Goal: Communication & Community: Answer question/provide support

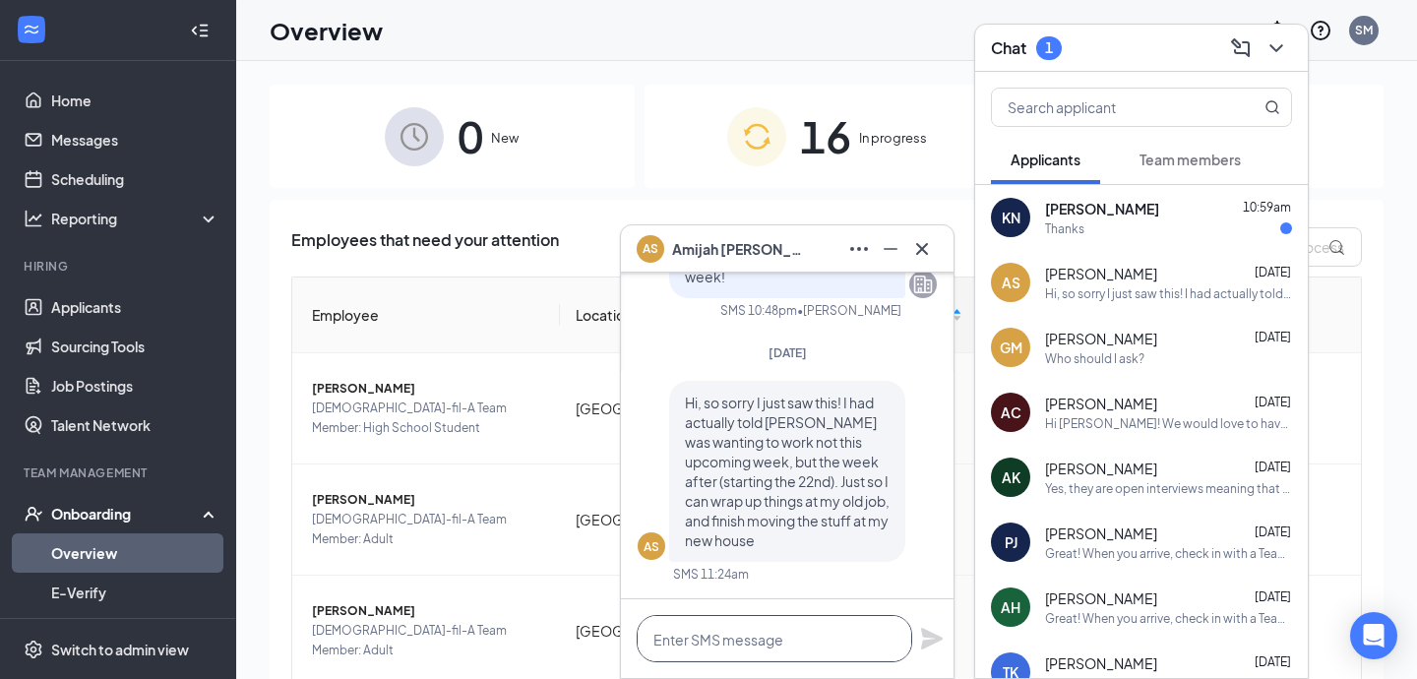
click at [775, 615] on textarea at bounding box center [775, 638] width 276 height 47
type textarea "Could you come in at 4 on the 26th?"
click at [935, 636] on icon "Plane" at bounding box center [932, 639] width 22 height 22
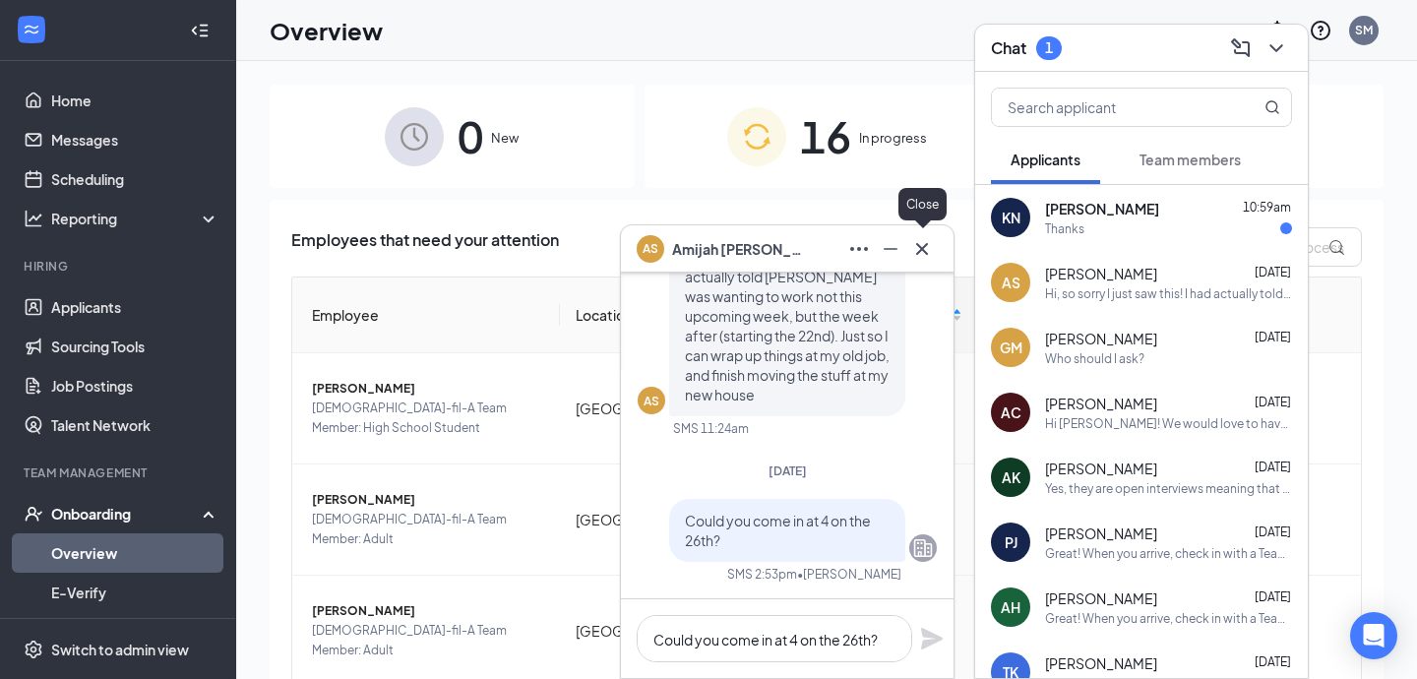
click at [921, 243] on icon "Cross" at bounding box center [923, 249] width 24 height 24
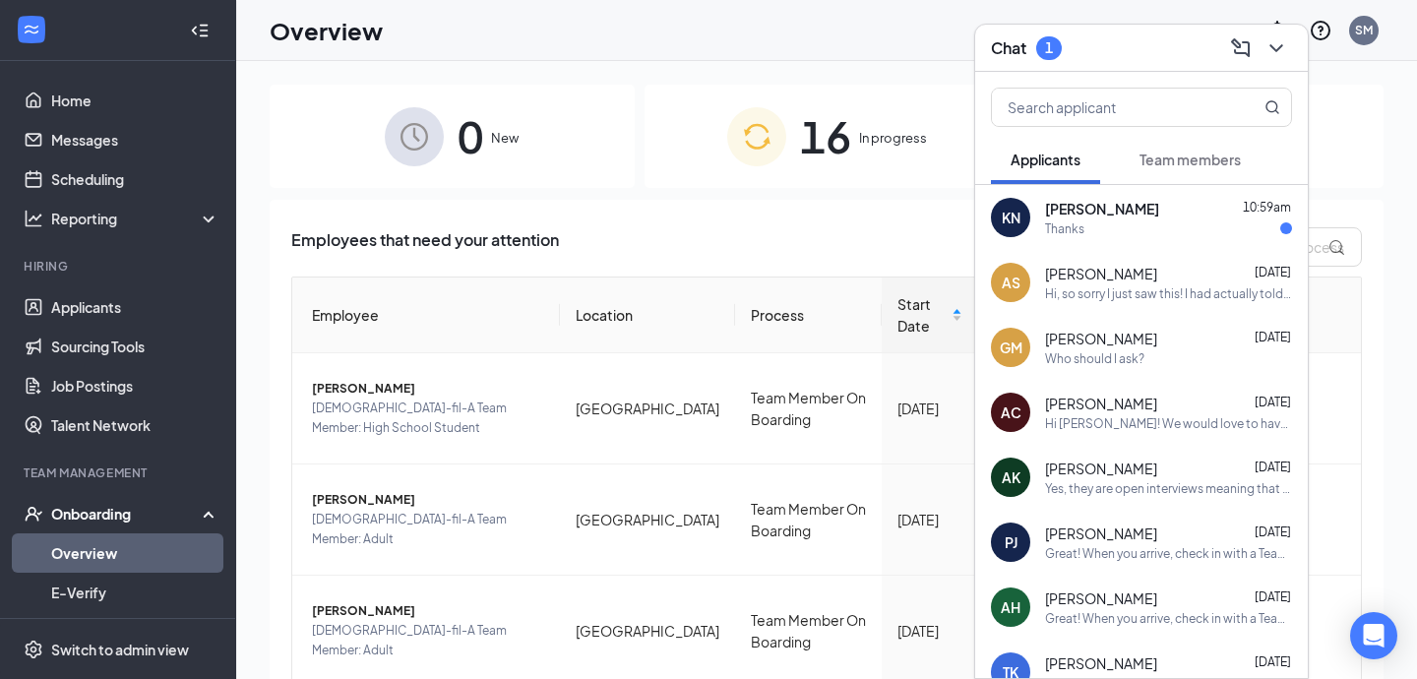
click at [1135, 205] on span "[PERSON_NAME]" at bounding box center [1102, 209] width 114 height 20
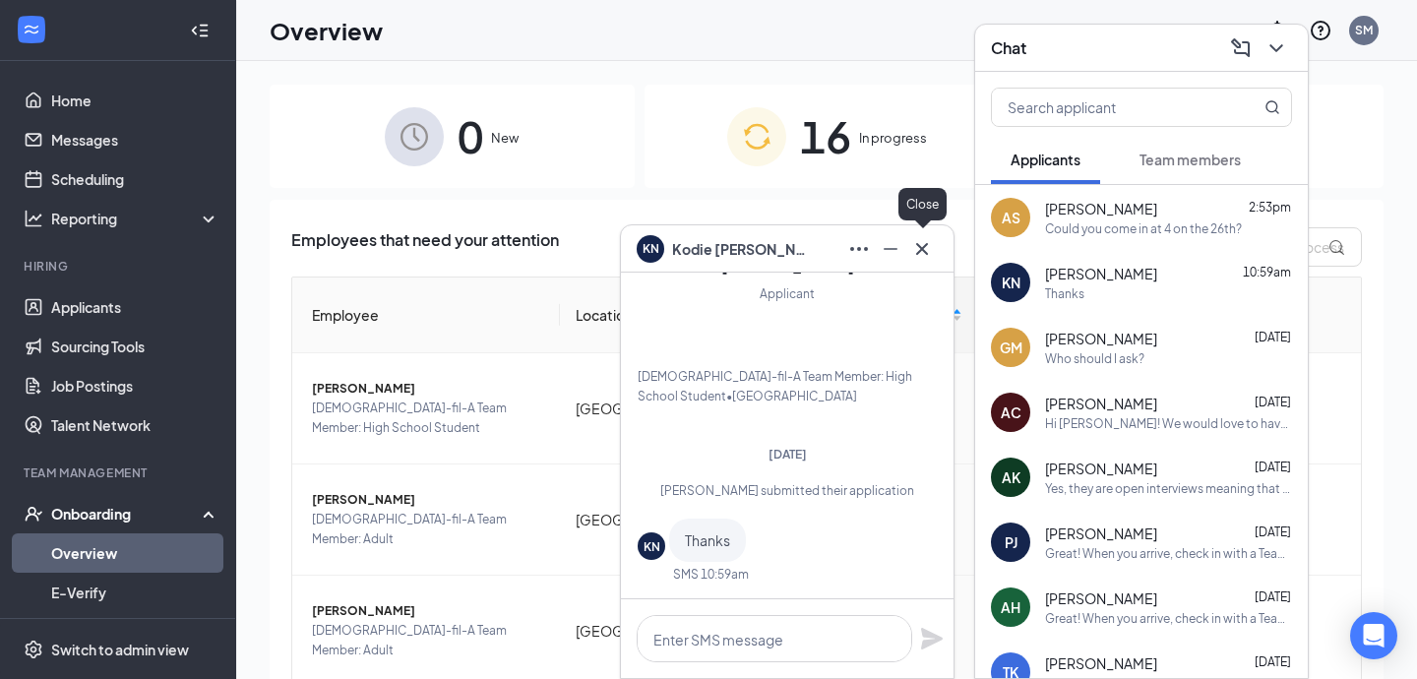
click at [924, 251] on icon "Cross" at bounding box center [922, 248] width 12 height 12
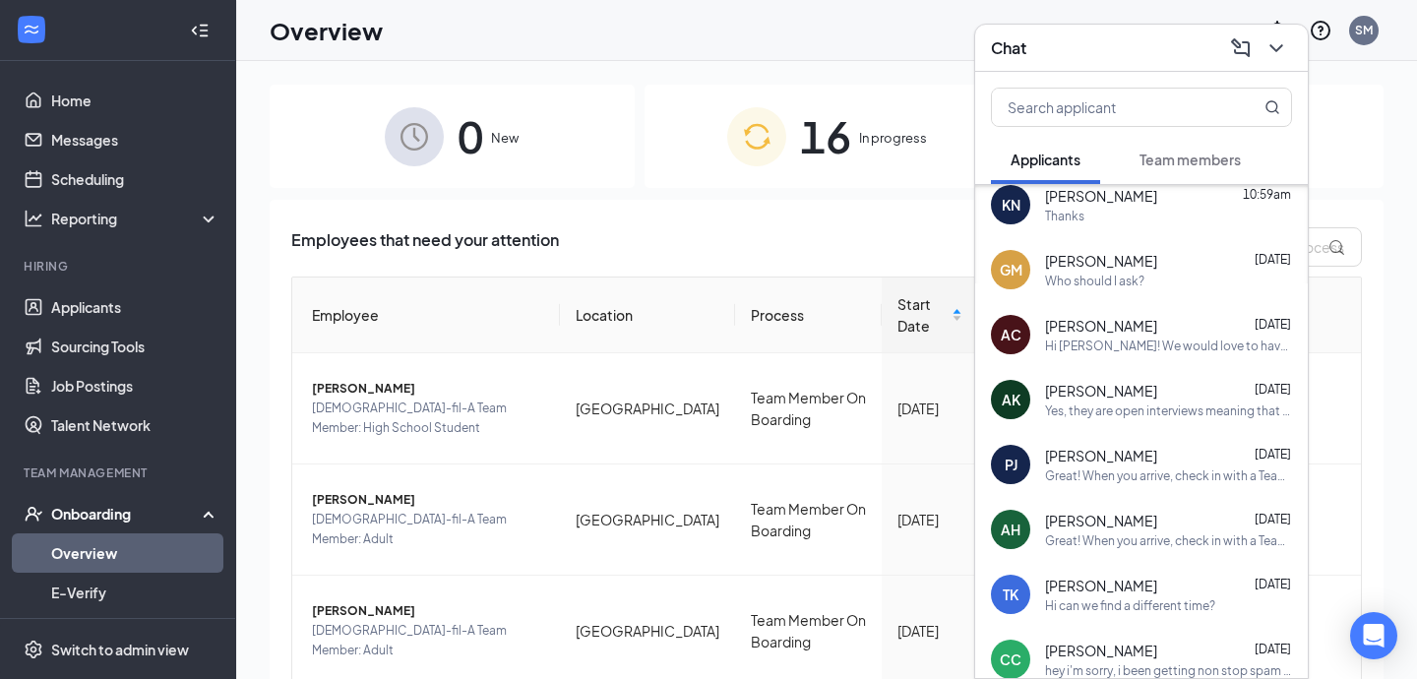
scroll to position [77, 0]
click at [1208, 339] on div "Hi [PERSON_NAME]! We would love to have you join our team! Our starting rate is…" at bounding box center [1168, 347] width 247 height 17
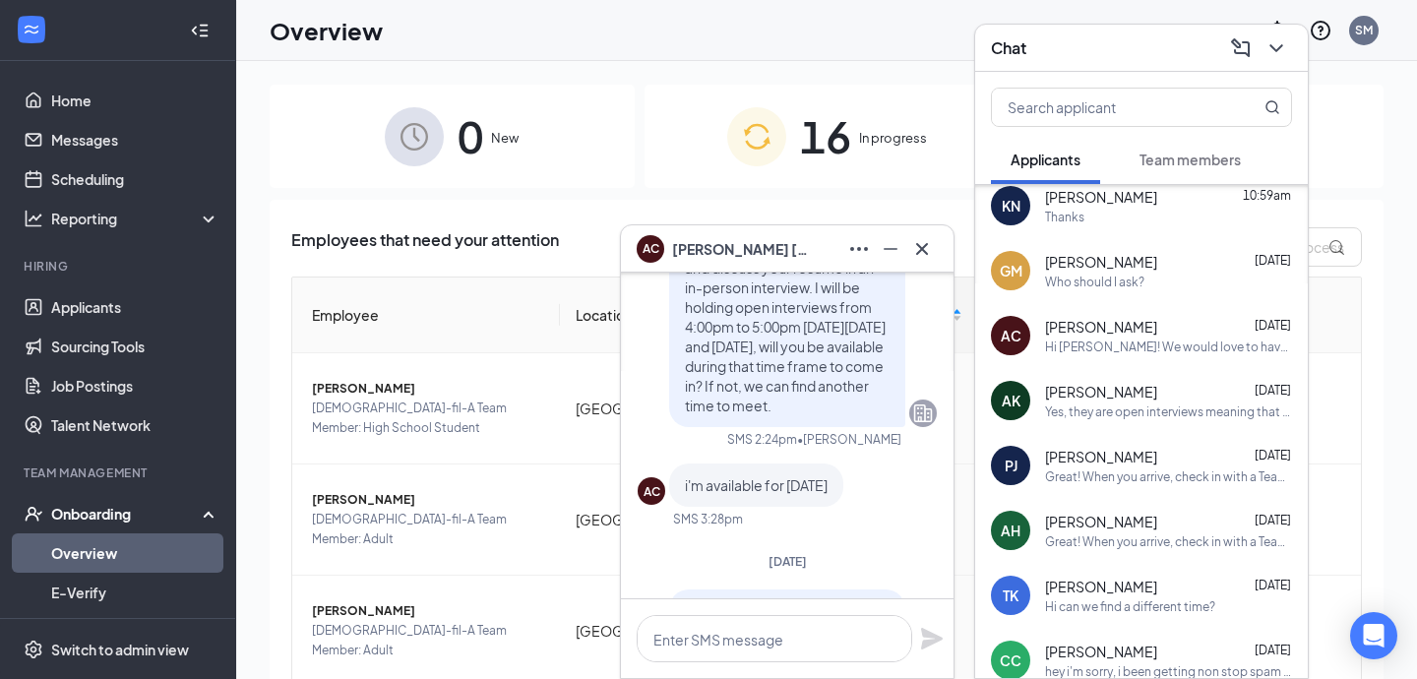
scroll to position [-710, 0]
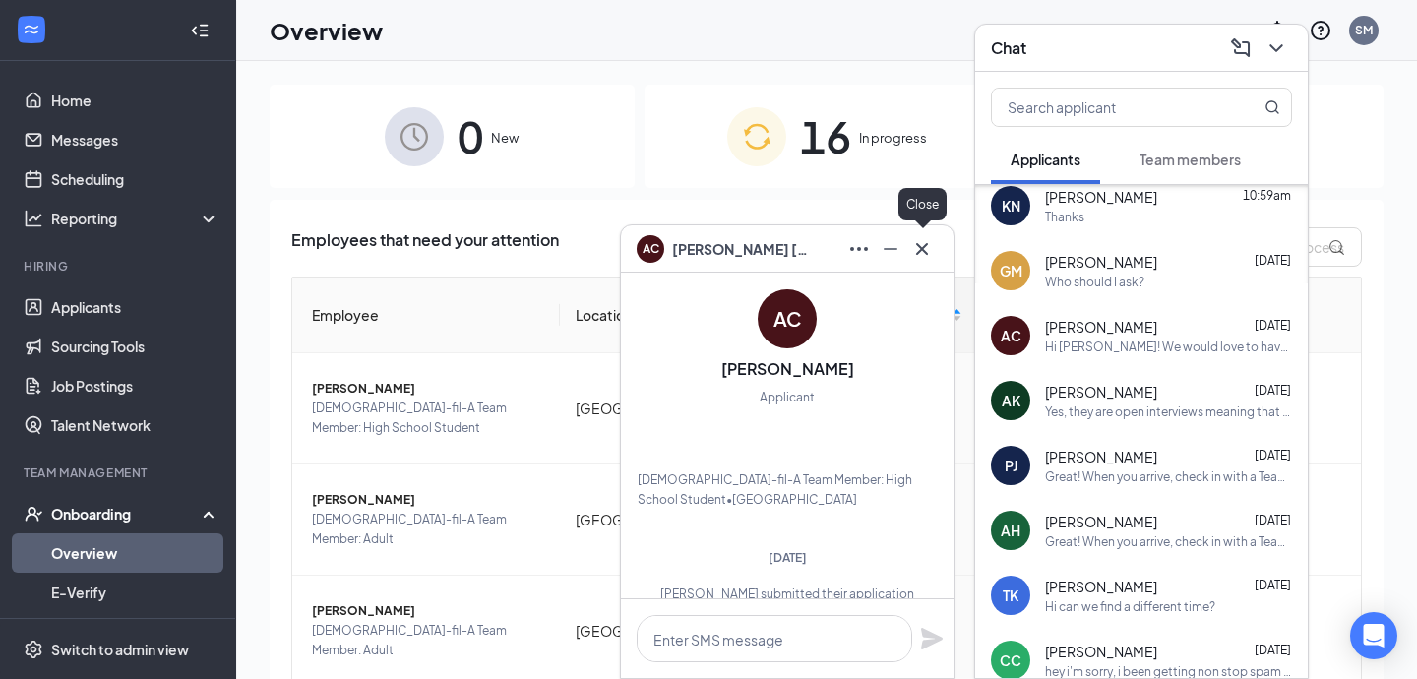
click at [916, 245] on icon "Cross" at bounding box center [923, 249] width 24 height 24
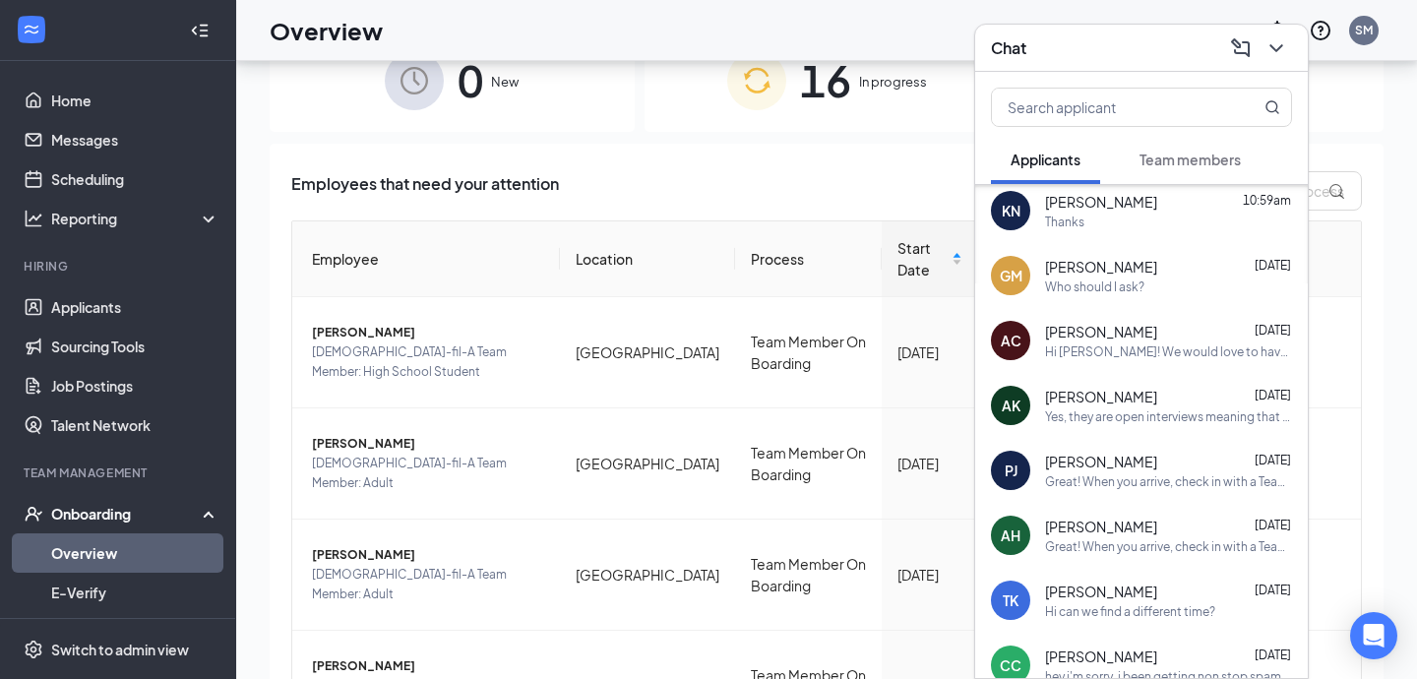
scroll to position [0, 0]
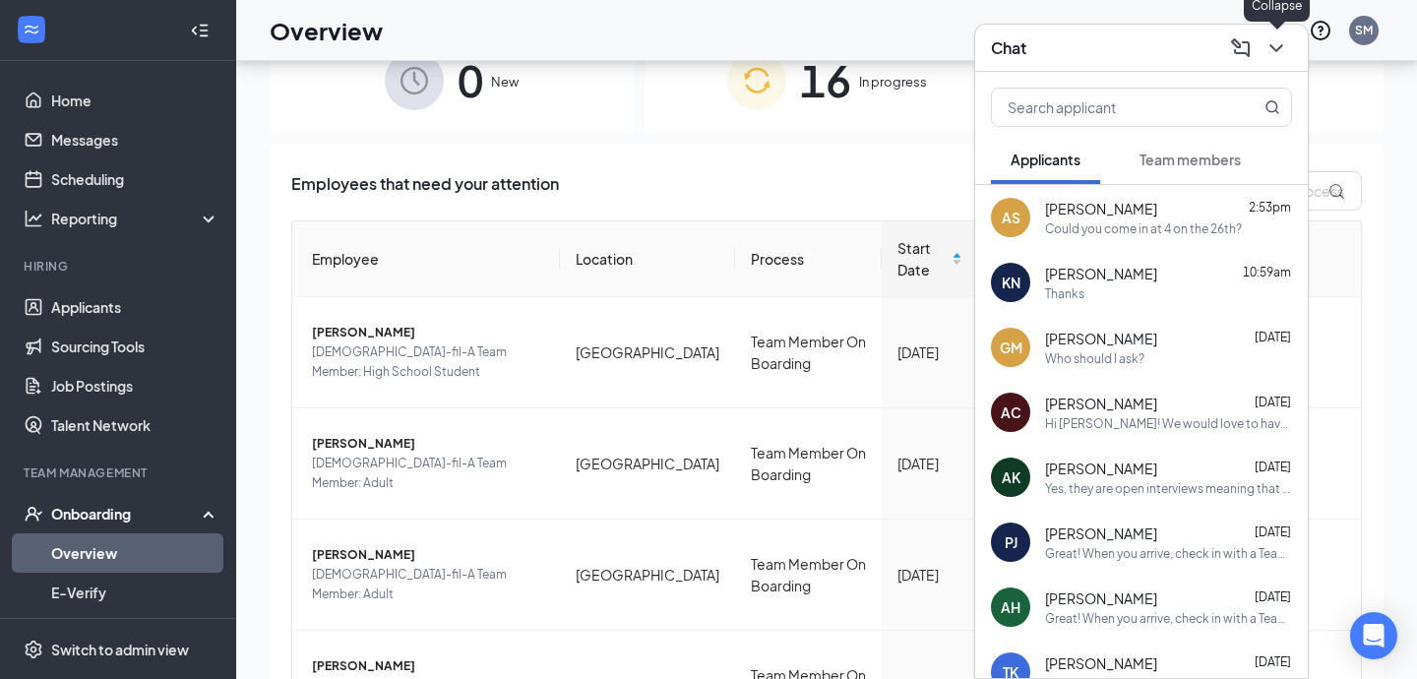
click at [1278, 63] on div "Chat" at bounding box center [1141, 48] width 333 height 47
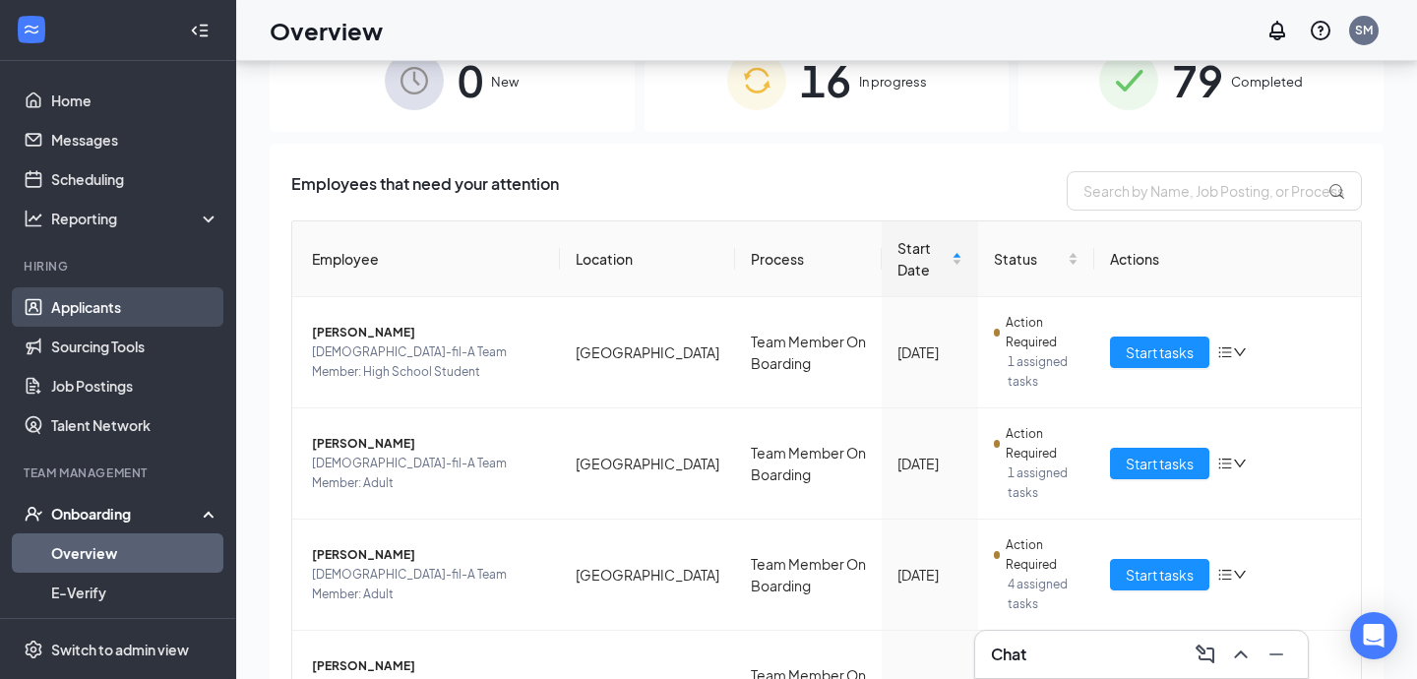
click at [125, 310] on link "Applicants" at bounding box center [135, 306] width 168 height 39
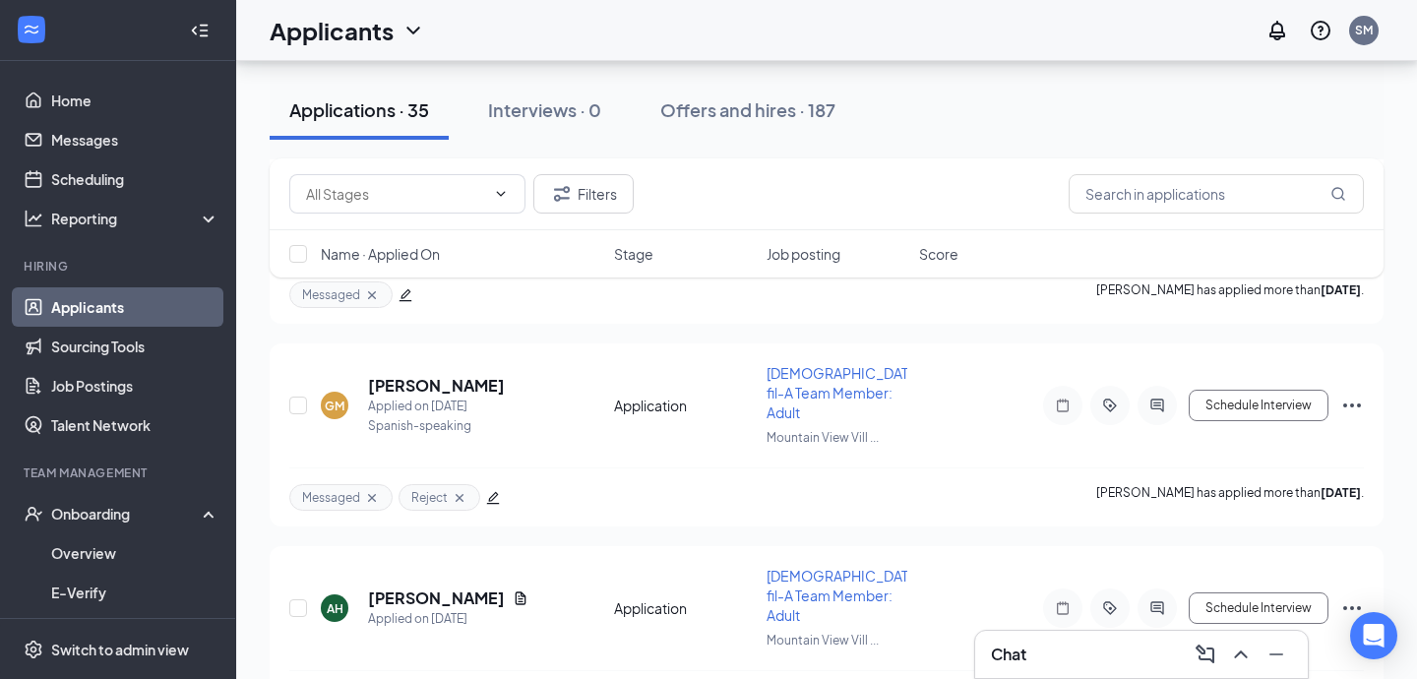
scroll to position [5969, 0]
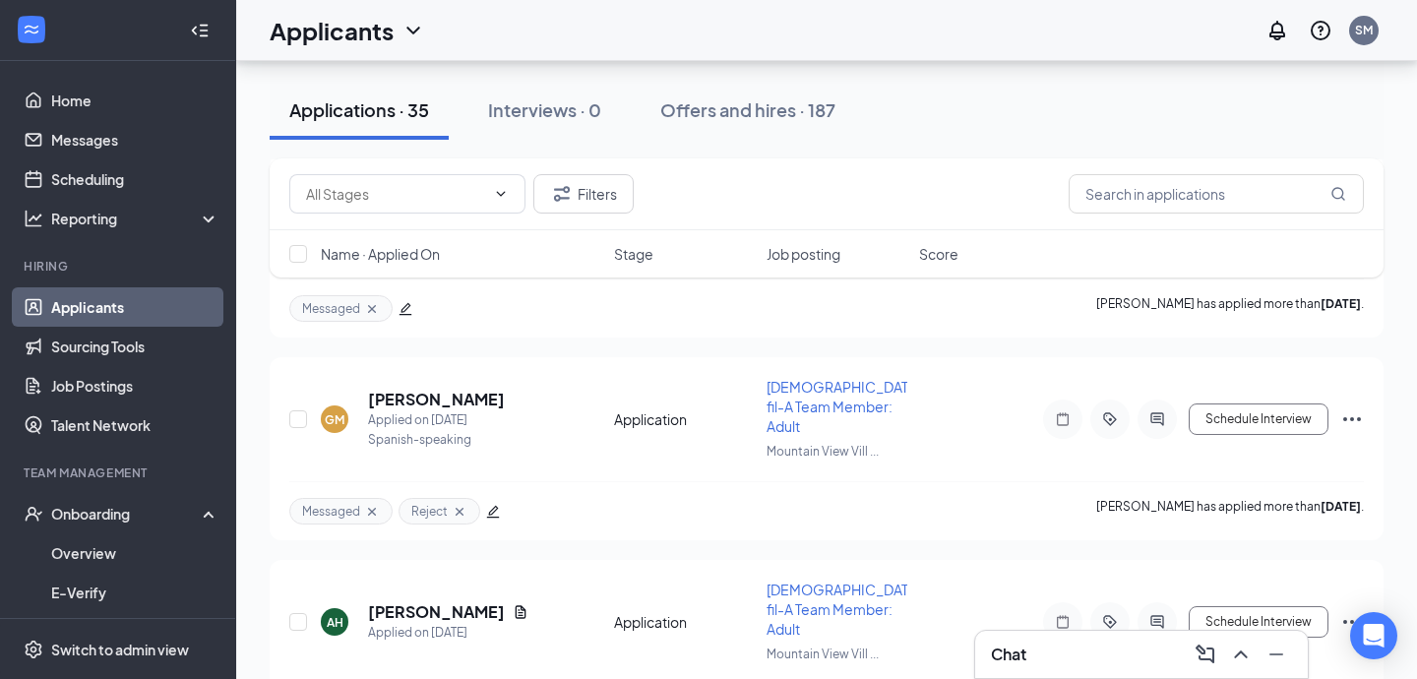
click at [1074, 646] on div "Chat" at bounding box center [1141, 654] width 301 height 31
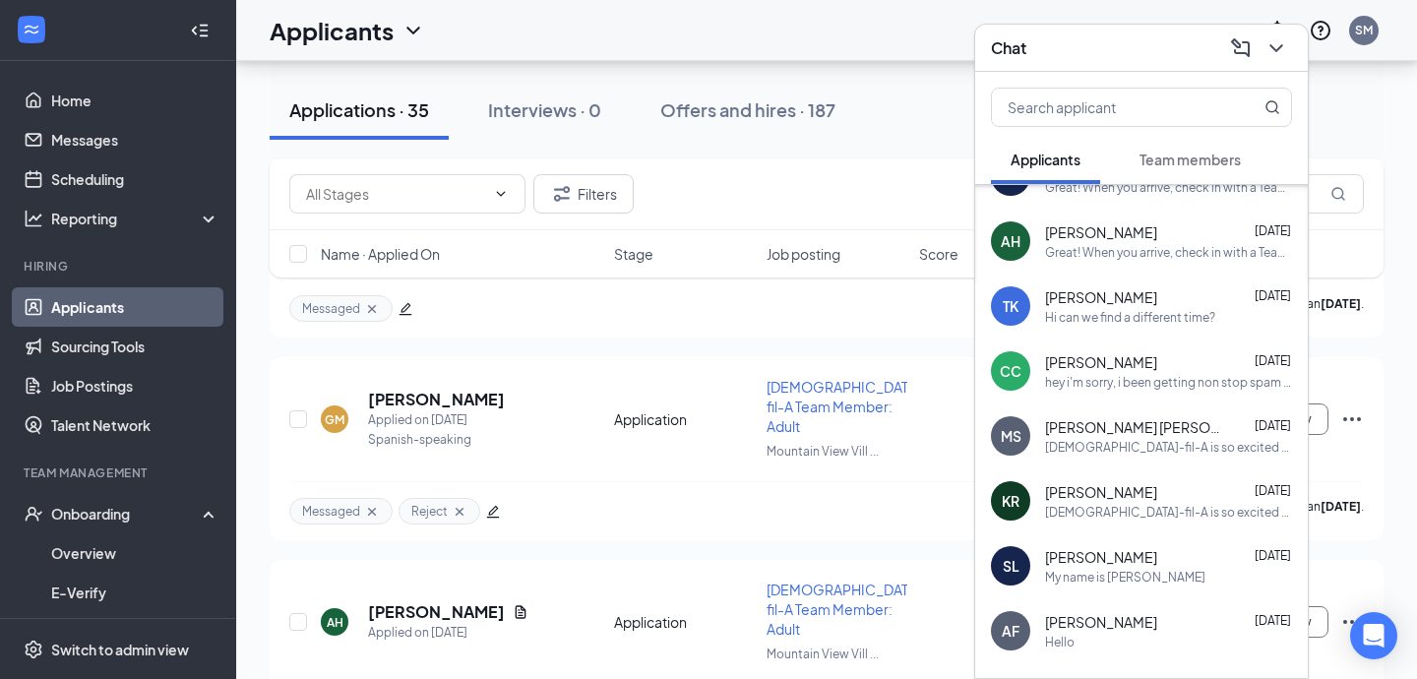
scroll to position [354, 0]
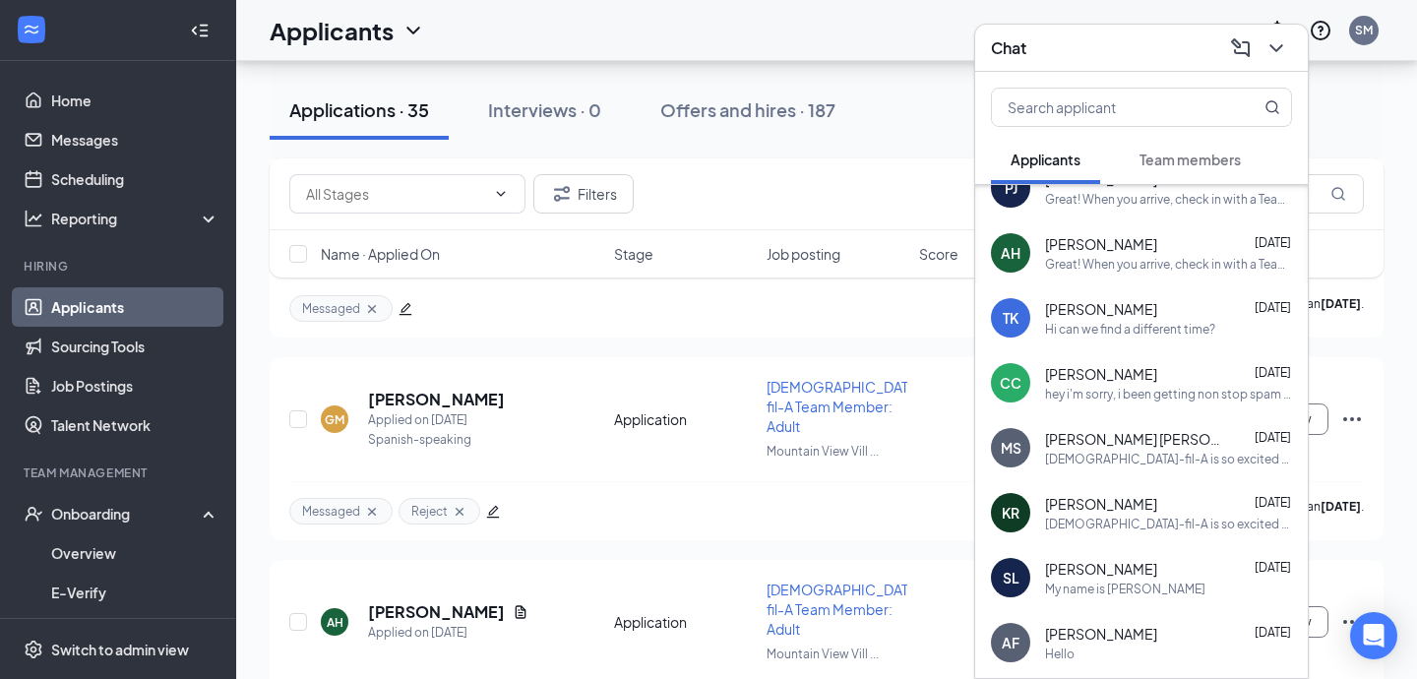
click at [1192, 337] on div "Hi can we find a different time?" at bounding box center [1130, 329] width 170 height 17
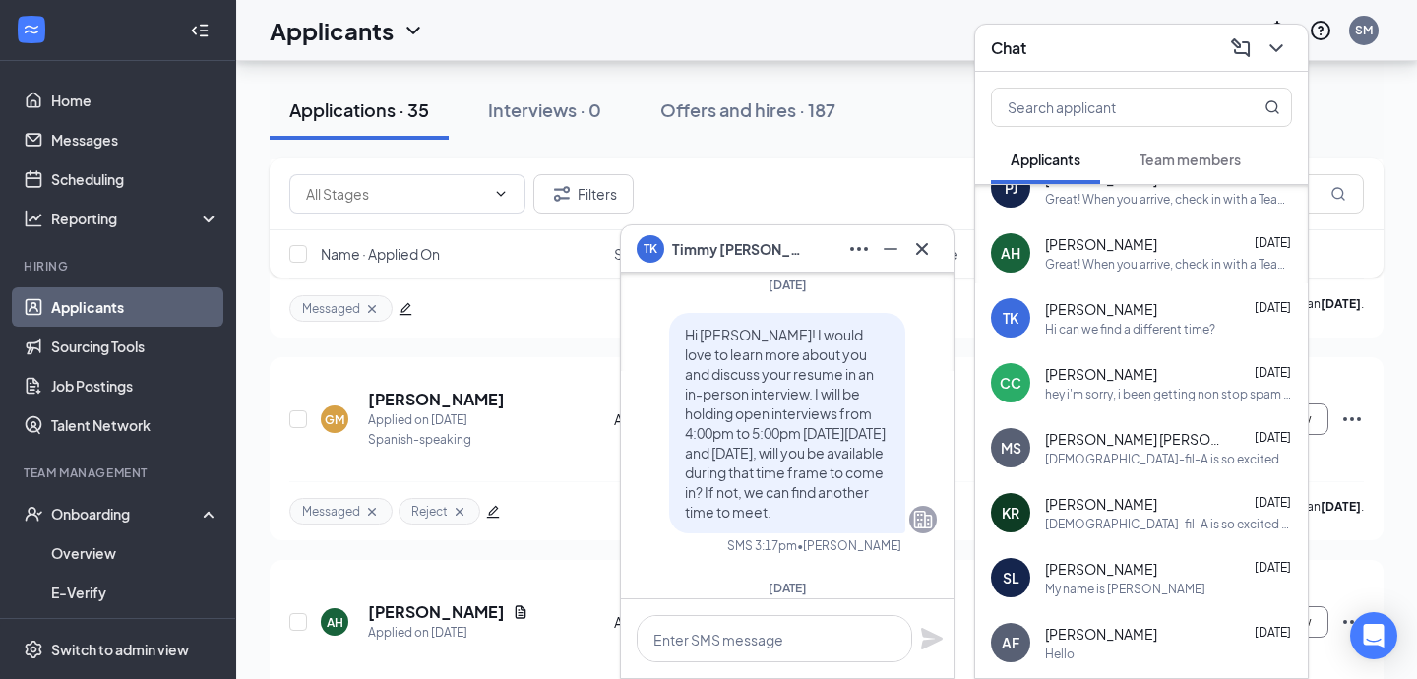
scroll to position [-103, 0]
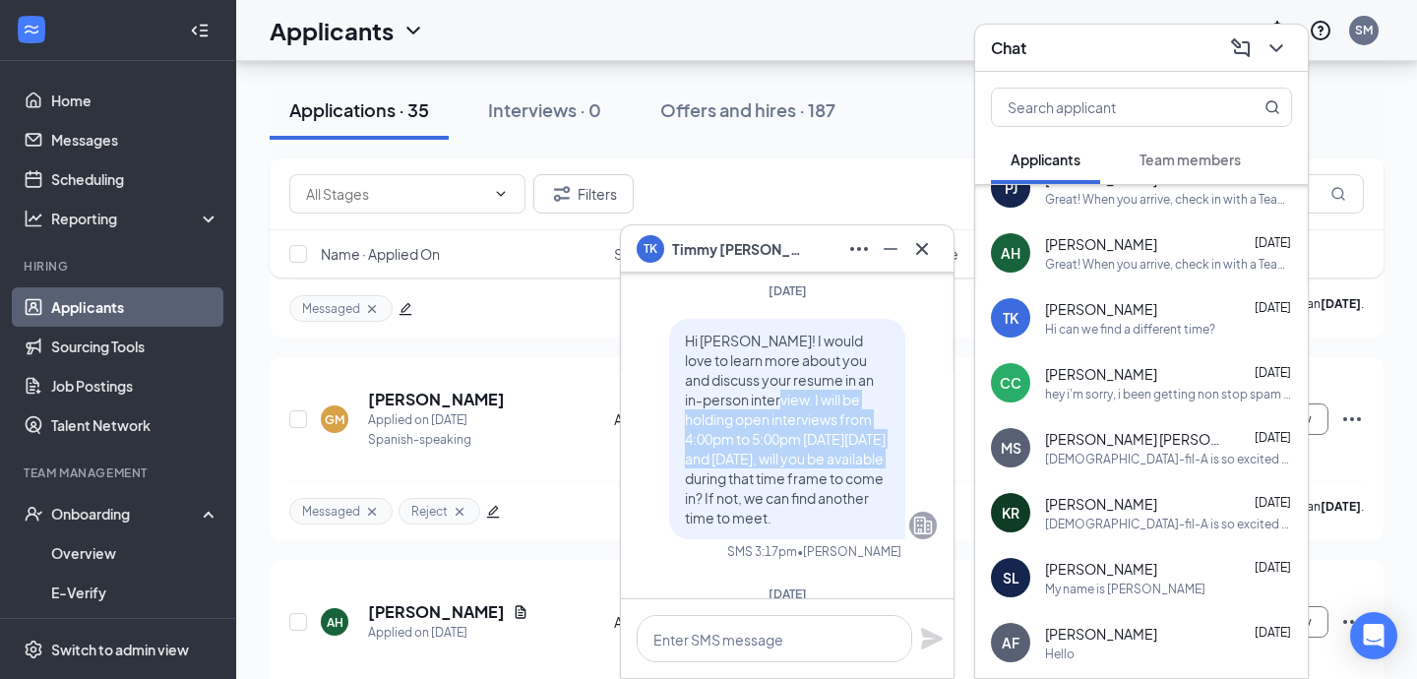
drag, startPoint x: 757, startPoint y: 362, endPoint x: 878, endPoint y: 442, distance: 145.0
click at [878, 442] on p "Hi [PERSON_NAME]! I would love to learn more about you and discuss your resume …" at bounding box center [787, 429] width 205 height 197
copy span "will be holding open interviews from 4:00pm to 5:00pm [DATE][DATE] and [DATE],"
click at [779, 632] on textarea at bounding box center [775, 638] width 276 height 47
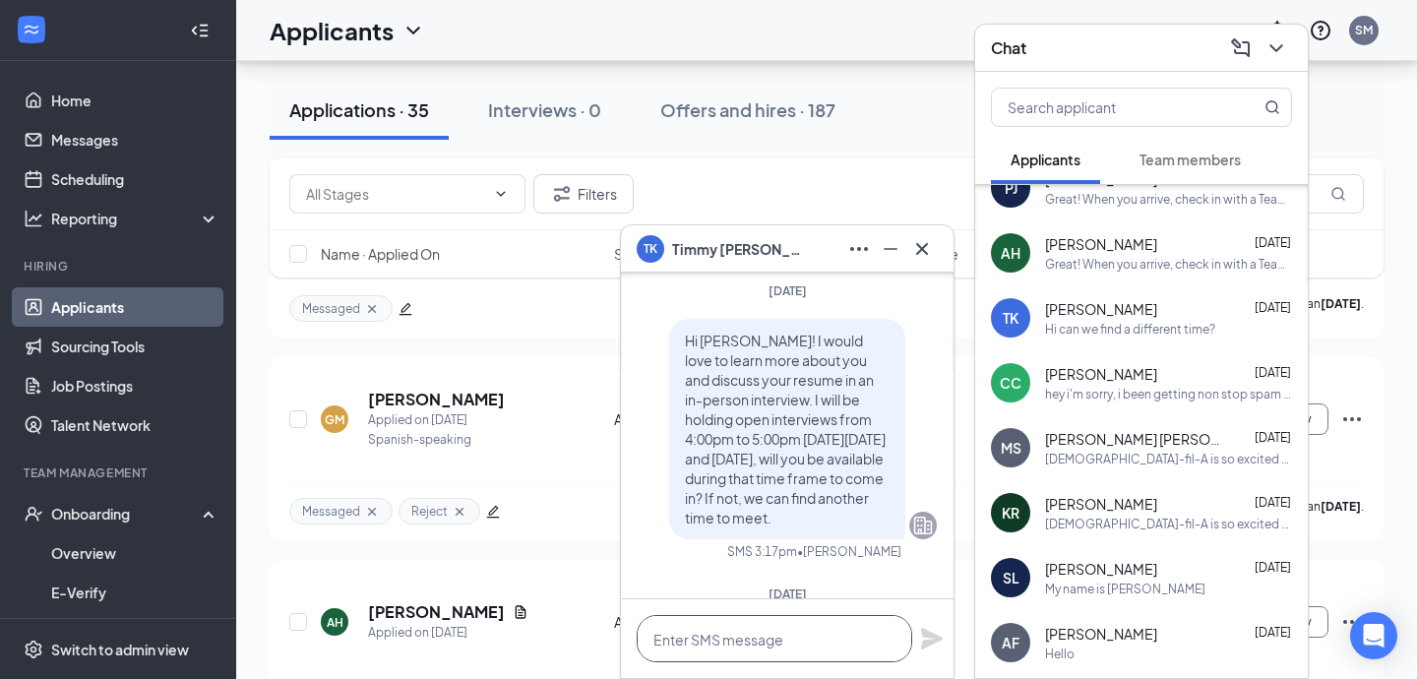
paste textarea "will be holding open interviews from 4:00pm to 5:00pm [DATE][DATE] and [DATE],"
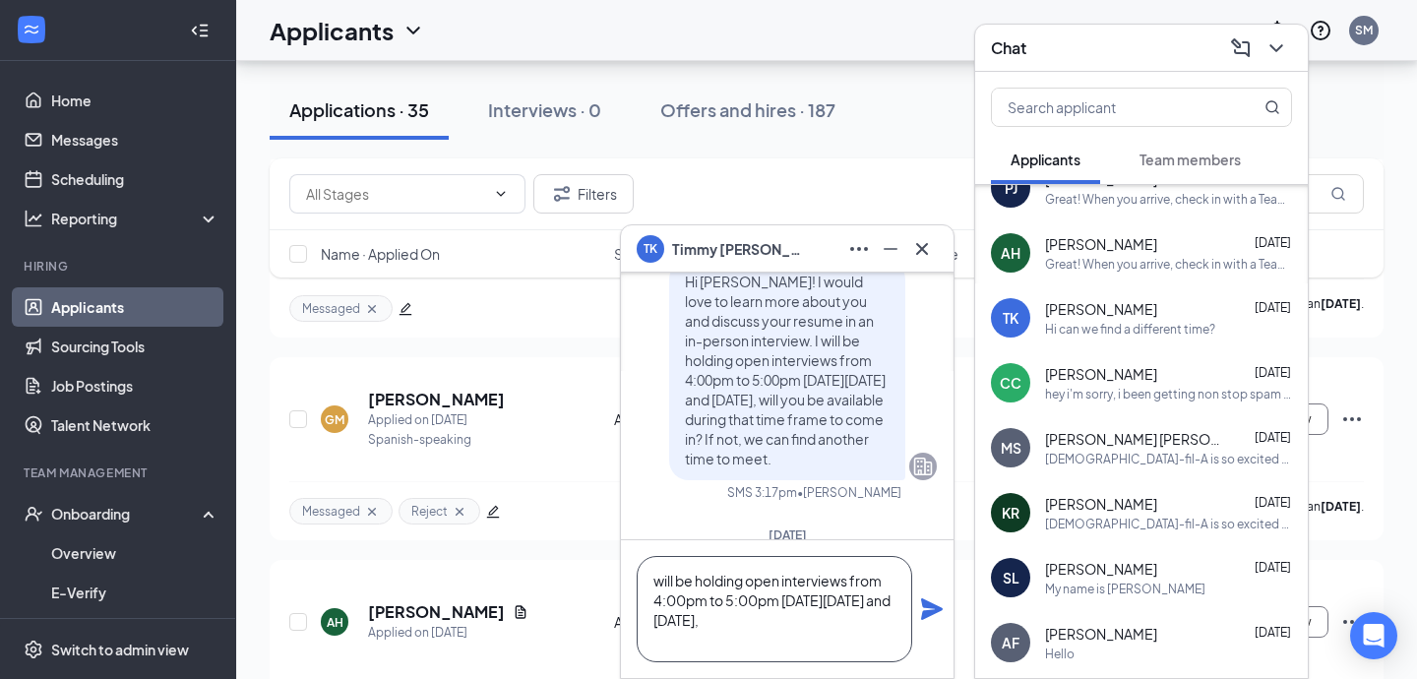
scroll to position [-162, 0]
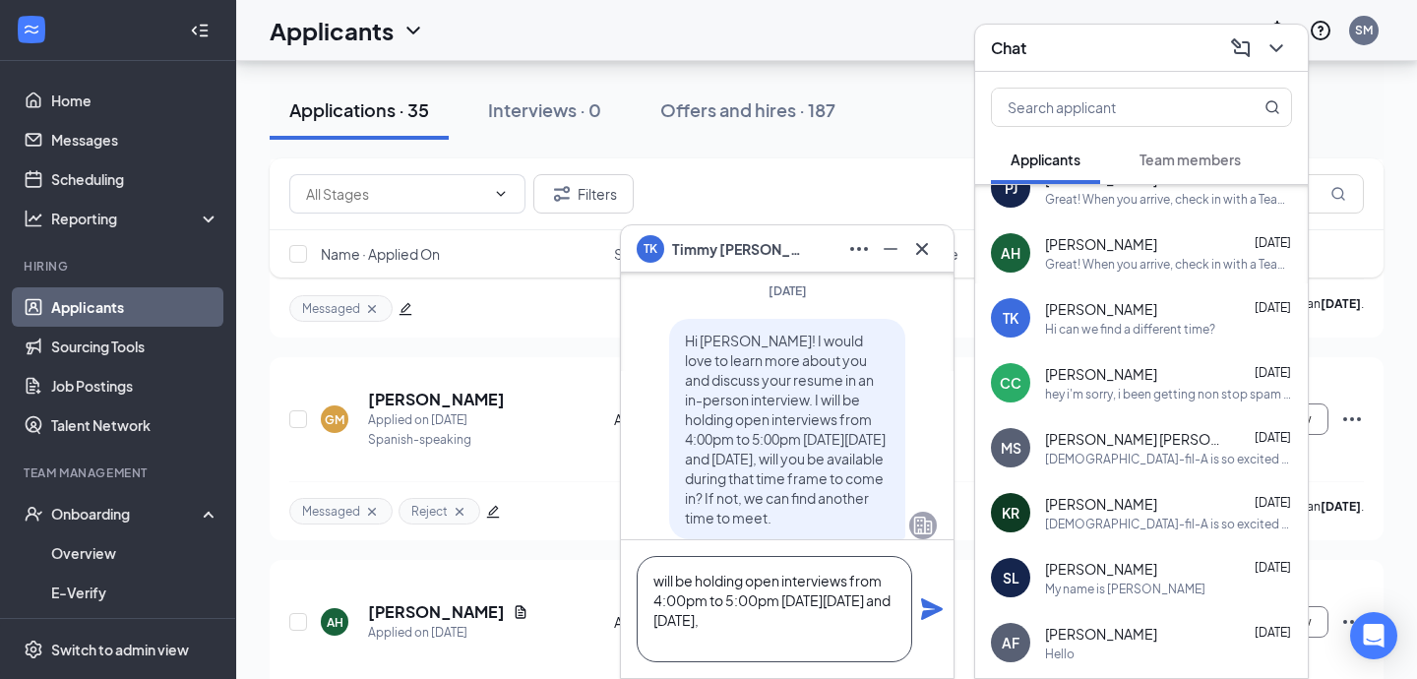
click at [652, 584] on textarea "will be holding open interviews from 4:00pm to 5:00pm [DATE][DATE] and [DATE]," at bounding box center [775, 609] width 276 height 106
click at [752, 619] on textarea "We will be holding open interviews from 4:00pm to 5:00pm [DATE][DATE] and [DATE…" at bounding box center [775, 609] width 276 height 106
click at [751, 638] on textarea "We will be holding open interviews from 4:00pm to 5:00pm [DATE][DATE] and [DATE…" at bounding box center [775, 609] width 276 height 106
click at [818, 651] on textarea "We will be holding open interviews from 4:00pm to 5:00pm [DATE][DATE] and [DATE…" at bounding box center [775, 609] width 276 height 106
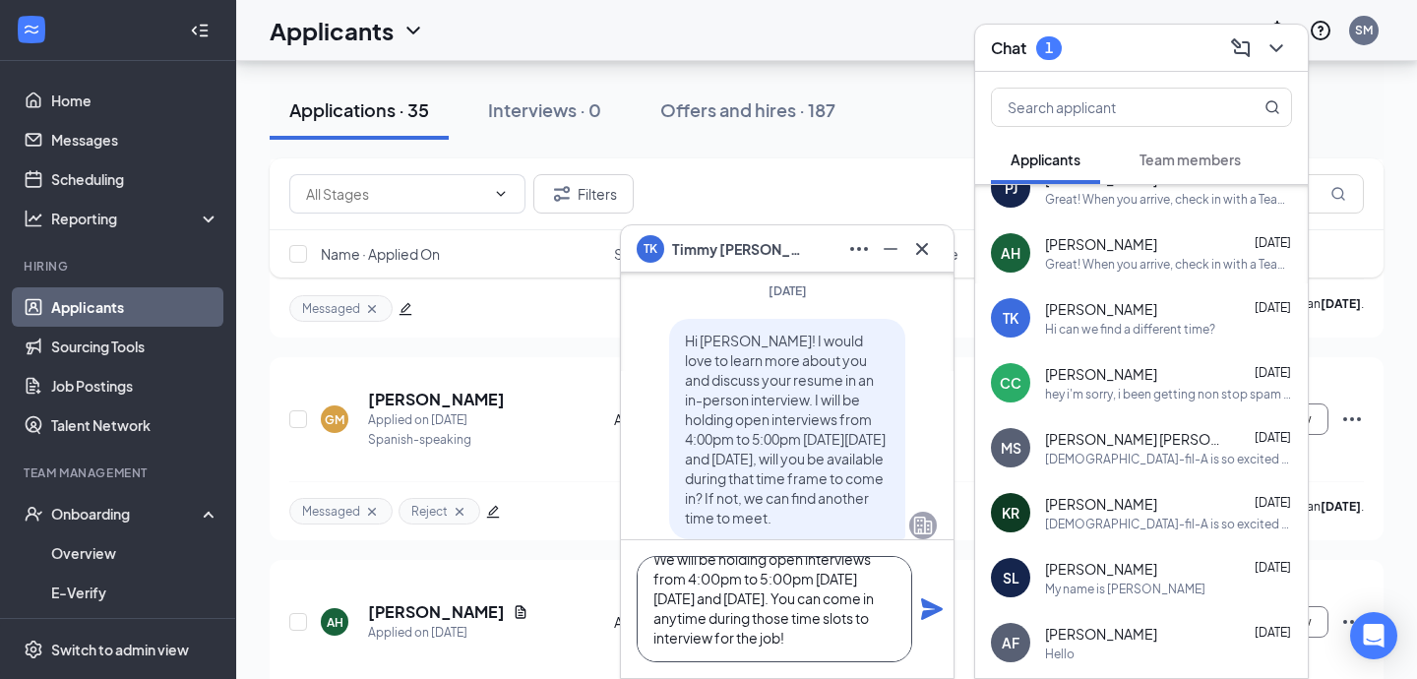
scroll to position [0, 0]
drag, startPoint x: 795, startPoint y: 643, endPoint x: 640, endPoint y: 558, distance: 177.1
click at [640, 558] on div "We will be holding open interviews from 4:00pm to 5:00pm [DATE][DATE] and [DATE…" at bounding box center [775, 609] width 276 height 106
click at [763, 591] on textarea "We will be holding open interviews from 4:00pm to 5:00pm [DATE][DATE] and [DATE…" at bounding box center [775, 609] width 276 height 106
type textarea "We will be holding open interviews from 4:00pm to 5:00pm [DATE][DATE] and [DATE…"
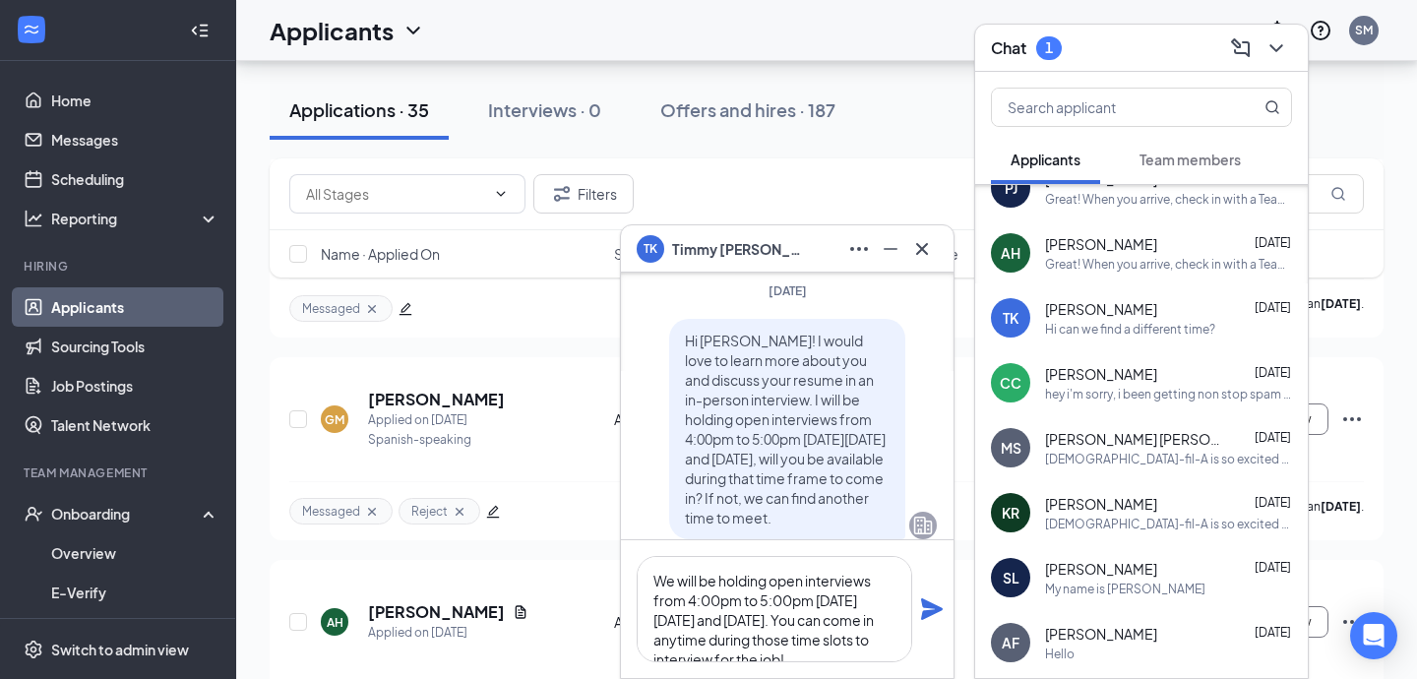
click at [930, 618] on icon "Plane" at bounding box center [932, 609] width 24 height 24
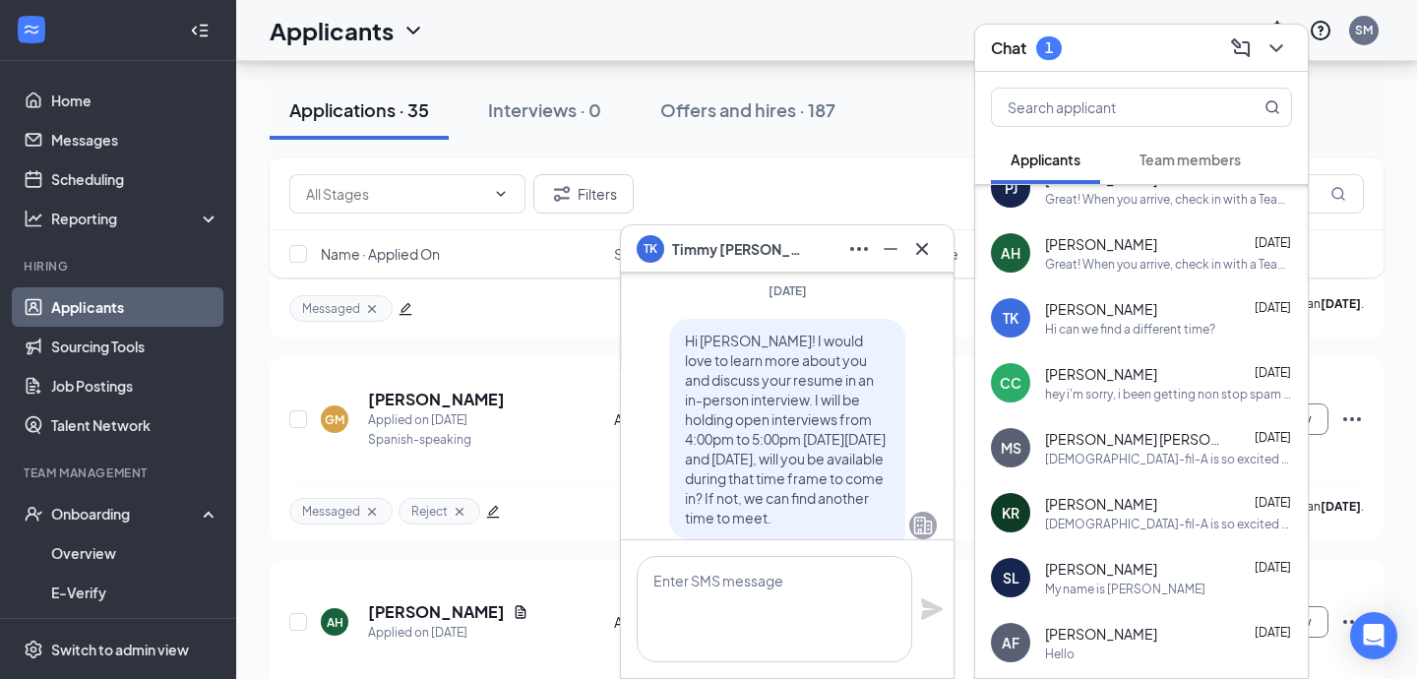
scroll to position [-367, 0]
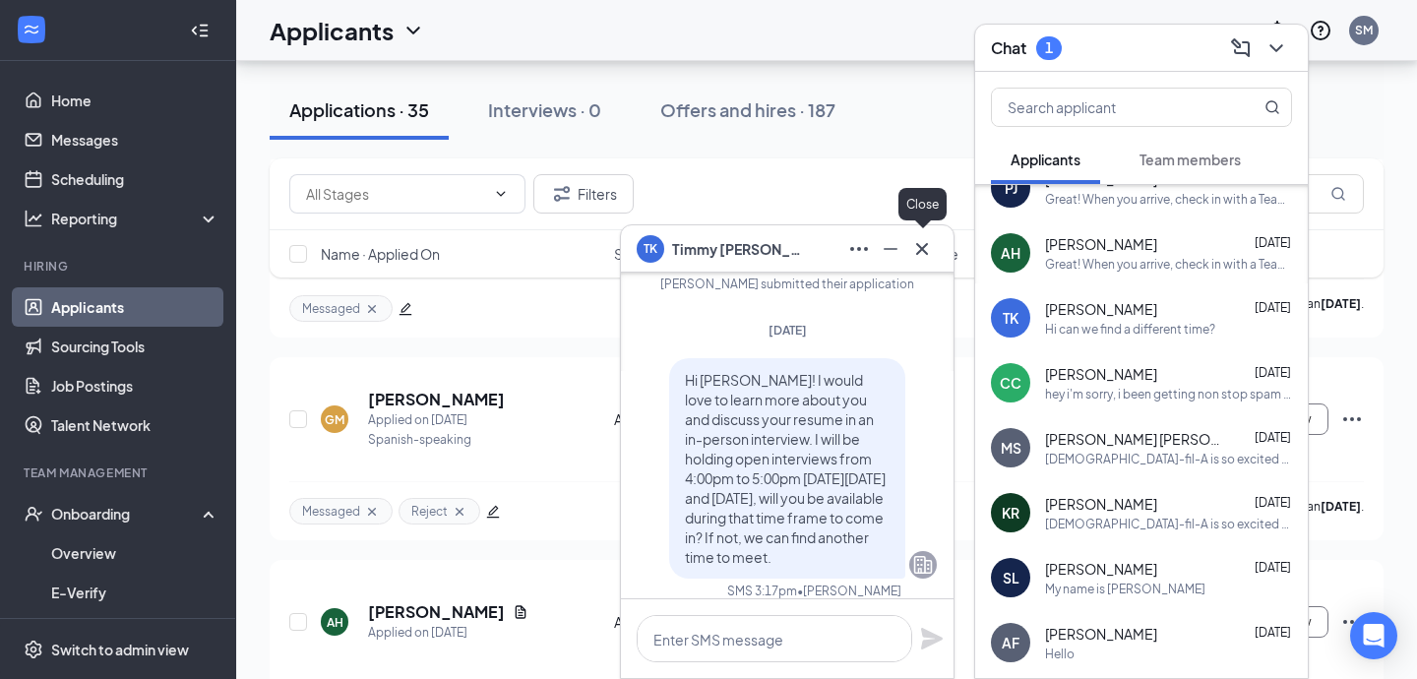
click at [921, 237] on icon "Cross" at bounding box center [923, 249] width 24 height 24
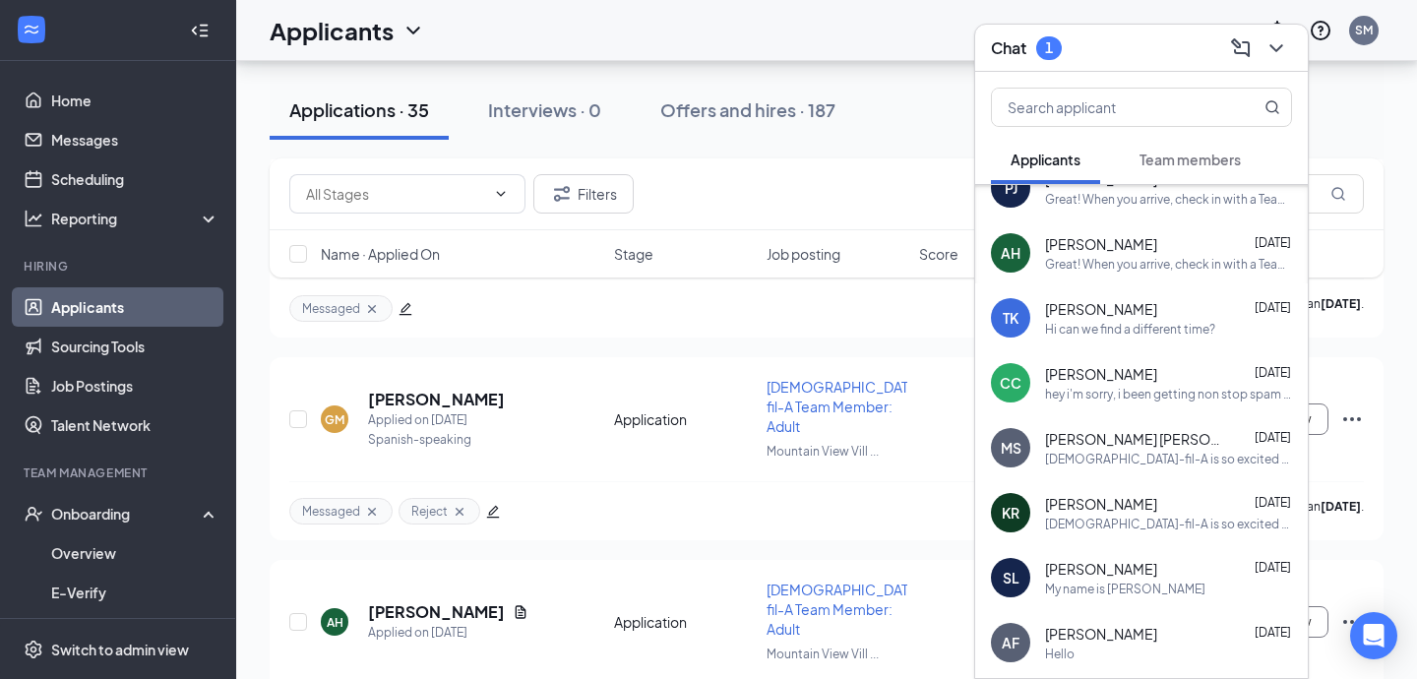
click at [1155, 374] on div "[PERSON_NAME] [DATE]" at bounding box center [1168, 374] width 247 height 20
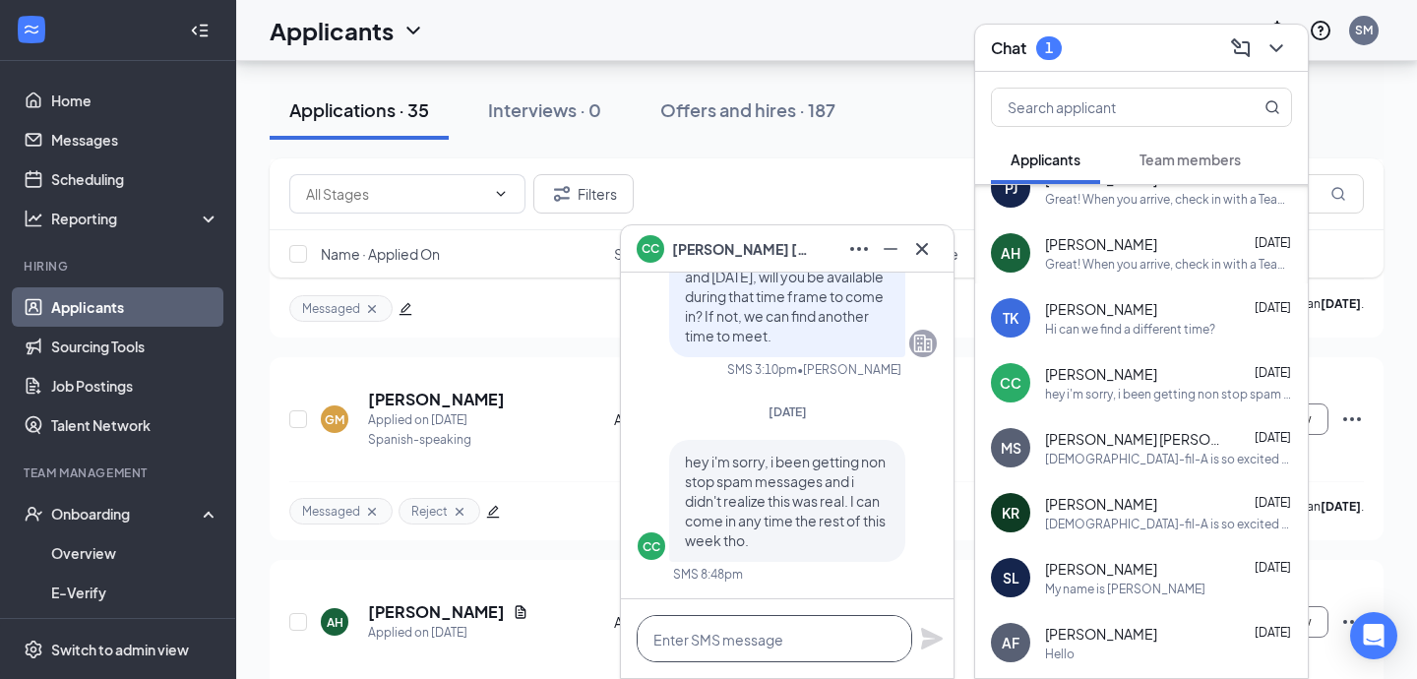
click at [823, 638] on textarea at bounding box center [775, 638] width 276 height 47
paste textarea "We will be holding open interviews from 4:00pm to 5:00pm [DATE][DATE] and [DATE…"
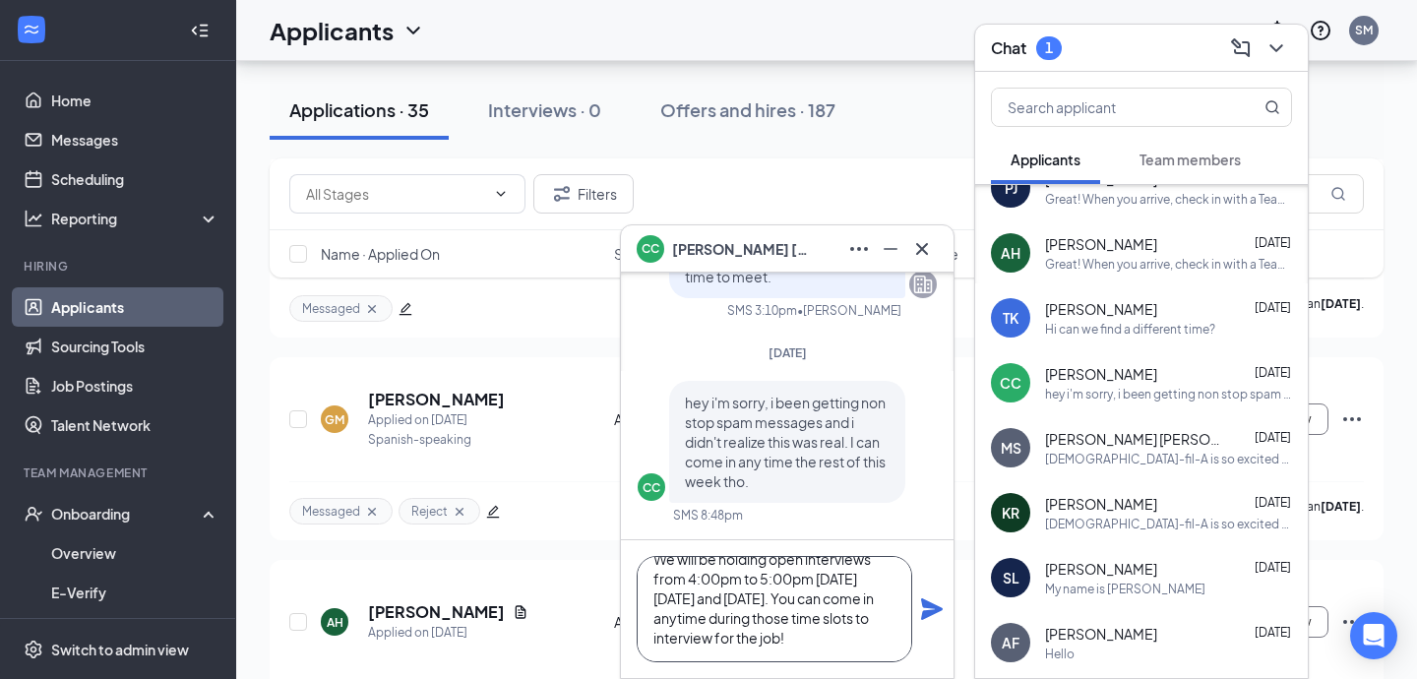
scroll to position [41, 0]
type textarea "We will be holding open interviews from 4:00pm to 5:00pm [DATE][DATE] and [DATE…"
click at [922, 605] on icon "Plane" at bounding box center [932, 609] width 22 height 22
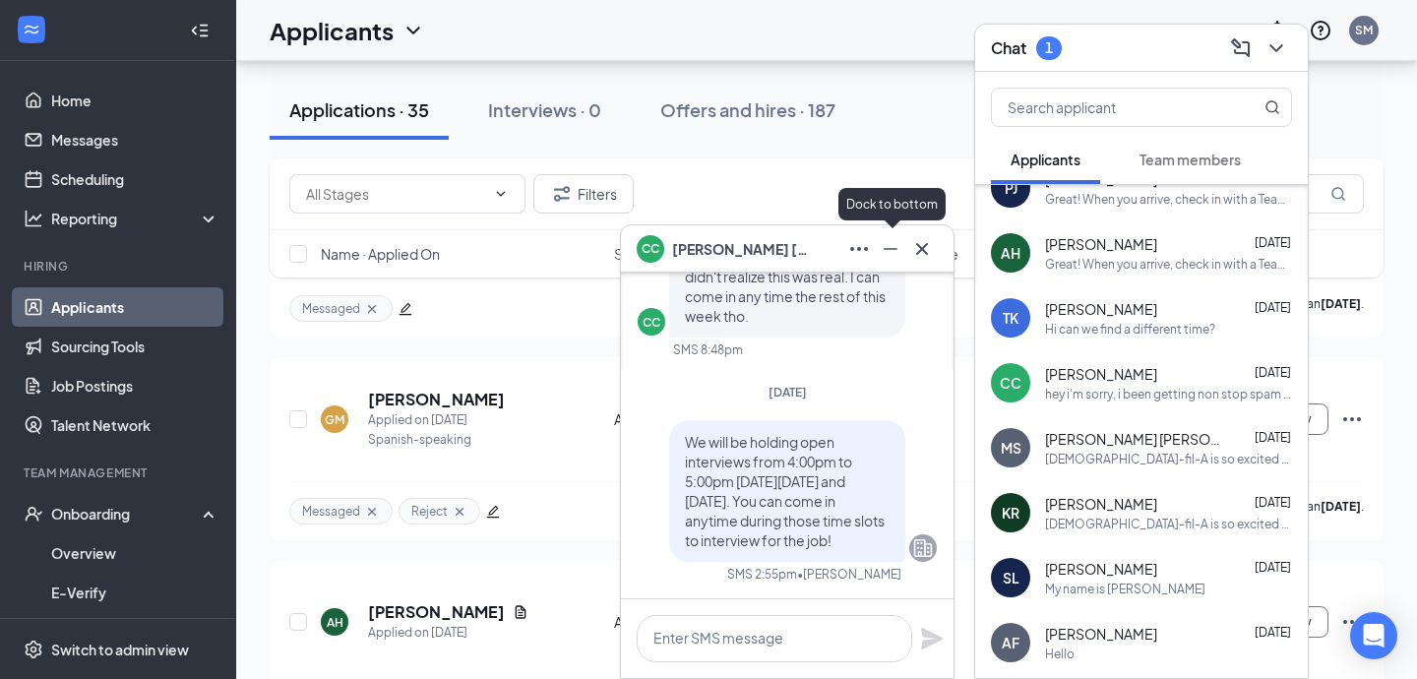
scroll to position [0, 0]
click at [928, 250] on icon "Cross" at bounding box center [923, 249] width 24 height 24
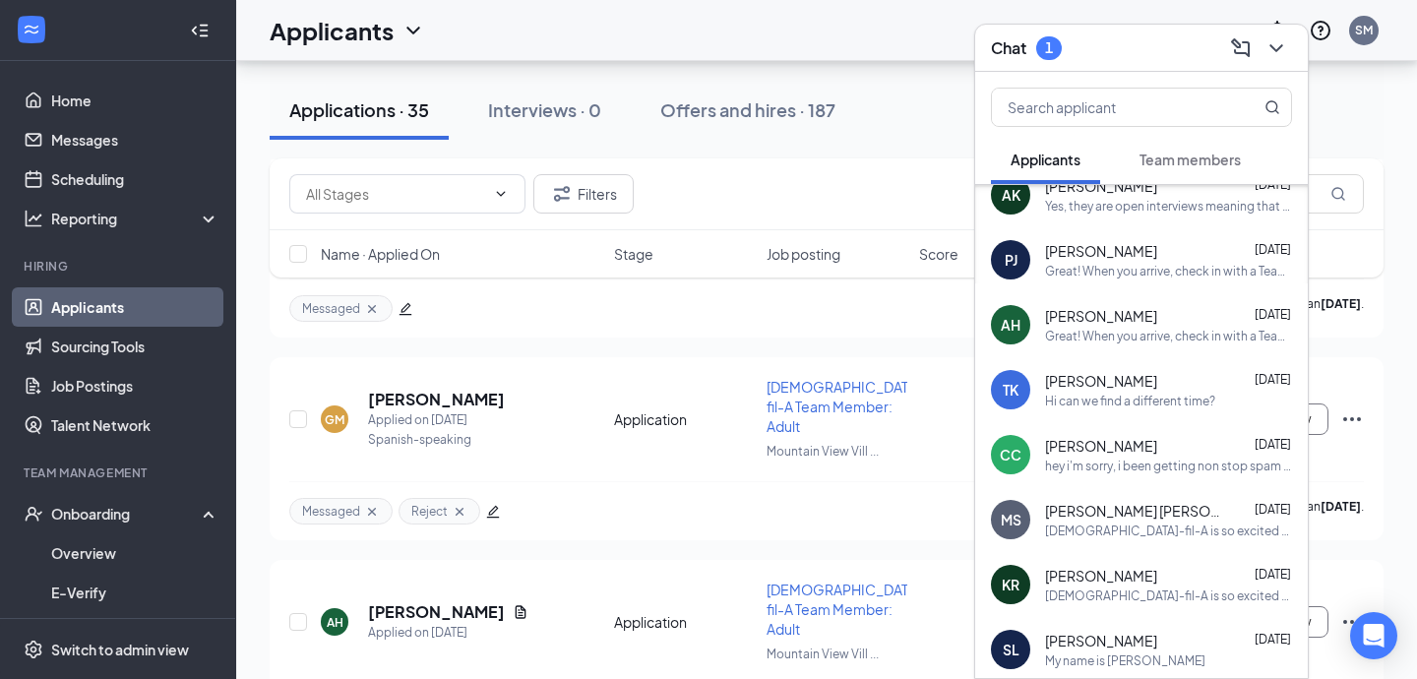
scroll to position [273, 0]
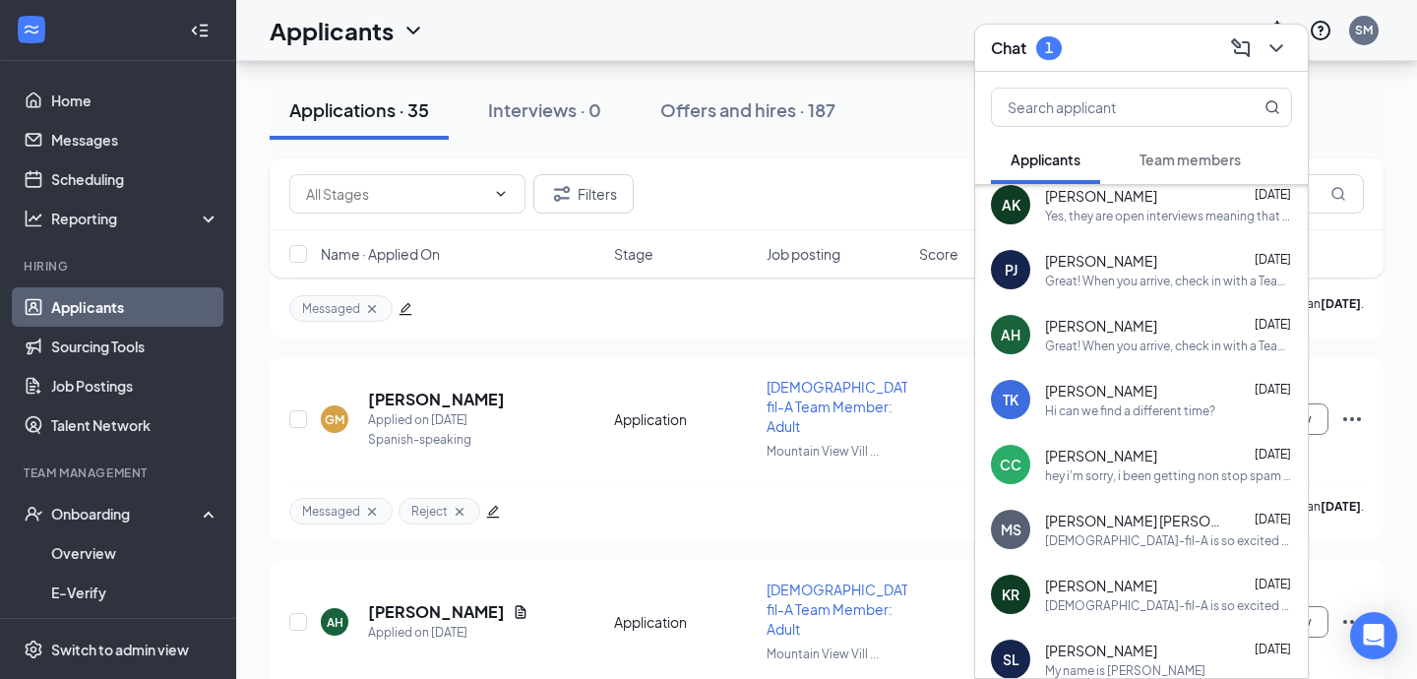
click at [1236, 324] on div "[PERSON_NAME] [DATE]" at bounding box center [1168, 326] width 247 height 20
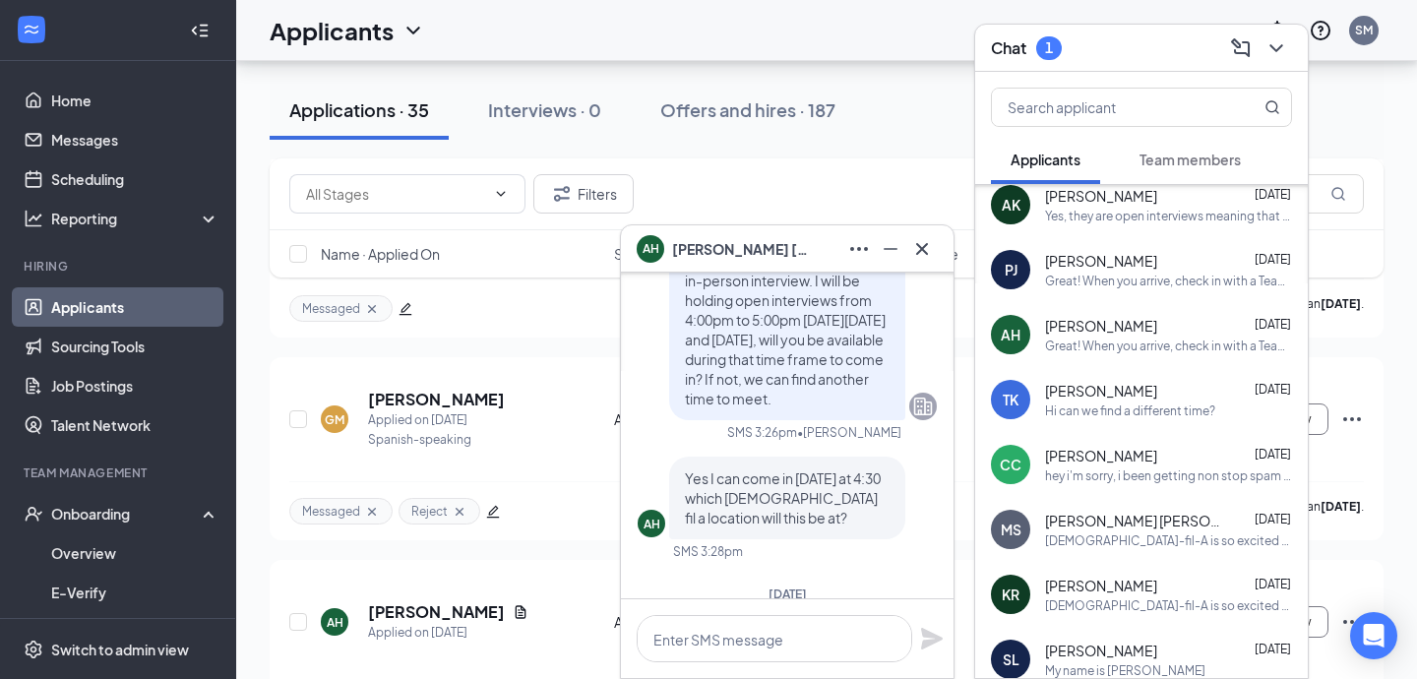
scroll to position [0, 0]
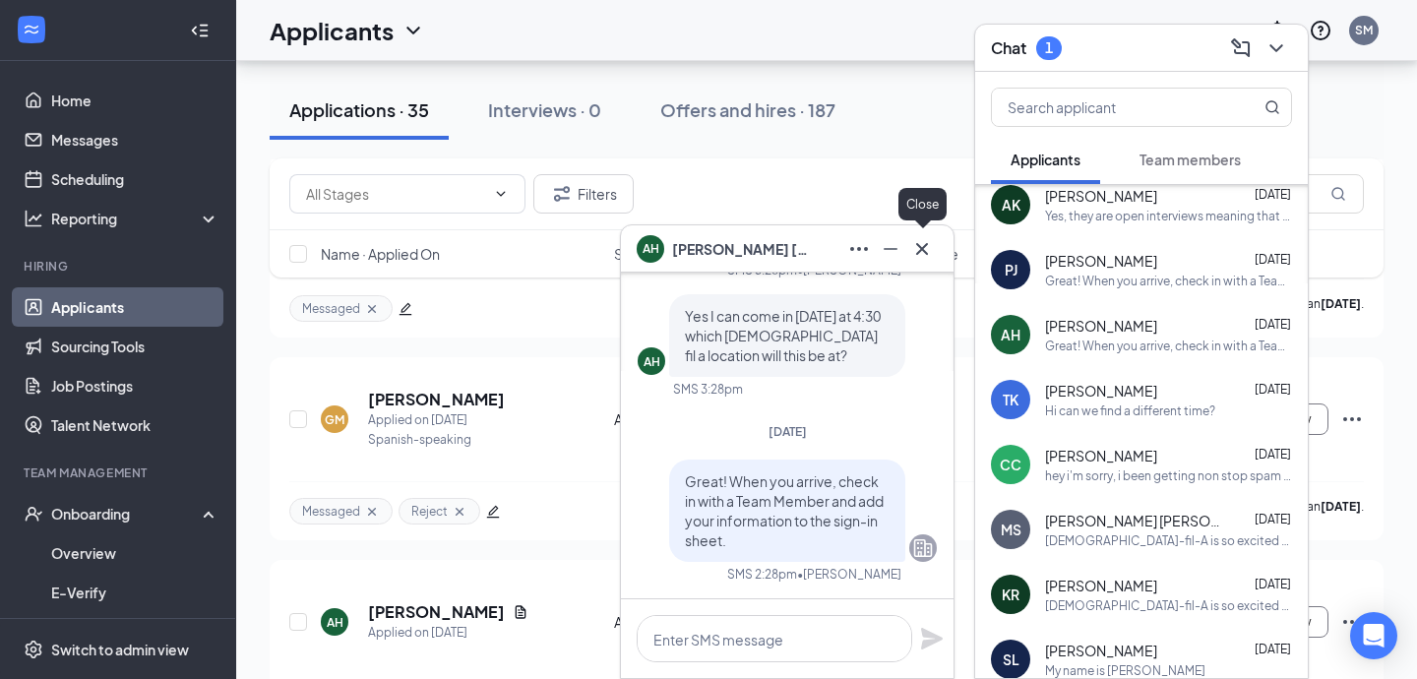
click at [925, 249] on icon "Cross" at bounding box center [923, 249] width 24 height 24
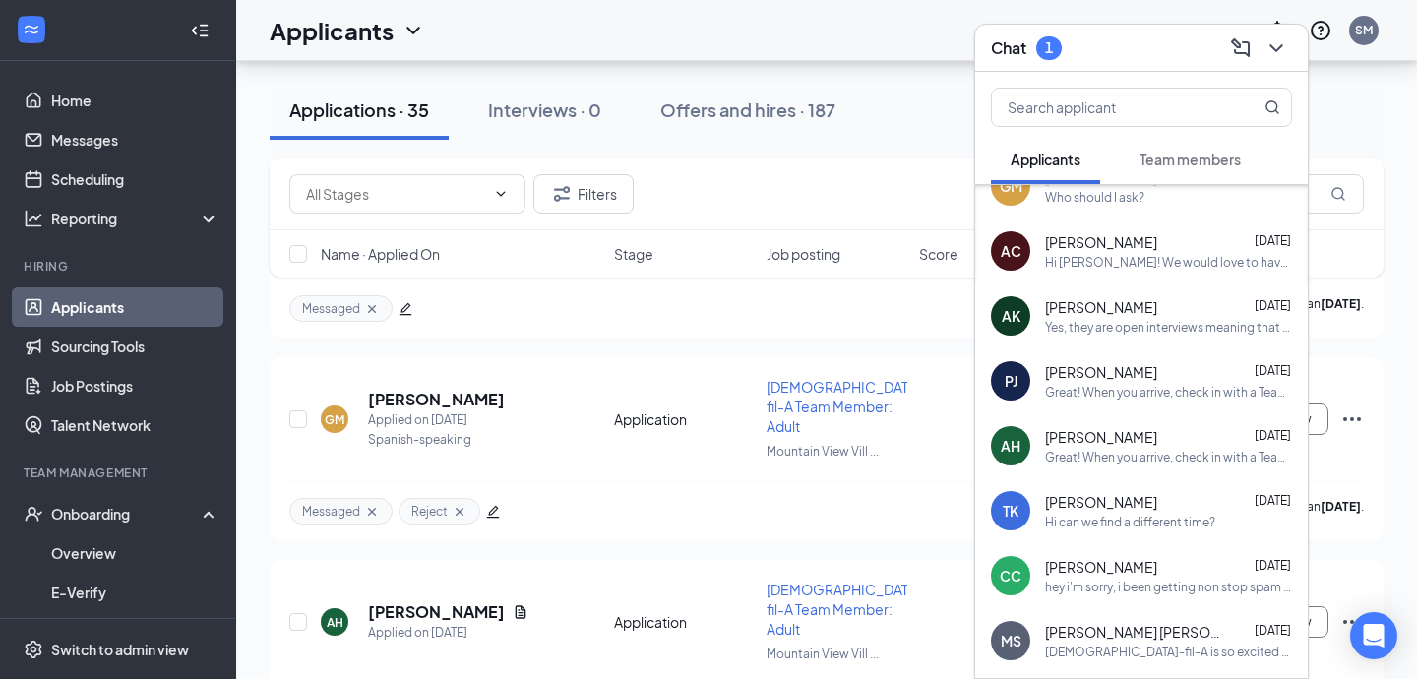
scroll to position [138, 0]
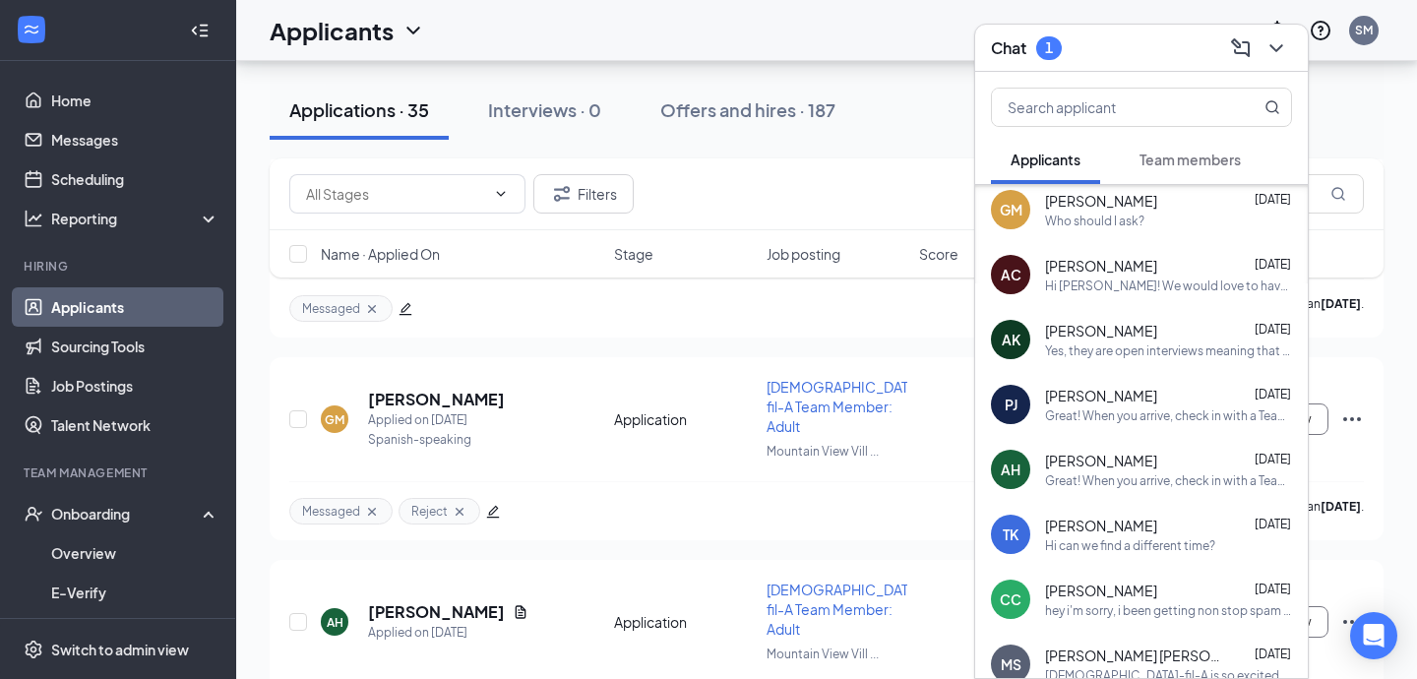
click at [1195, 411] on div "Great! When you arrive, check in with a Team Member and add your information to…" at bounding box center [1168, 416] width 247 height 17
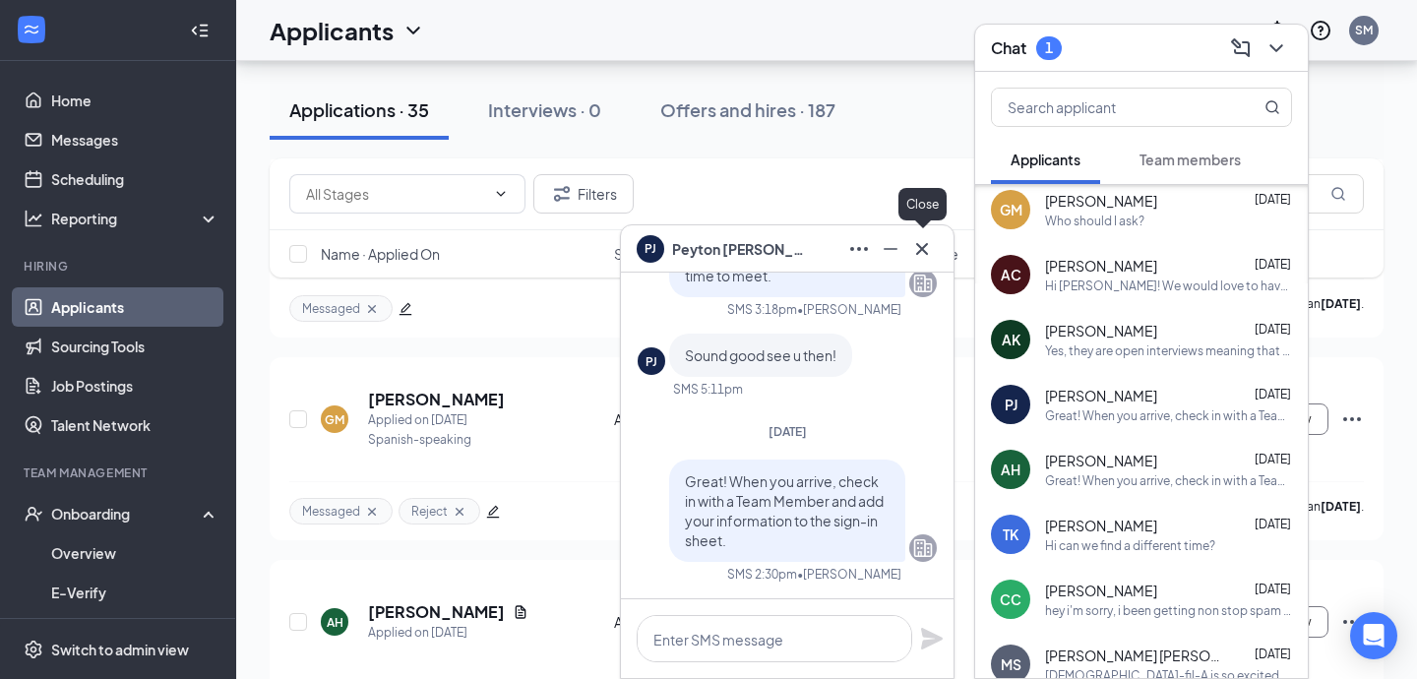
click at [929, 248] on icon "Cross" at bounding box center [923, 249] width 24 height 24
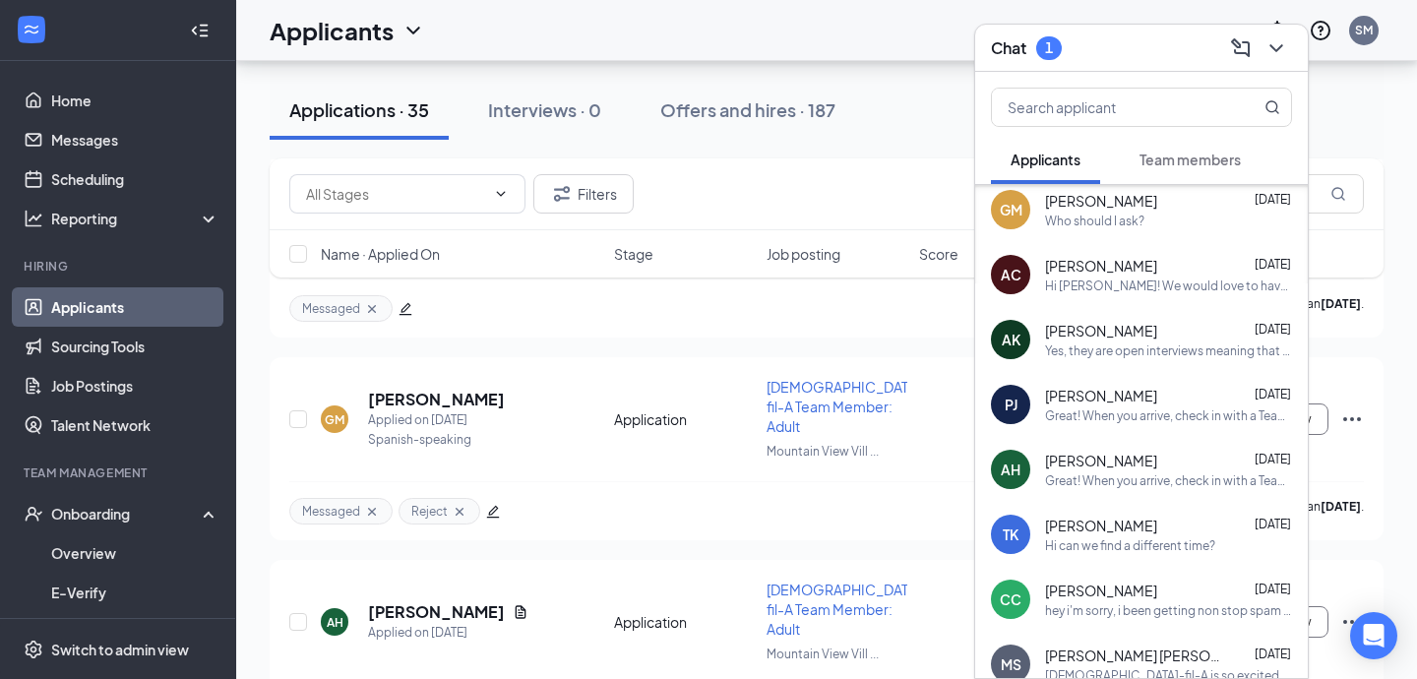
scroll to position [83, 0]
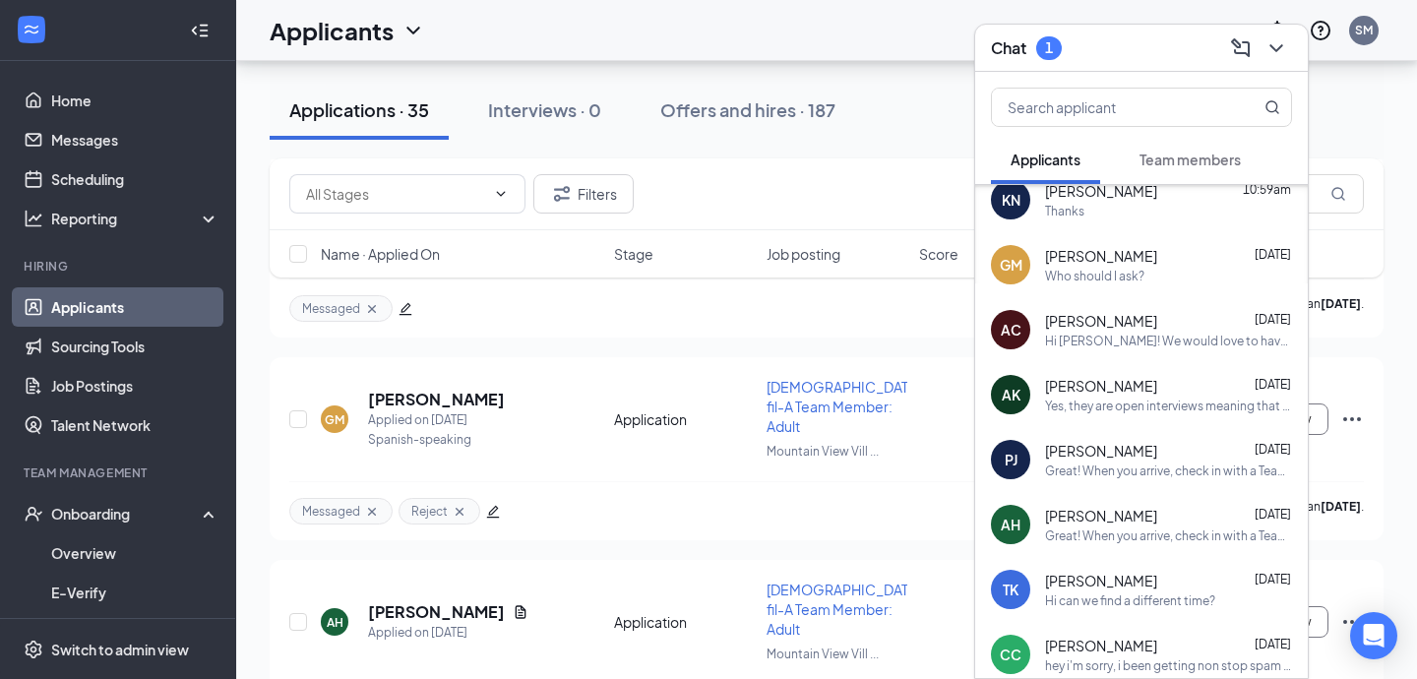
click at [1205, 408] on div "Yes, they are open interviews meaning that anyone is able to attend during the …" at bounding box center [1168, 406] width 247 height 17
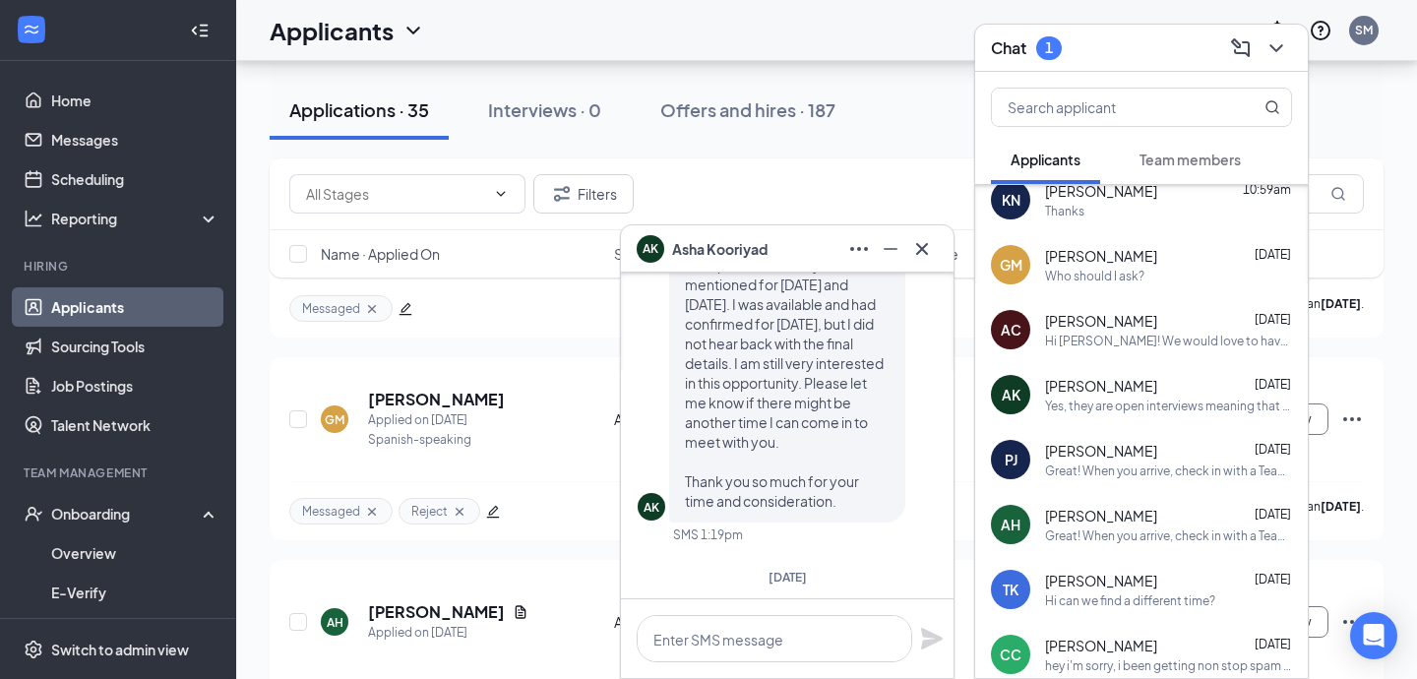
scroll to position [0, 0]
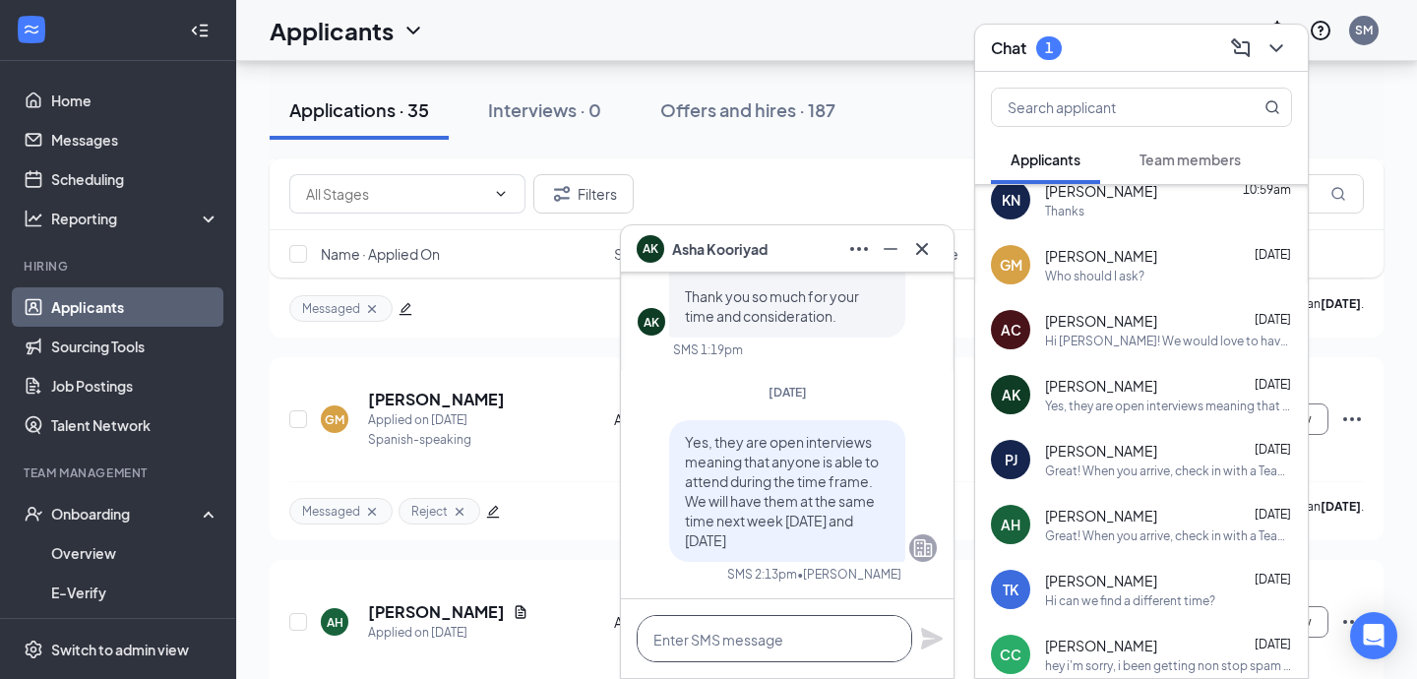
click at [769, 647] on textarea at bounding box center [775, 638] width 276 height 47
paste textarea "We will be holding open interviews from 4:00pm to 5:00pm [DATE][DATE] and [DATE…"
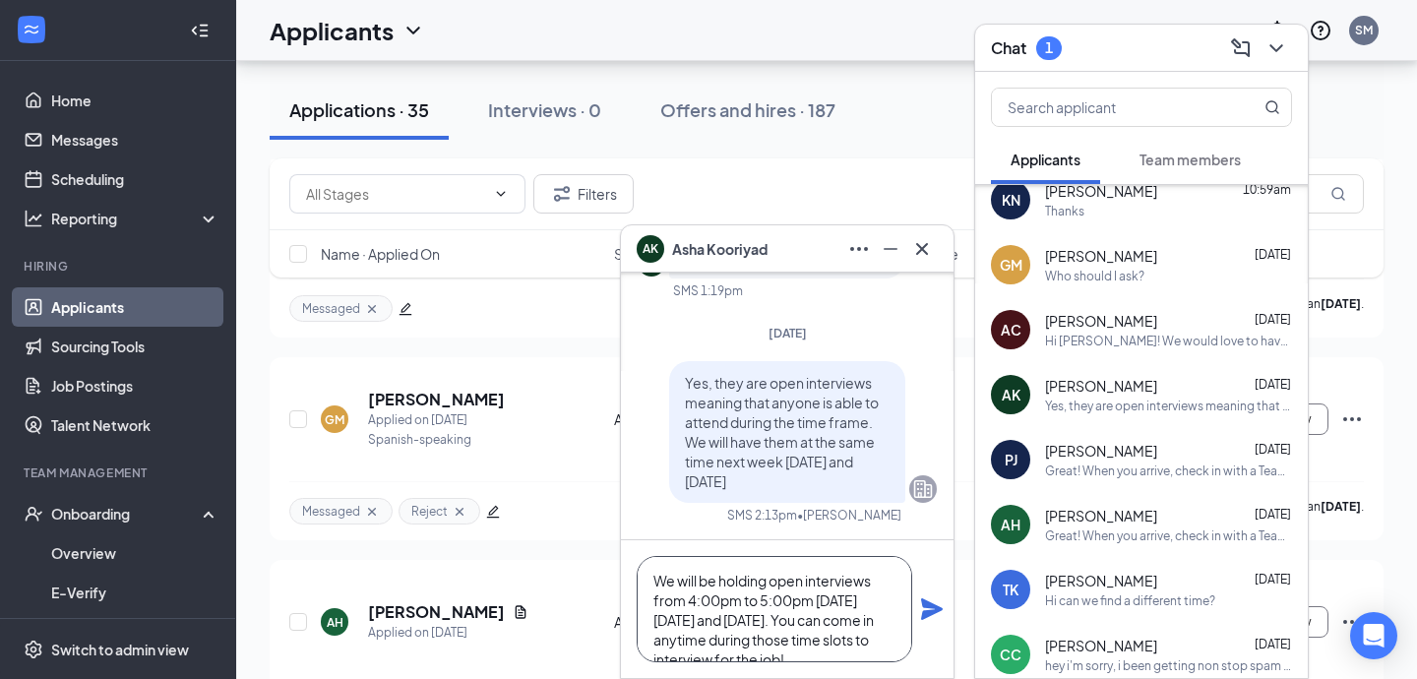
type textarea "We will be holding open interviews from 4:00pm to 5:00pm [DATE][DATE] and [DATE…"
click at [925, 608] on icon "Plane" at bounding box center [932, 609] width 24 height 24
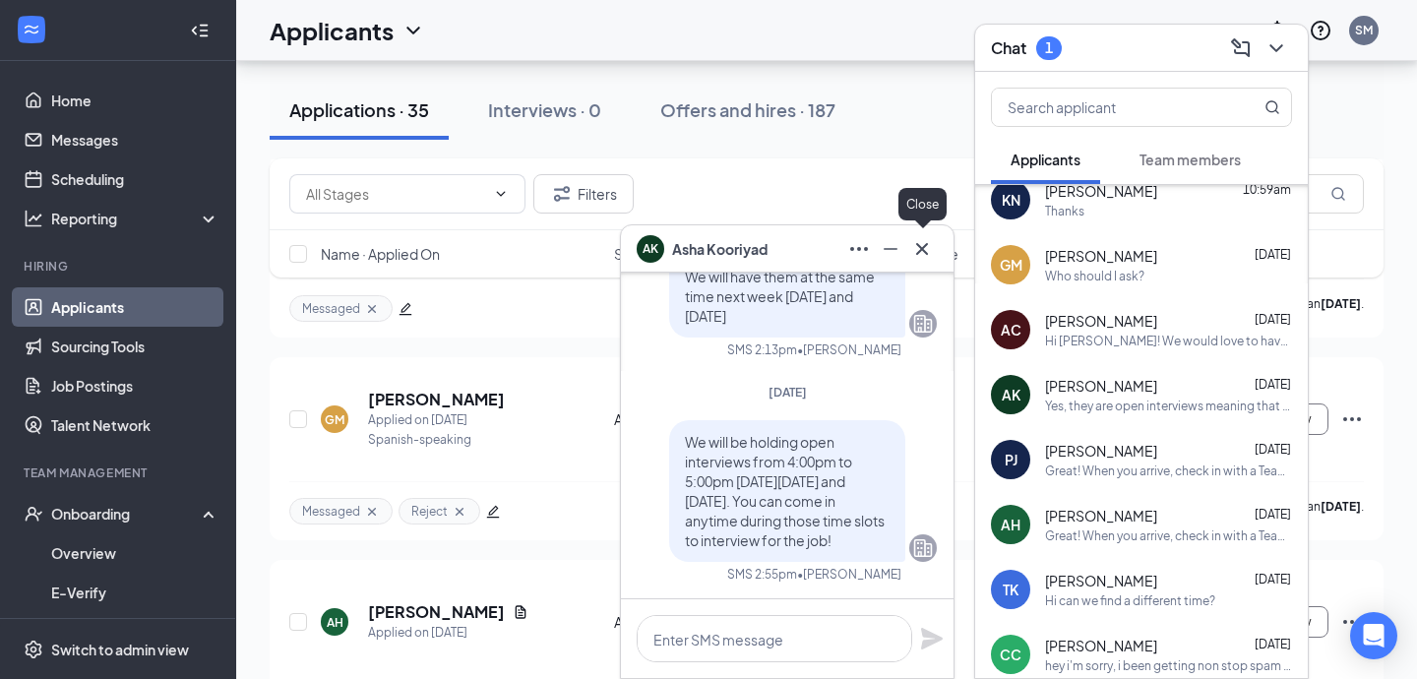
click at [929, 242] on icon "Cross" at bounding box center [923, 249] width 24 height 24
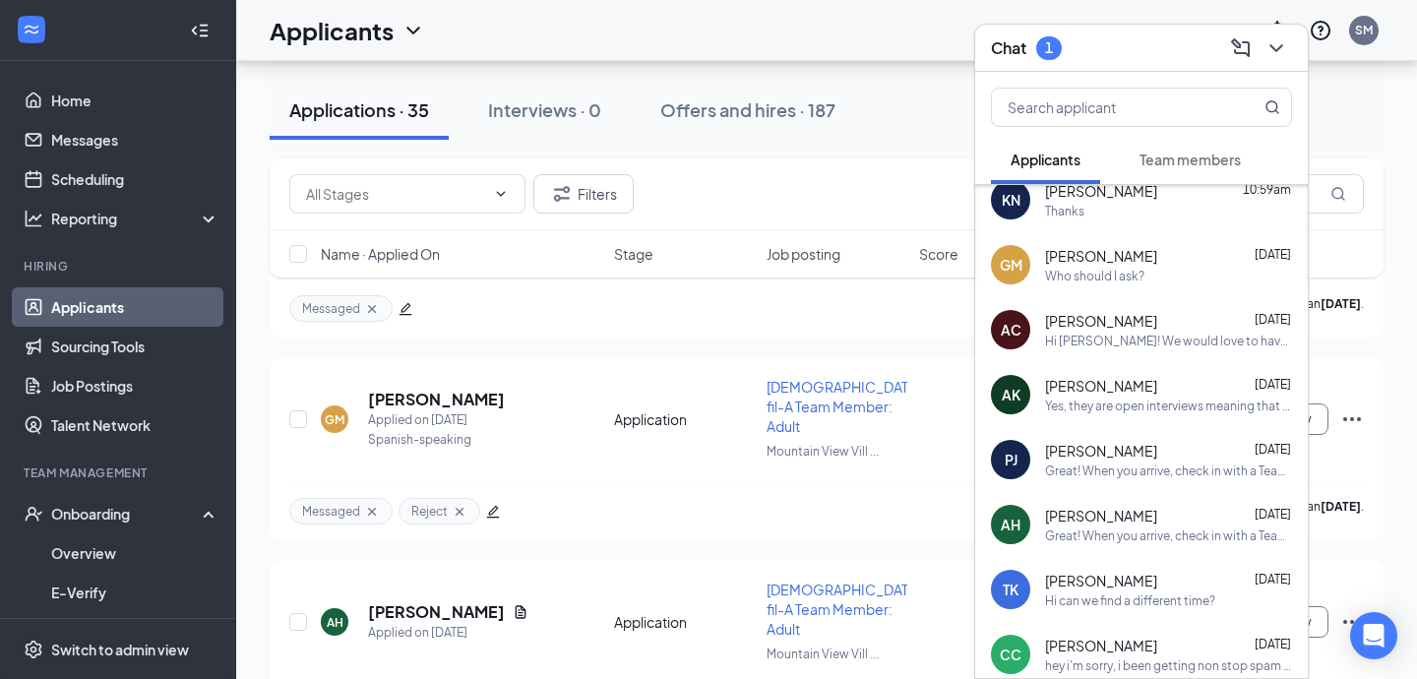
click at [1247, 269] on div "Who should I ask?" at bounding box center [1168, 276] width 247 height 17
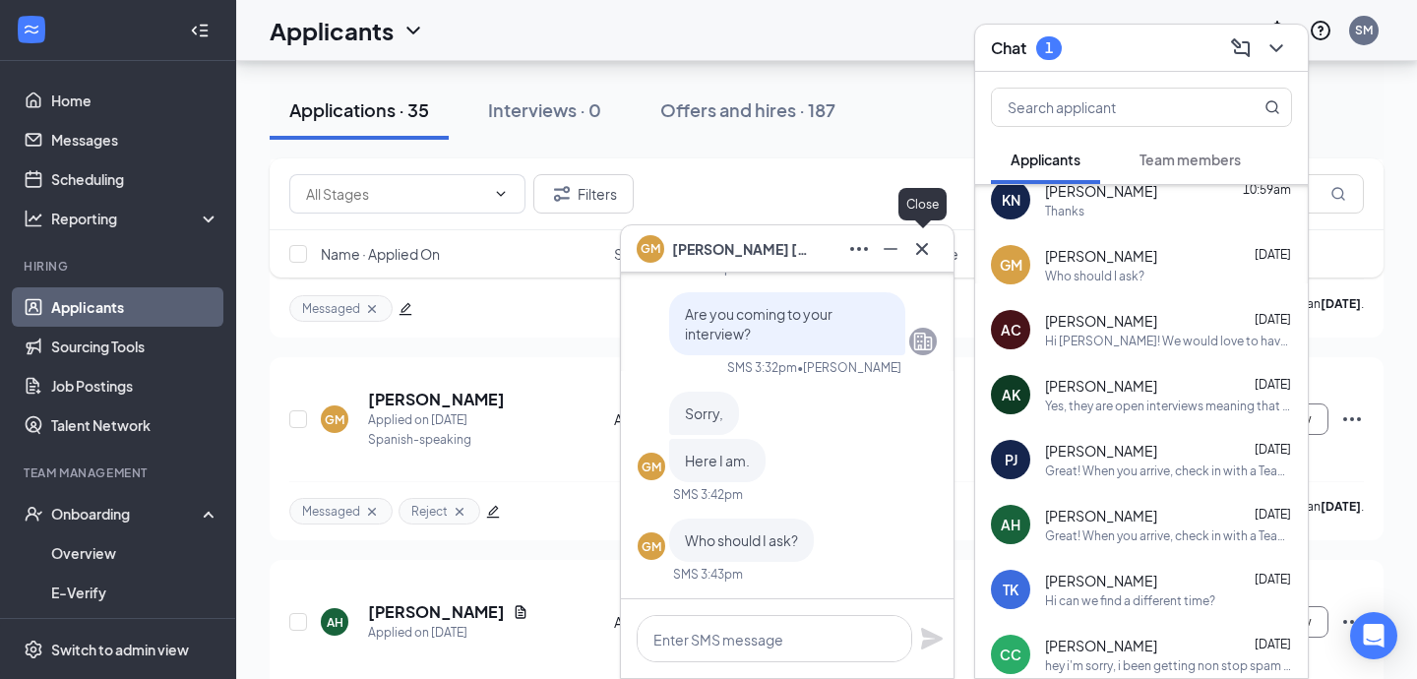
click at [919, 255] on icon "Cross" at bounding box center [923, 249] width 24 height 24
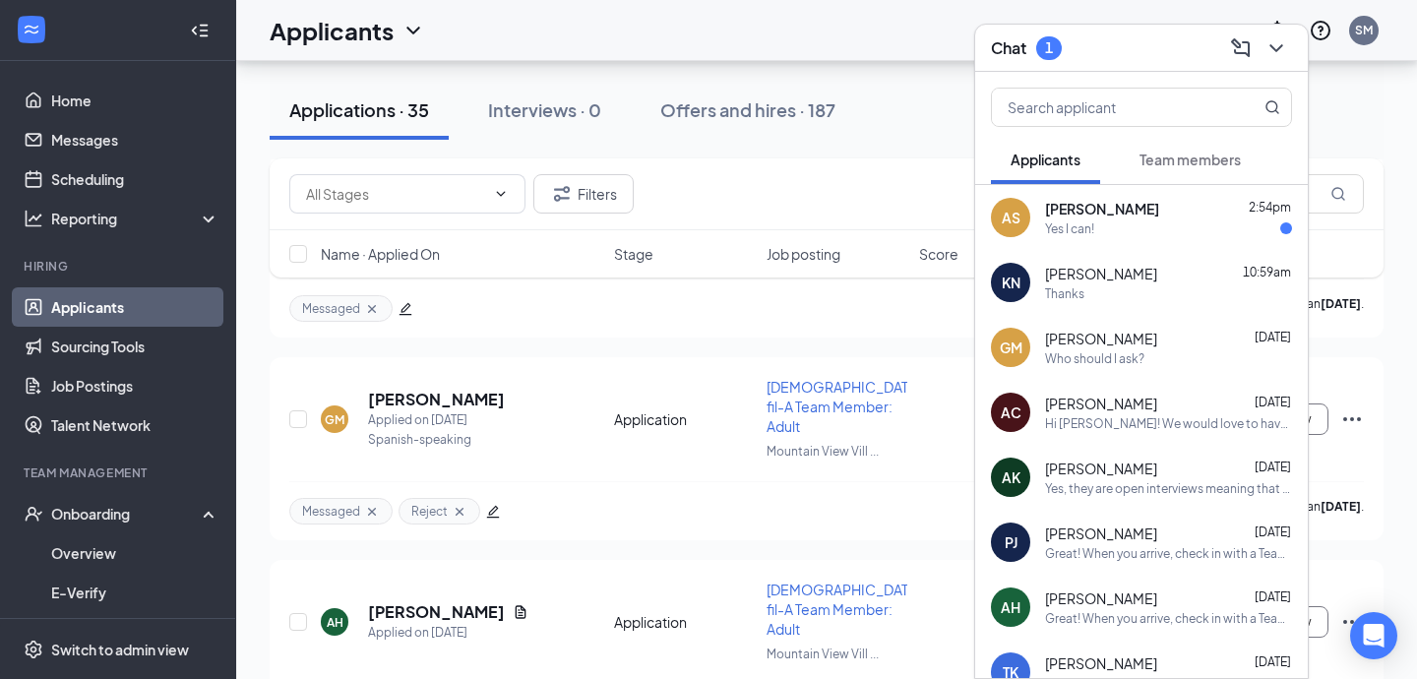
scroll to position [5903, 0]
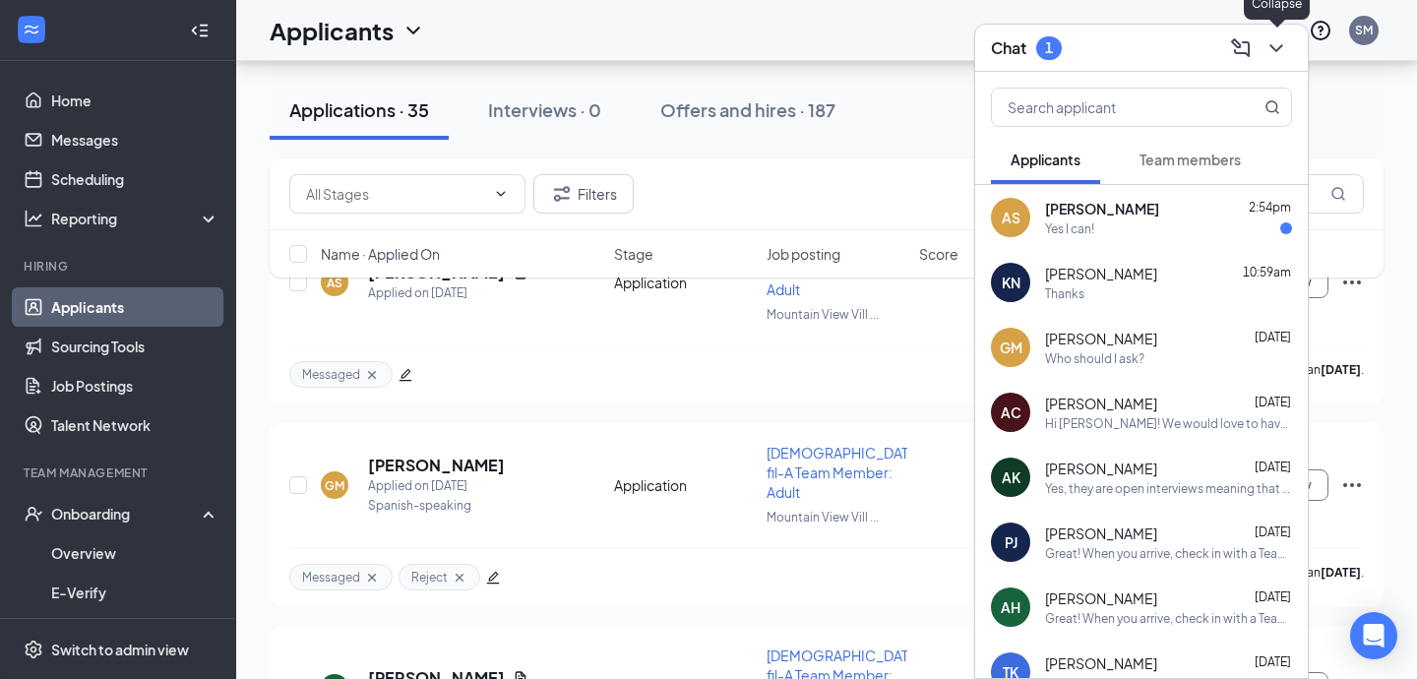
click at [1288, 45] on button at bounding box center [1276, 47] width 31 height 31
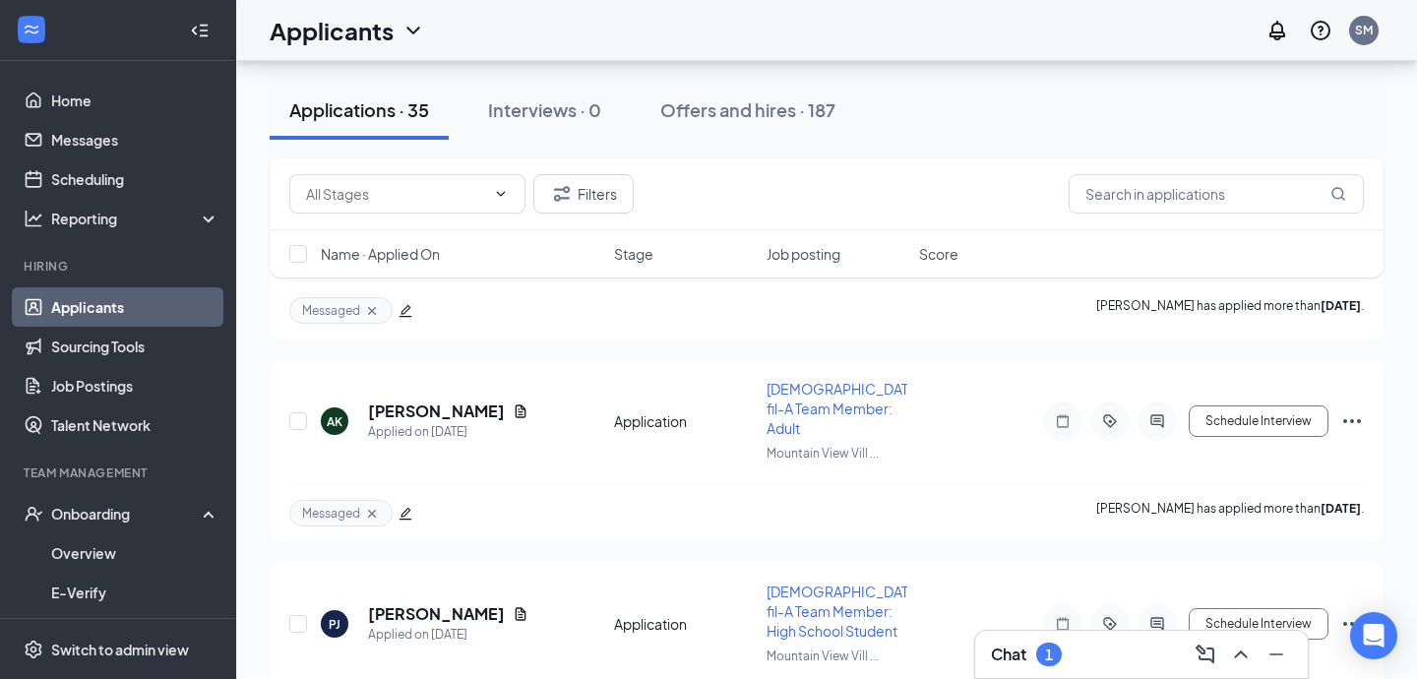
scroll to position [5439, 0]
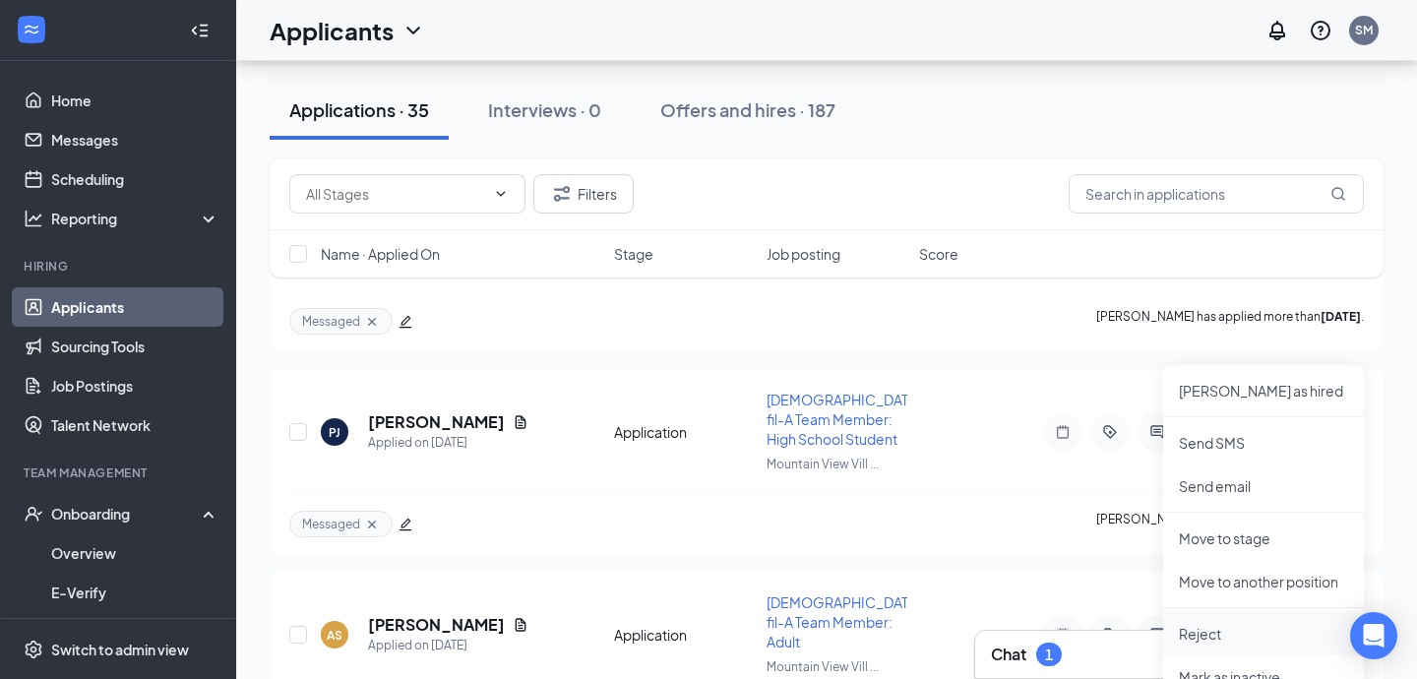
scroll to position [5562, 0]
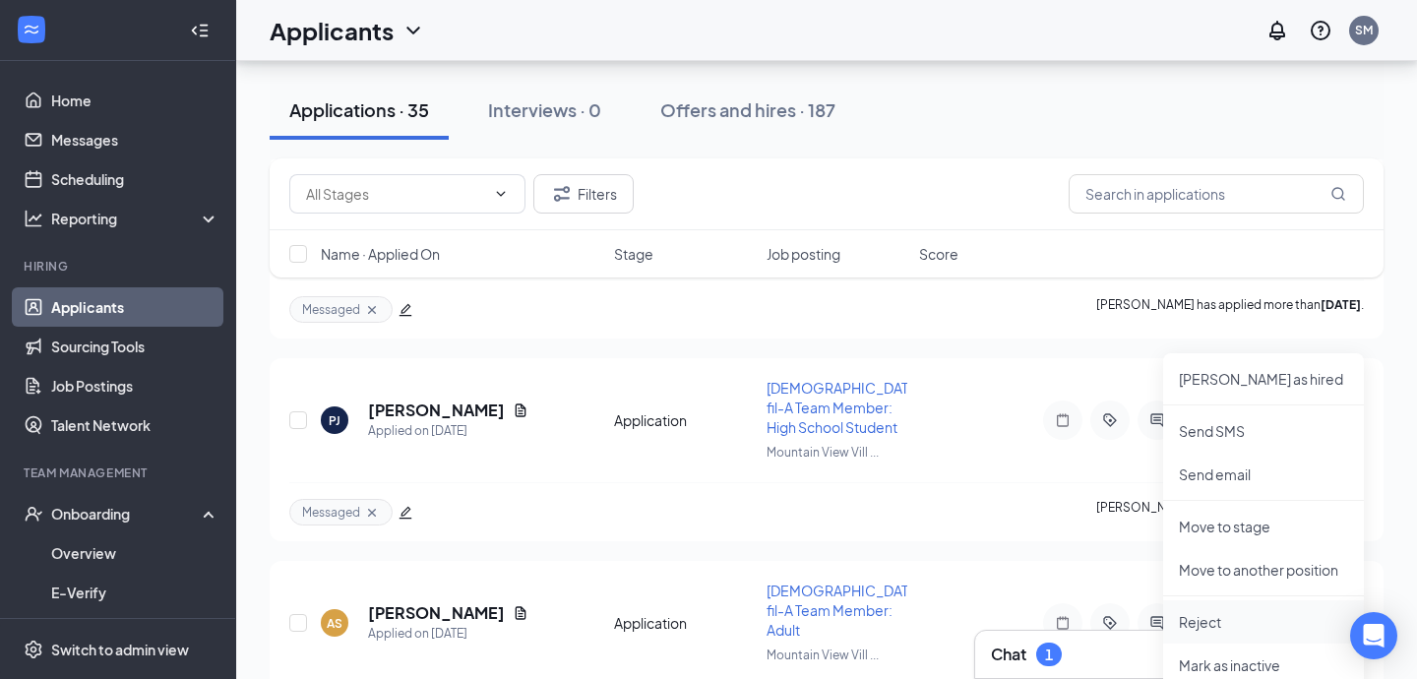
click at [1208, 624] on p "Reject" at bounding box center [1263, 622] width 169 height 20
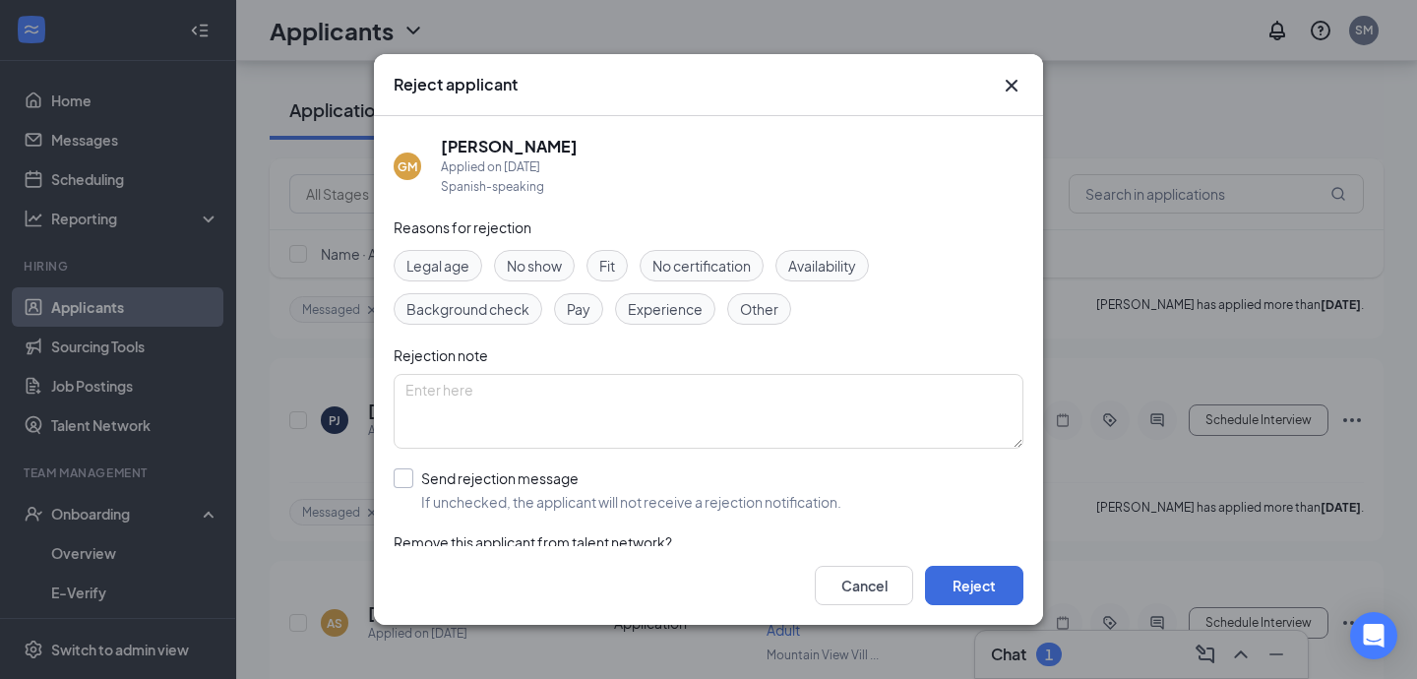
click at [422, 483] on input "Send rejection message If unchecked, the applicant will not receive a rejection…" at bounding box center [618, 490] width 448 height 43
checkbox input "true"
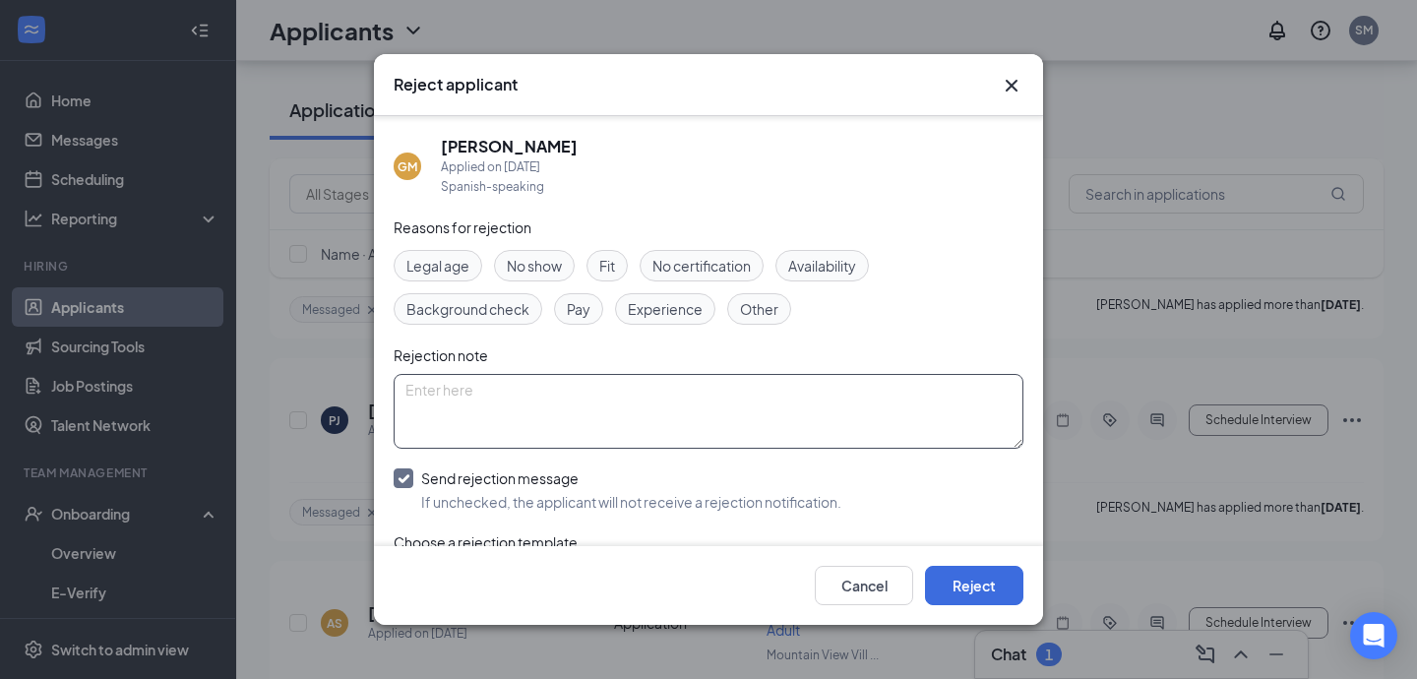
scroll to position [141, 0]
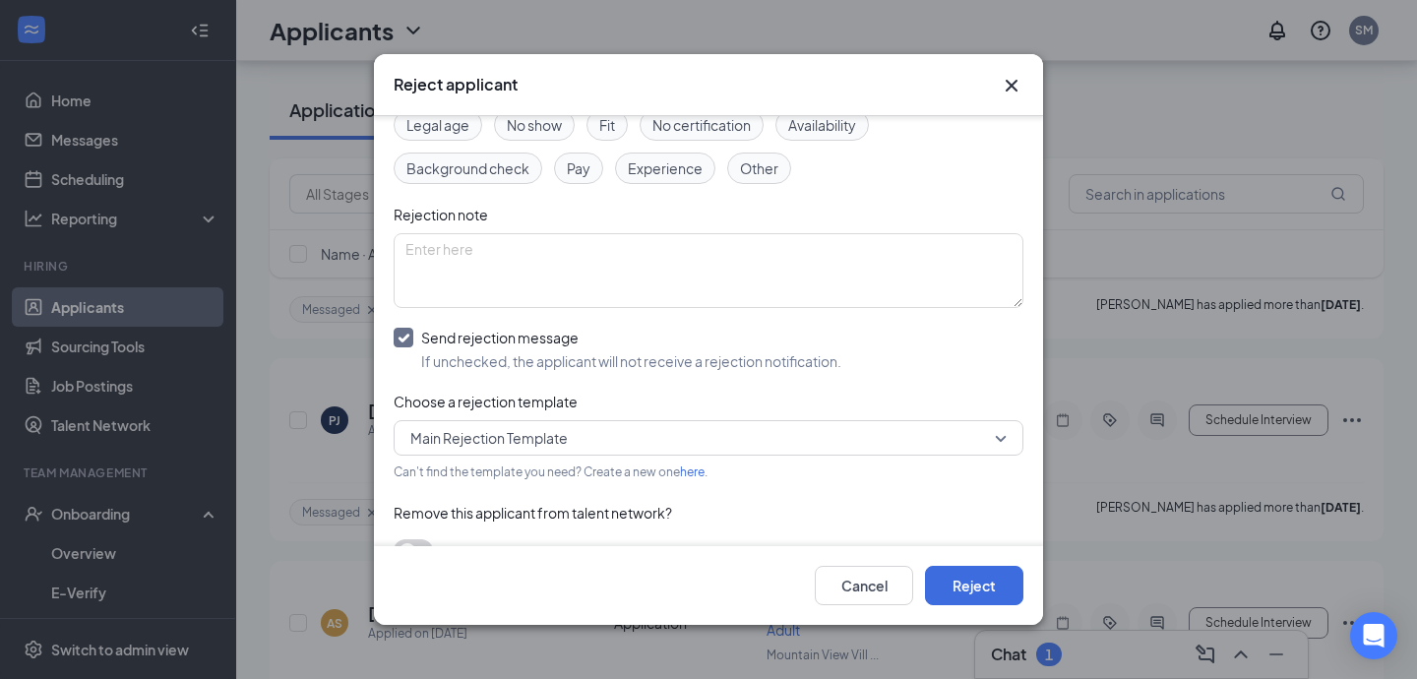
click at [468, 443] on span "Main Rejection Template" at bounding box center [488, 438] width 157 height 30
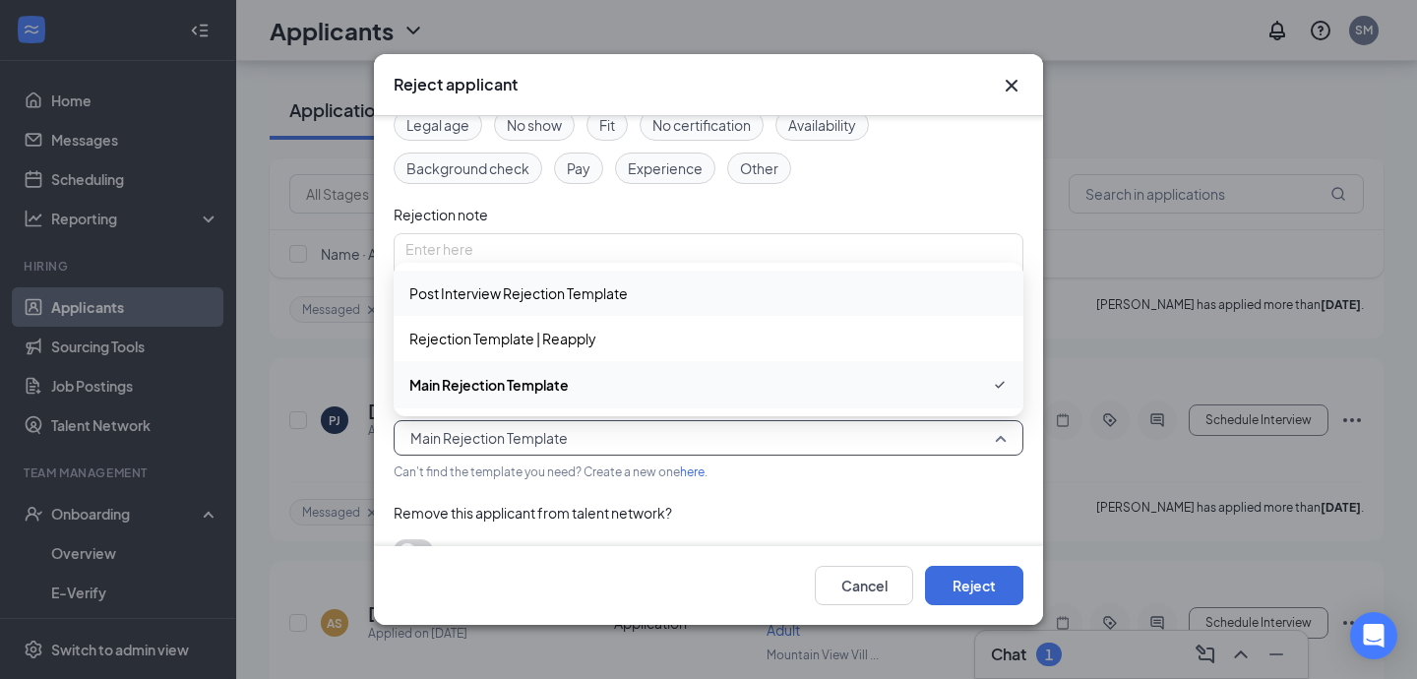
click at [523, 294] on span "Post Interview Rejection Template" at bounding box center [518, 294] width 219 height 22
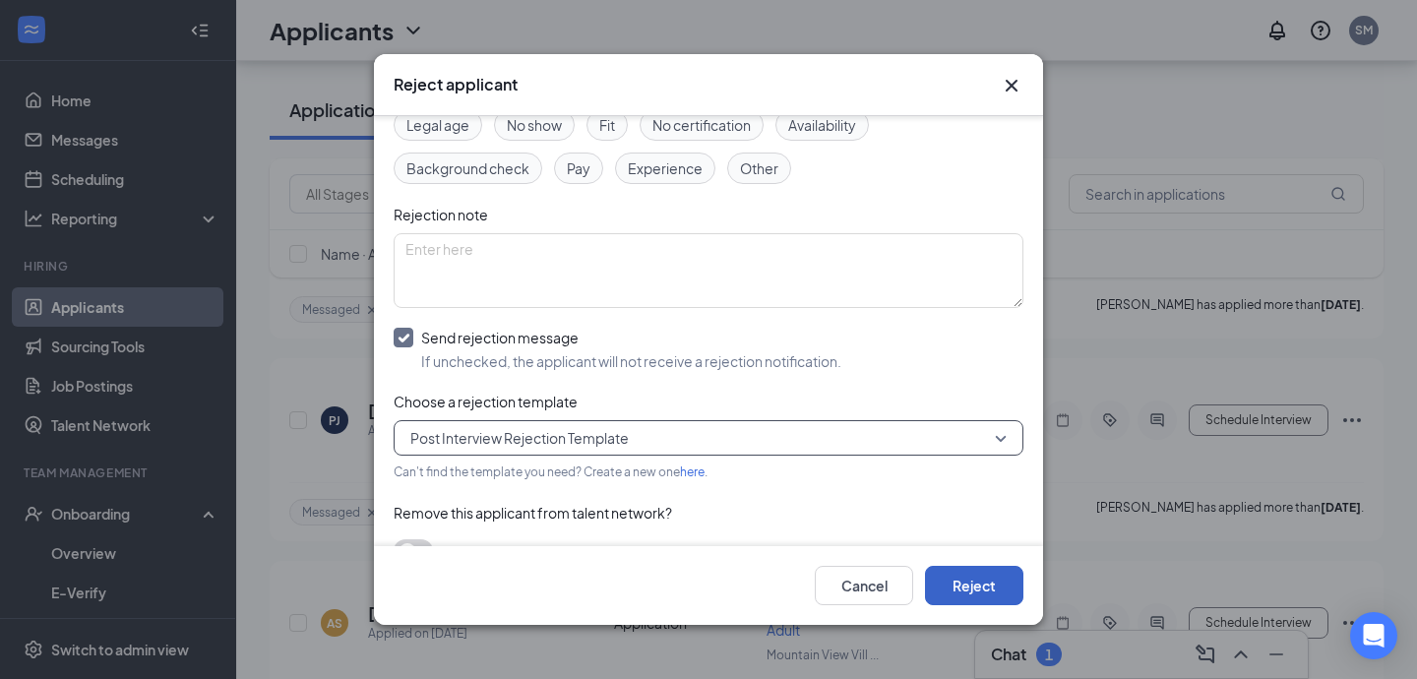
click at [984, 584] on button "Reject" at bounding box center [974, 585] width 98 height 39
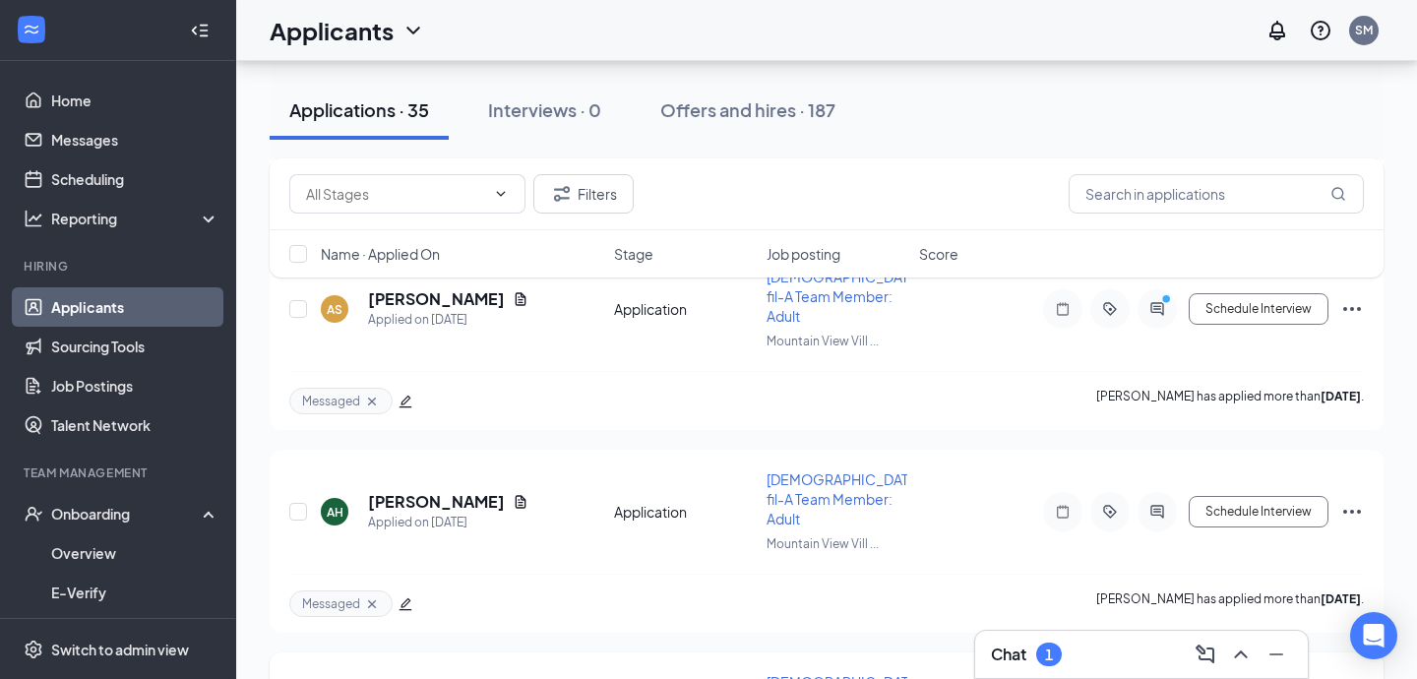
scroll to position [5920, 0]
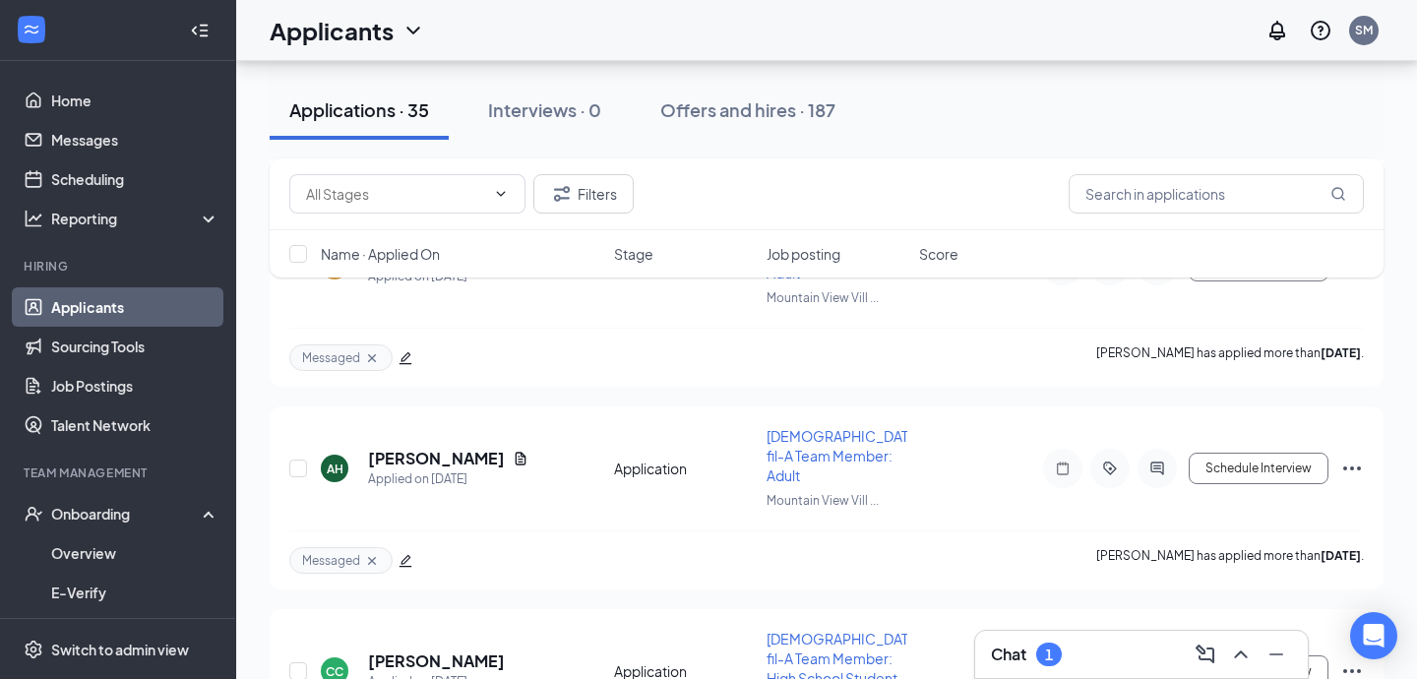
click at [1137, 641] on div "Chat 1" at bounding box center [1141, 654] width 301 height 31
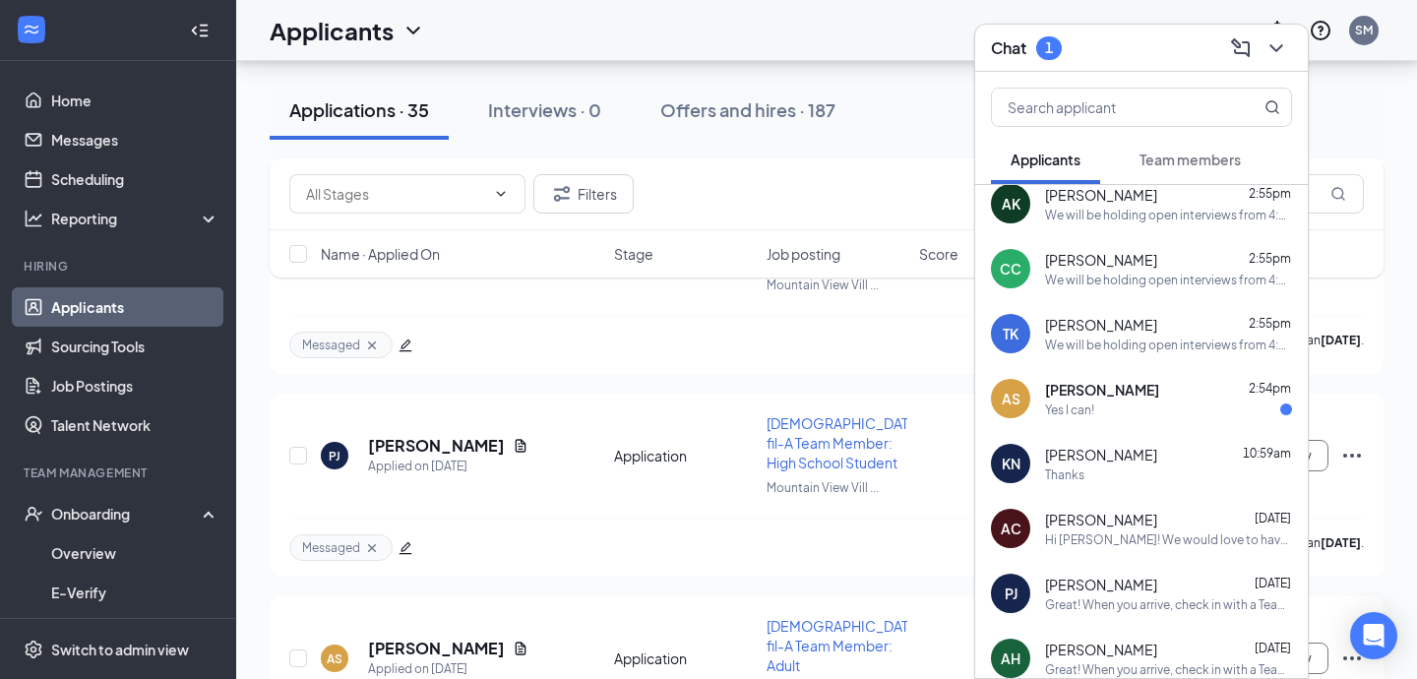
scroll to position [385, 0]
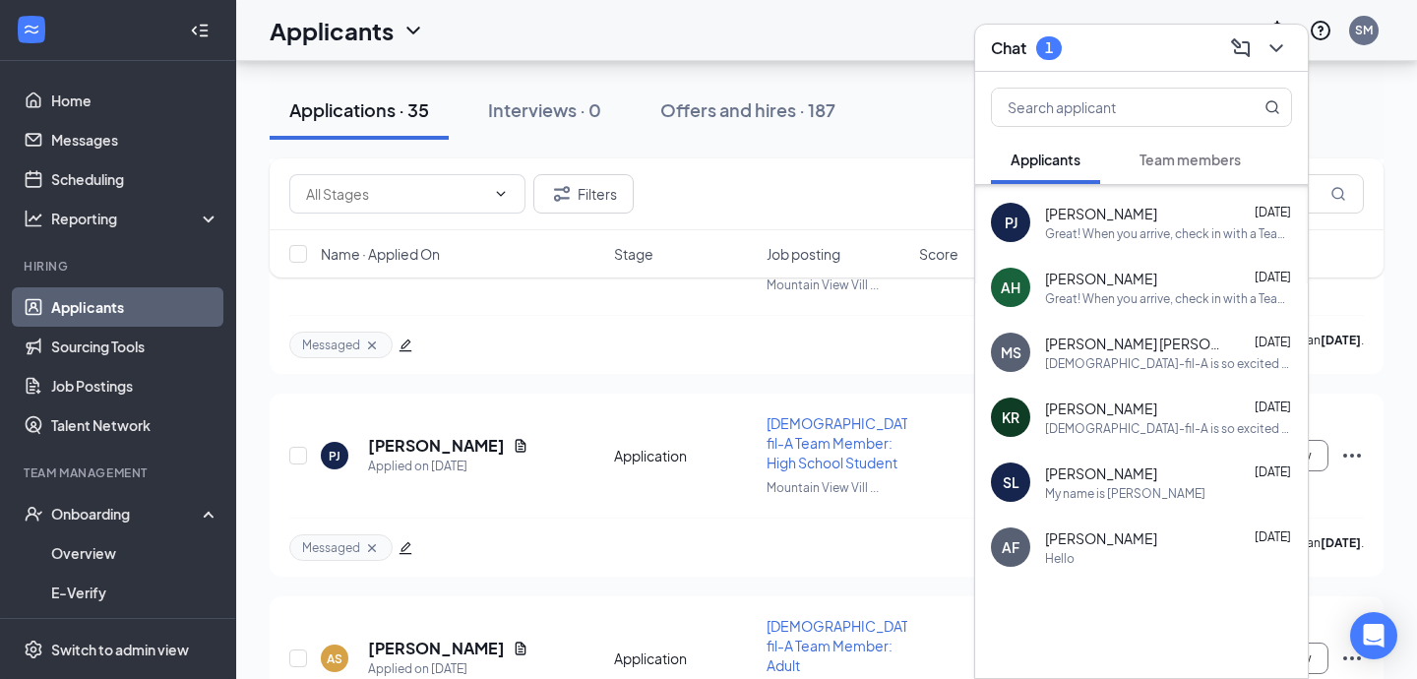
click at [1170, 299] on div "Great! When you arrive, check in with a Team Member and add your information to…" at bounding box center [1168, 298] width 247 height 17
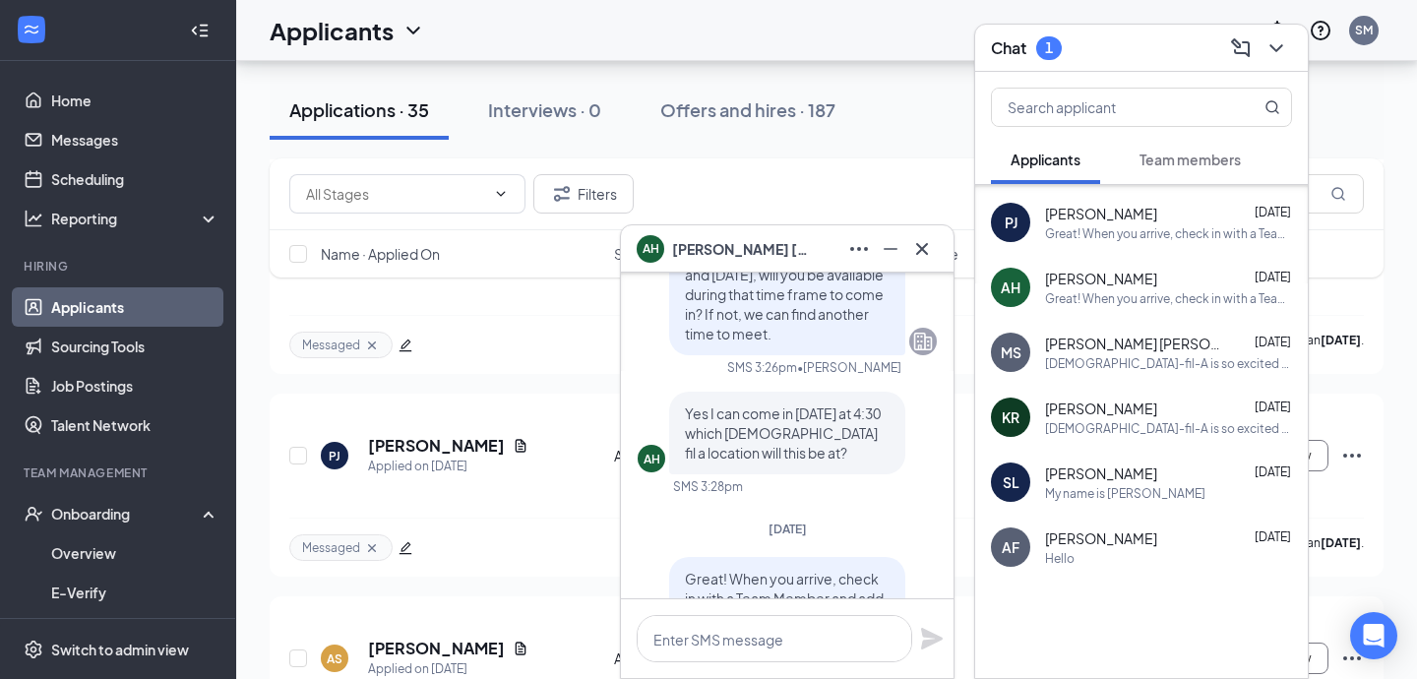
scroll to position [-113, 0]
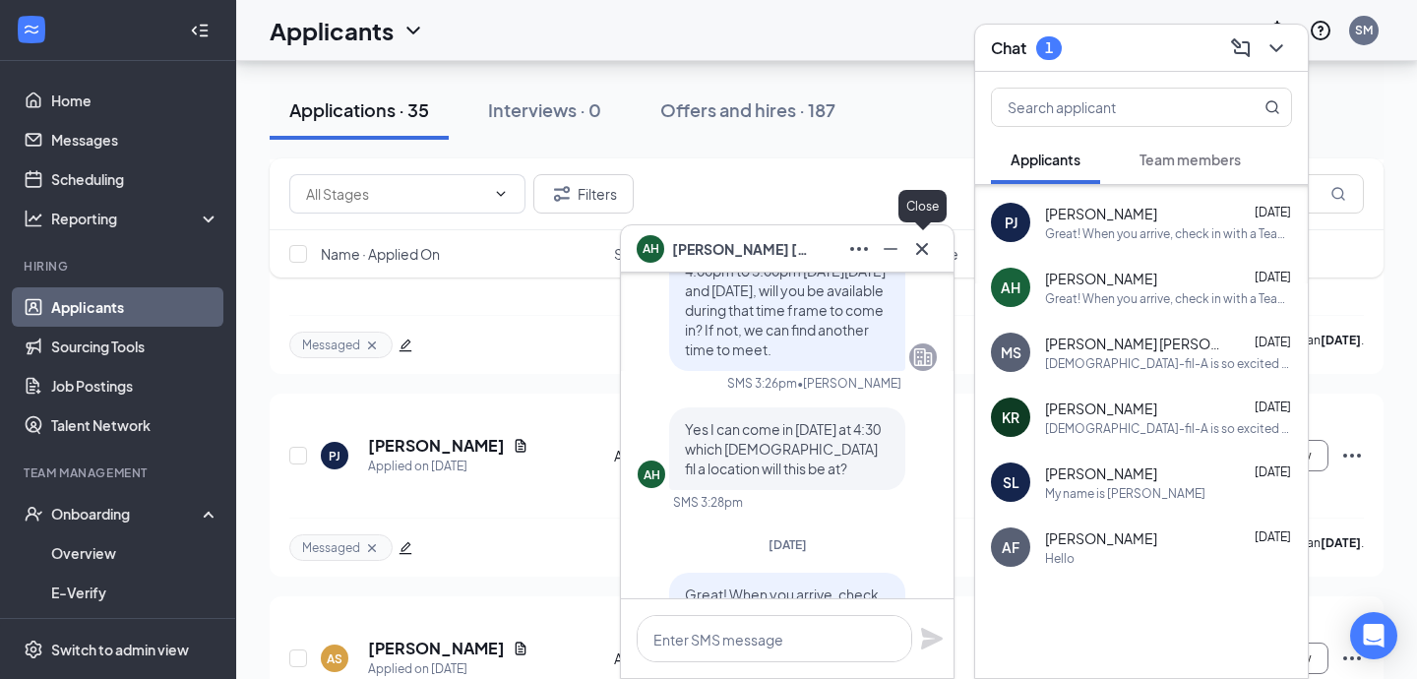
click at [930, 247] on icon "Cross" at bounding box center [923, 249] width 24 height 24
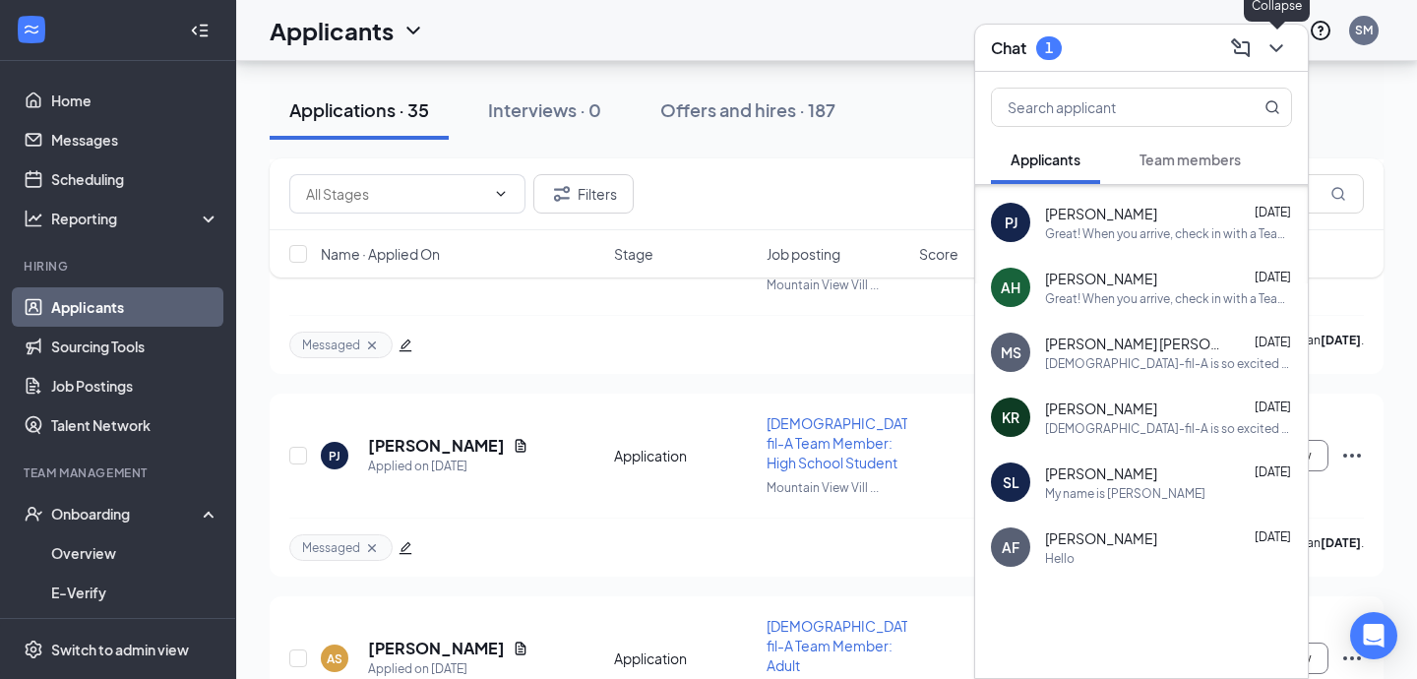
click at [1279, 49] on icon "ChevronDown" at bounding box center [1276, 48] width 13 height 8
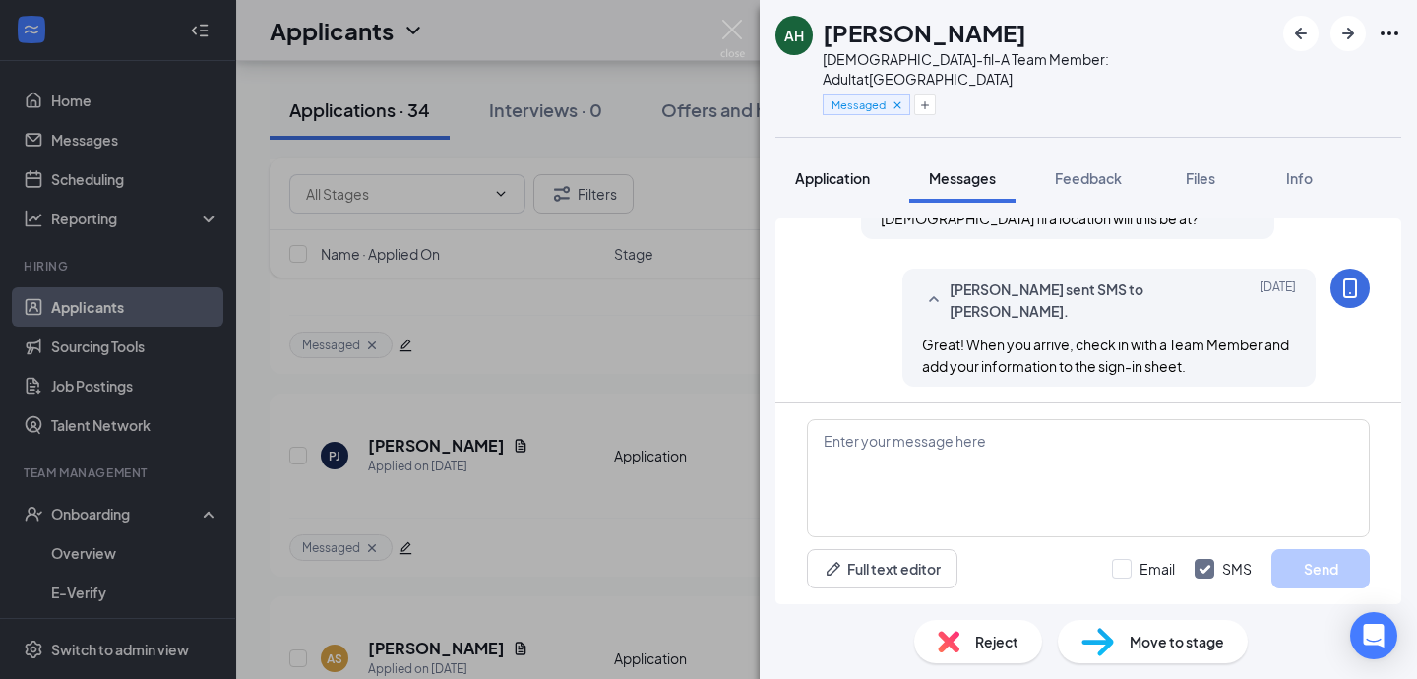
scroll to position [363, 0]
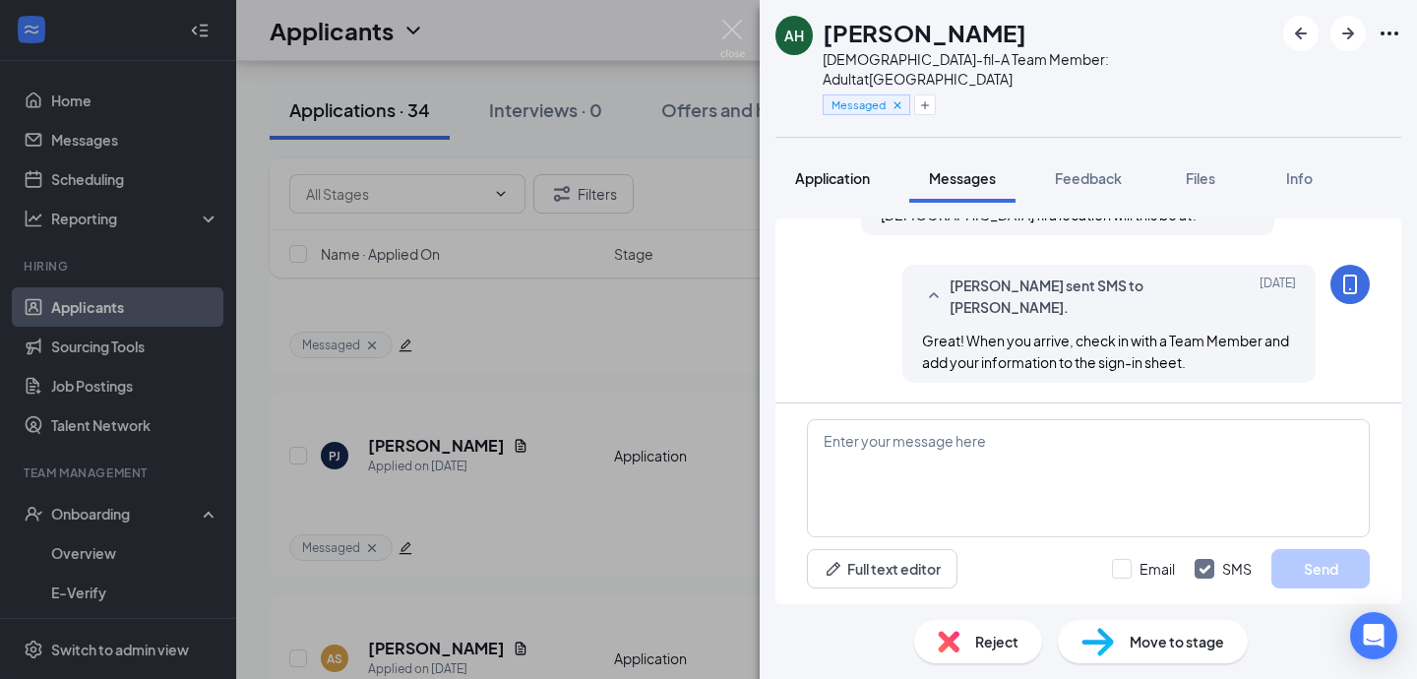
click at [833, 169] on span "Application" at bounding box center [832, 178] width 75 height 18
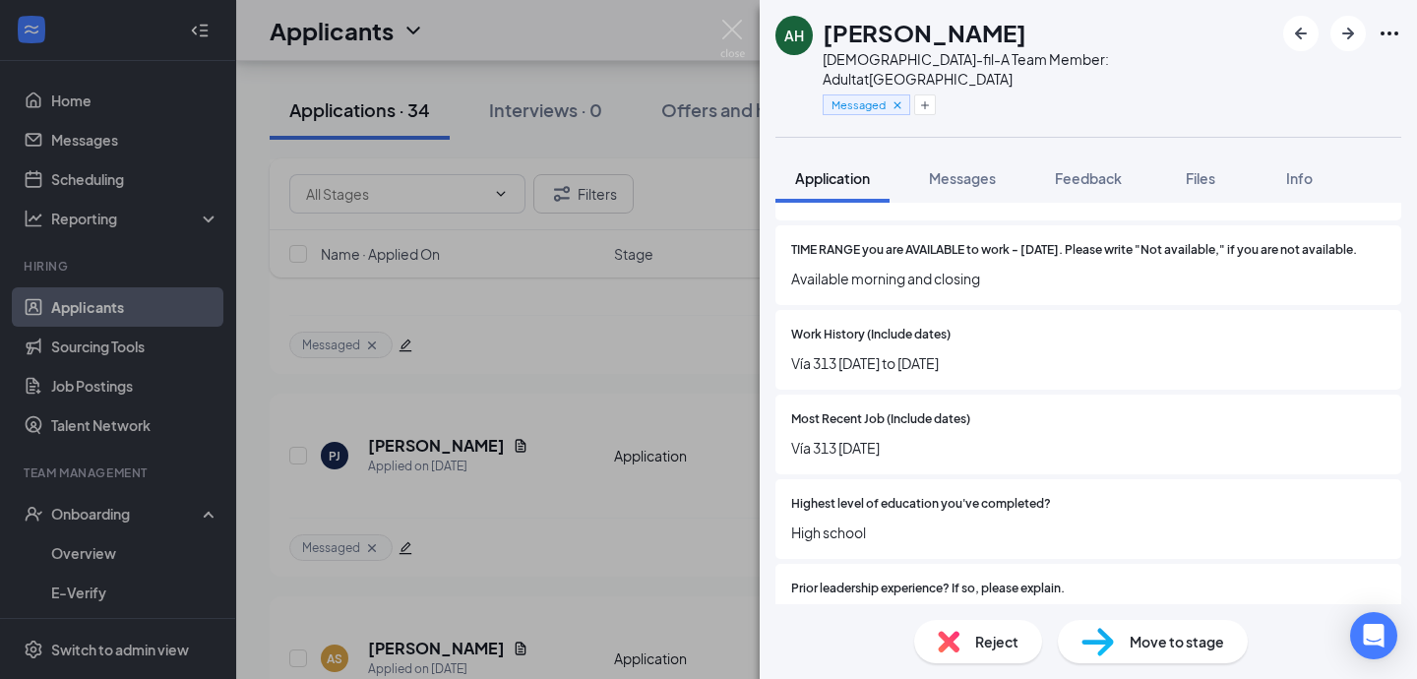
scroll to position [1578, 0]
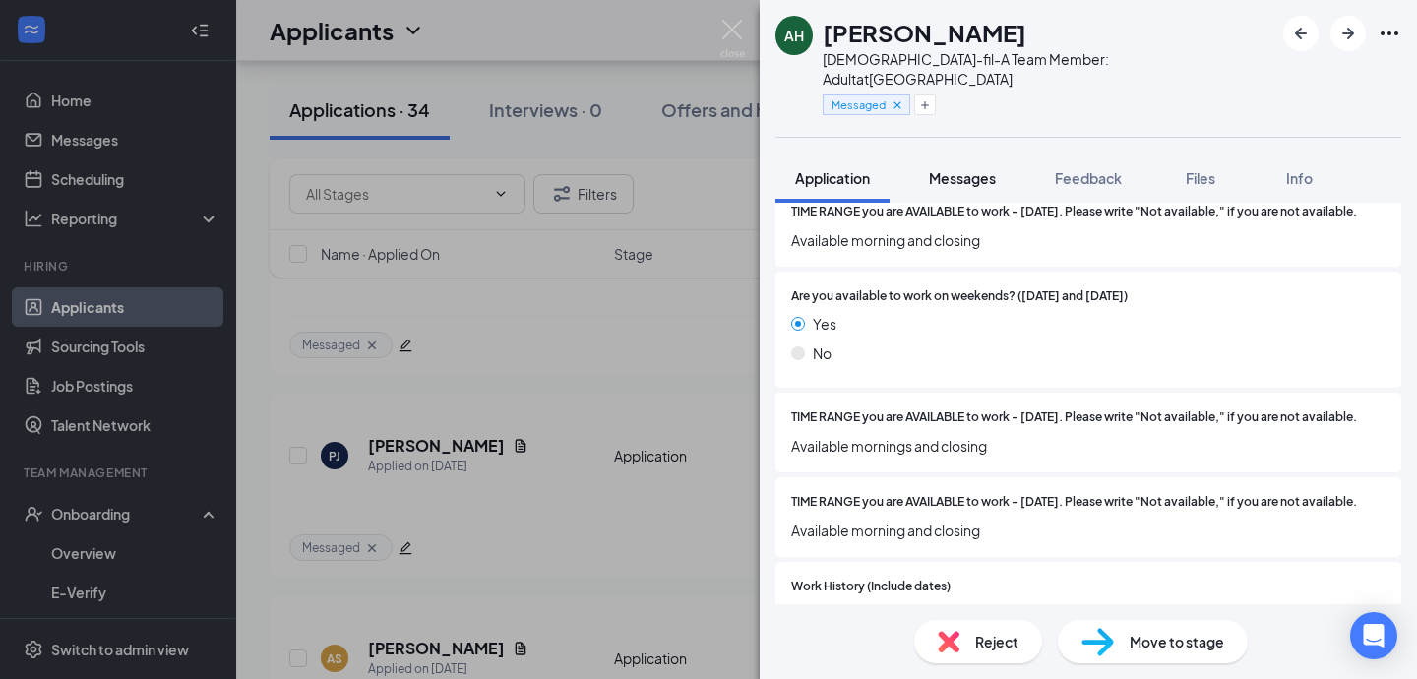
click at [967, 169] on span "Messages" at bounding box center [962, 178] width 67 height 18
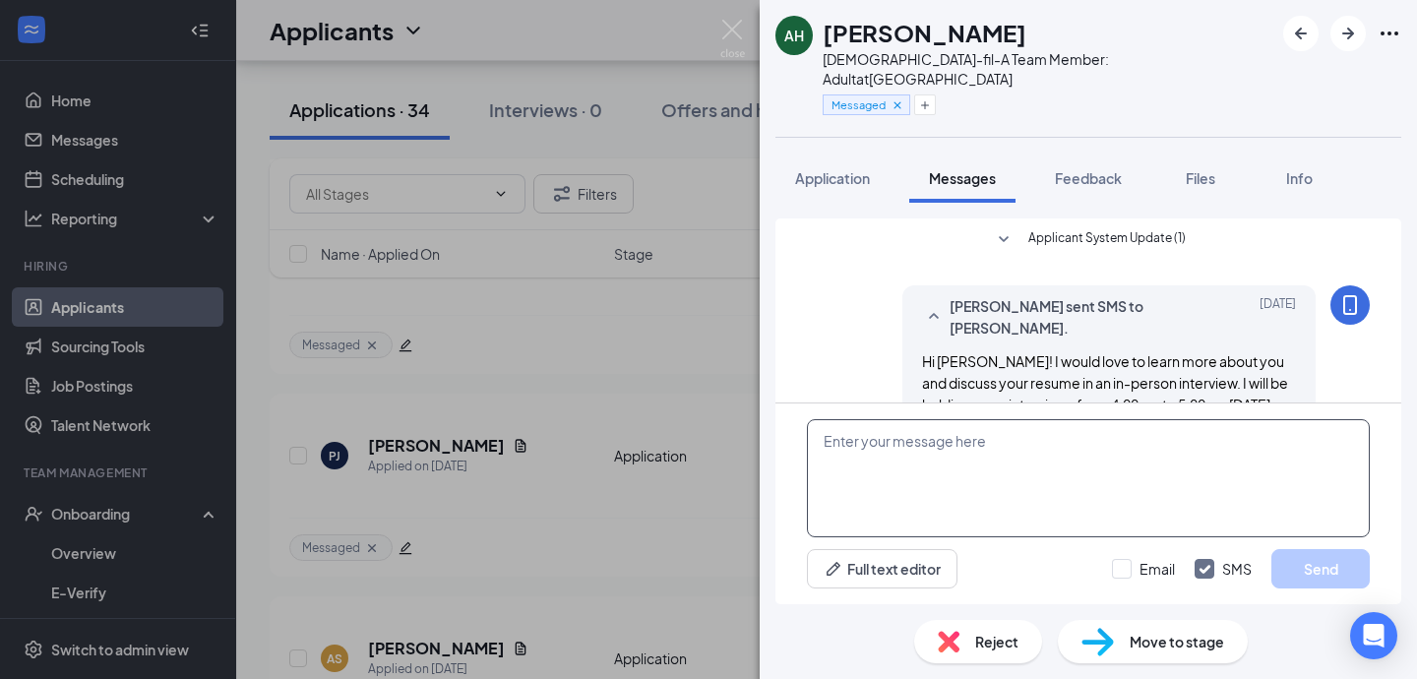
click at [955, 461] on textarea at bounding box center [1088, 478] width 563 height 118
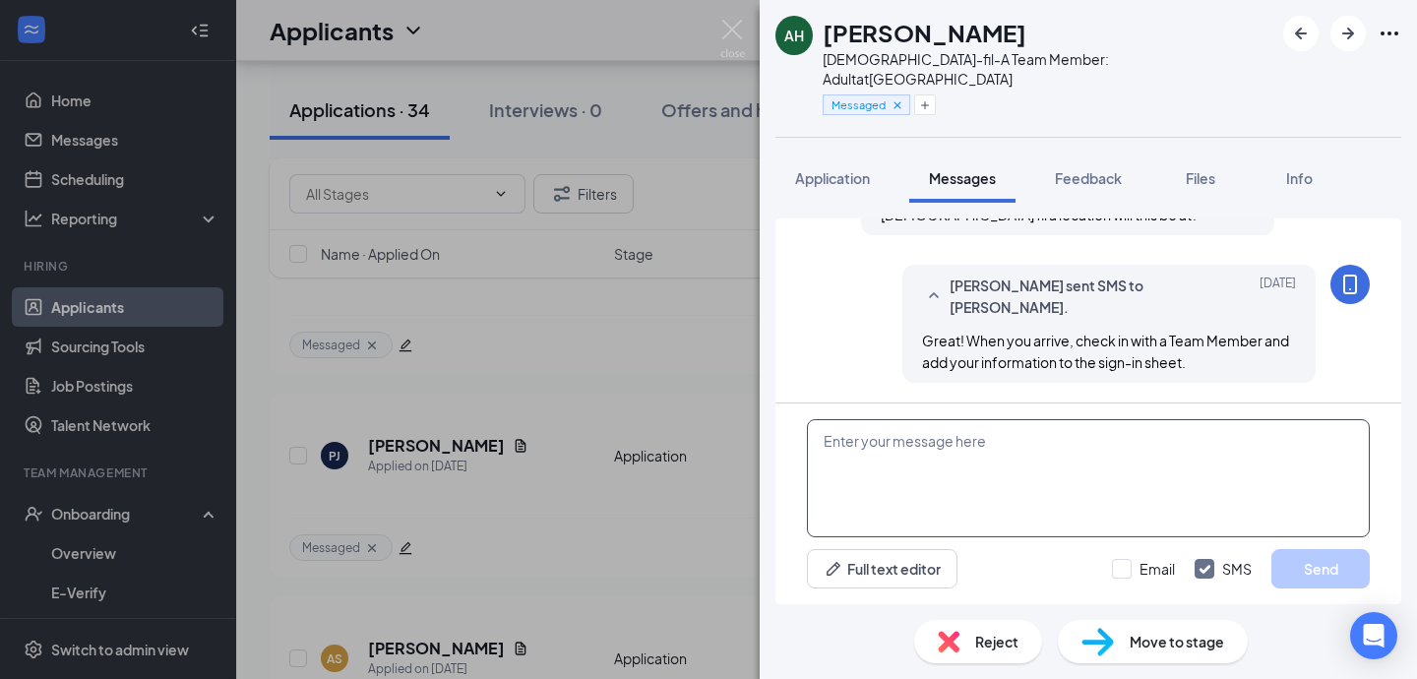
paste textarea "We will be holding open interviews from 4:00pm to 5:00pm [DATE][DATE] and [DATE…"
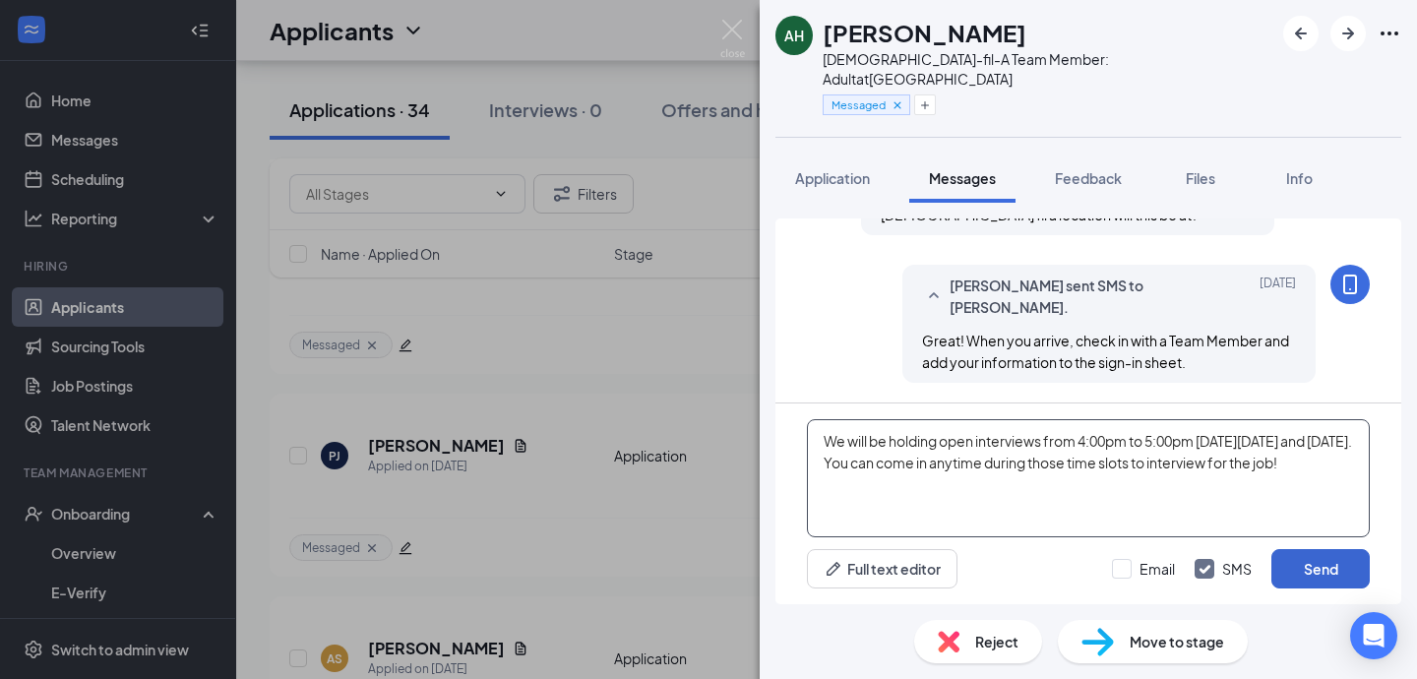
type textarea "We will be holding open interviews from 4:00pm to 5:00pm [DATE][DATE] and [DATE…"
click at [1341, 567] on button "Send" at bounding box center [1321, 568] width 98 height 39
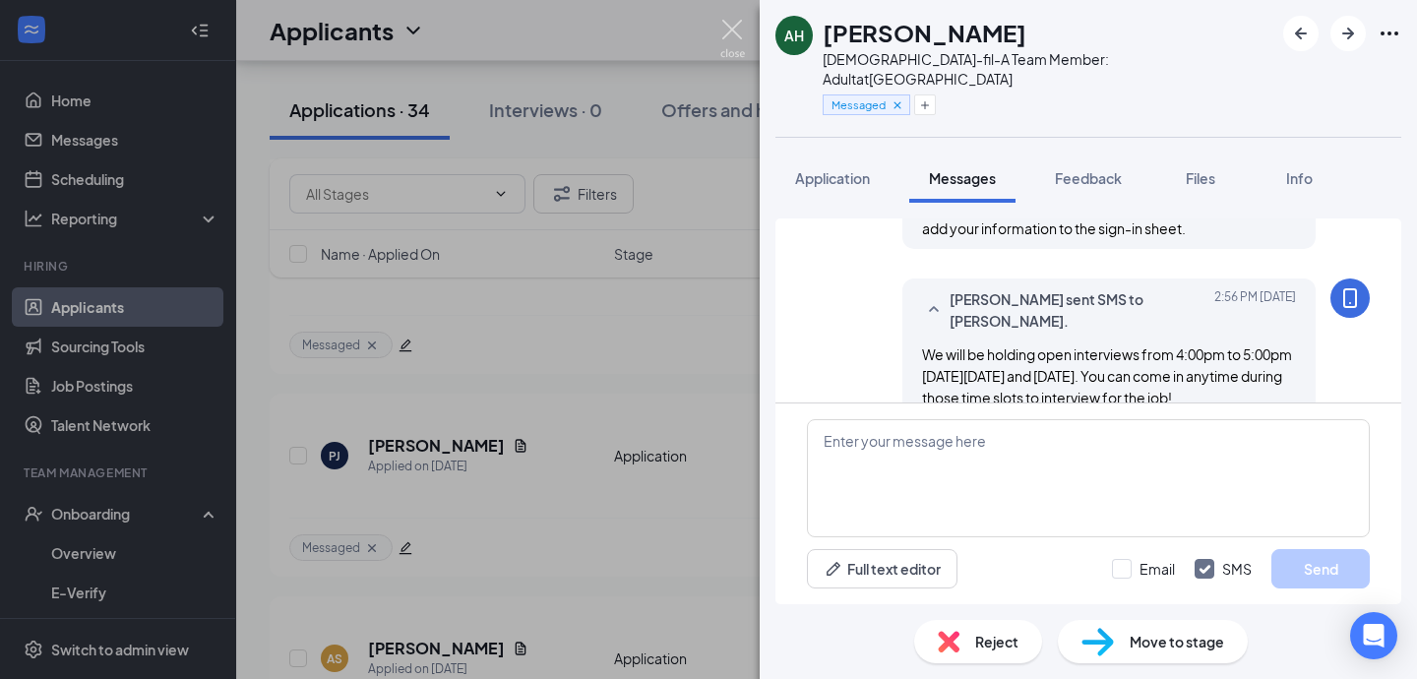
scroll to position [554, 0]
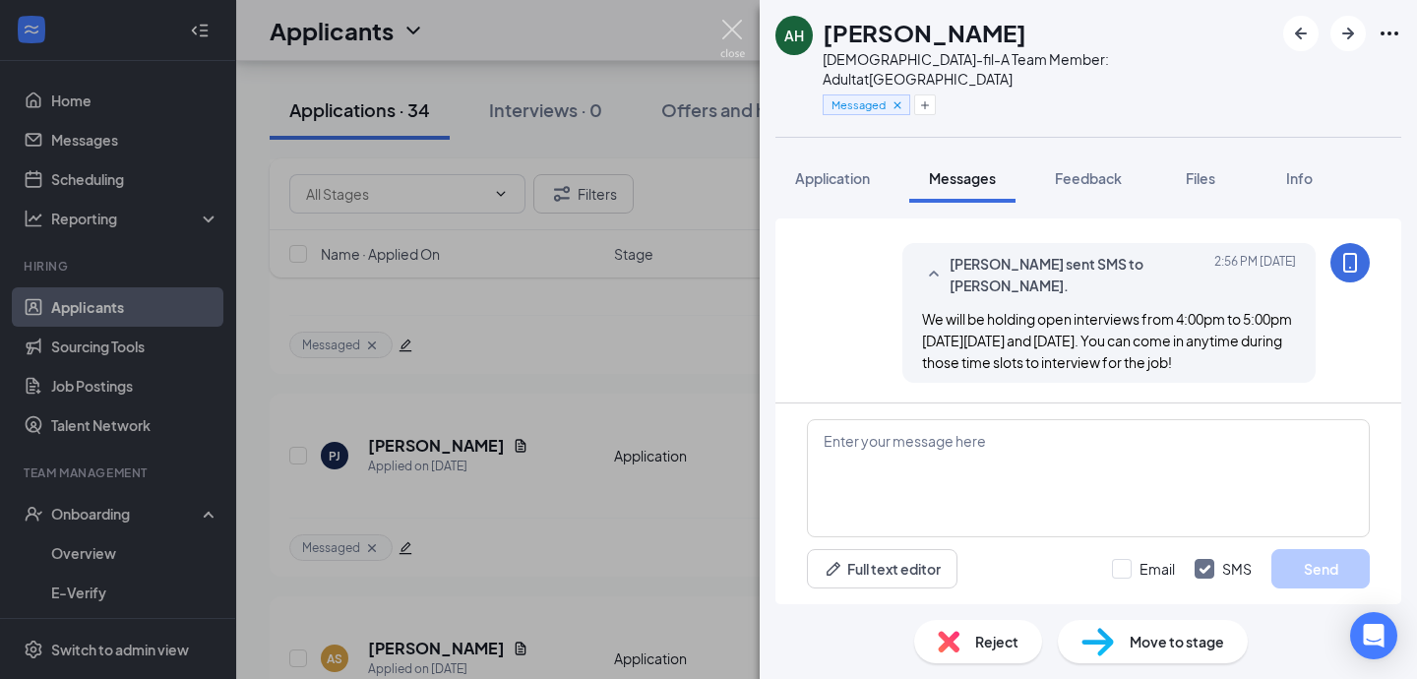
click at [732, 25] on img at bounding box center [733, 39] width 25 height 38
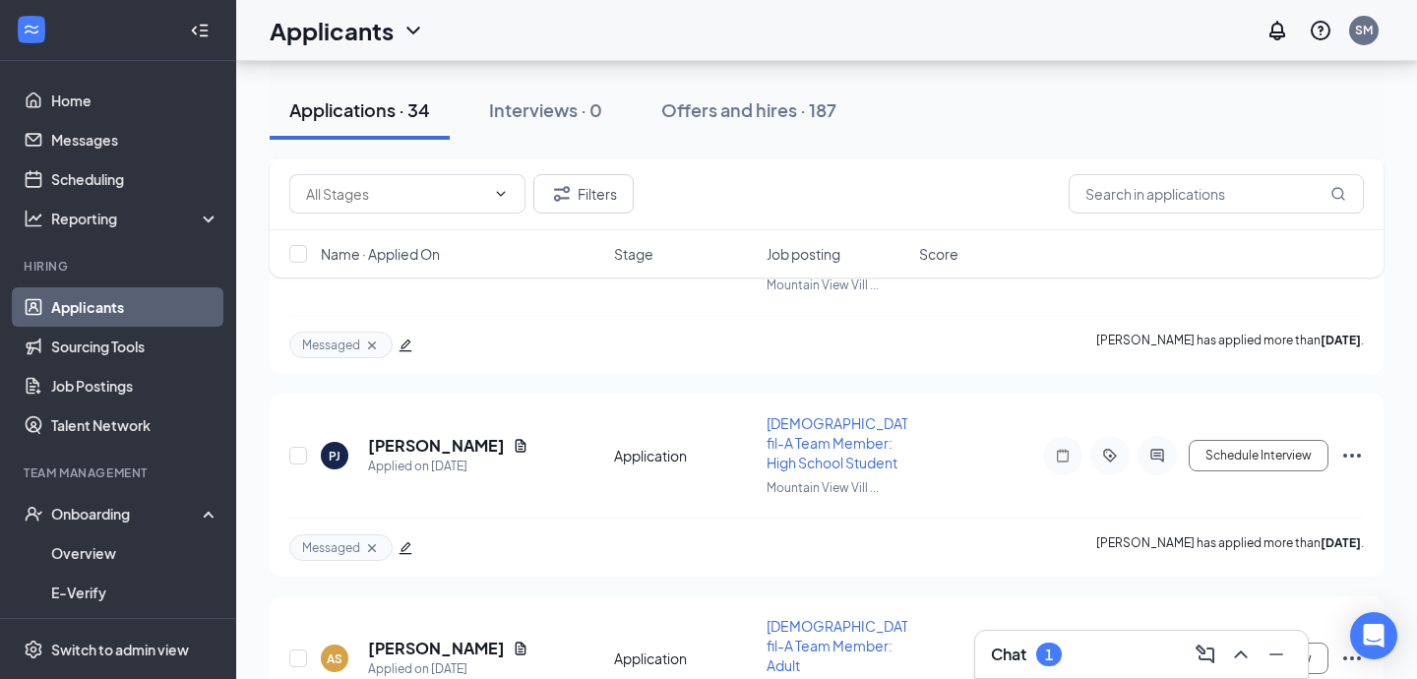
scroll to position [5651, 0]
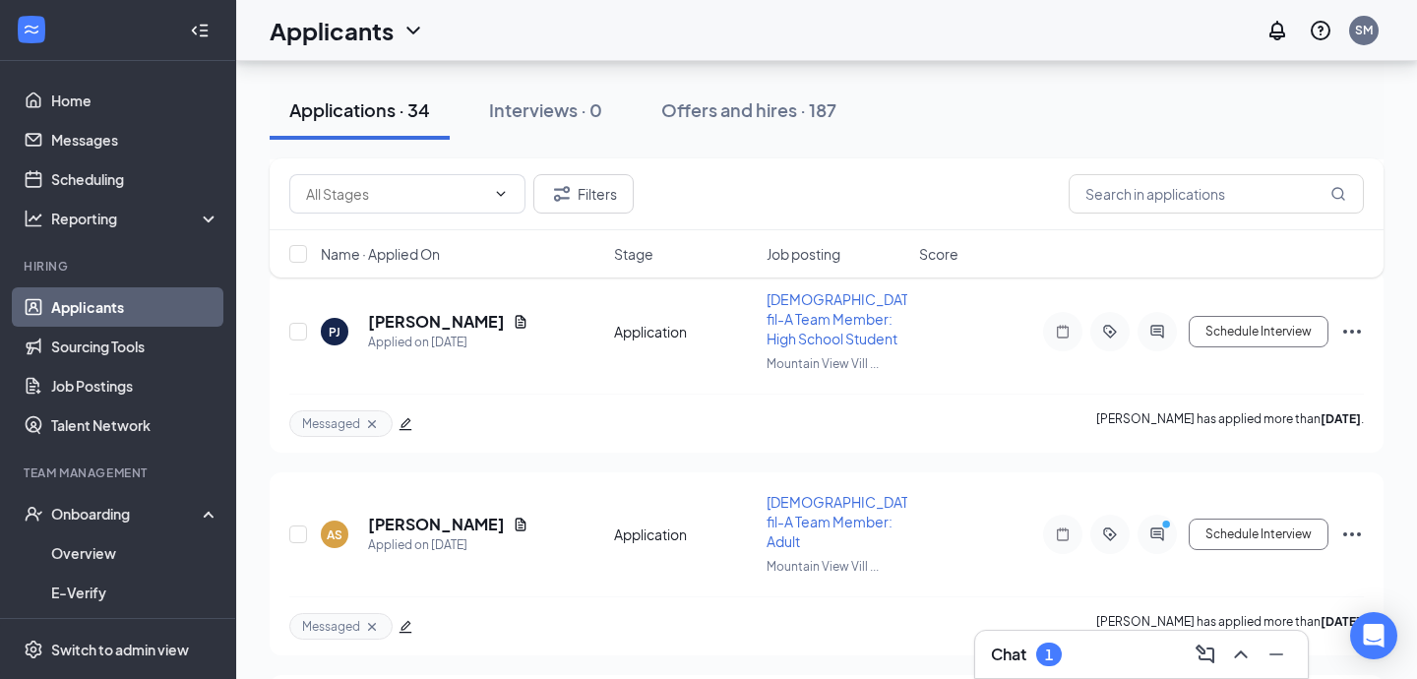
click at [1071, 650] on div "Chat 1" at bounding box center [1141, 654] width 301 height 31
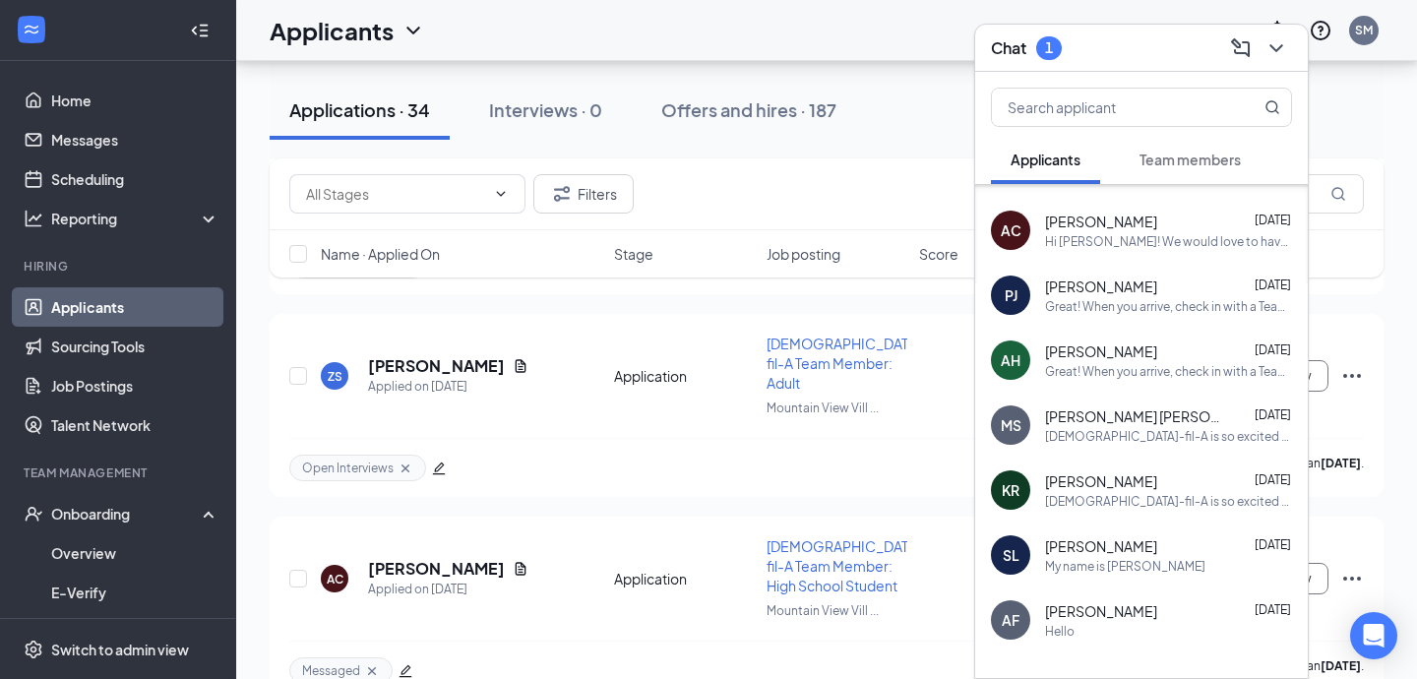
scroll to position [283, 0]
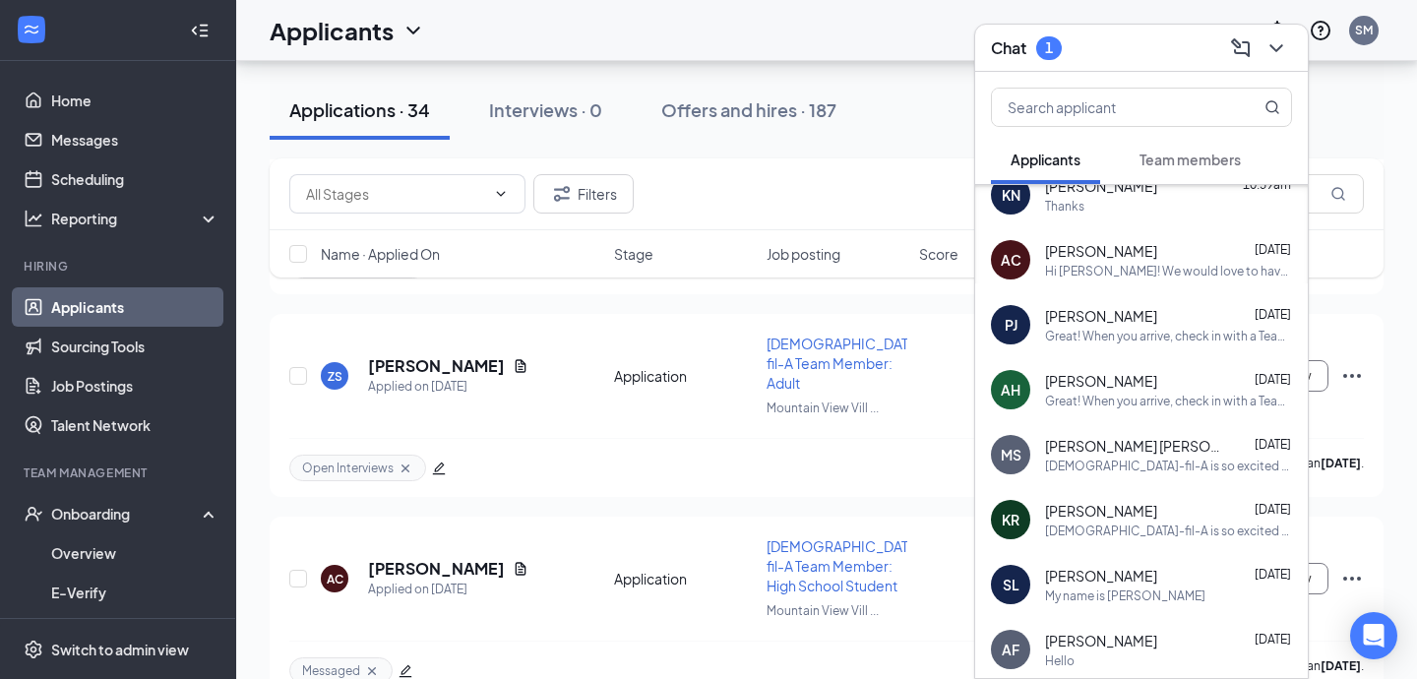
click at [1166, 311] on div "[PERSON_NAME] [DATE]" at bounding box center [1168, 316] width 247 height 20
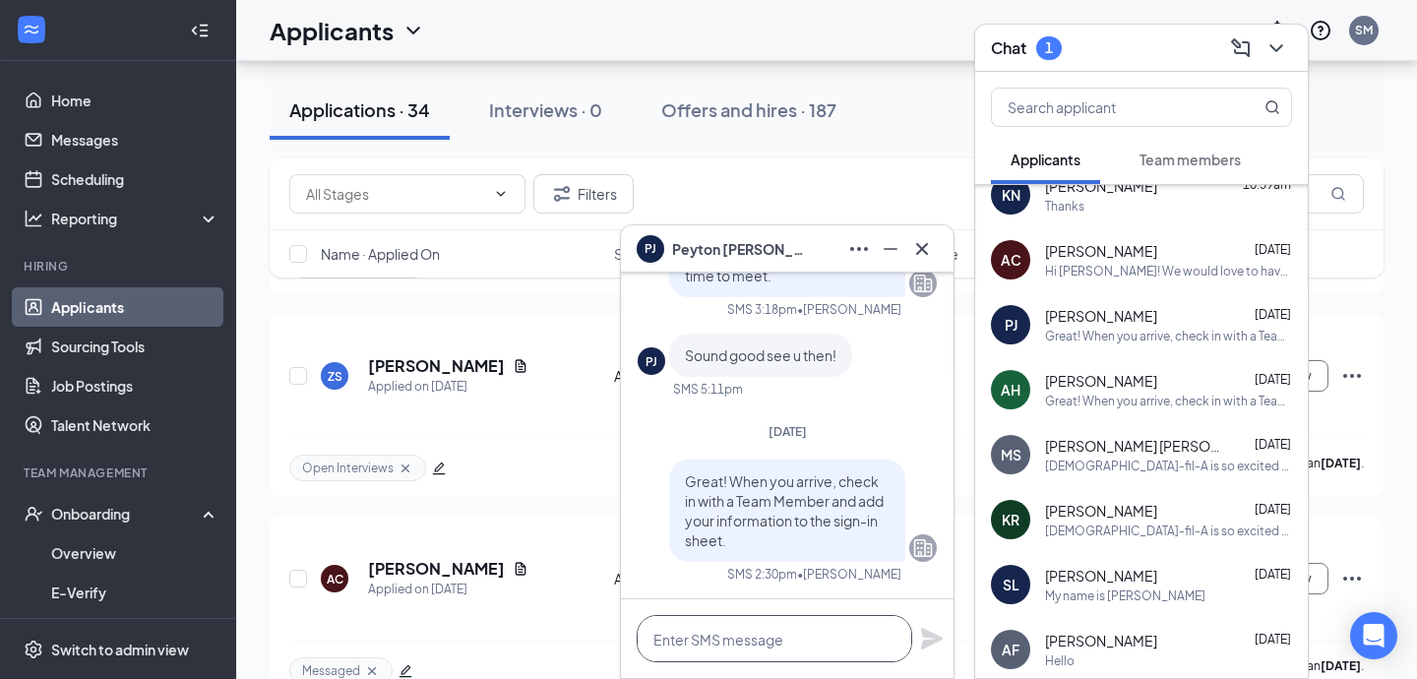
click at [810, 636] on textarea at bounding box center [775, 638] width 276 height 47
paste textarea "We will be holding open interviews from 4:00pm to 5:00pm [DATE][DATE] and [DATE…"
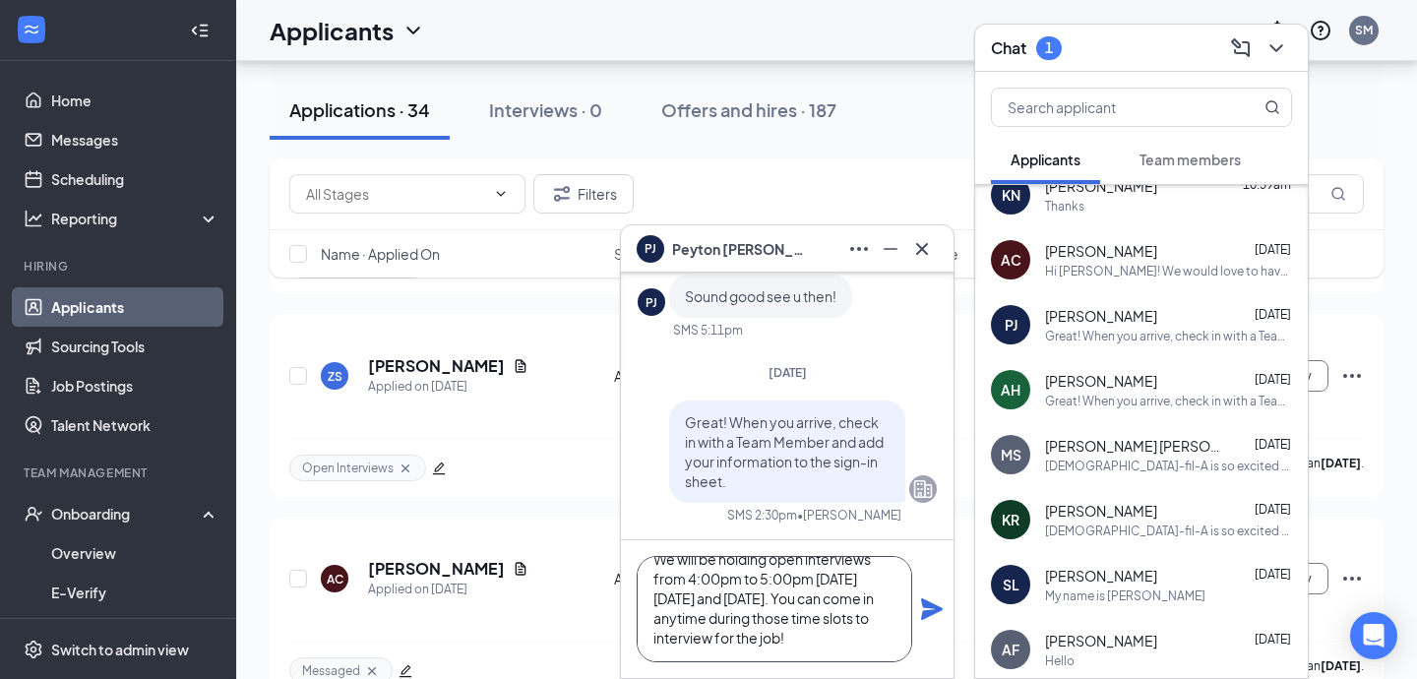
type textarea "We will be holding open interviews from 4:00pm to 5:00pm [DATE][DATE] and [DATE…"
click at [924, 616] on icon "Plane" at bounding box center [932, 609] width 22 height 22
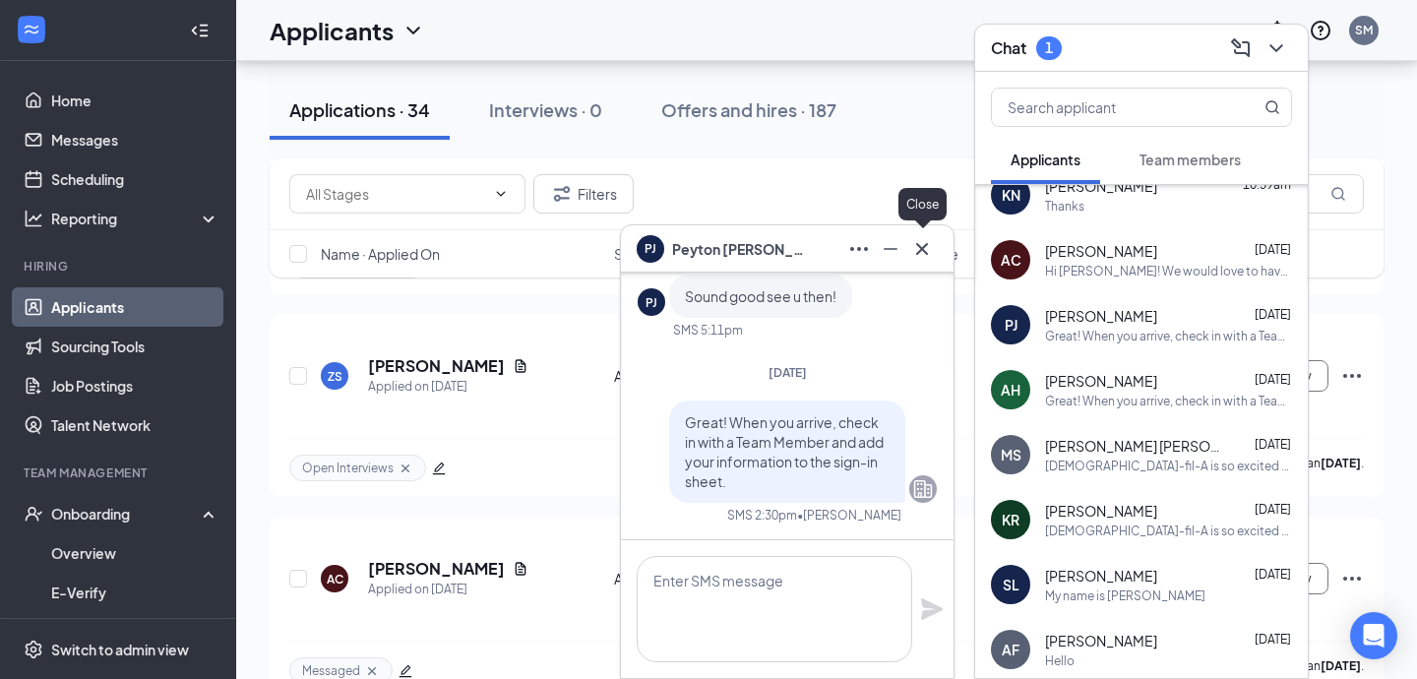
scroll to position [0, 0]
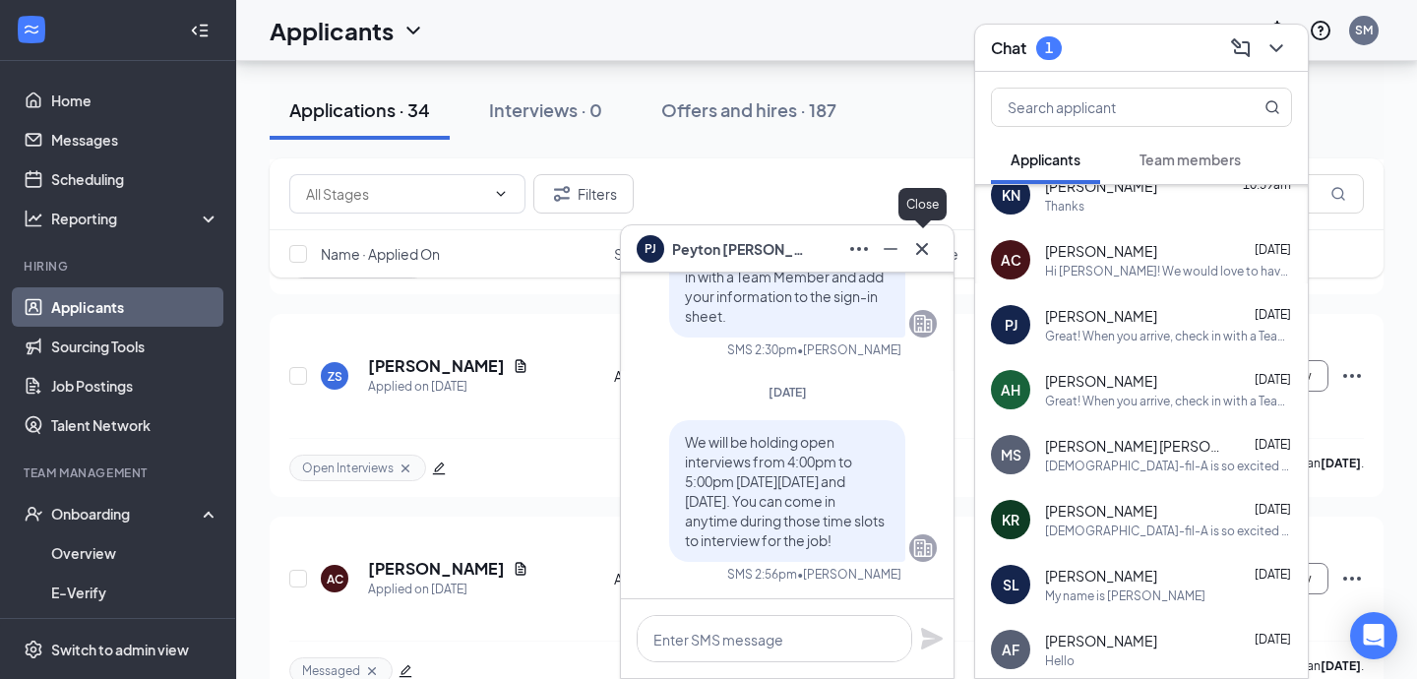
click at [926, 246] on icon "Cross" at bounding box center [923, 249] width 24 height 24
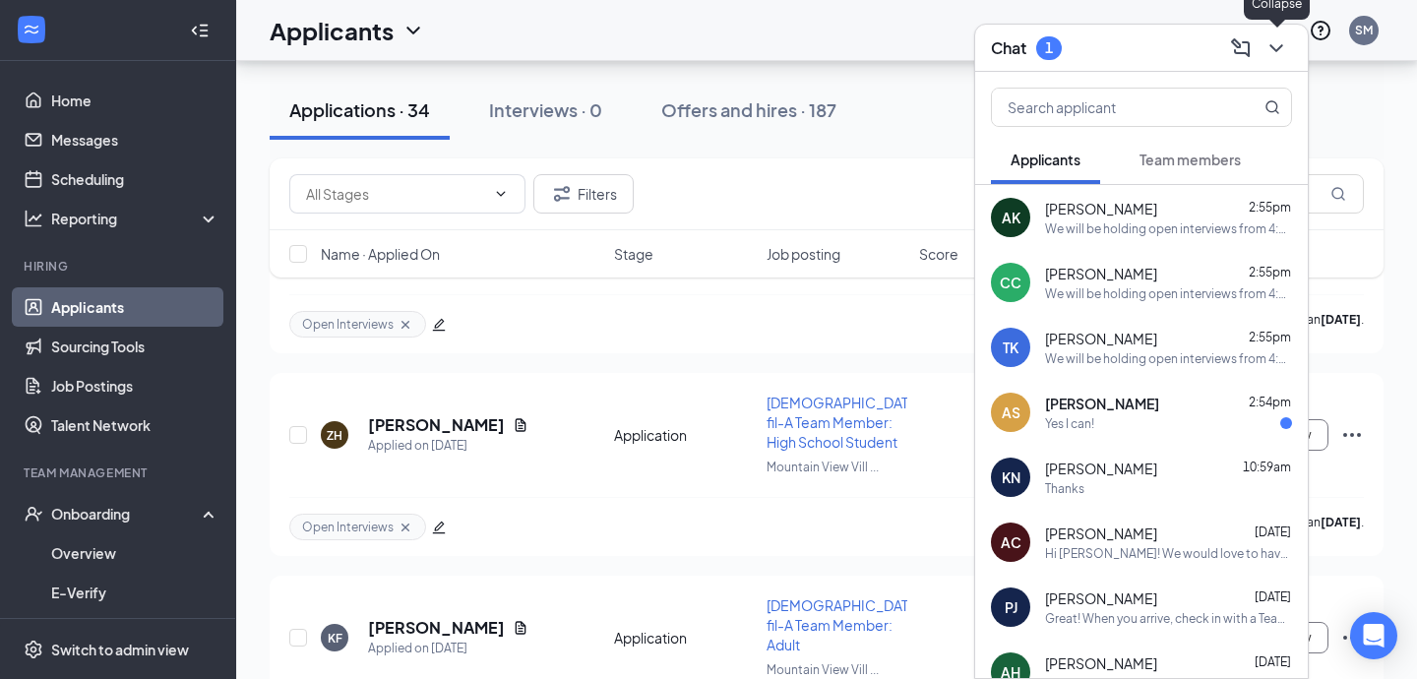
click at [1272, 49] on icon "ChevronDown" at bounding box center [1277, 48] width 24 height 24
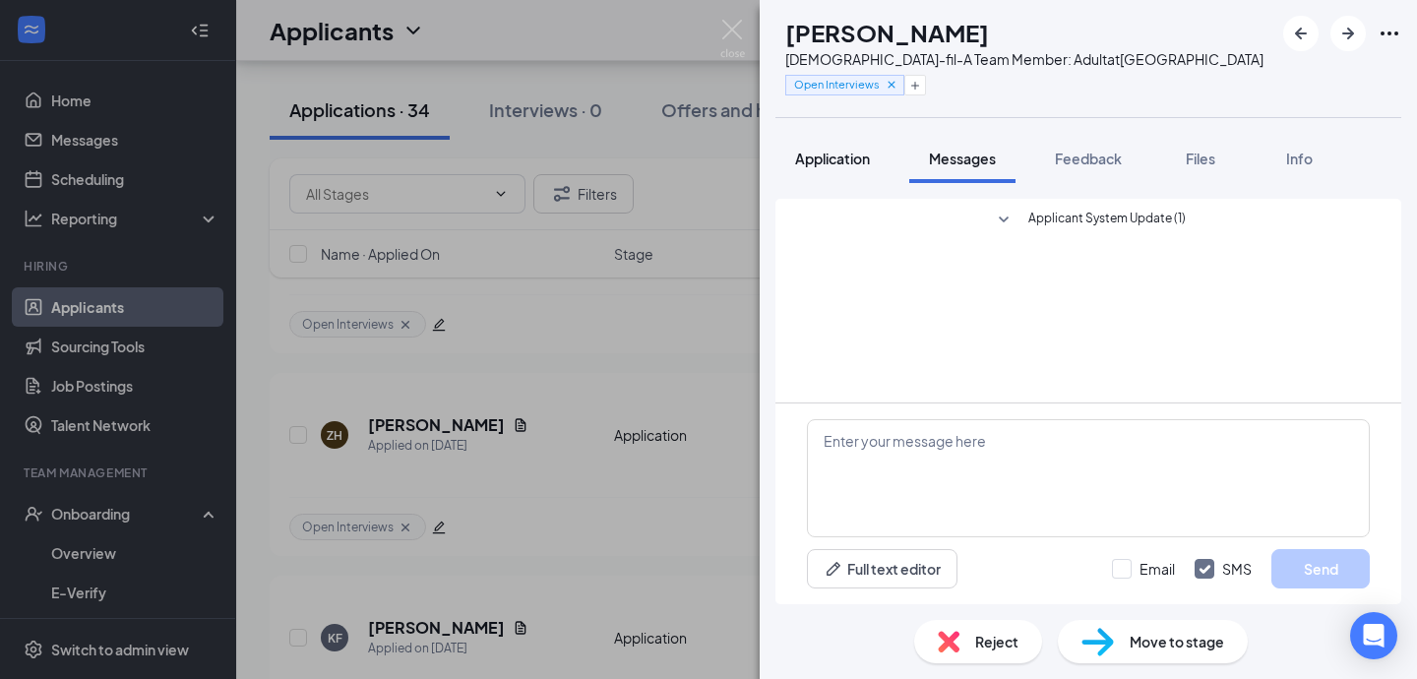
click at [847, 157] on span "Application" at bounding box center [832, 159] width 75 height 18
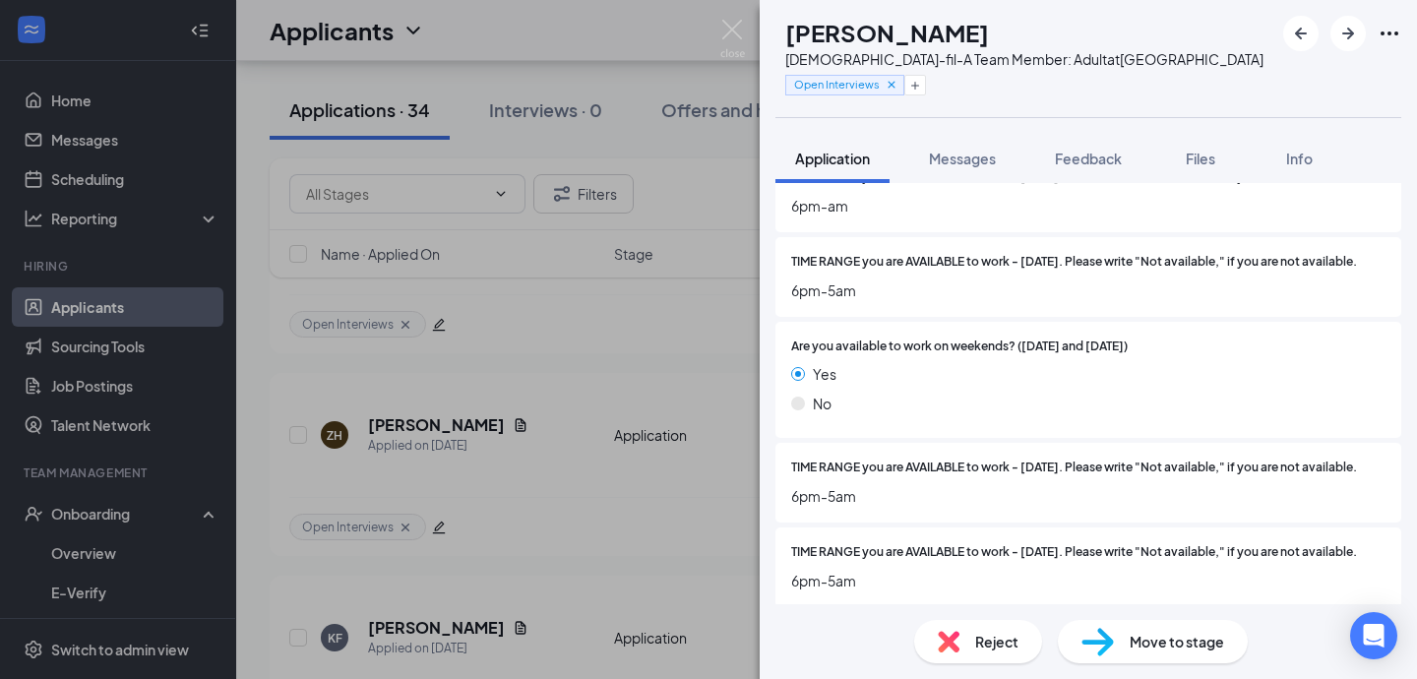
scroll to position [1513, 0]
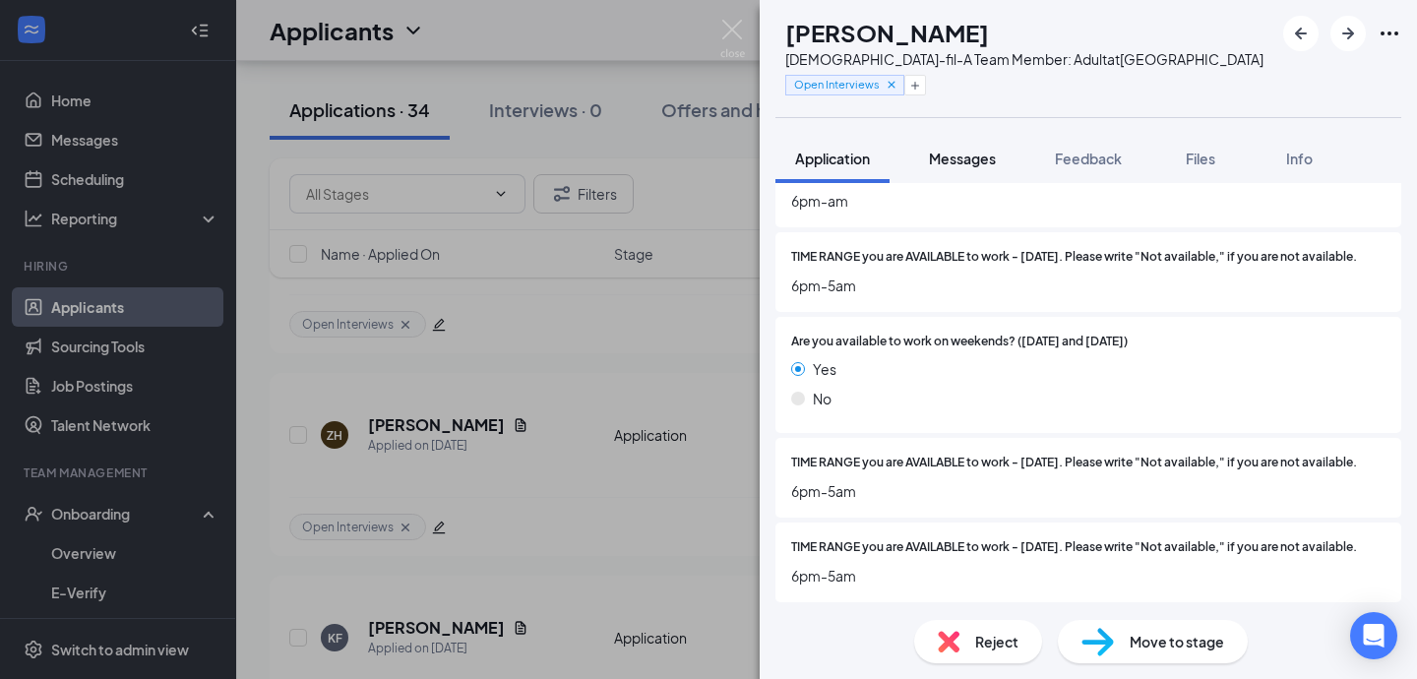
click at [989, 155] on span "Messages" at bounding box center [962, 159] width 67 height 18
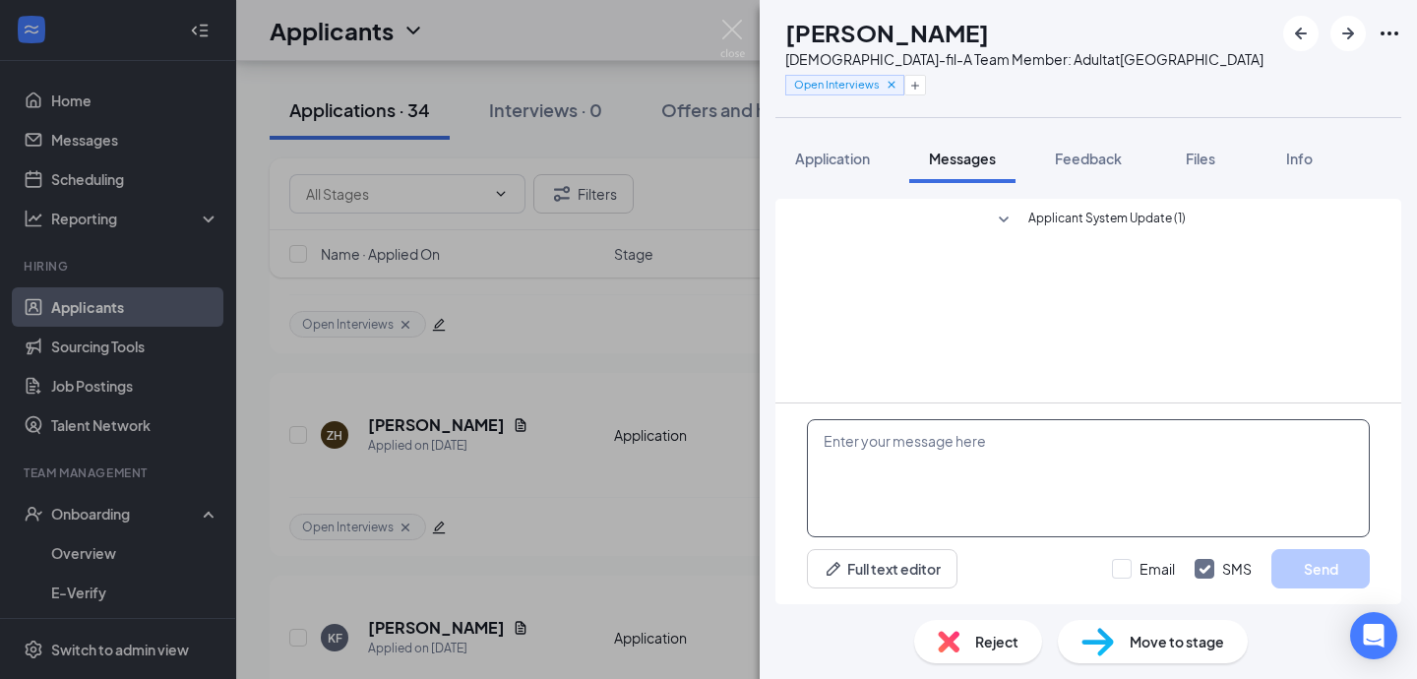
click at [921, 455] on textarea at bounding box center [1088, 478] width 563 height 118
paste textarea "We will be holding open interviews from 4:00pm to 5:00pm [DATE][DATE] and [DATE…"
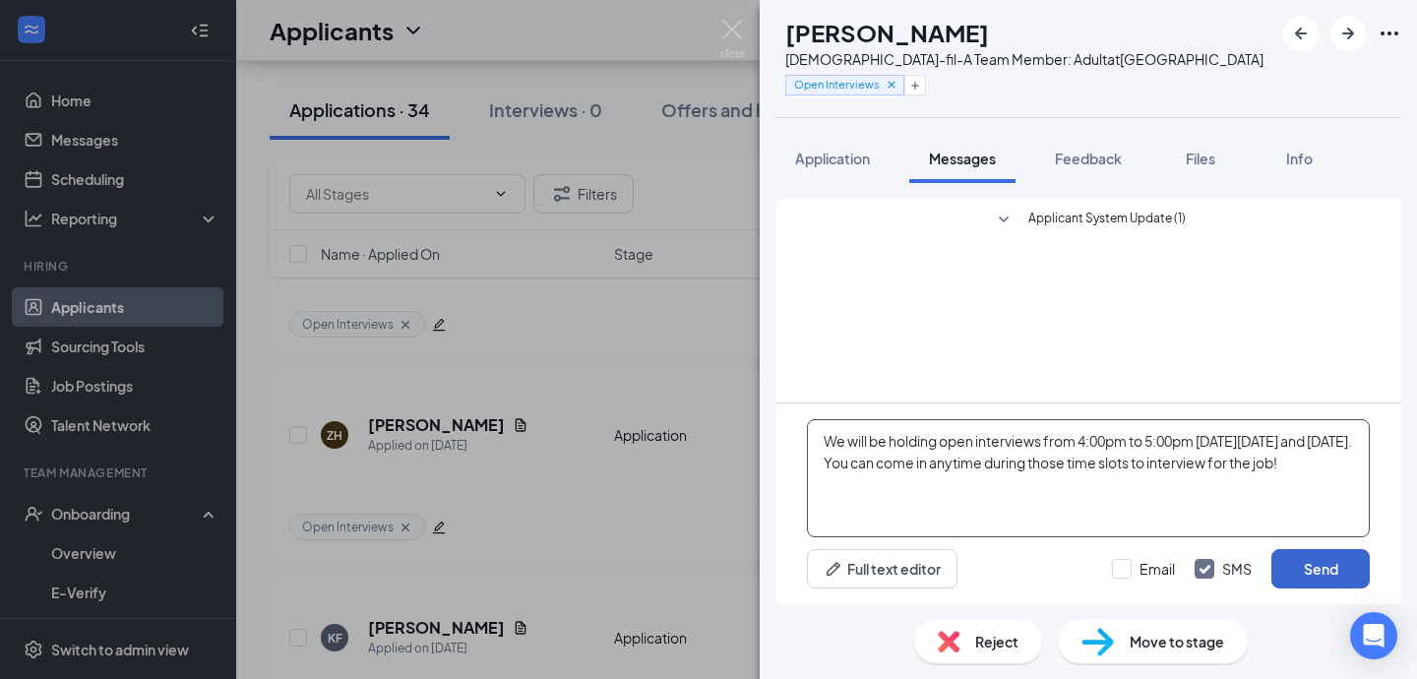
type textarea "We will be holding open interviews from 4:00pm to 5:00pm [DATE][DATE] and [DATE…"
click at [1324, 564] on button "Send" at bounding box center [1321, 568] width 98 height 39
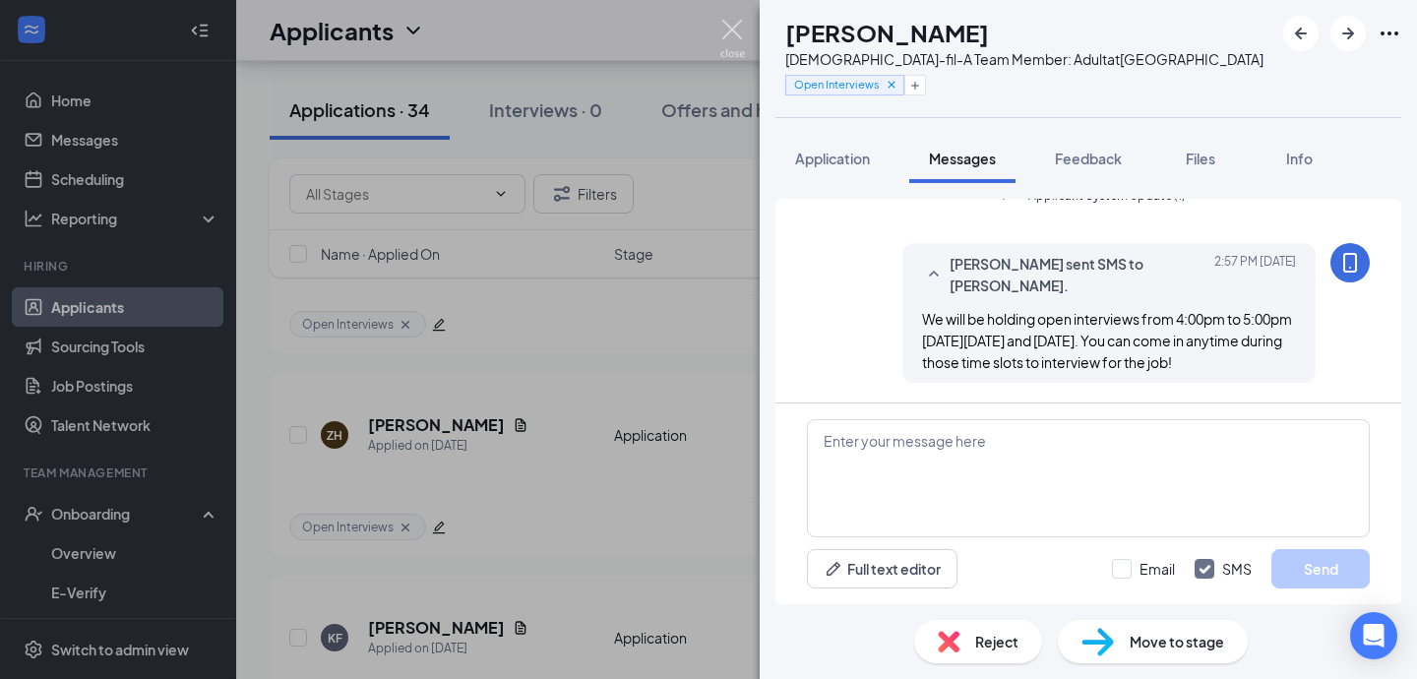
scroll to position [44, 0]
click at [735, 32] on img at bounding box center [733, 39] width 25 height 38
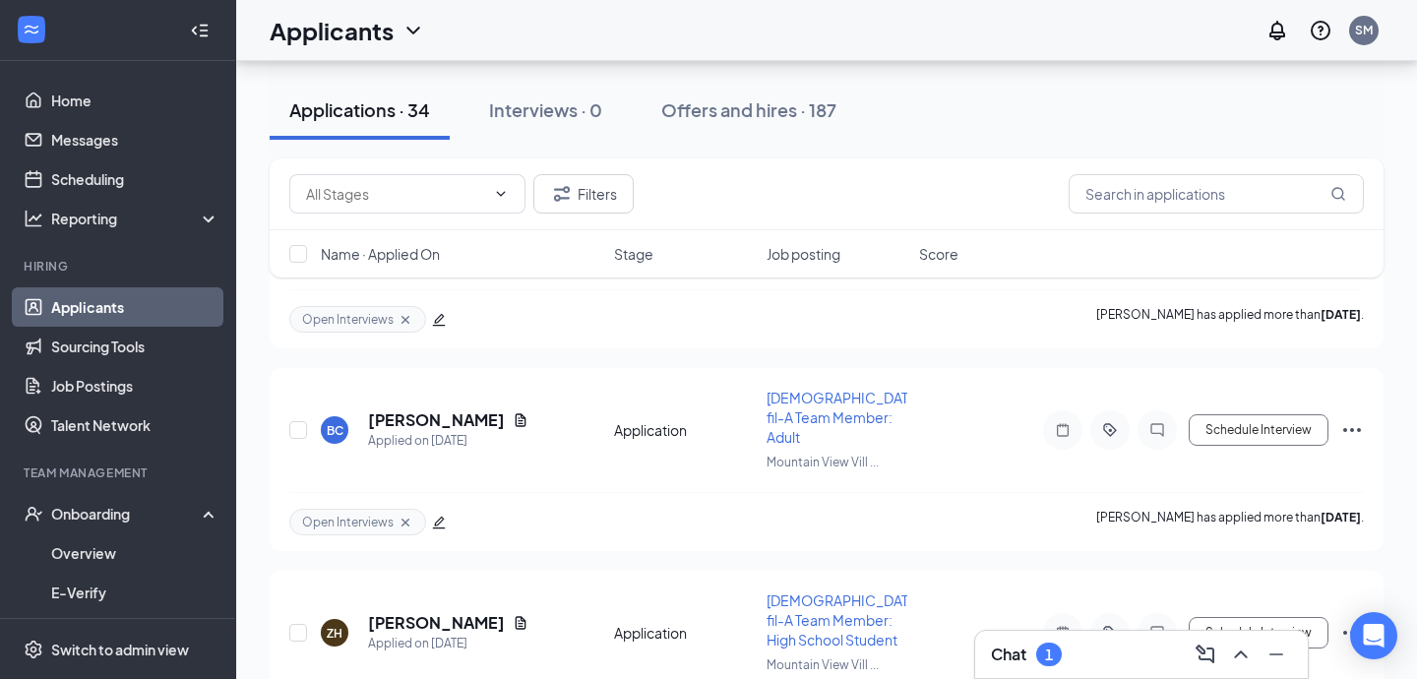
scroll to position [4335, 0]
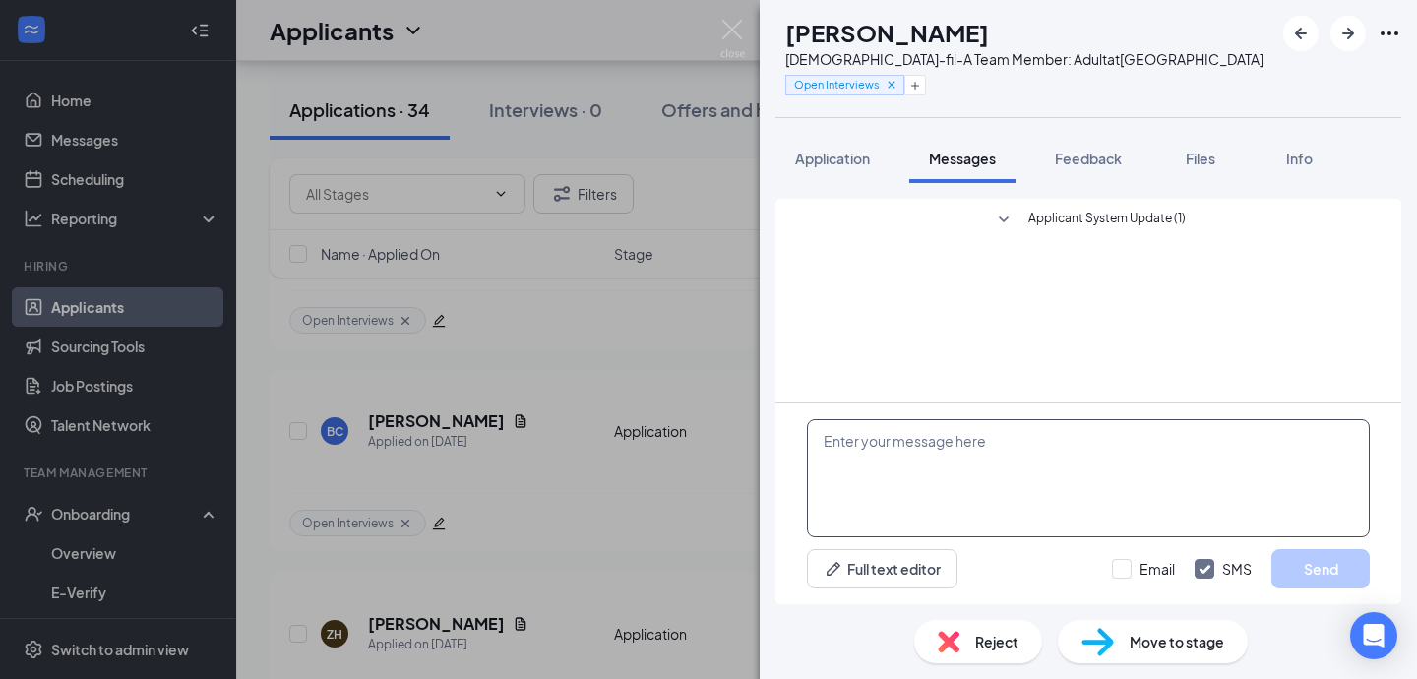
click at [903, 492] on textarea at bounding box center [1088, 478] width 563 height 118
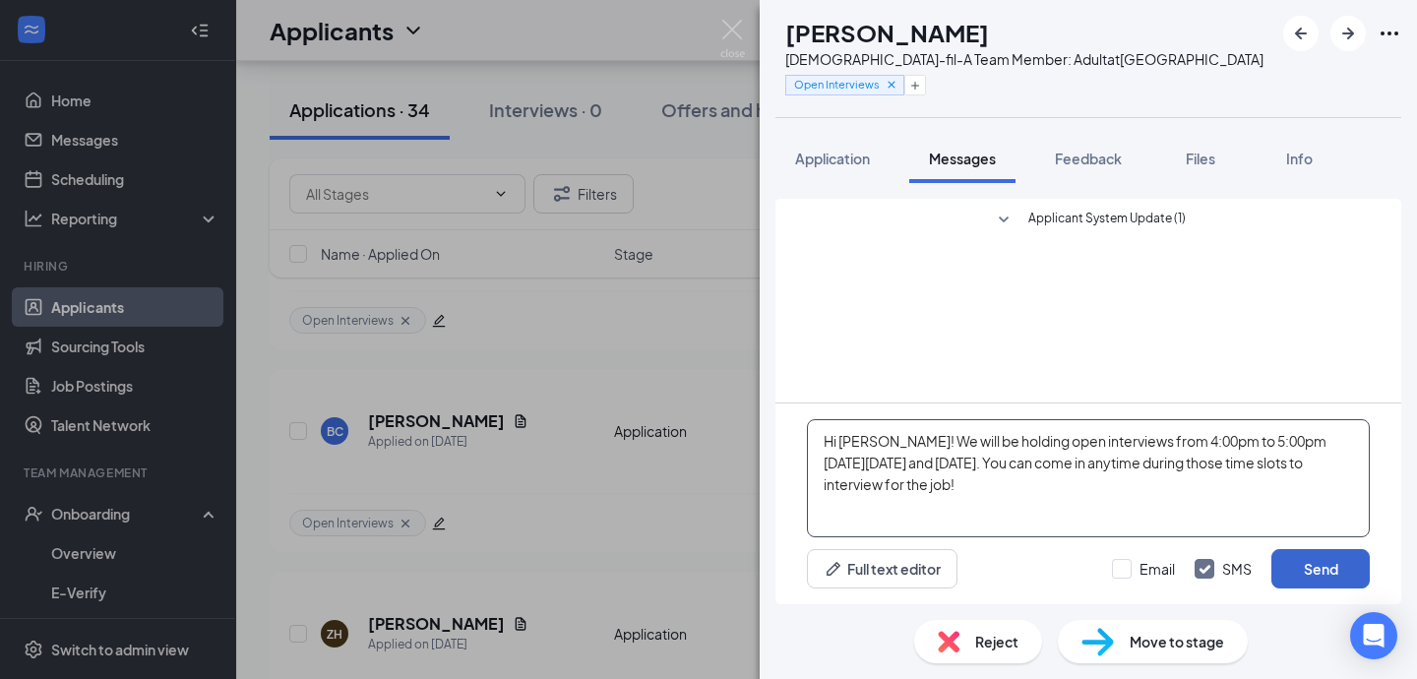
type textarea "Hi [PERSON_NAME]! We will be holding open interviews from 4:00pm to 5:00pm [DAT…"
click at [1335, 555] on button "Send" at bounding box center [1321, 568] width 98 height 39
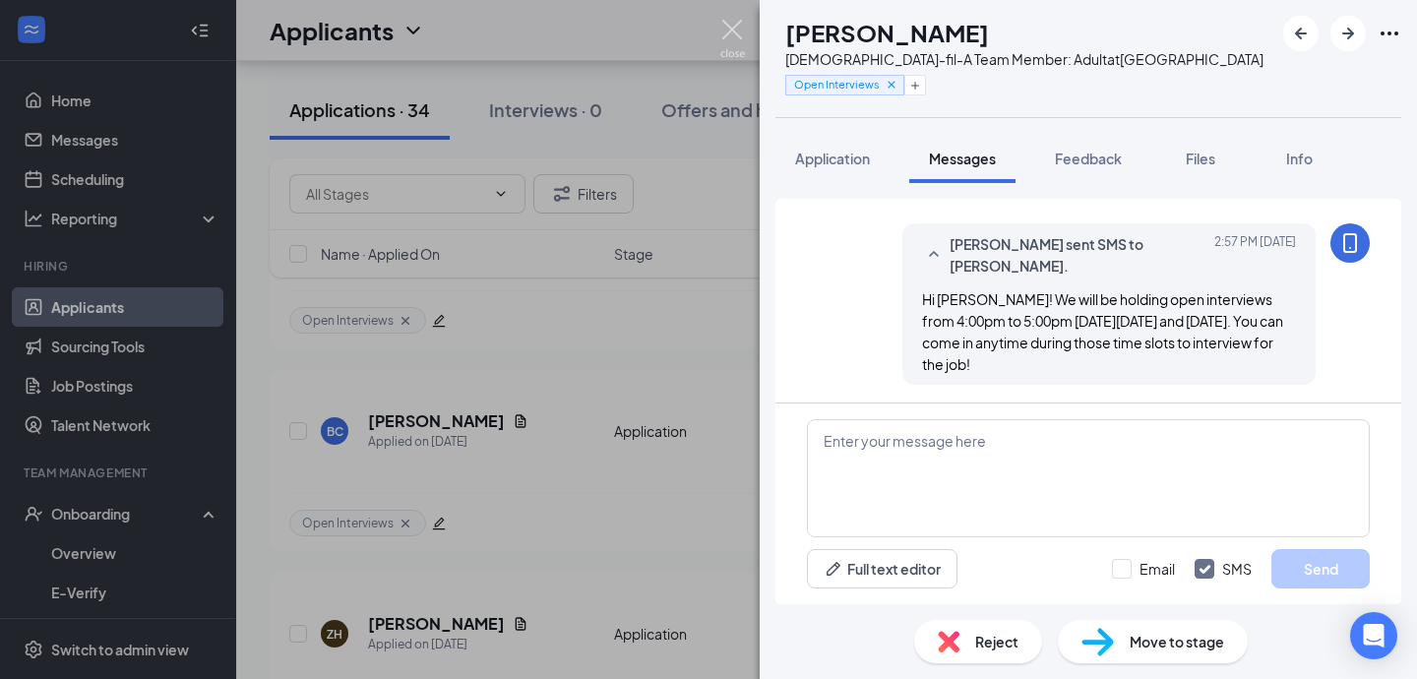
scroll to position [44, 0]
click at [723, 23] on img at bounding box center [733, 39] width 25 height 38
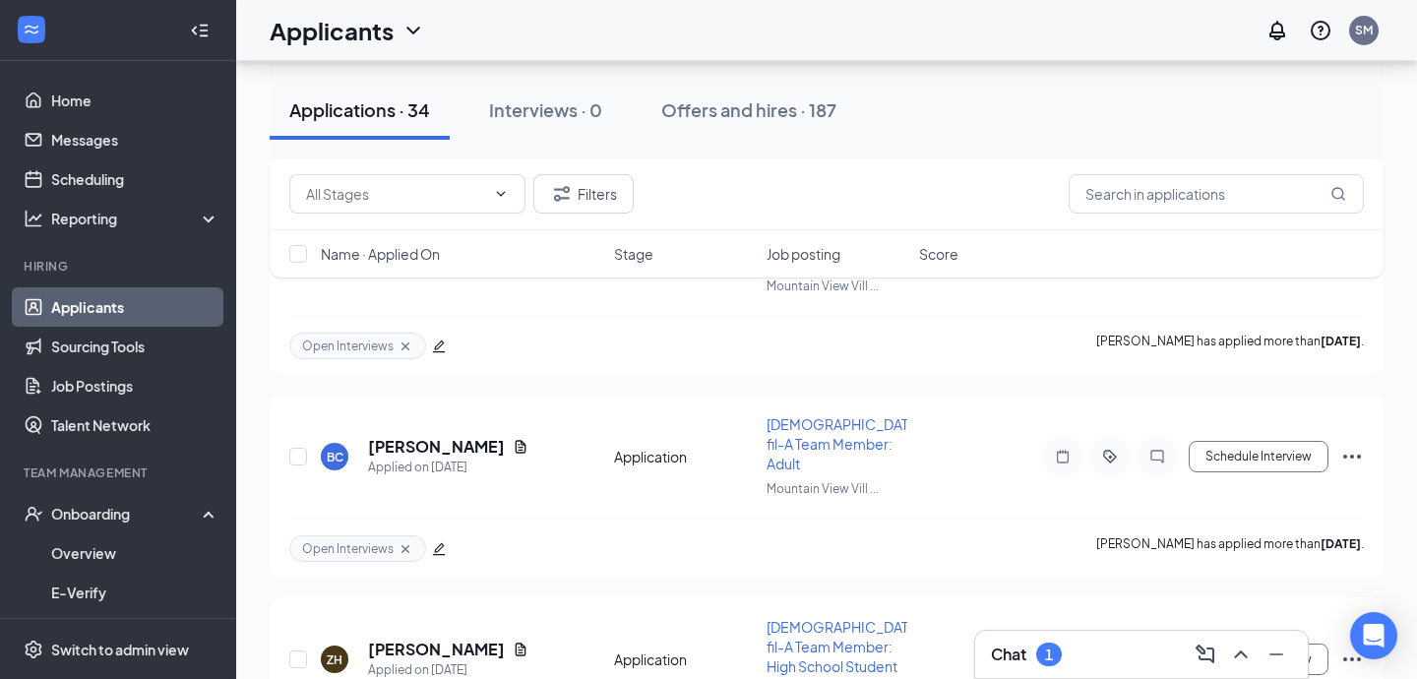
scroll to position [4157, 0]
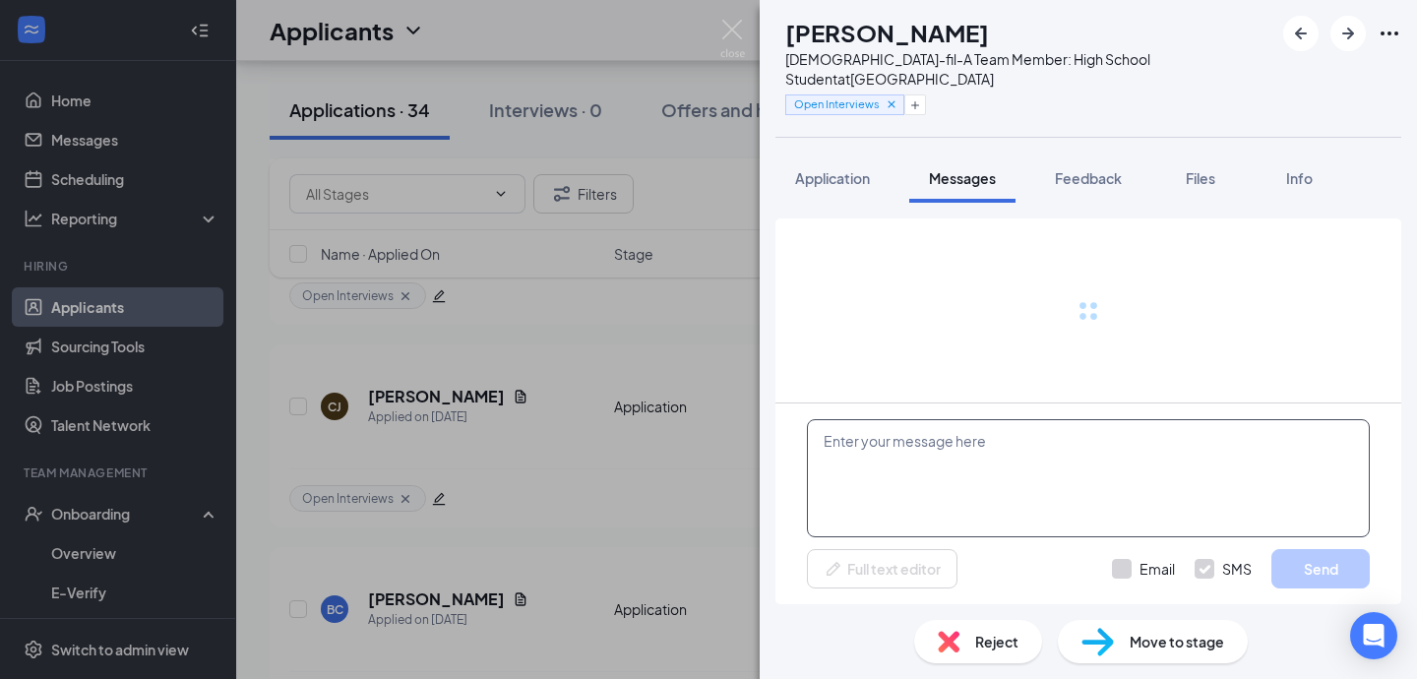
click at [928, 482] on textarea at bounding box center [1088, 478] width 563 height 118
type textarea "J"
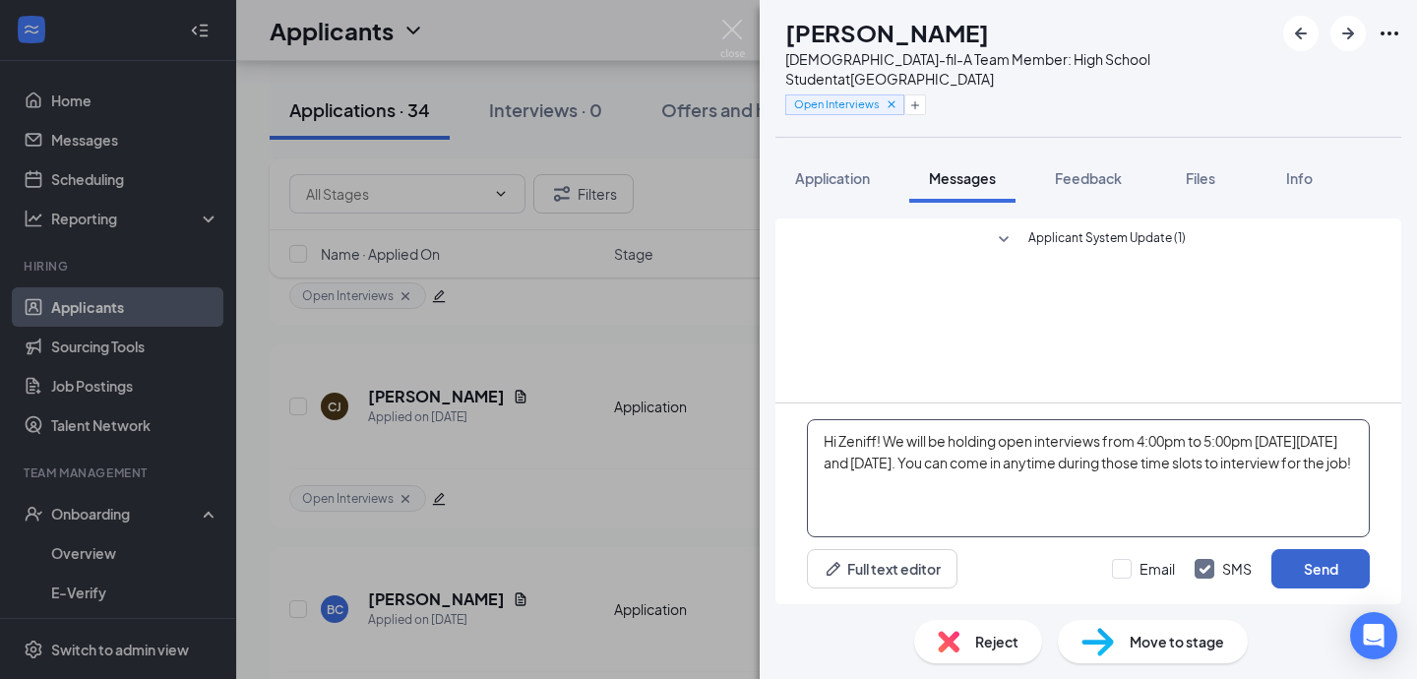
type textarea "Hi Zeniff! We will be holding open interviews from 4:00pm to 5:00pm [DATE][DATE…"
click at [1320, 563] on button "Send" at bounding box center [1321, 568] width 98 height 39
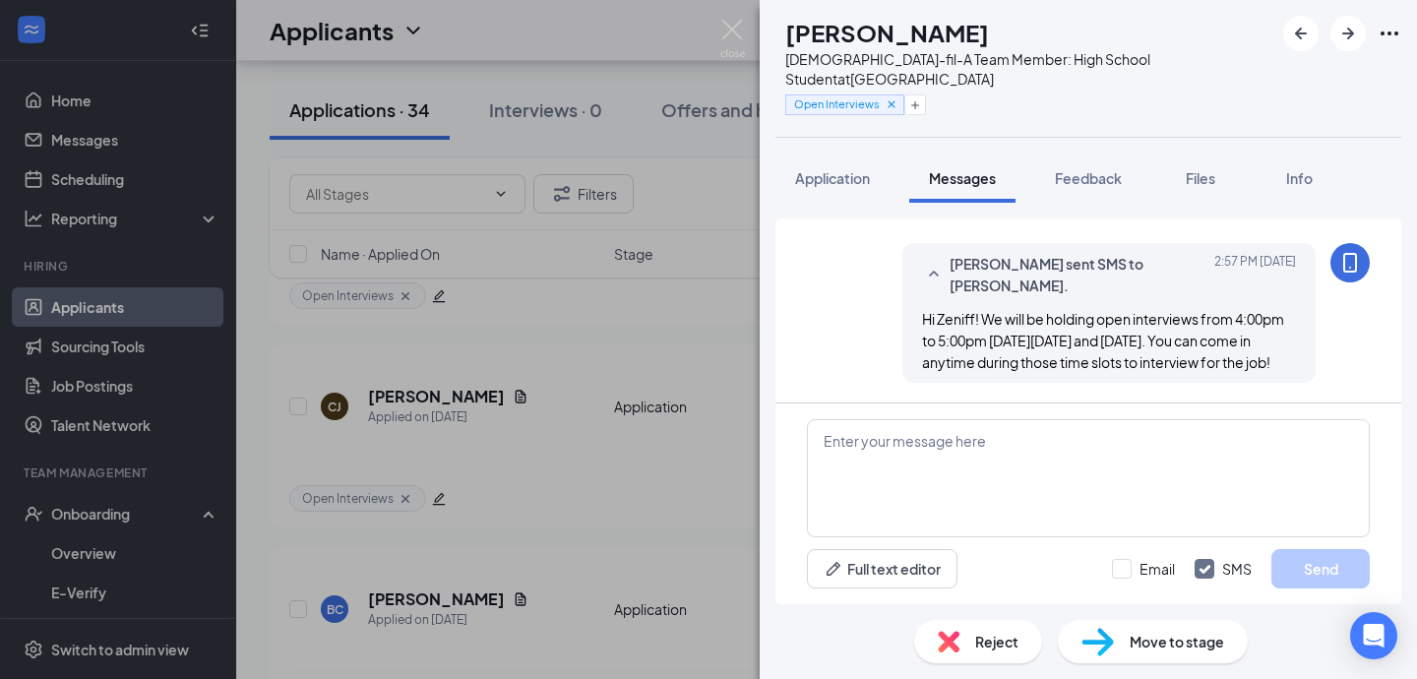
scroll to position [64, 0]
click at [747, 29] on div "ZH [PERSON_NAME] [DEMOGRAPHIC_DATA]-fil-A Team Member: High School Student at […" at bounding box center [708, 339] width 1417 height 679
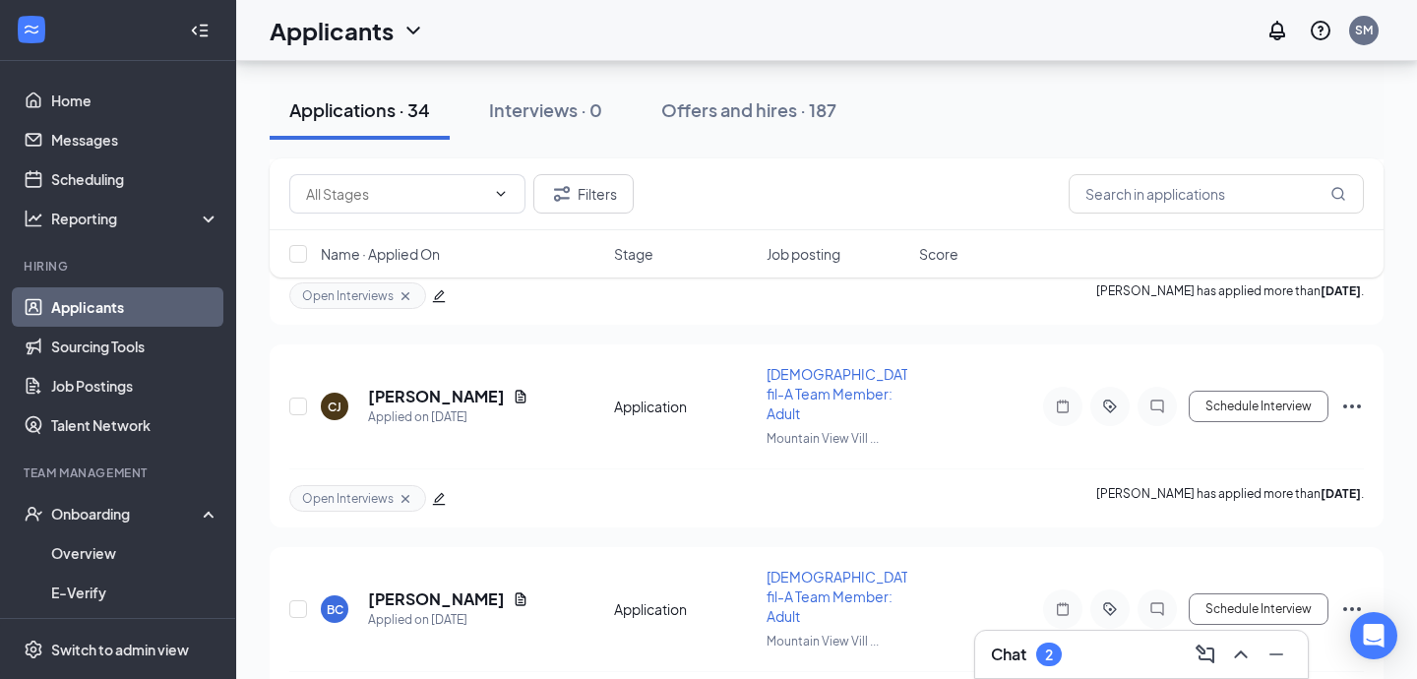
click at [724, 34] on div "Applicants SM" at bounding box center [826, 30] width 1181 height 61
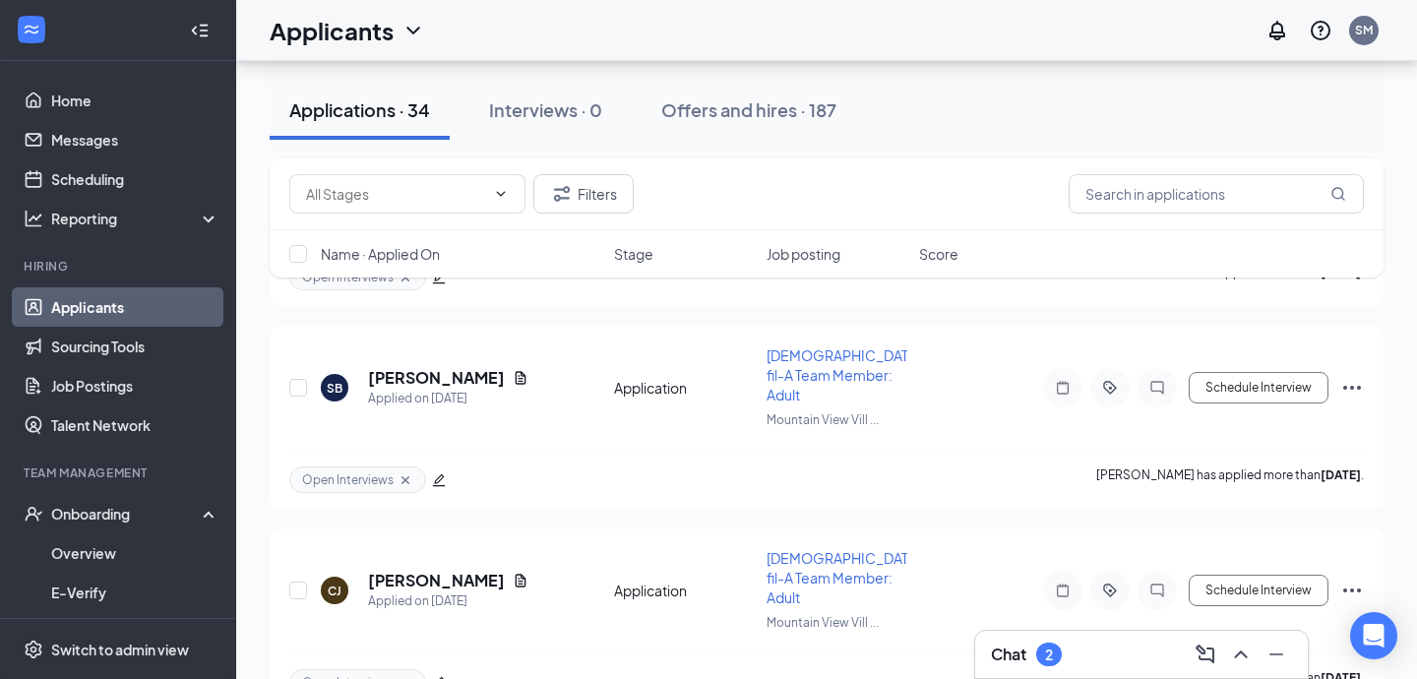
scroll to position [3948, 0]
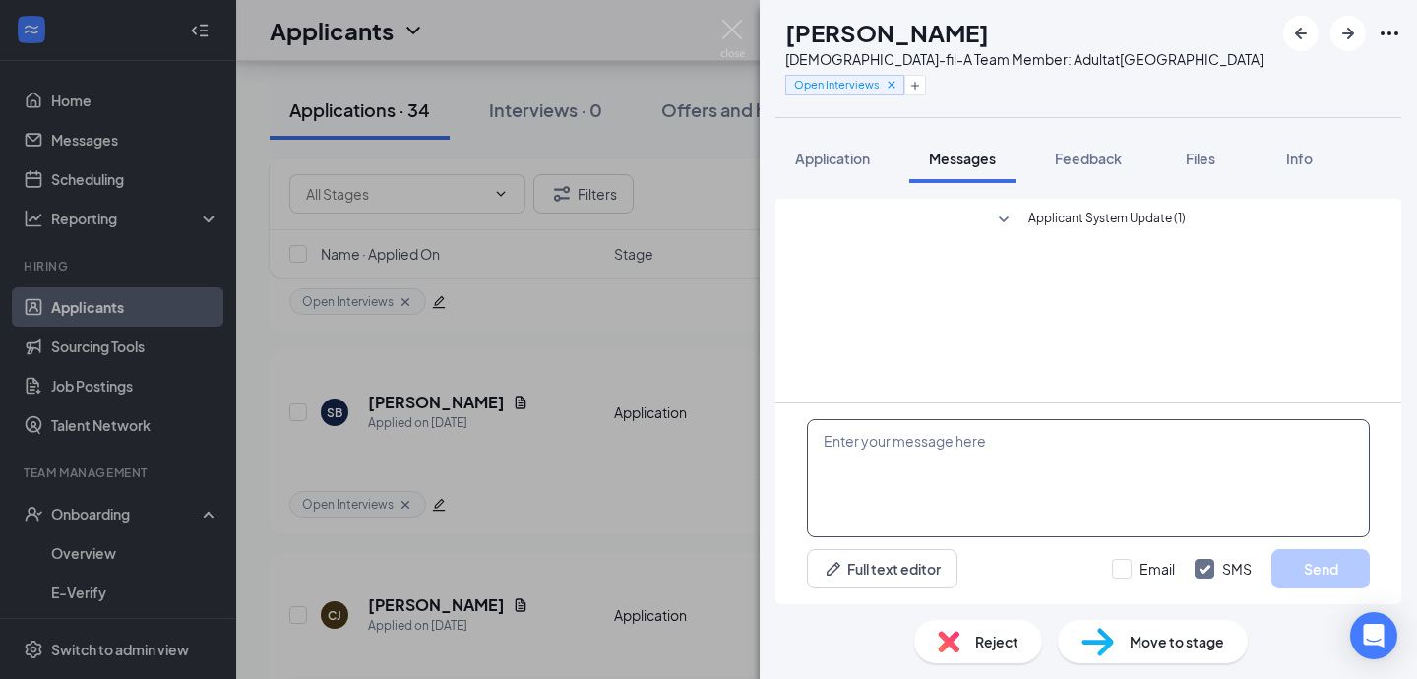
click at [1068, 429] on textarea at bounding box center [1088, 478] width 563 height 118
paste textarea "We will be holding open interviews from 4:00pm to 5:00pm [DATE][DATE] and [DATE…"
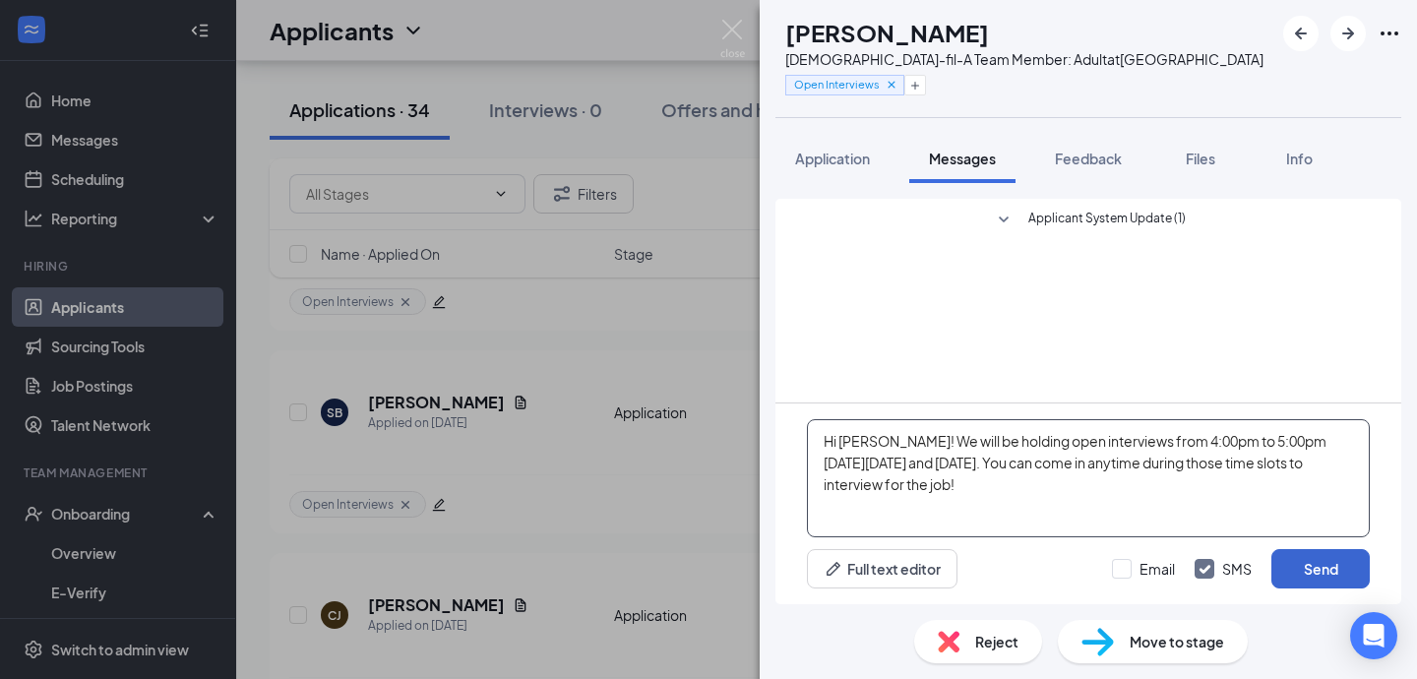
type textarea "Hi [PERSON_NAME]! We will be holding open interviews from 4:00pm to 5:00pm [DAT…"
click at [1350, 574] on button "Send" at bounding box center [1321, 568] width 98 height 39
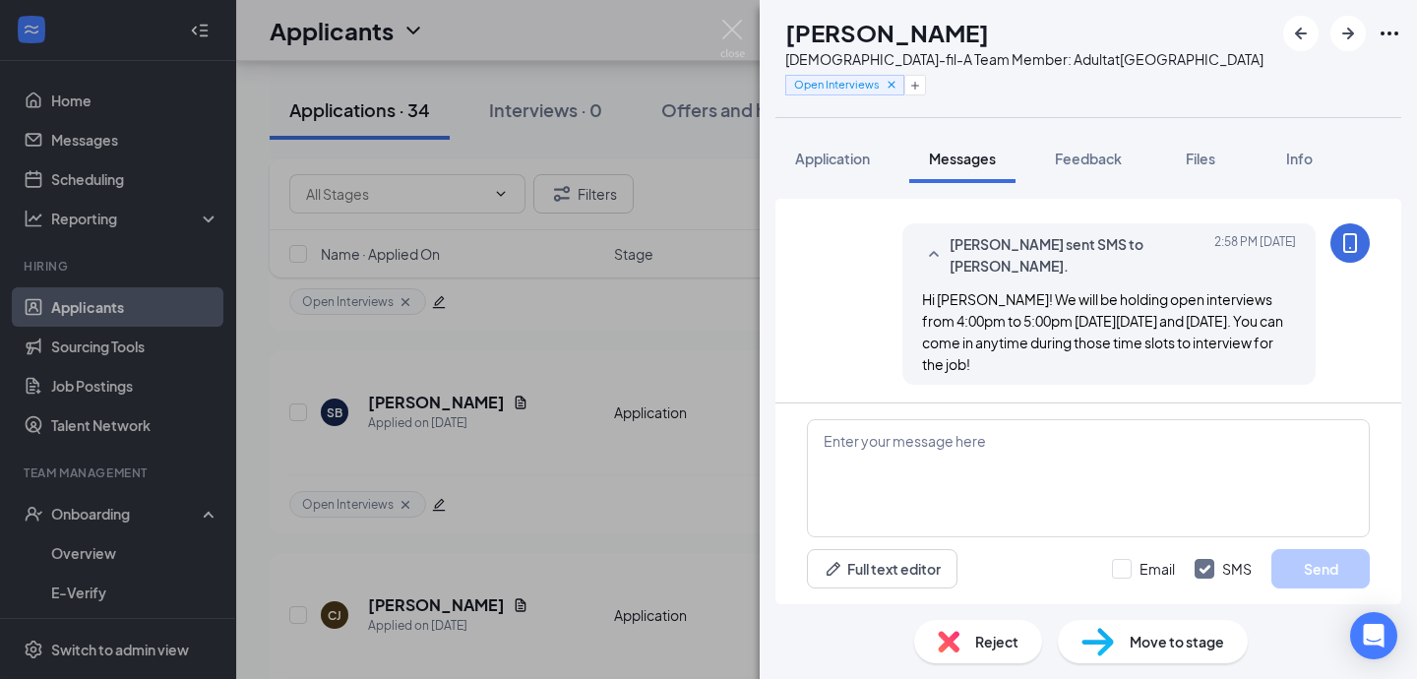
scroll to position [44, 0]
click at [732, 25] on img at bounding box center [733, 39] width 25 height 38
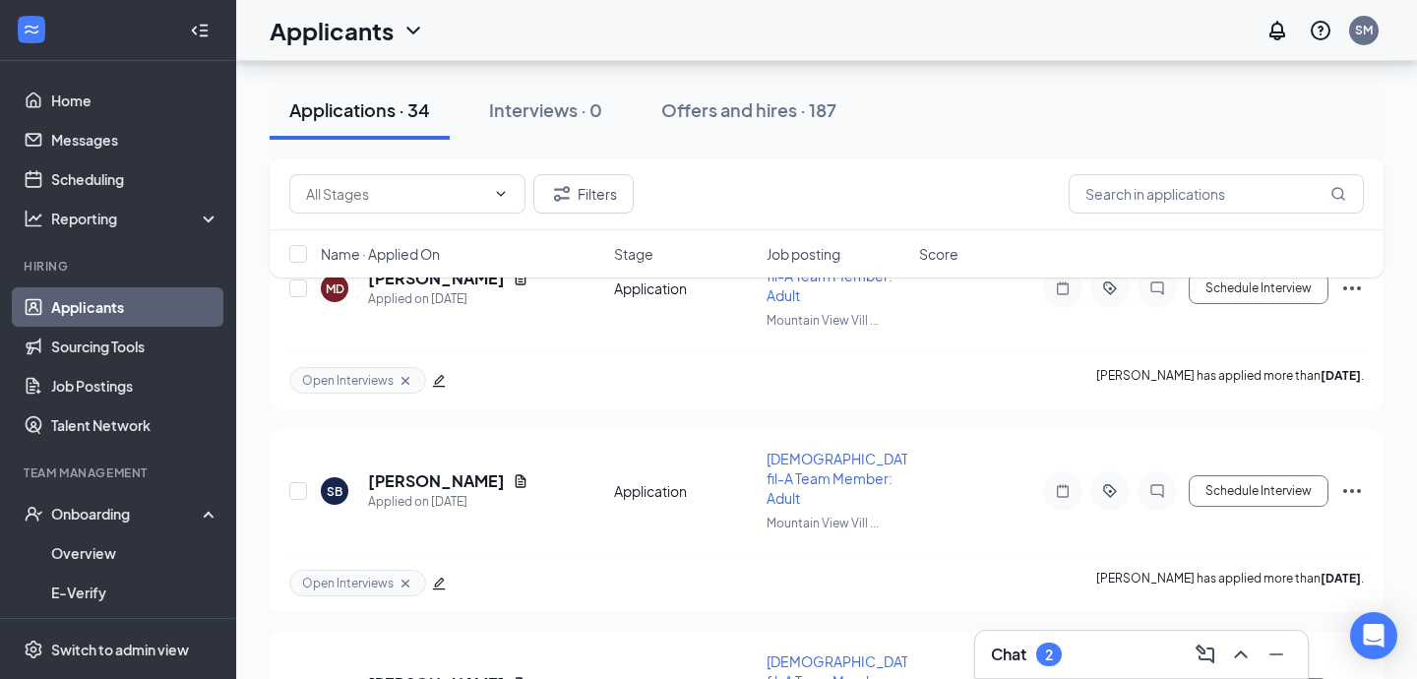
scroll to position [3841, 0]
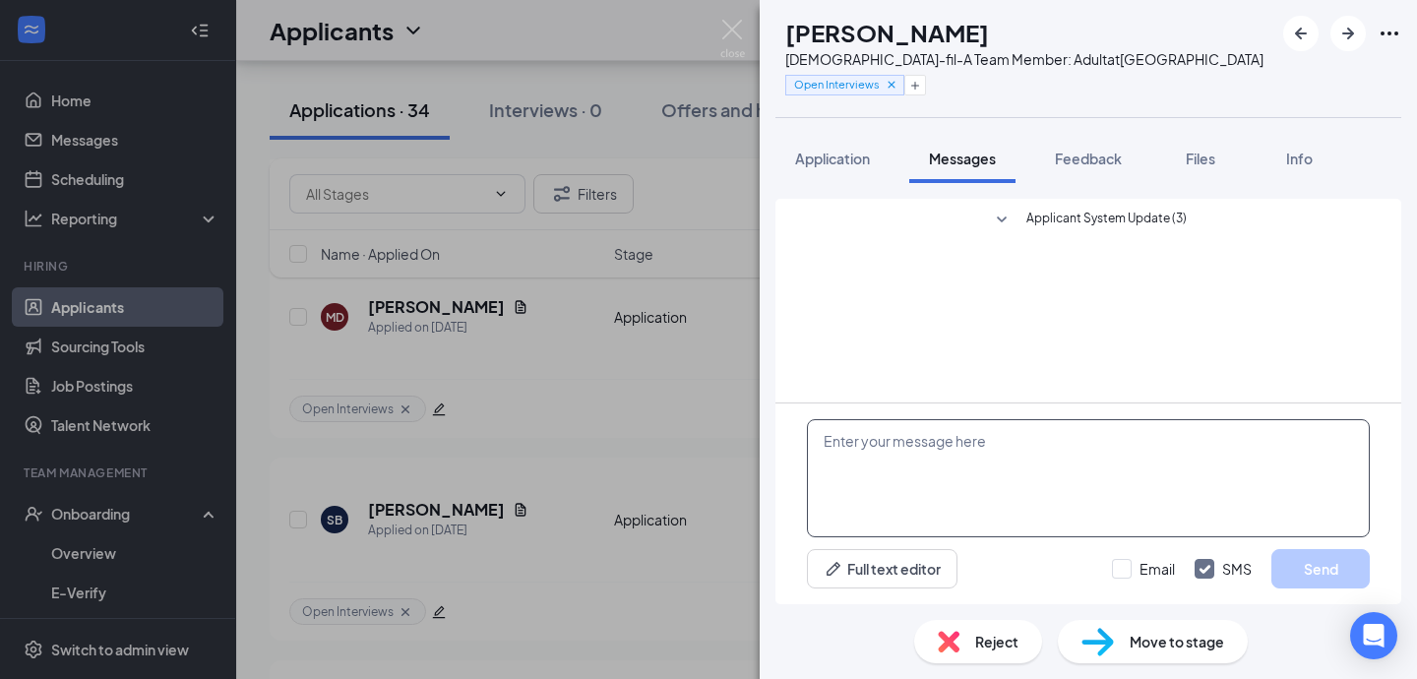
click at [1007, 437] on textarea at bounding box center [1088, 478] width 563 height 118
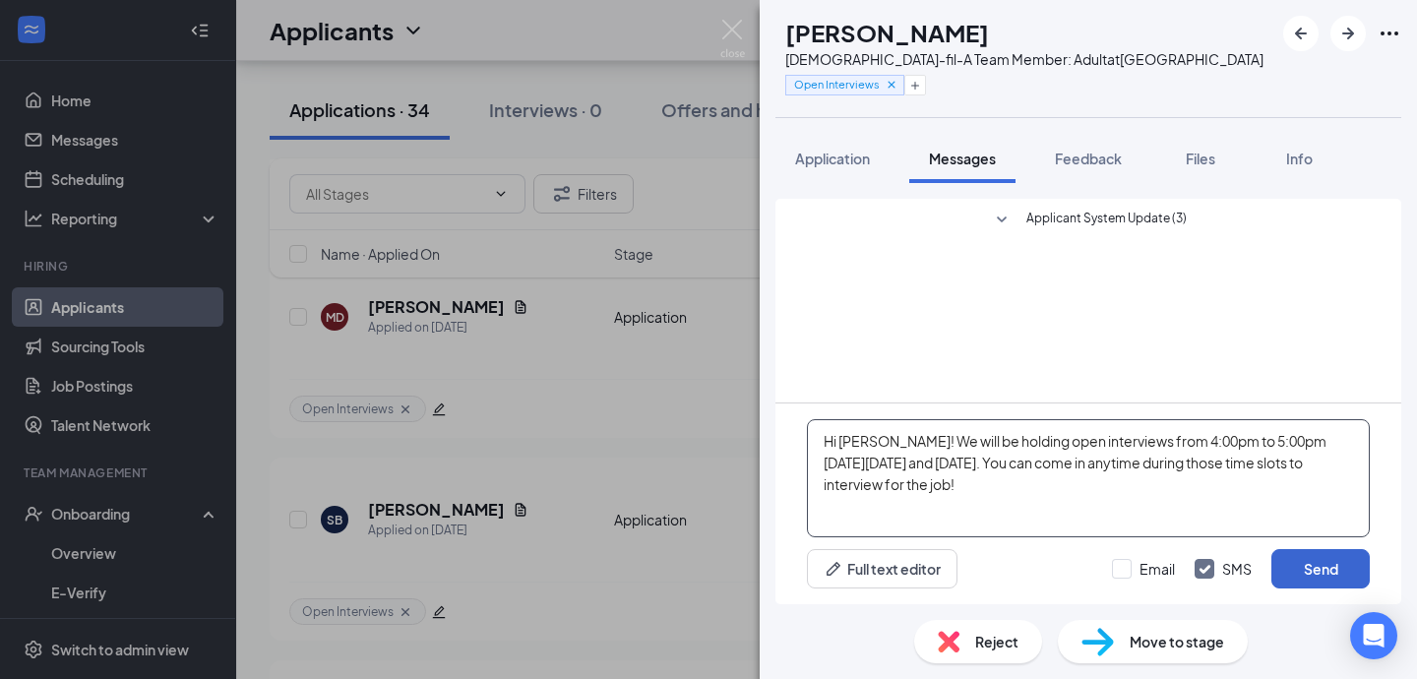
type textarea "Hi [PERSON_NAME]! We will be holding open interviews from 4:00pm to 5:00pm [DAT…"
click at [1336, 563] on button "Send" at bounding box center [1321, 568] width 98 height 39
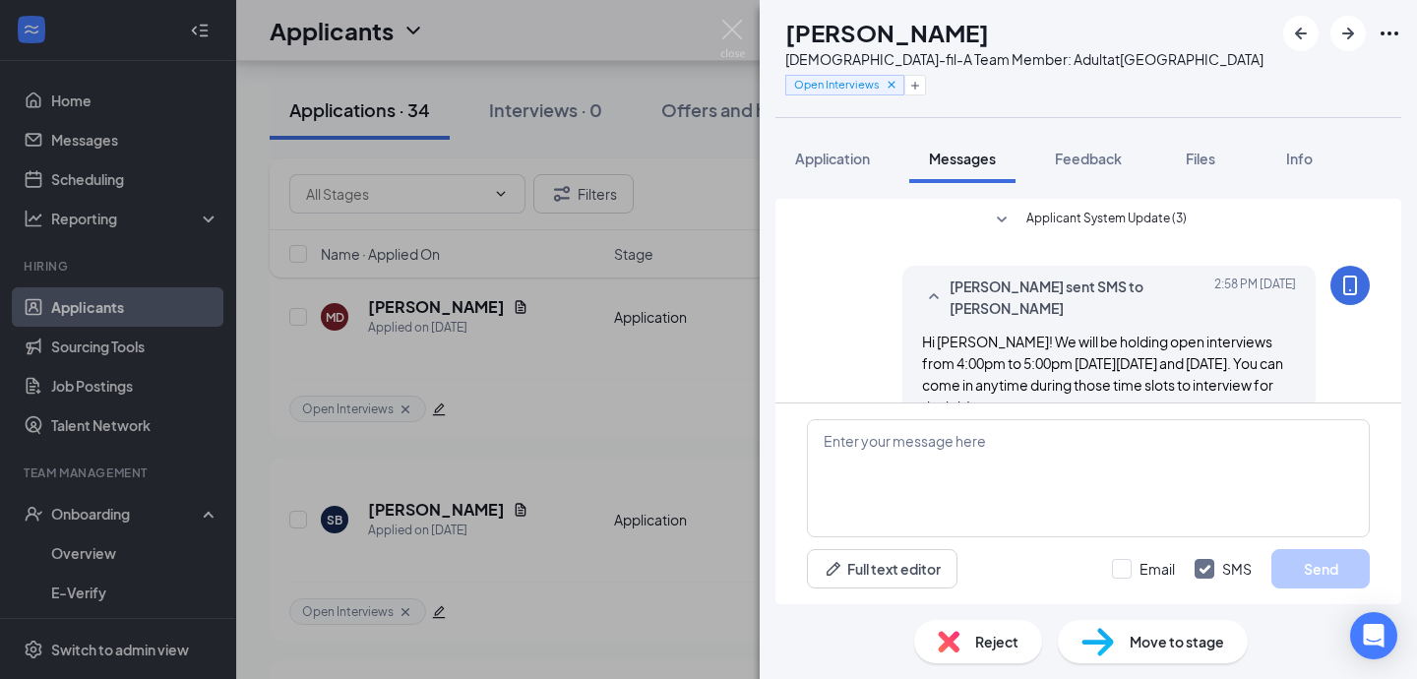
scroll to position [44, 0]
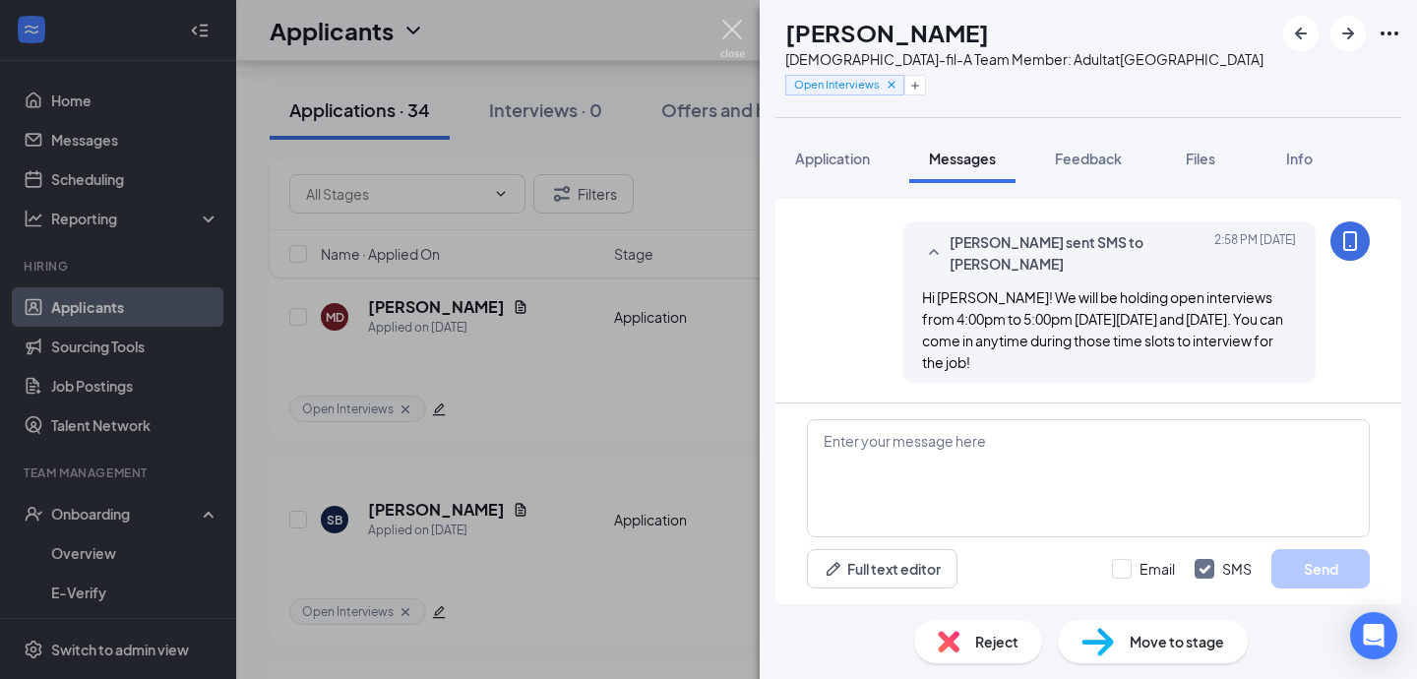
click at [733, 24] on img at bounding box center [733, 39] width 25 height 38
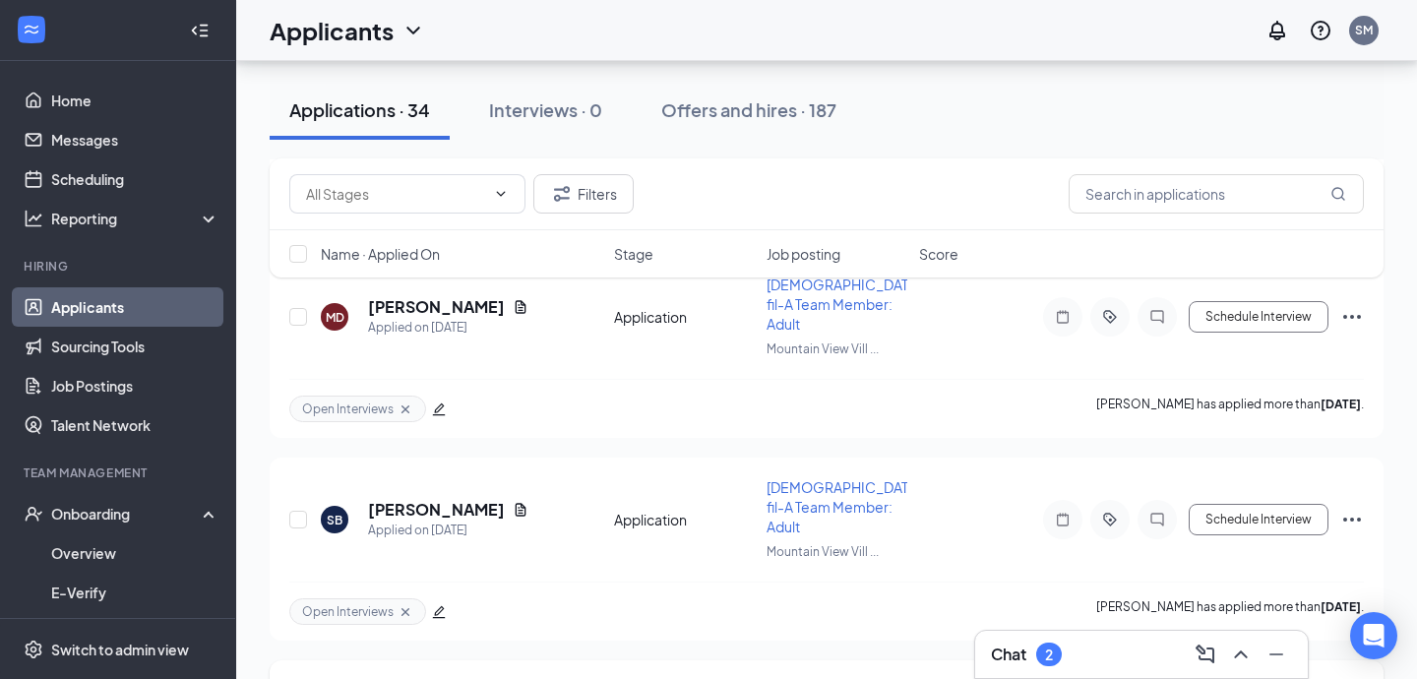
scroll to position [3581, 0]
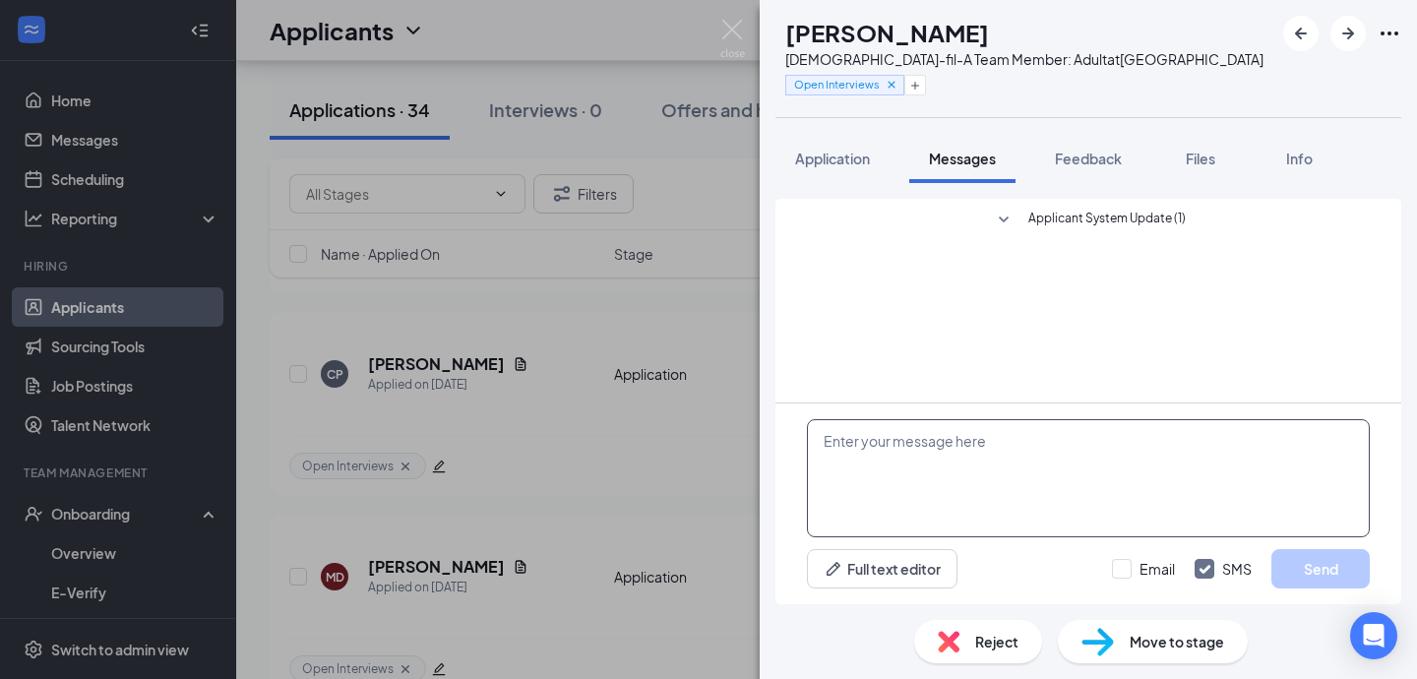
click at [1005, 426] on textarea at bounding box center [1088, 478] width 563 height 118
paste textarea "We will be holding open interviews from 4:00pm to 5:00pm [DATE][DATE] and [DATE…"
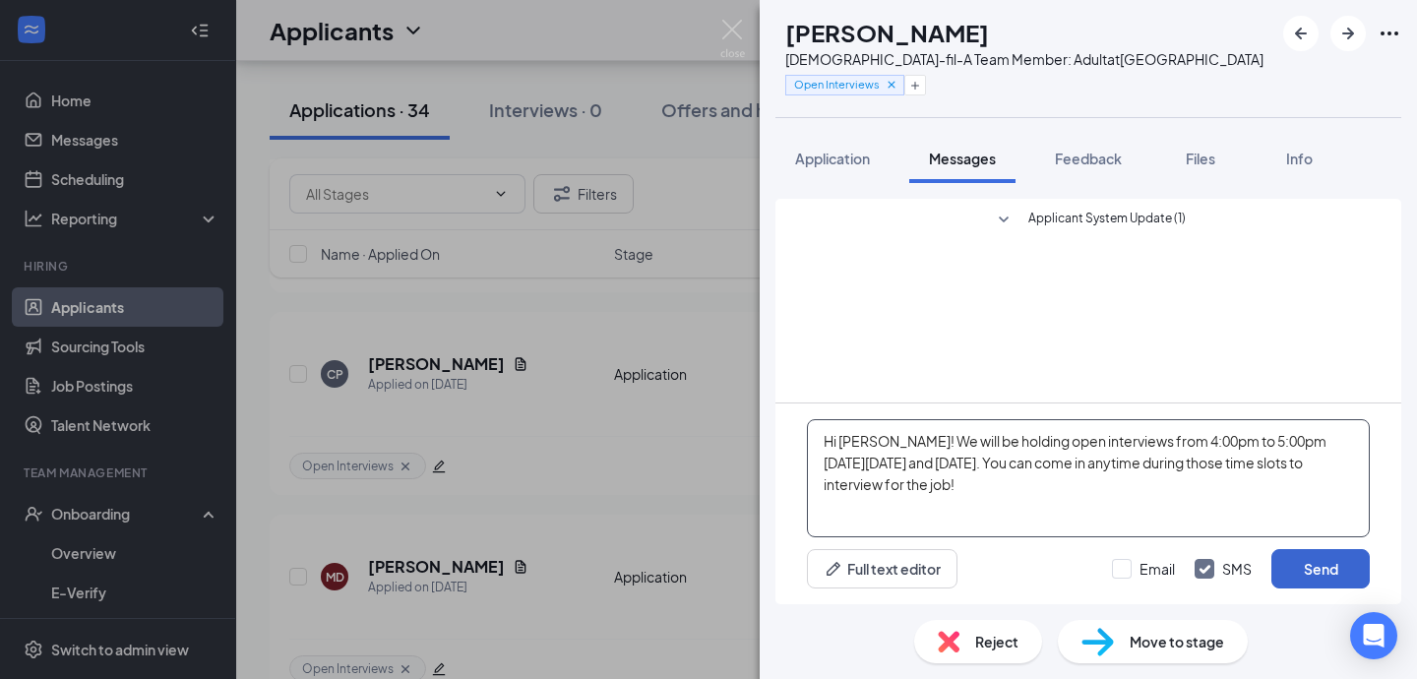
type textarea "Hi [PERSON_NAME]! We will be holding open interviews from 4:00pm to 5:00pm [DAT…"
click at [1305, 559] on button "Send" at bounding box center [1321, 568] width 98 height 39
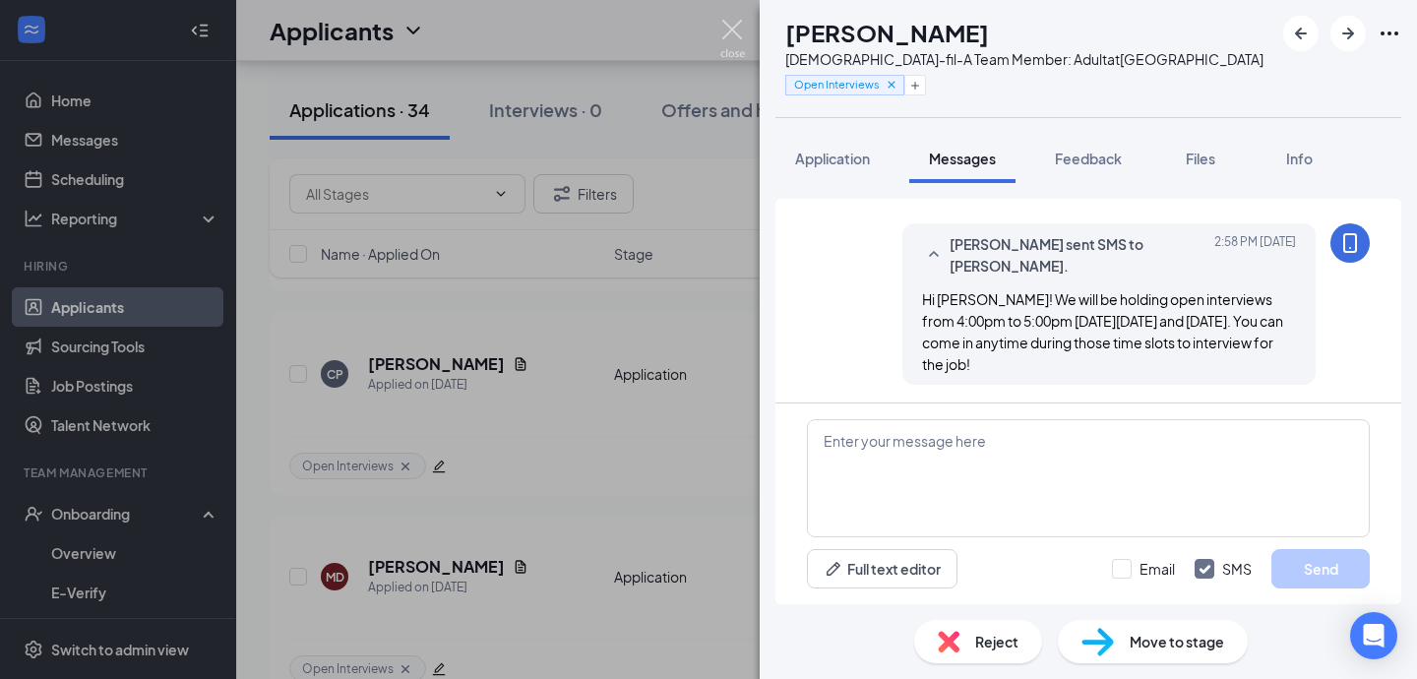
scroll to position [44, 0]
click at [732, 28] on img at bounding box center [733, 39] width 25 height 38
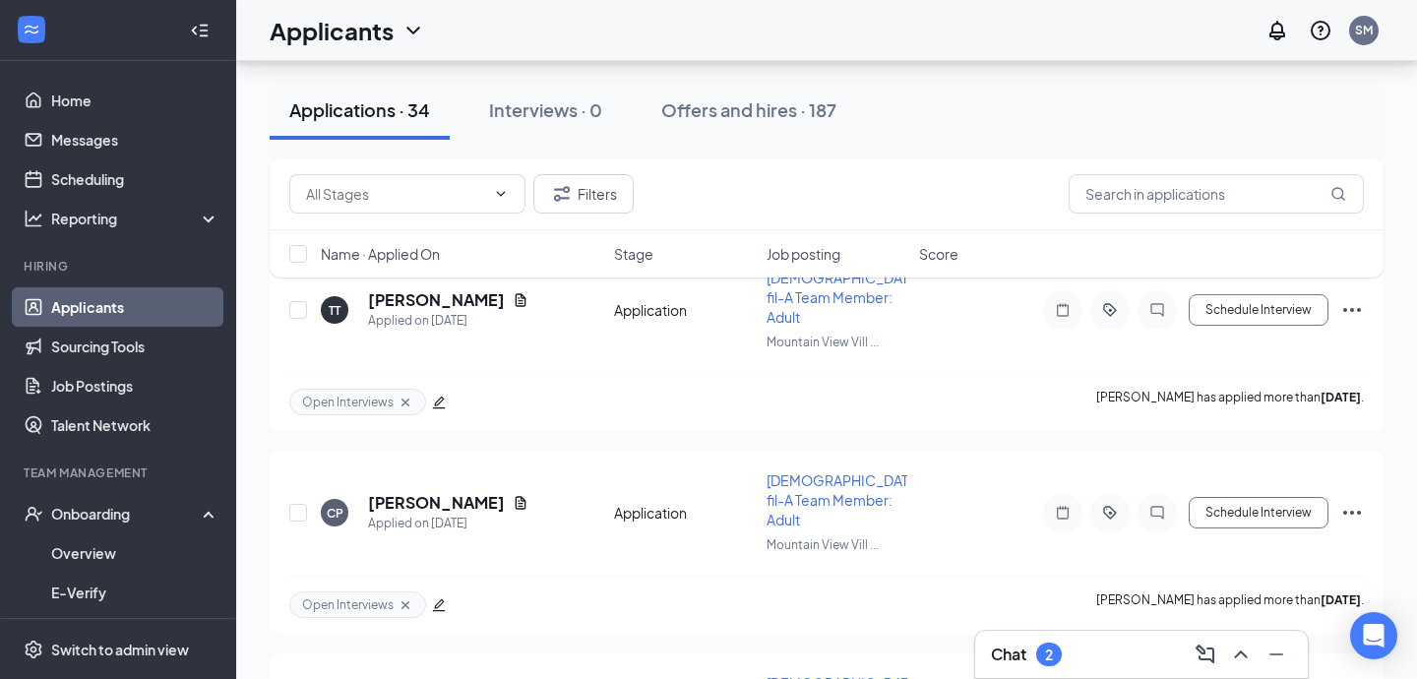
scroll to position [3441, 0]
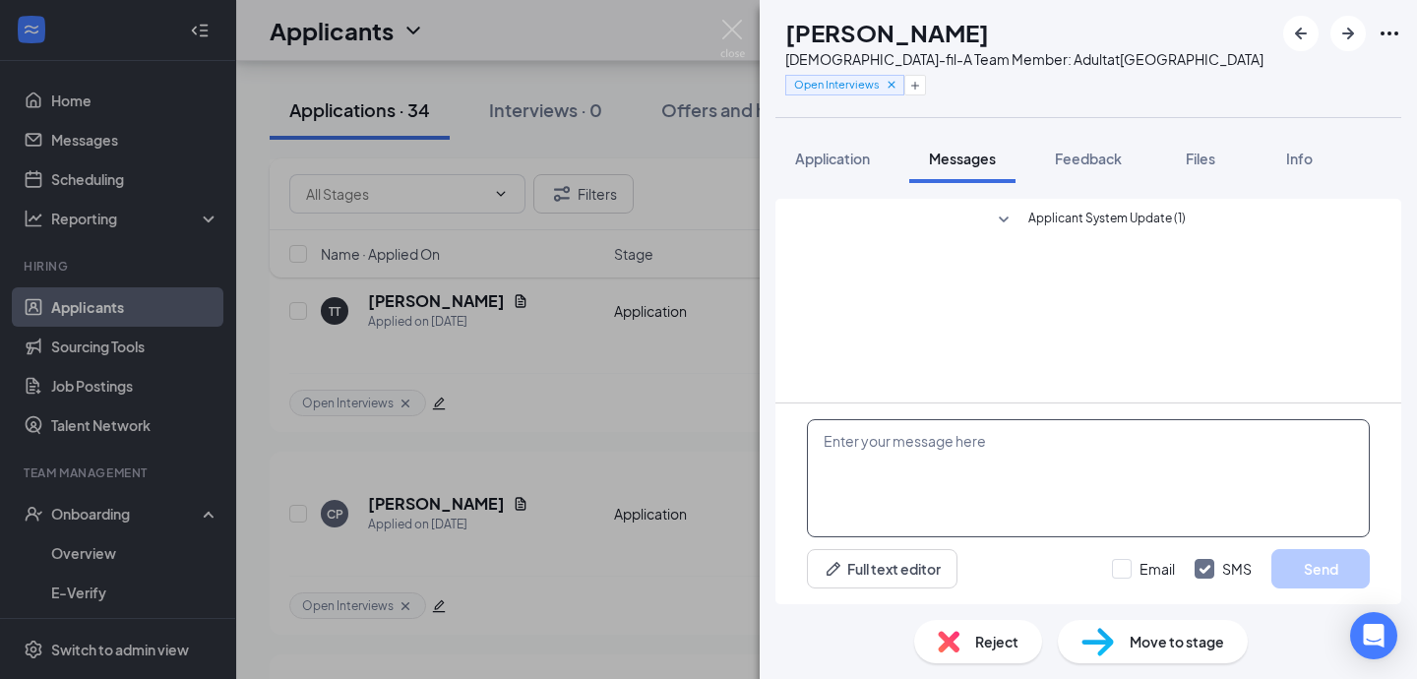
click at [983, 492] on textarea at bounding box center [1088, 478] width 563 height 118
paste textarea "We will be holding open interviews from 4:00pm to 5:00pm [DATE][DATE] and [DATE…"
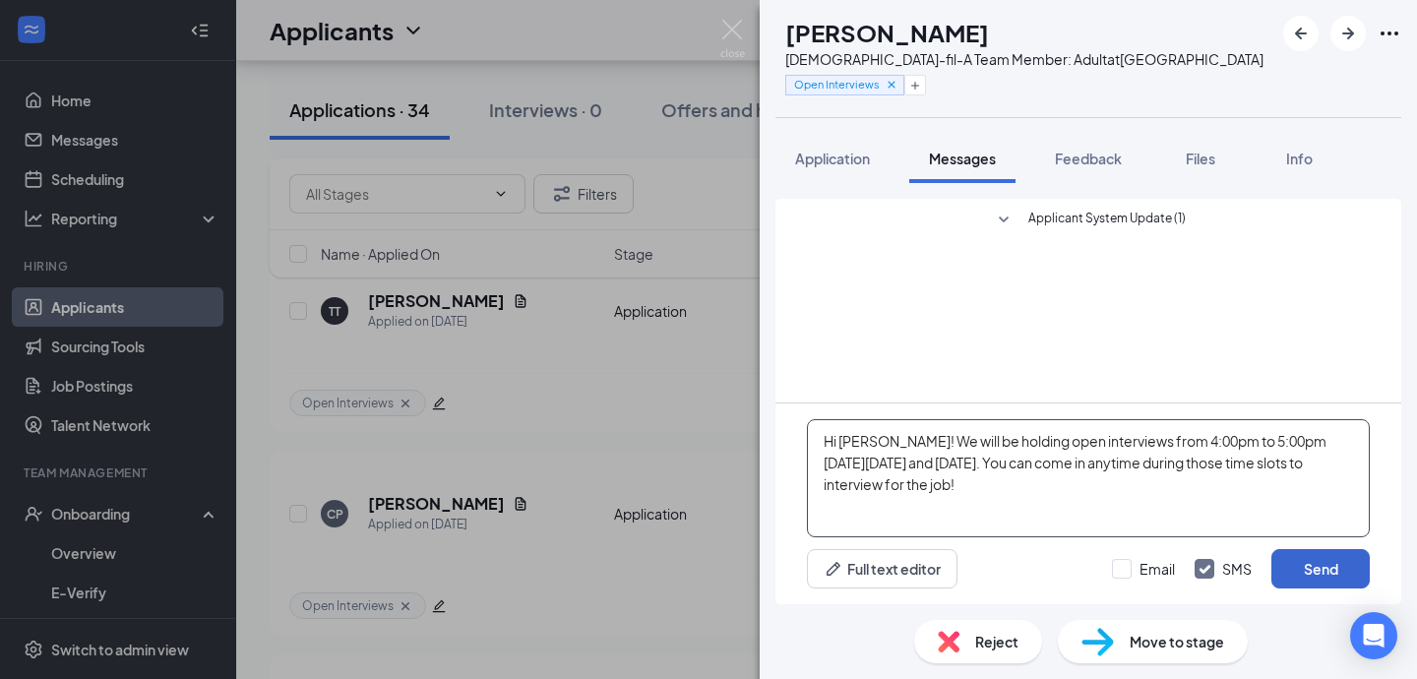
type textarea "Hi [PERSON_NAME]! We will be holding open interviews from 4:00pm to 5:00pm [DAT…"
click at [1328, 563] on button "Send" at bounding box center [1321, 568] width 98 height 39
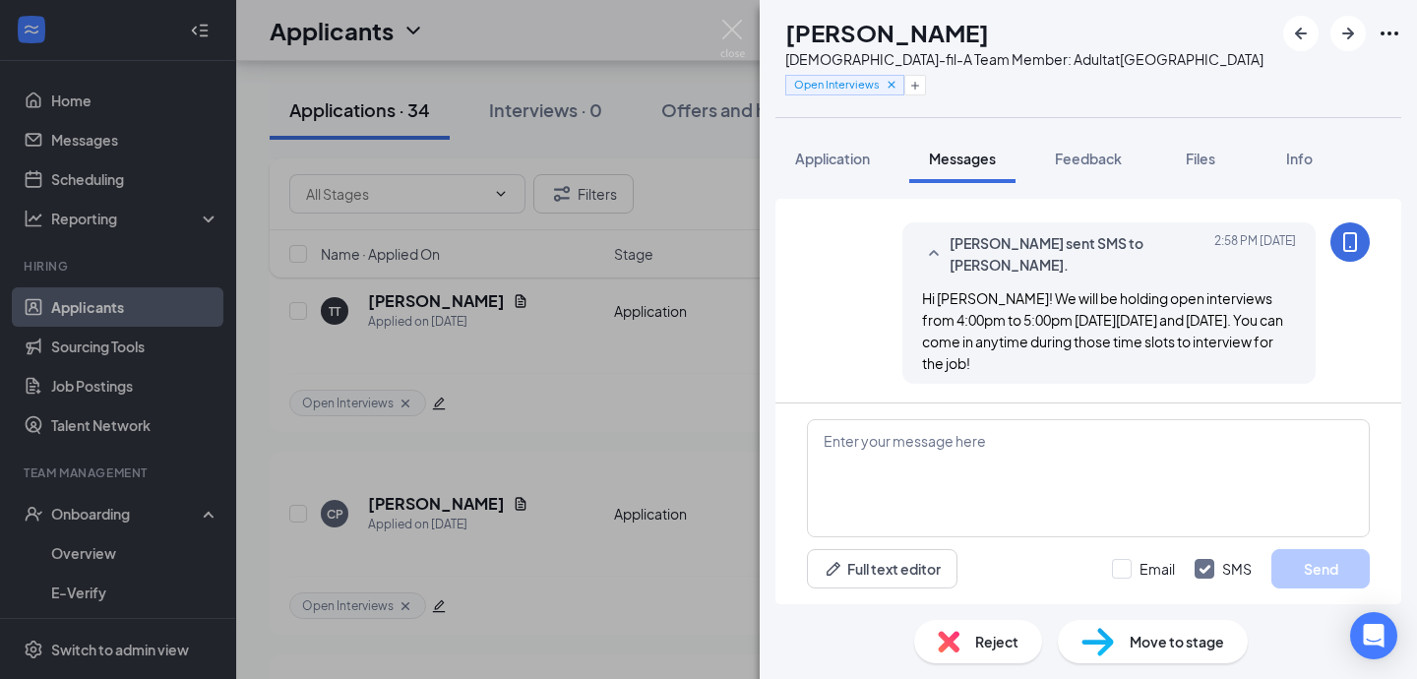
scroll to position [44, 0]
click at [1309, 26] on icon "ArrowLeftNew" at bounding box center [1301, 34] width 24 height 24
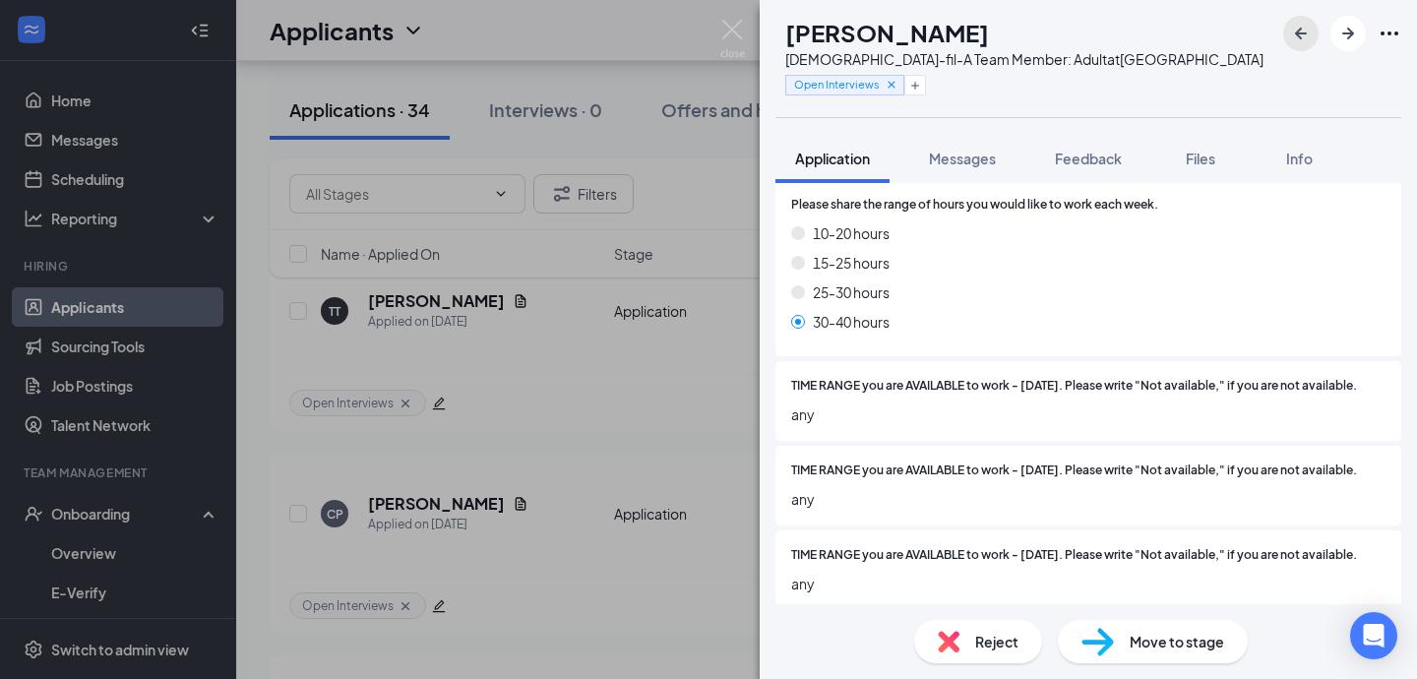
scroll to position [1100, 0]
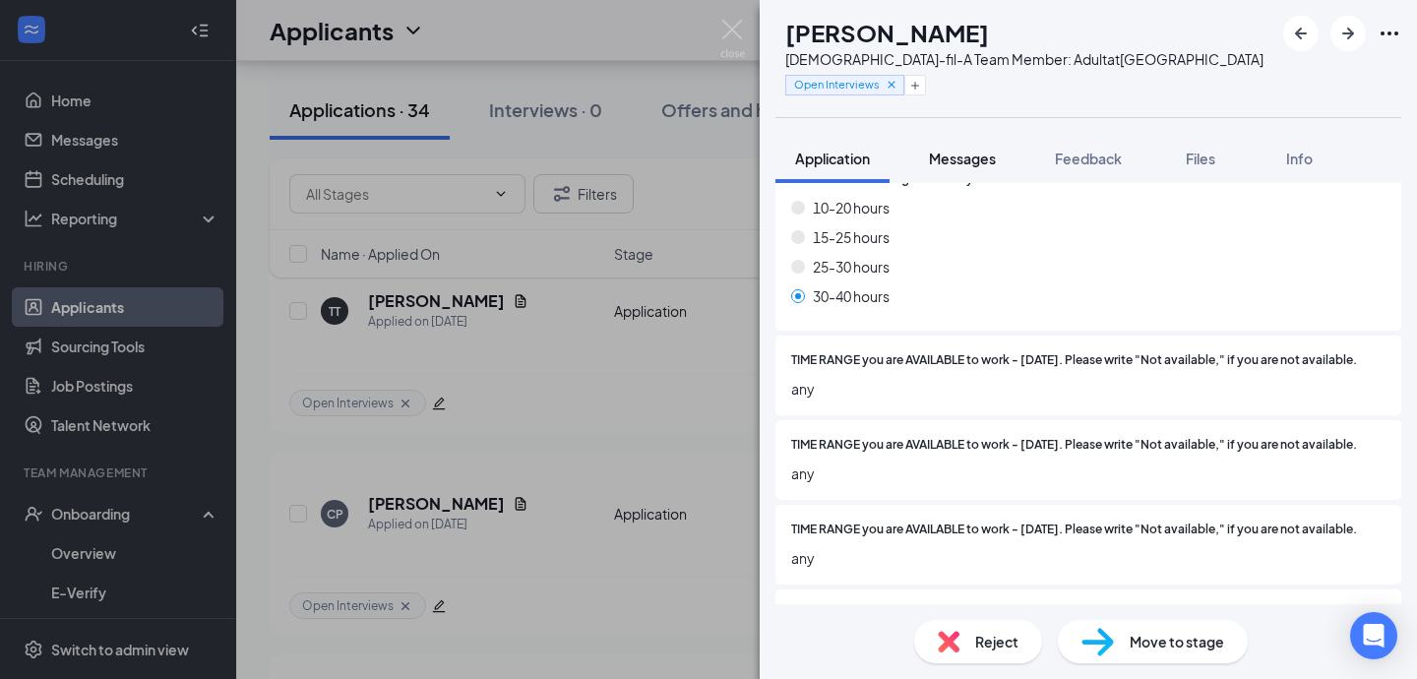
click at [946, 163] on span "Messages" at bounding box center [962, 159] width 67 height 18
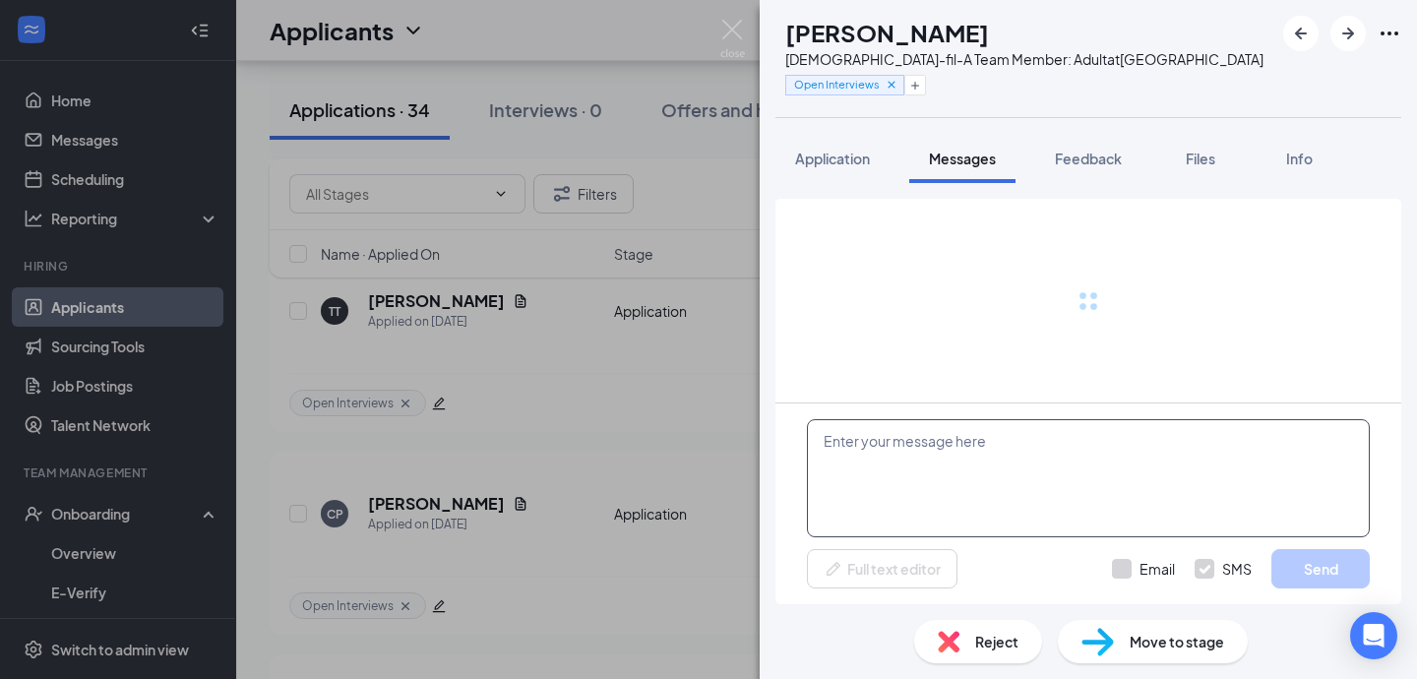
click at [937, 437] on textarea at bounding box center [1088, 478] width 563 height 118
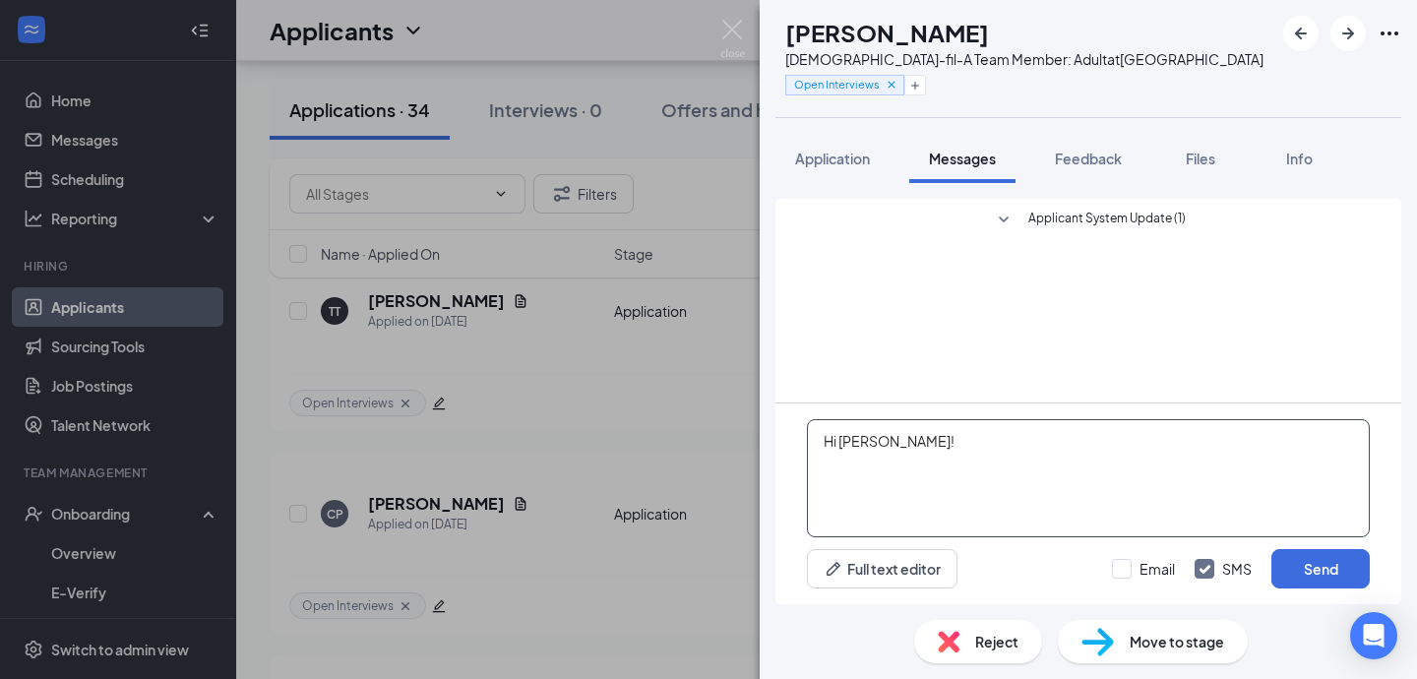
paste textarea "We will be holding open interviews from 4:00pm to 5:00pm [DATE][DATE] and [DATE…"
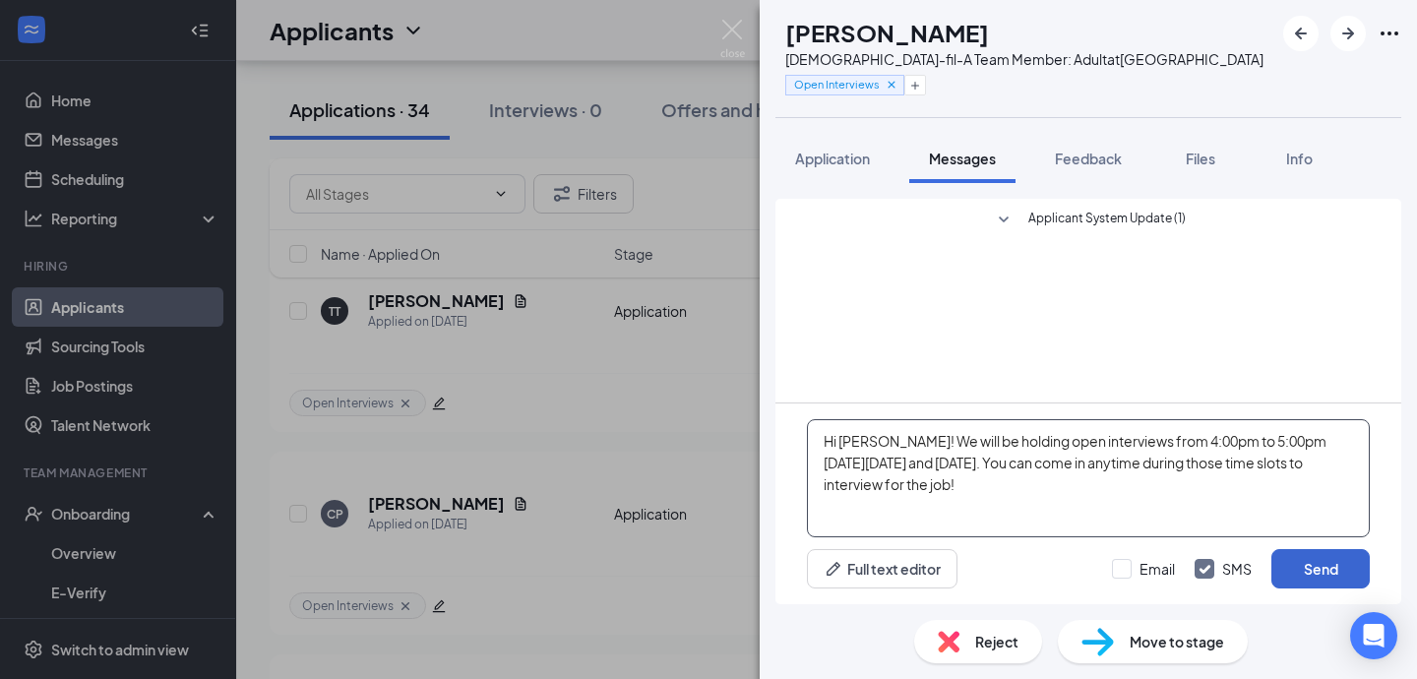
type textarea "Hi [PERSON_NAME]! We will be holding open interviews from 4:00pm to 5:00pm [DAT…"
click at [1300, 571] on button "Send" at bounding box center [1321, 568] width 98 height 39
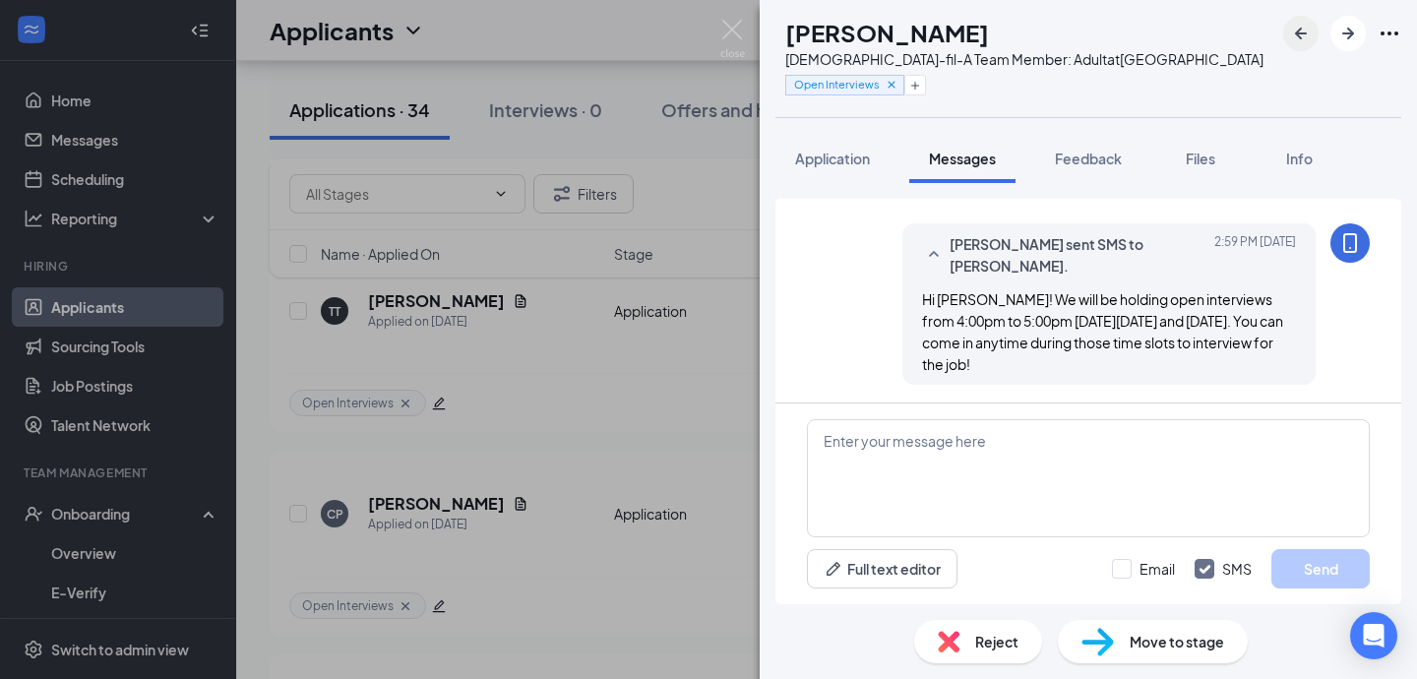
scroll to position [44, 0]
click at [1315, 42] on button "button" at bounding box center [1301, 33] width 35 height 35
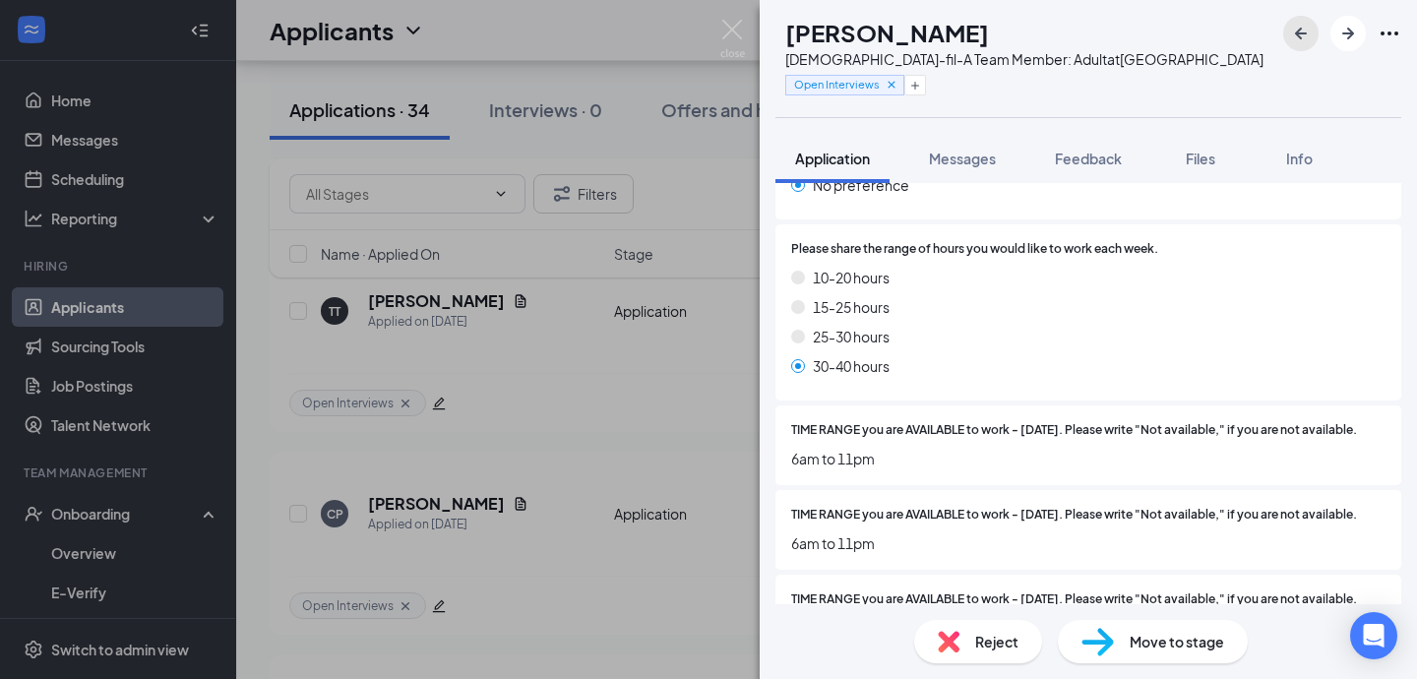
scroll to position [1330, 0]
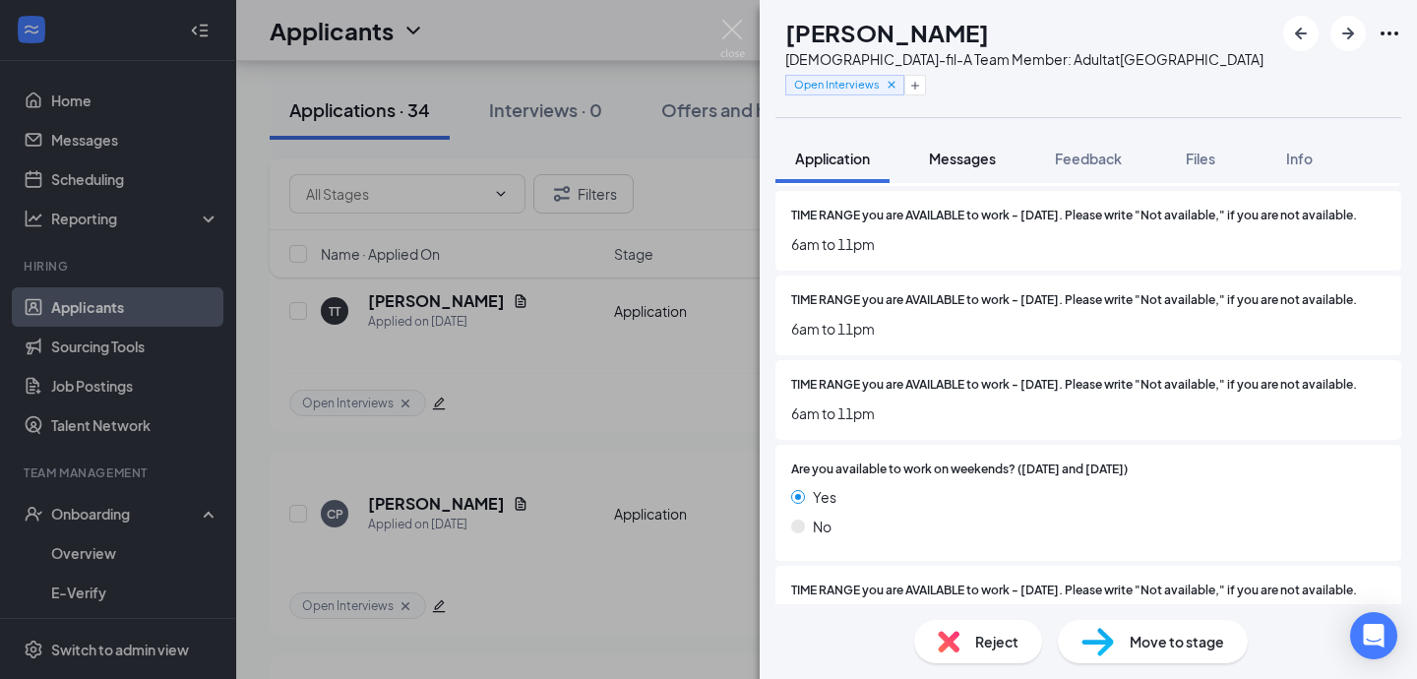
click at [978, 172] on button "Messages" at bounding box center [963, 158] width 106 height 49
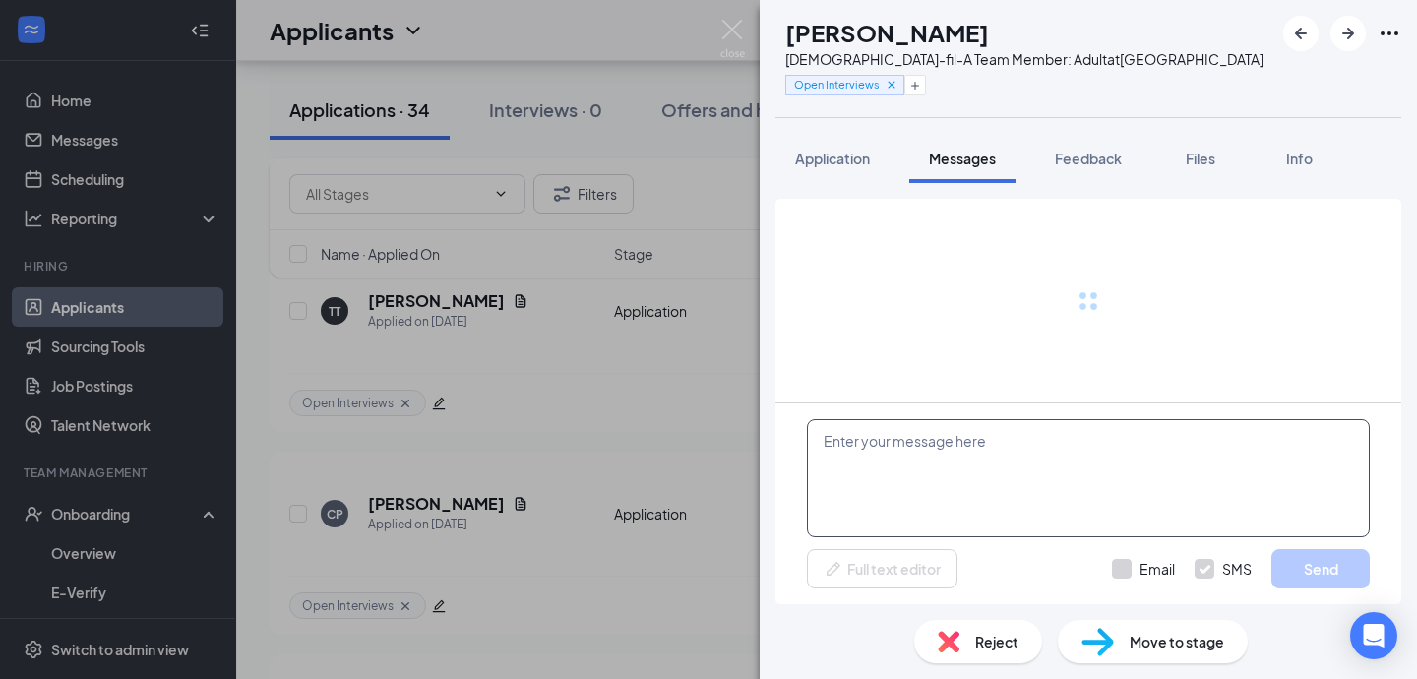
click at [996, 482] on textarea at bounding box center [1088, 478] width 563 height 118
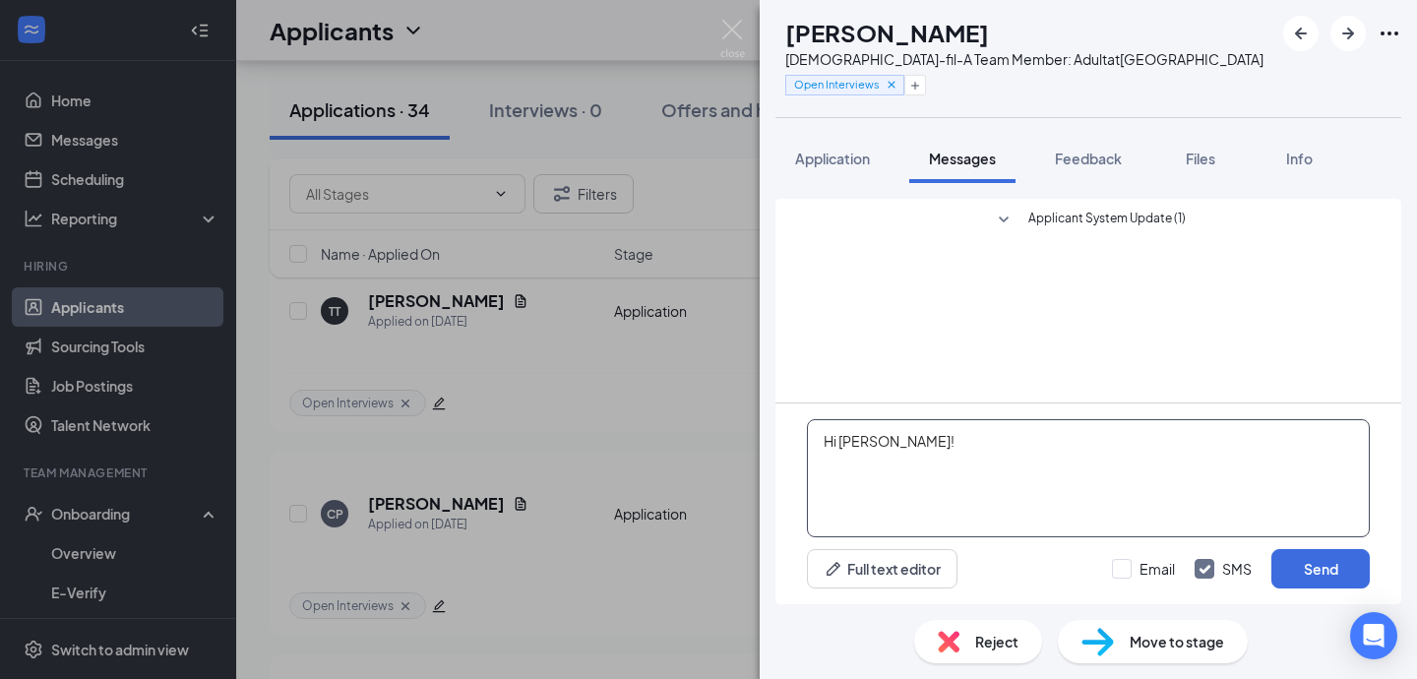
paste textarea "We will be holding open interviews from 4:00pm to 5:00pm [DATE][DATE] and [DATE…"
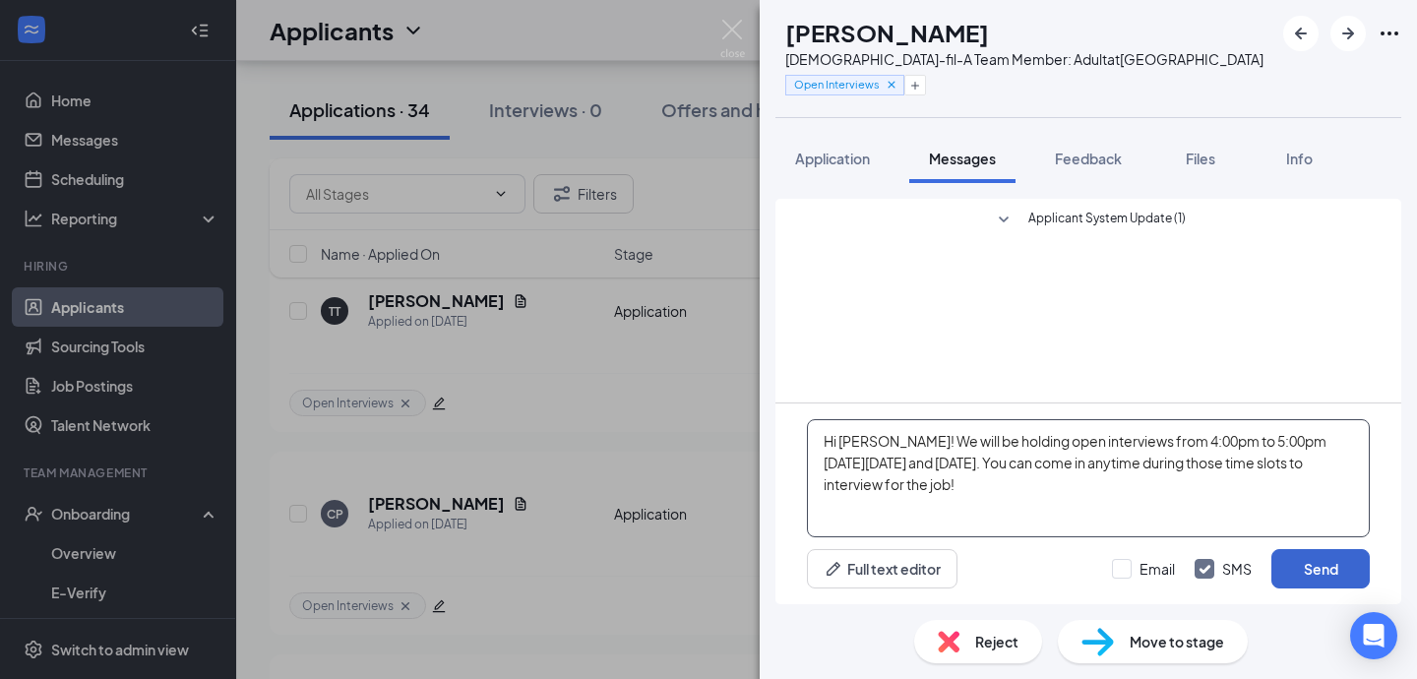
type textarea "Hi [PERSON_NAME]! We will be holding open interviews from 4:00pm to 5:00pm [DAT…"
click at [1337, 586] on button "Send" at bounding box center [1321, 568] width 98 height 39
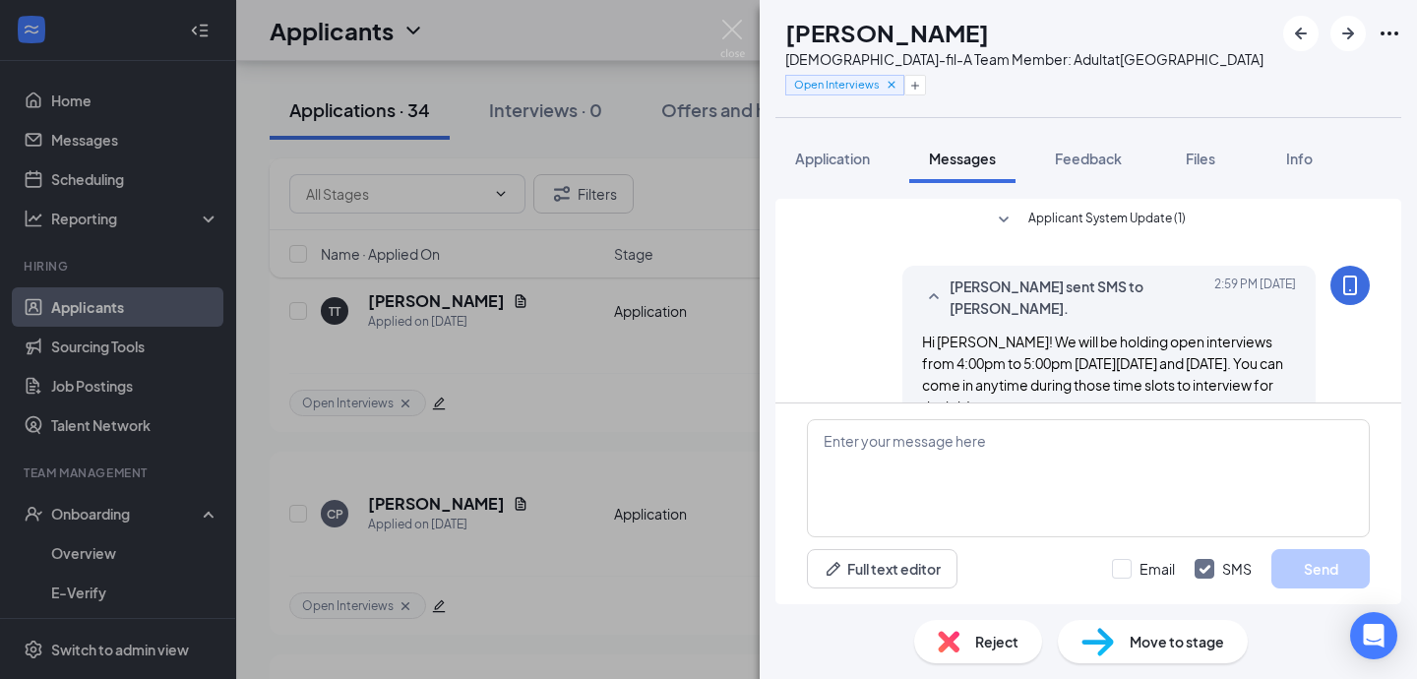
scroll to position [44, 0]
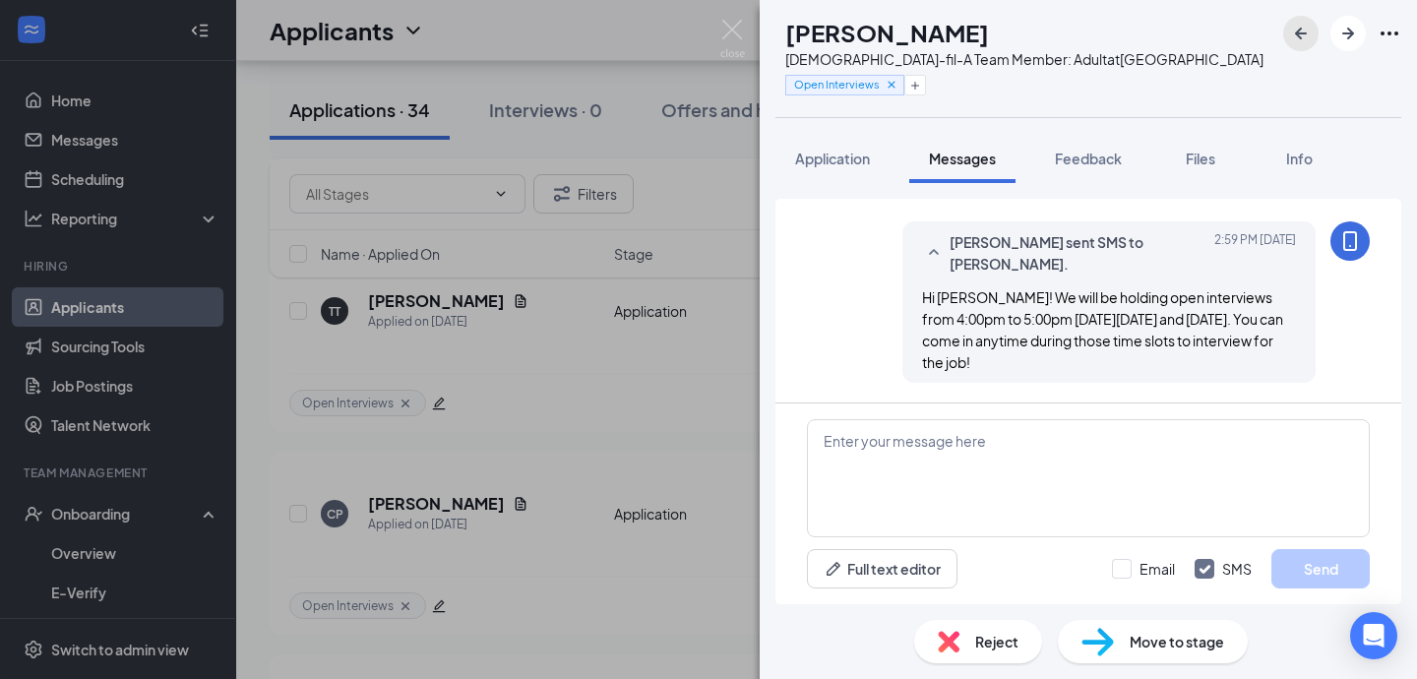
click at [1301, 18] on button "button" at bounding box center [1301, 33] width 35 height 35
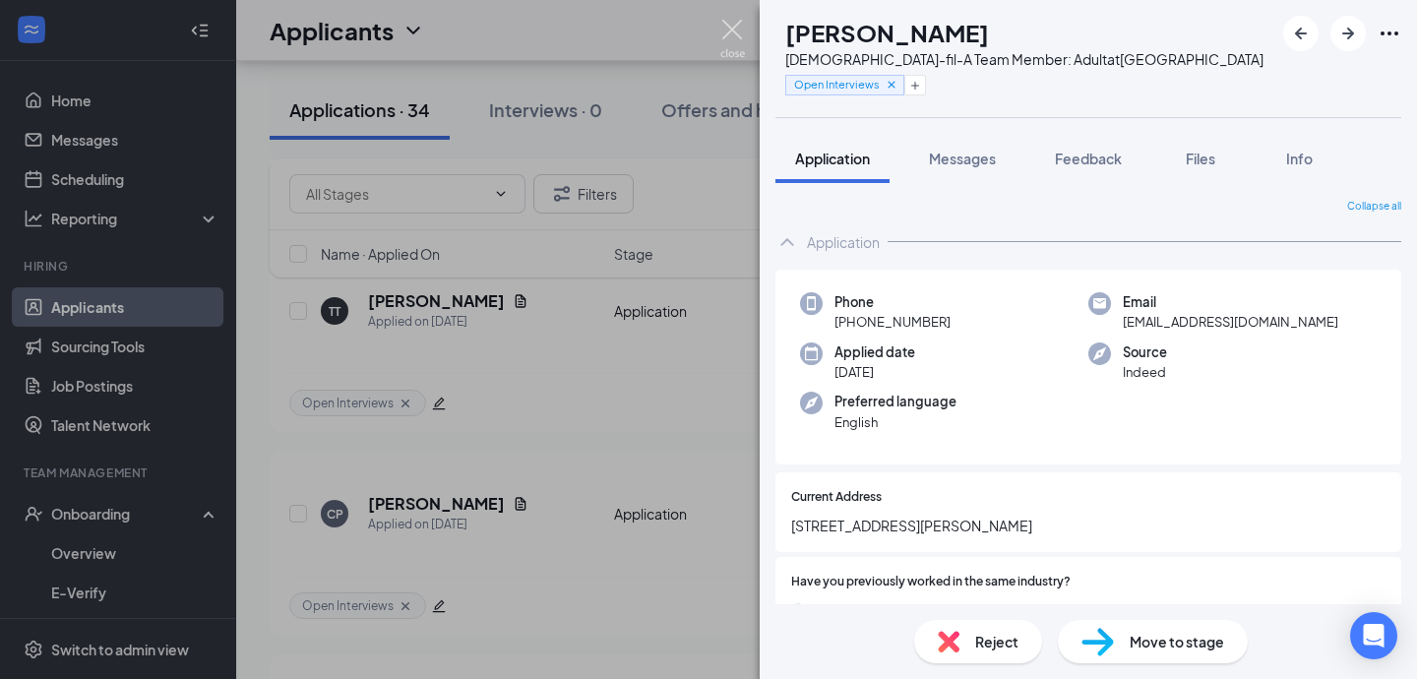
click at [740, 24] on img at bounding box center [733, 39] width 25 height 38
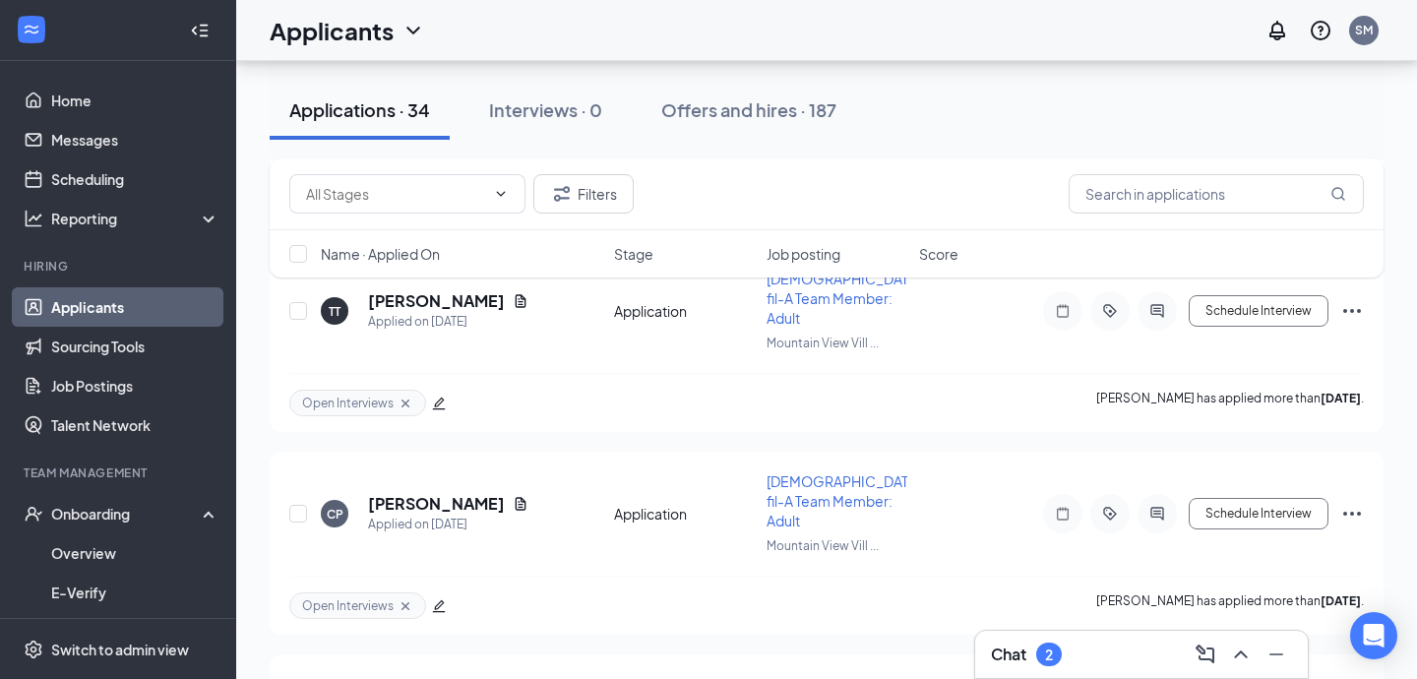
click at [1072, 652] on div "Chat 2" at bounding box center [1141, 654] width 301 height 31
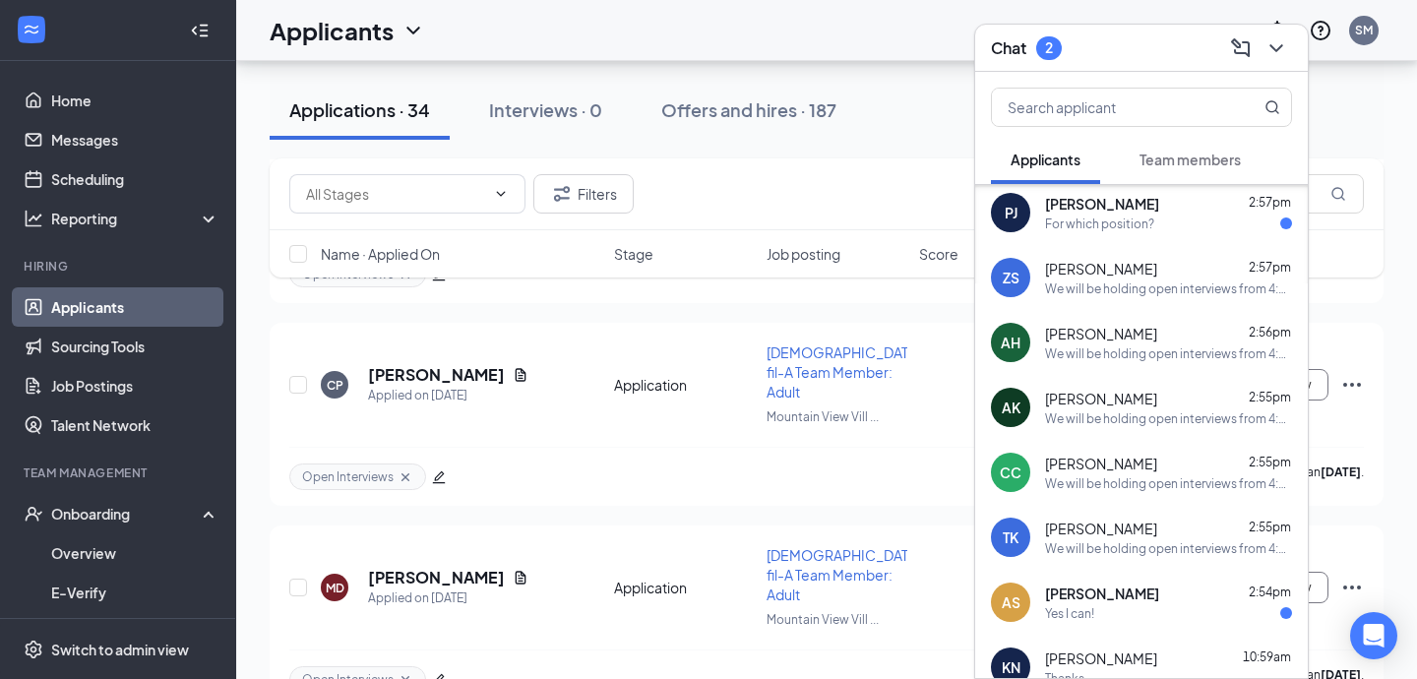
scroll to position [498, 0]
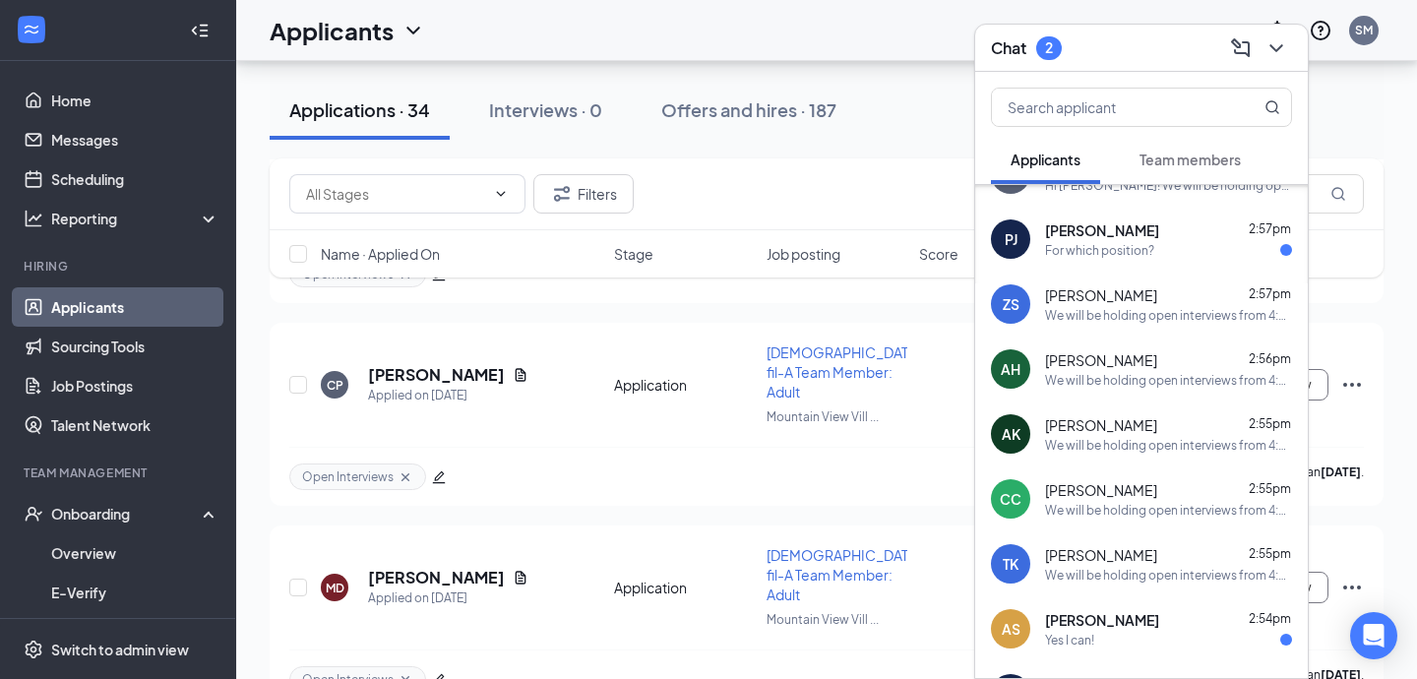
click at [1238, 240] on div "[PERSON_NAME] 2:57pm For which position?" at bounding box center [1168, 239] width 247 height 38
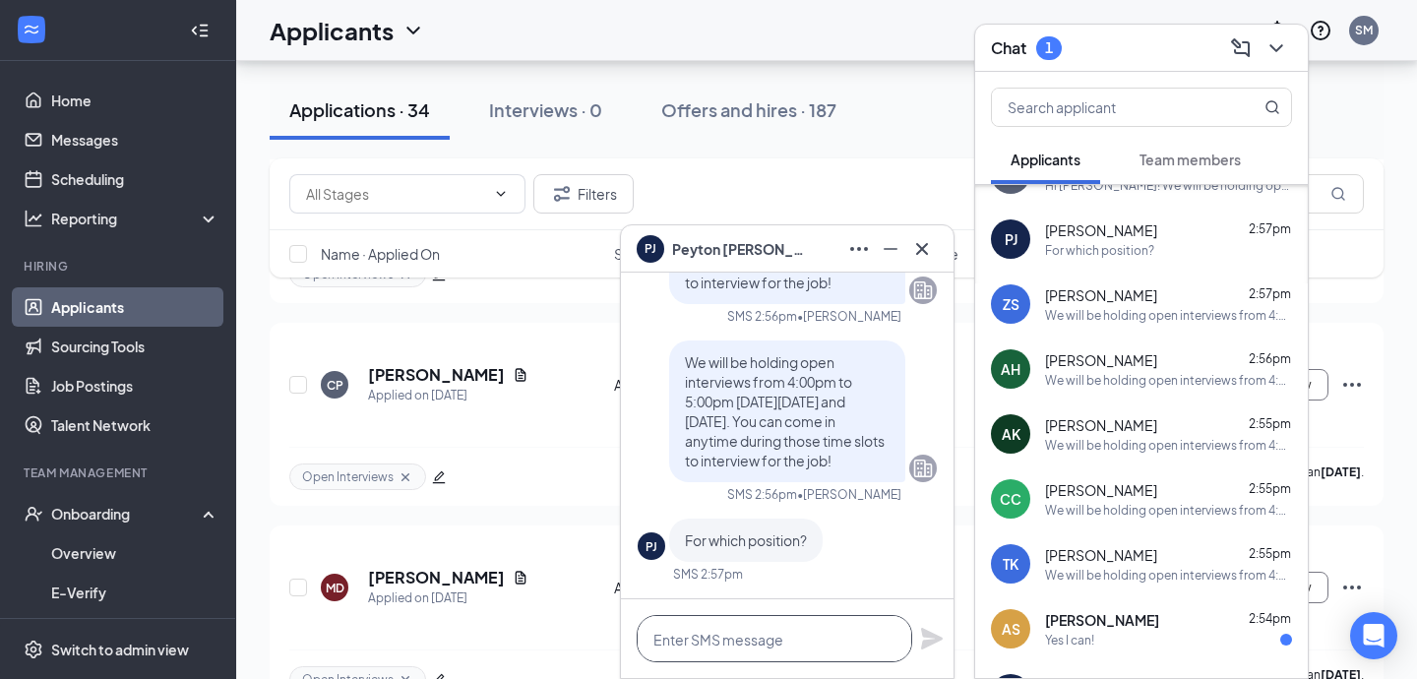
click at [793, 653] on textarea at bounding box center [775, 638] width 276 height 47
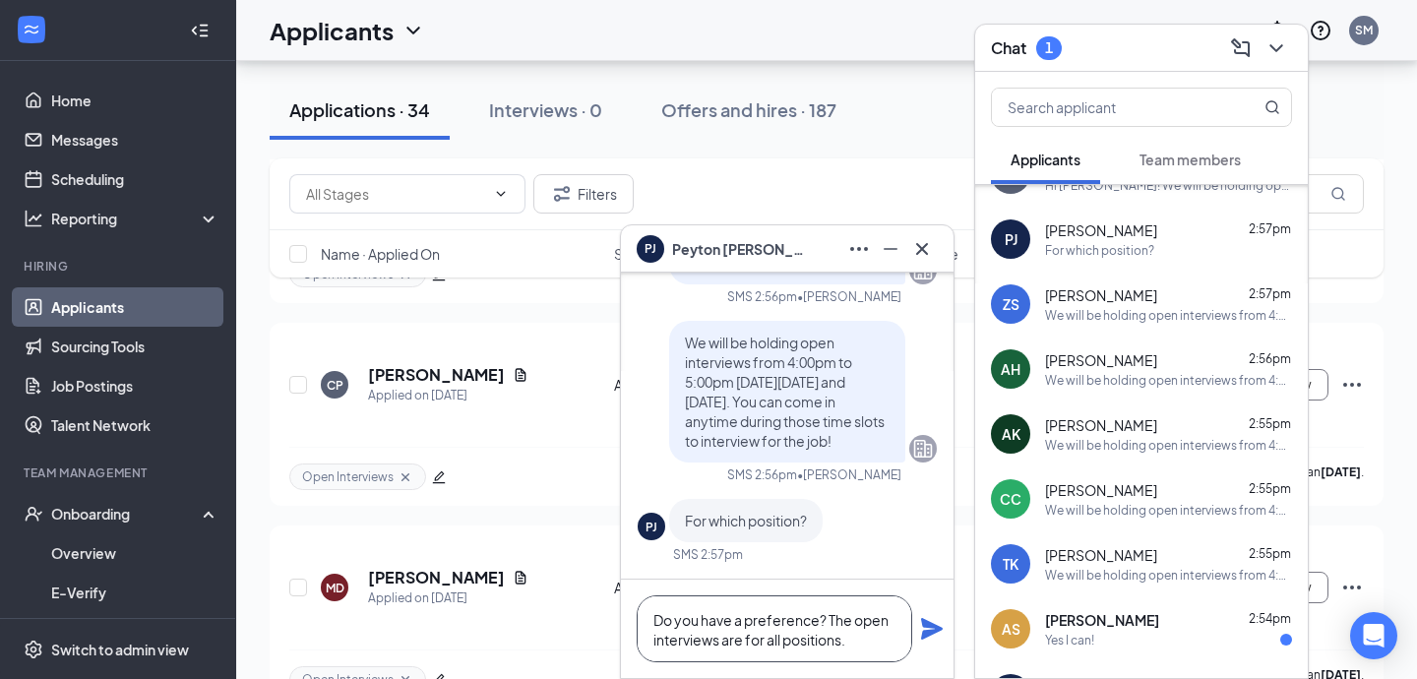
type textarea "Do you have a preference? The open interviews are for all positions."
click at [925, 625] on icon "Plane" at bounding box center [932, 629] width 22 height 22
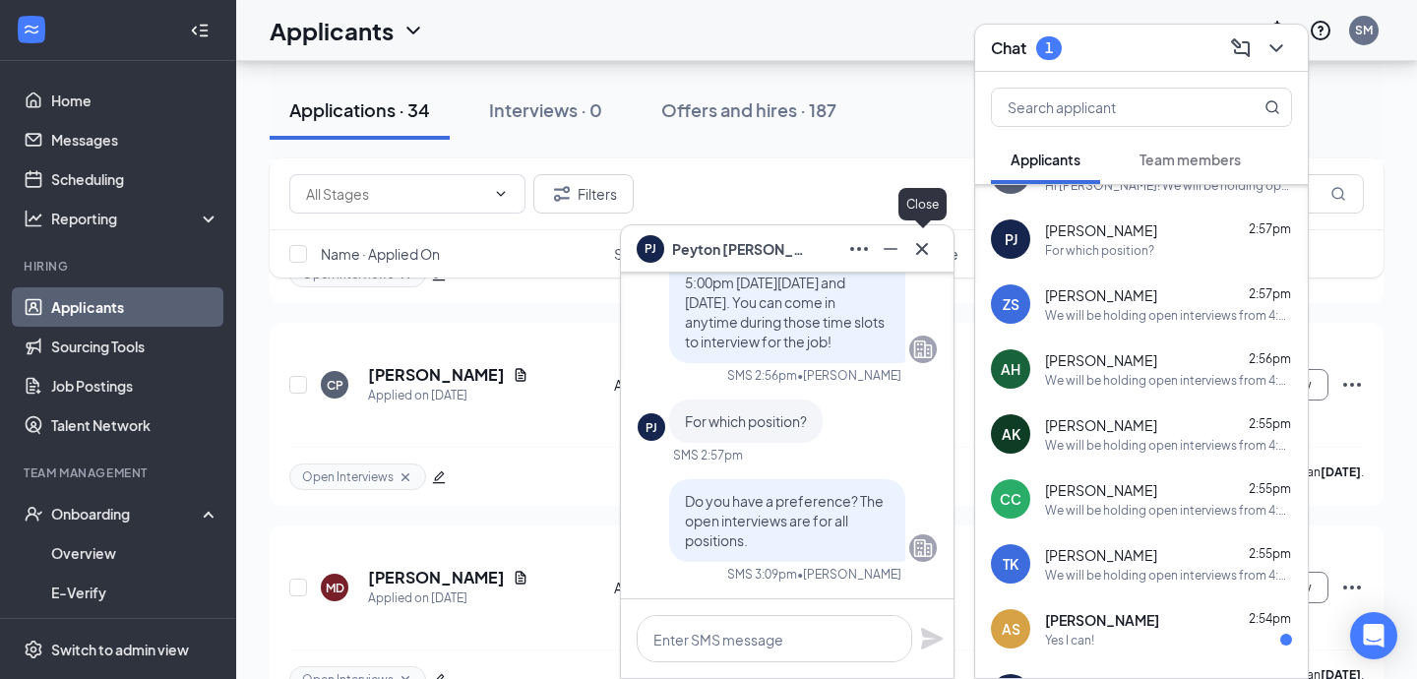
click at [919, 252] on icon "Cross" at bounding box center [923, 249] width 24 height 24
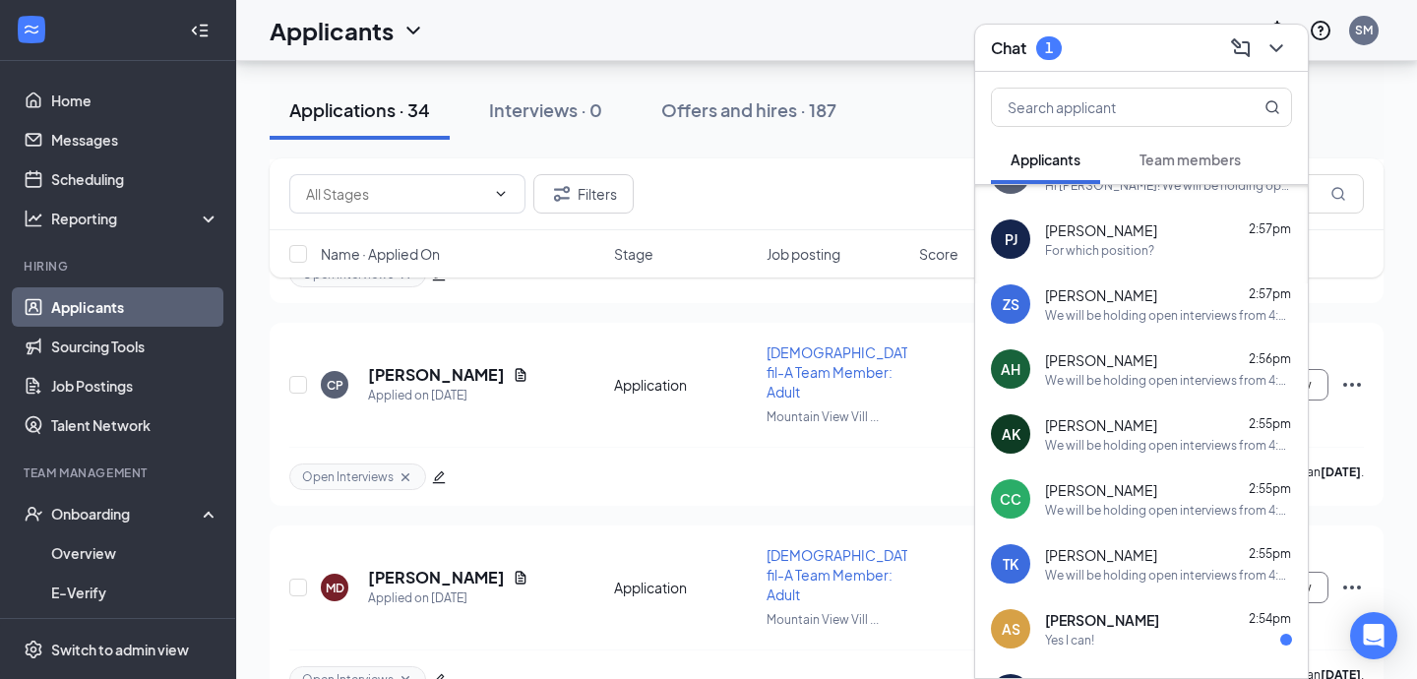
click at [1095, 621] on span "[PERSON_NAME]" at bounding box center [1102, 620] width 114 height 20
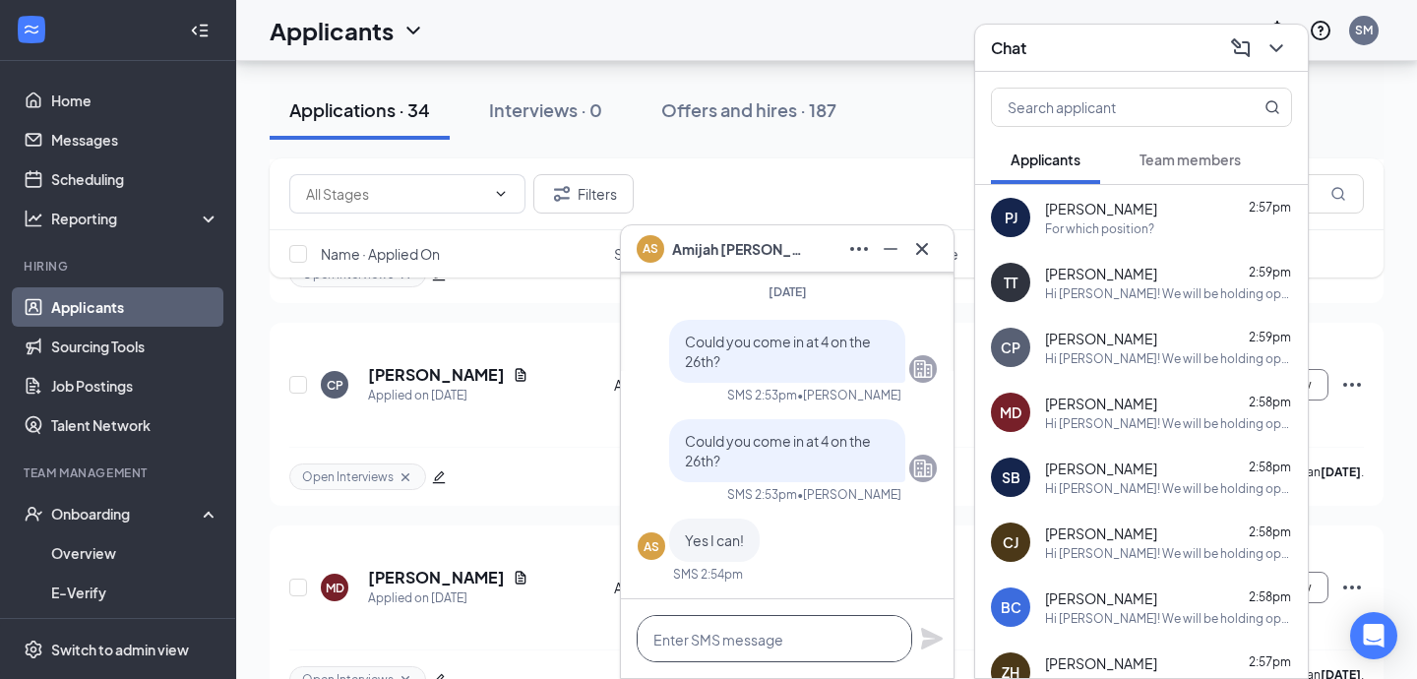
click at [757, 623] on textarea at bounding box center [775, 638] width 276 height 47
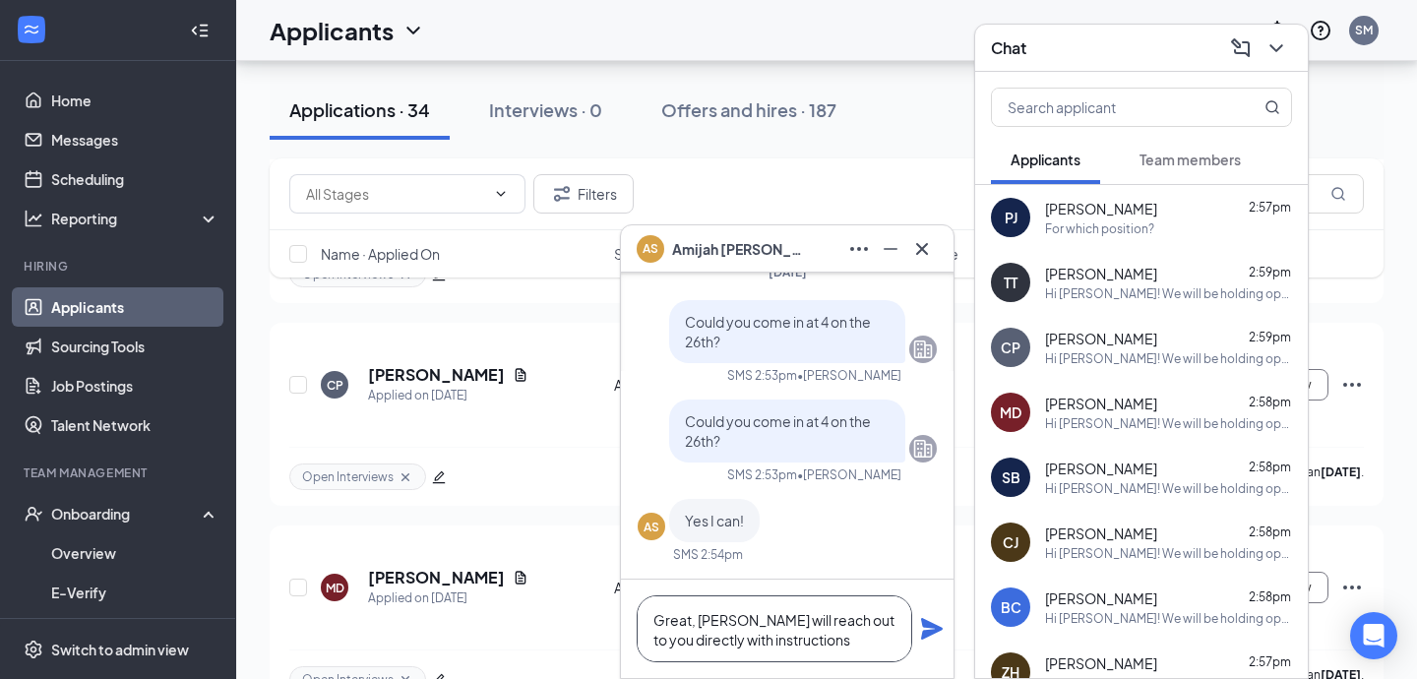
type textarea "Great, [PERSON_NAME] will reach out to you directly with instructions"
click at [937, 626] on icon "Plane" at bounding box center [932, 629] width 22 height 22
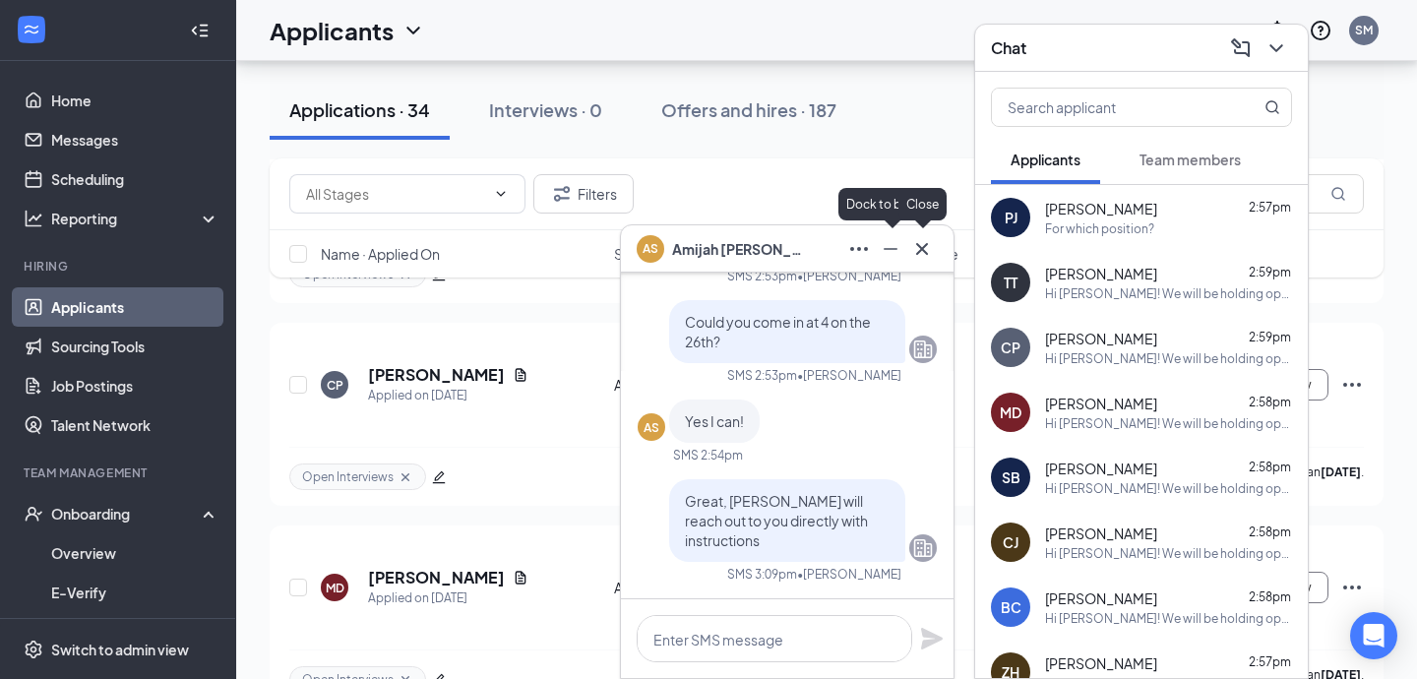
click at [916, 241] on icon "Cross" at bounding box center [923, 249] width 24 height 24
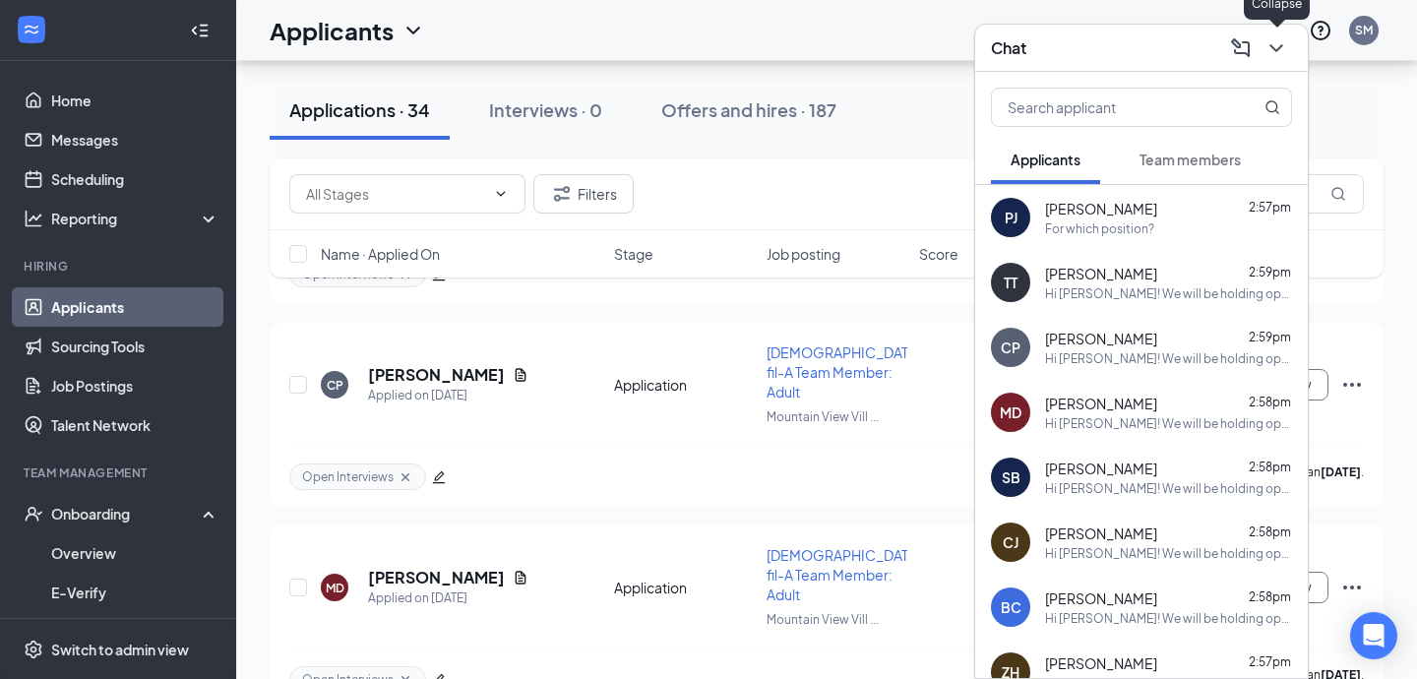
click at [1271, 55] on icon "ChevronDown" at bounding box center [1277, 48] width 24 height 24
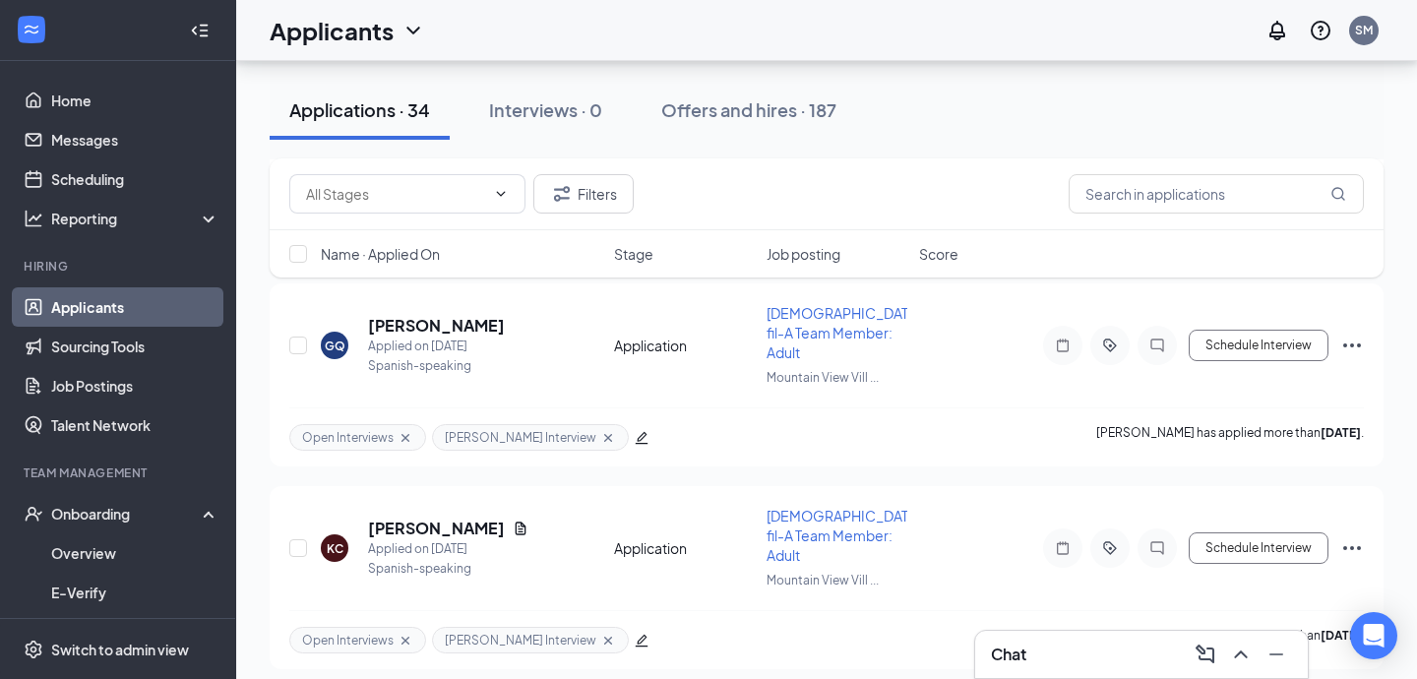
scroll to position [2793, 0]
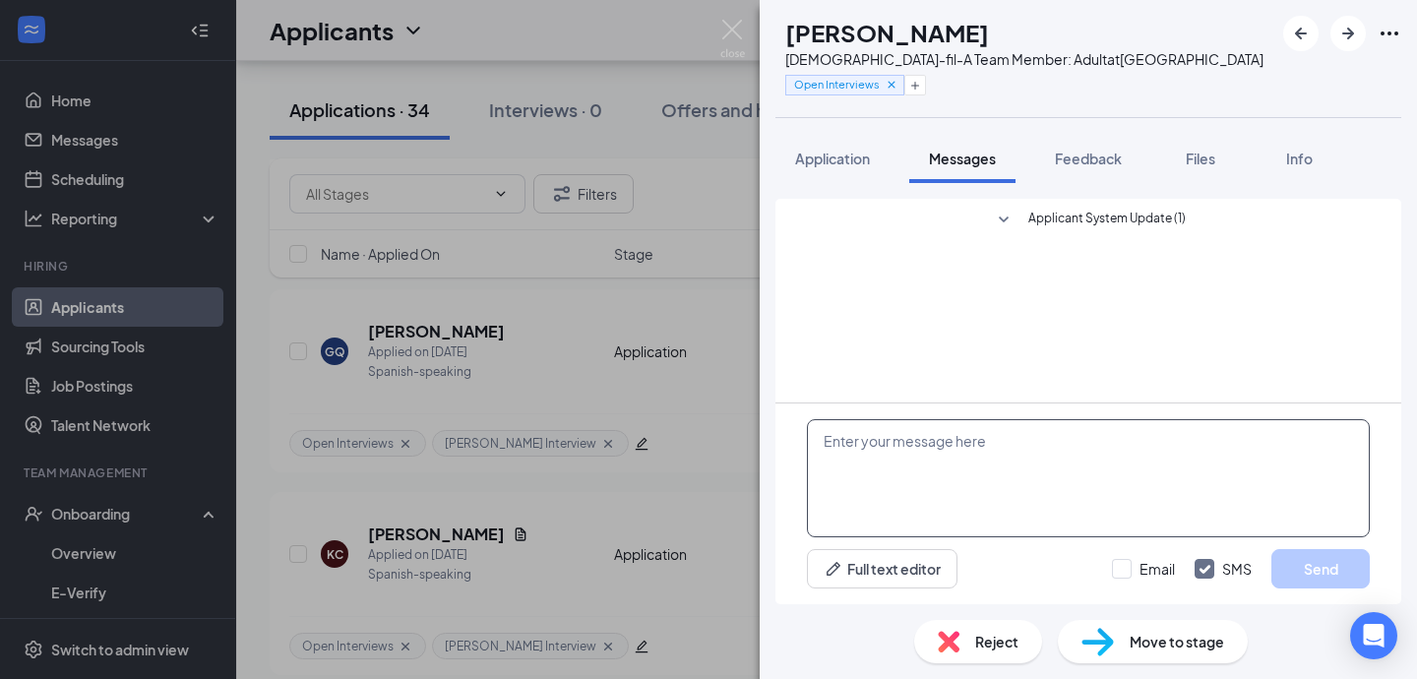
click at [918, 470] on textarea at bounding box center [1088, 478] width 563 height 118
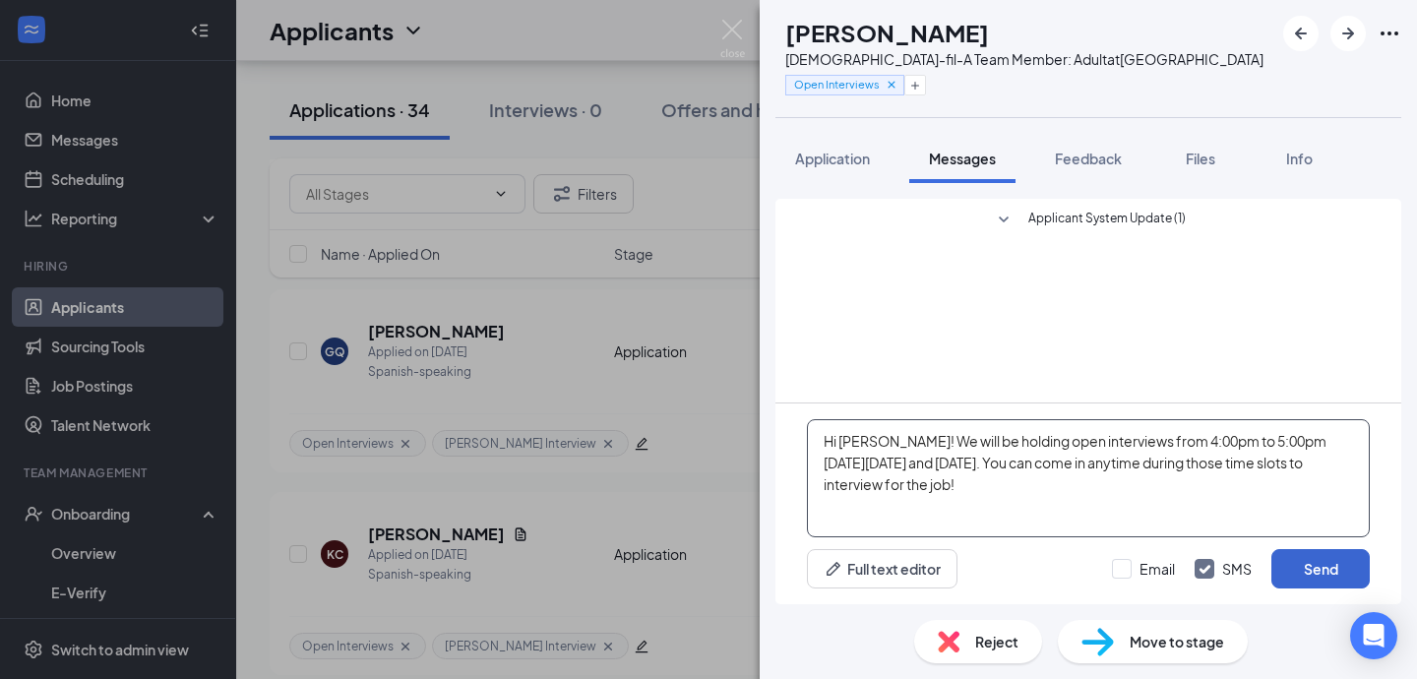
type textarea "Hi [PERSON_NAME]! We will be holding open interviews from 4:00pm to 5:00pm [DAT…"
click at [1316, 574] on button "Send" at bounding box center [1321, 568] width 98 height 39
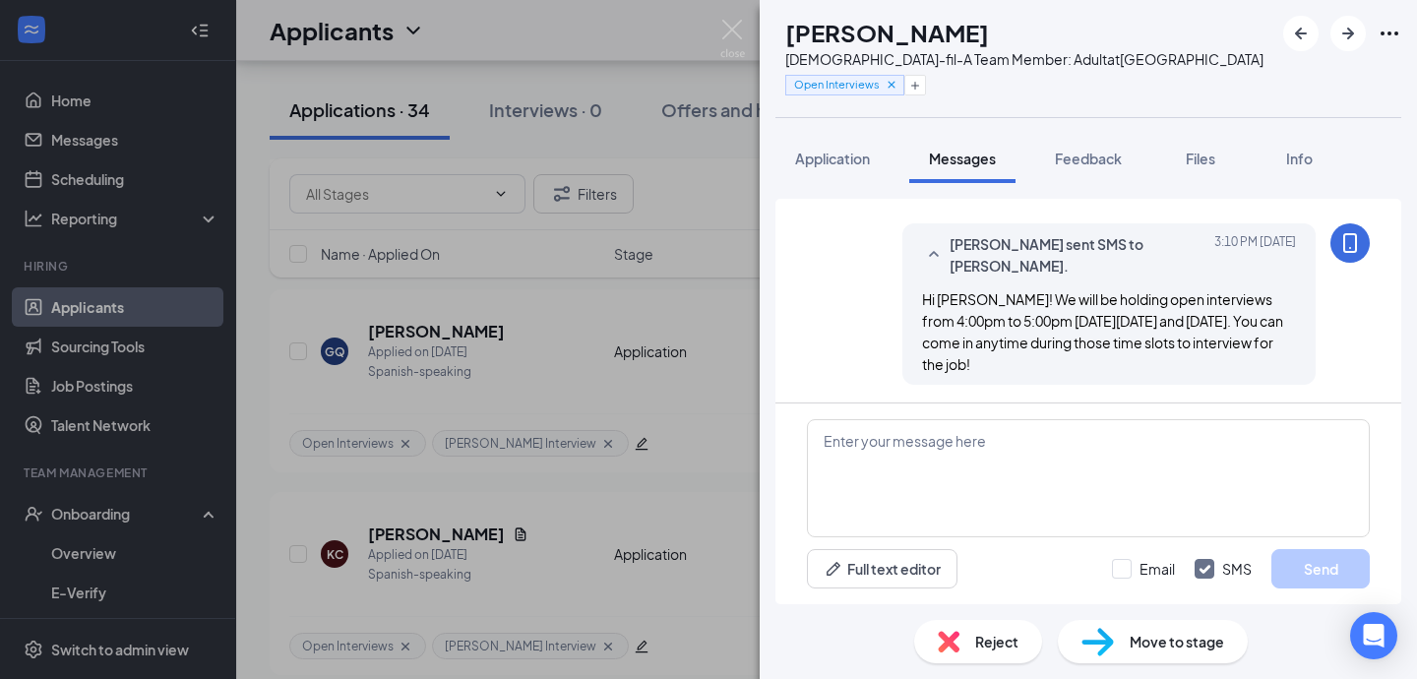
scroll to position [44, 0]
click at [735, 30] on img at bounding box center [733, 39] width 25 height 38
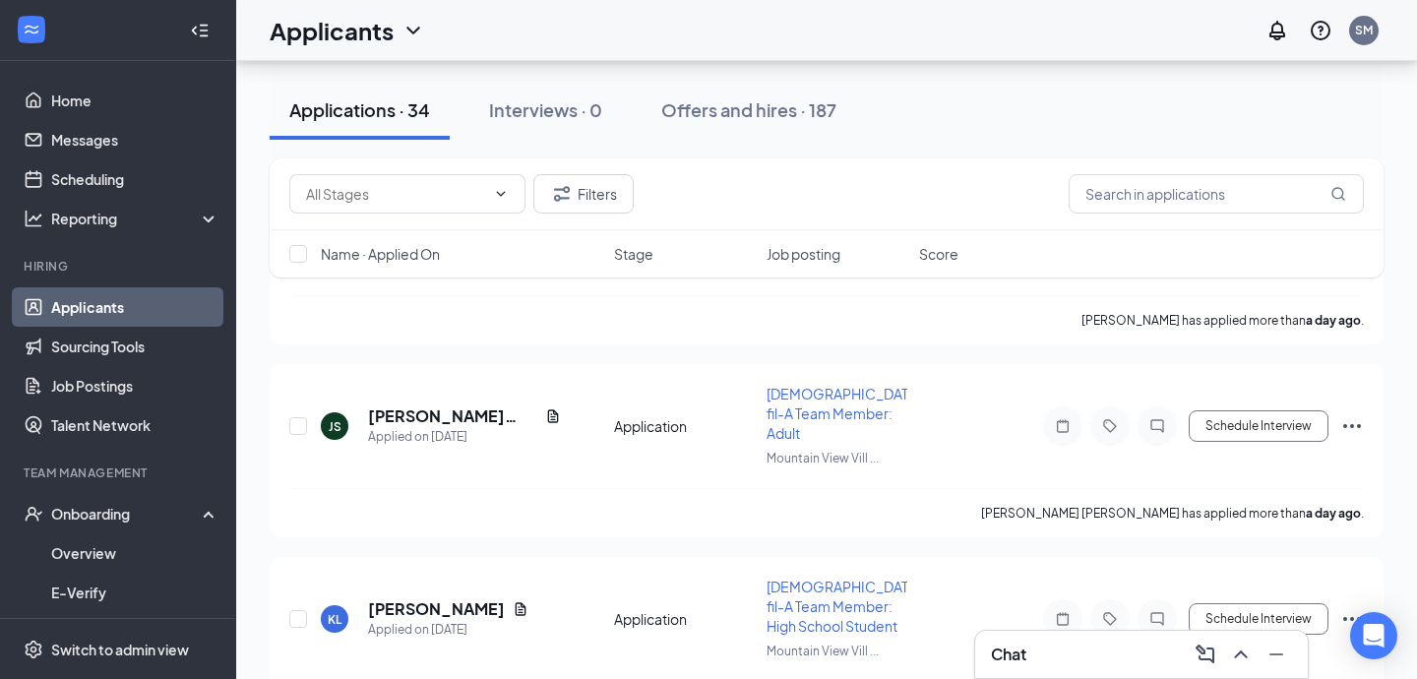
scroll to position [1363, 0]
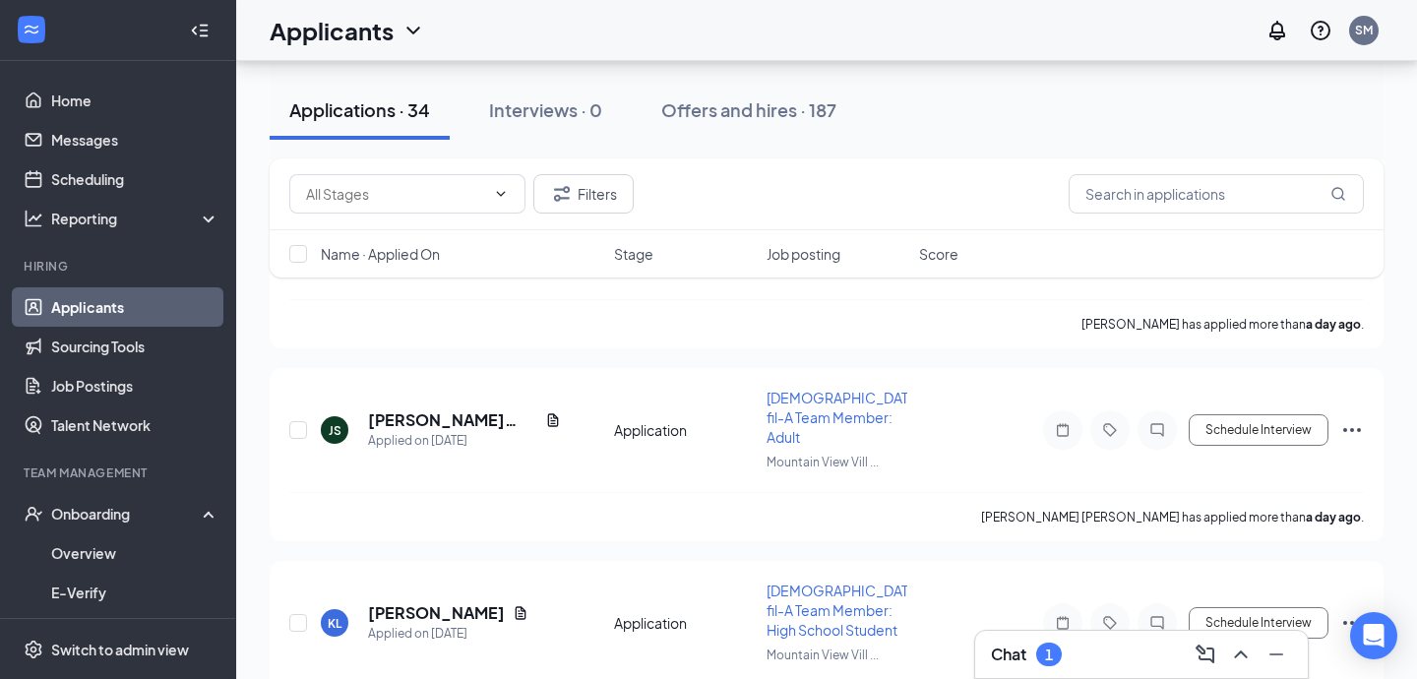
click at [1071, 660] on div "Chat 1" at bounding box center [1141, 654] width 301 height 31
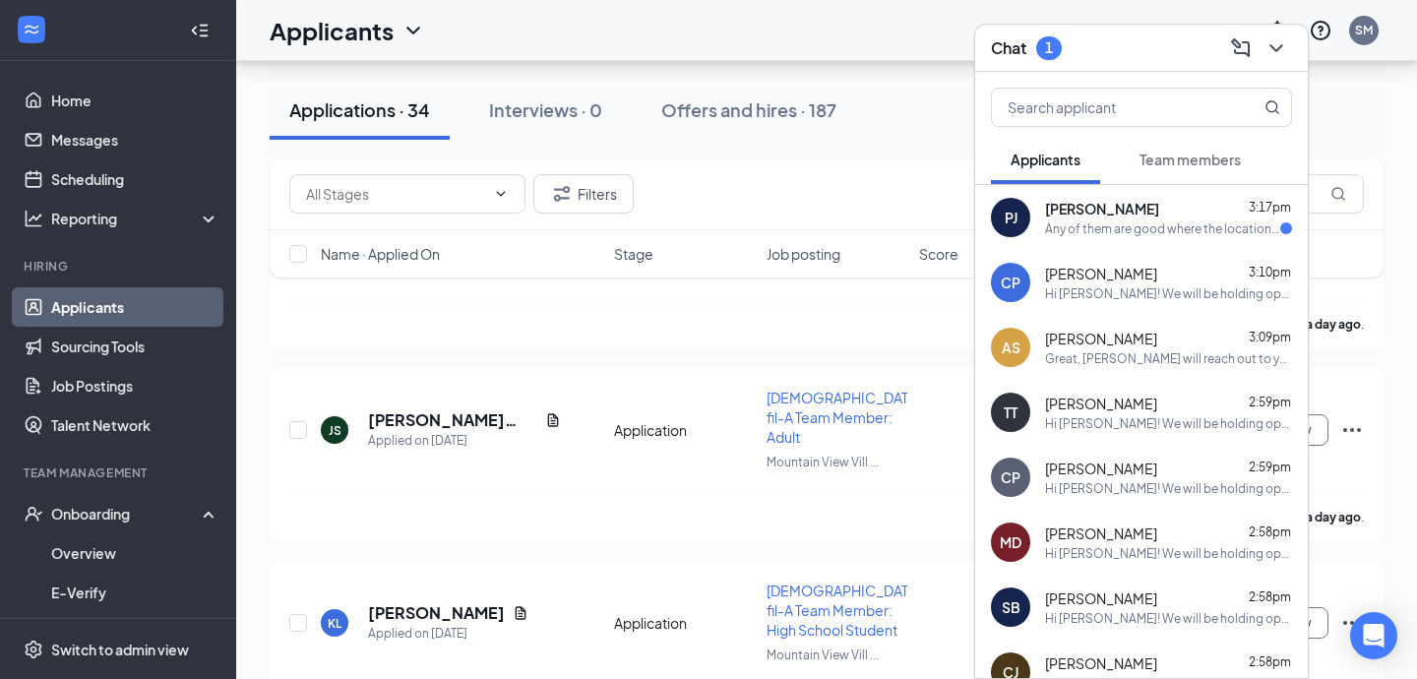
click at [1165, 238] on div "[PERSON_NAME] 3:17pm Any of them are good where the location at for the intervi…" at bounding box center [1141, 217] width 333 height 65
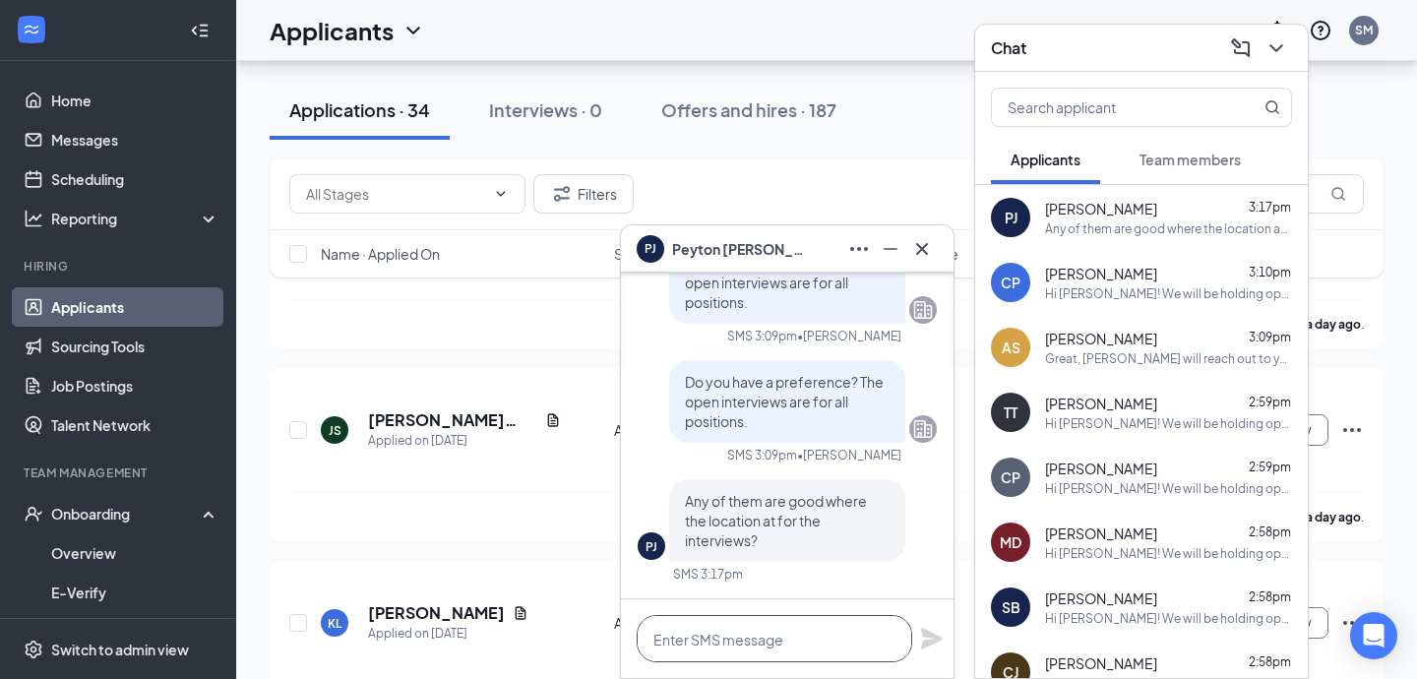
click at [734, 636] on textarea at bounding box center [775, 638] width 276 height 47
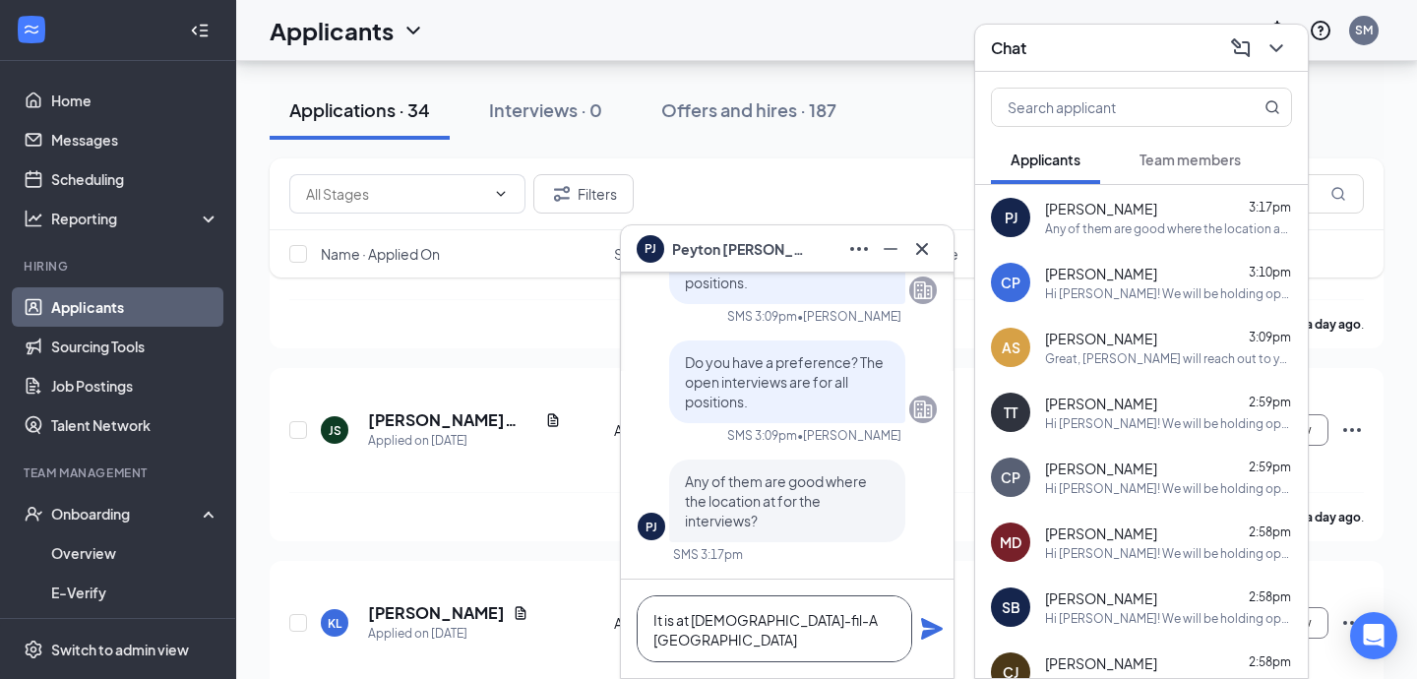
type textarea "It is at [DEMOGRAPHIC_DATA]-fil-A [GEOGRAPHIC_DATA]"
click at [935, 642] on div "It is at [DEMOGRAPHIC_DATA]-fil-A [GEOGRAPHIC_DATA]" at bounding box center [787, 629] width 333 height 98
click at [939, 629] on icon "Plane" at bounding box center [932, 629] width 22 height 22
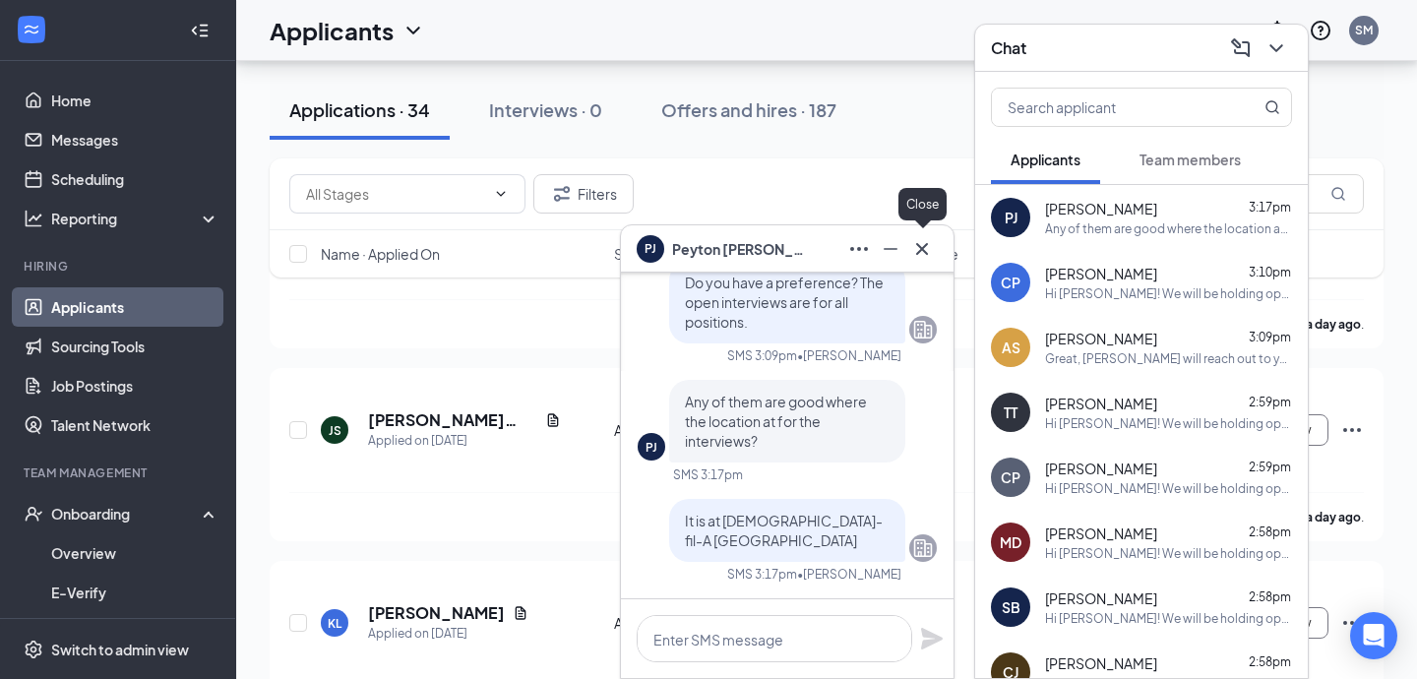
click at [918, 255] on icon "Cross" at bounding box center [923, 249] width 24 height 24
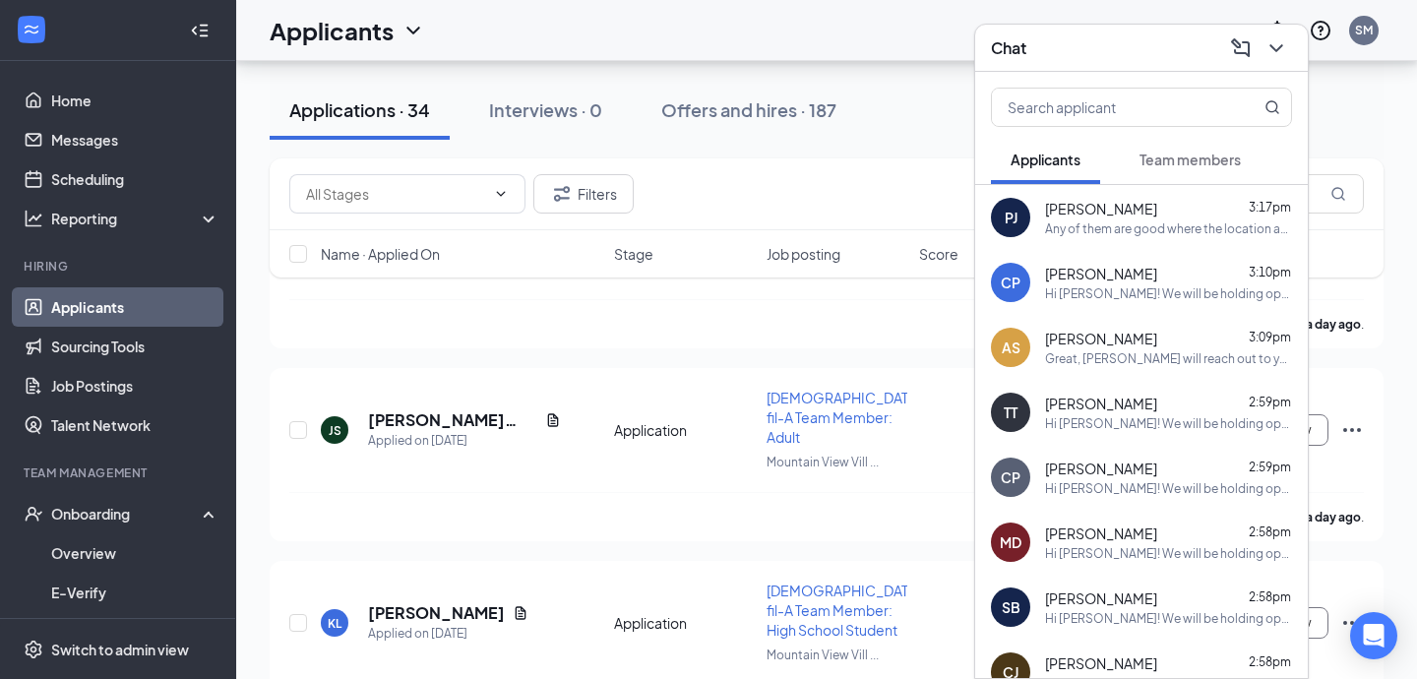
click at [1281, 42] on icon "ChevronDown" at bounding box center [1277, 48] width 24 height 24
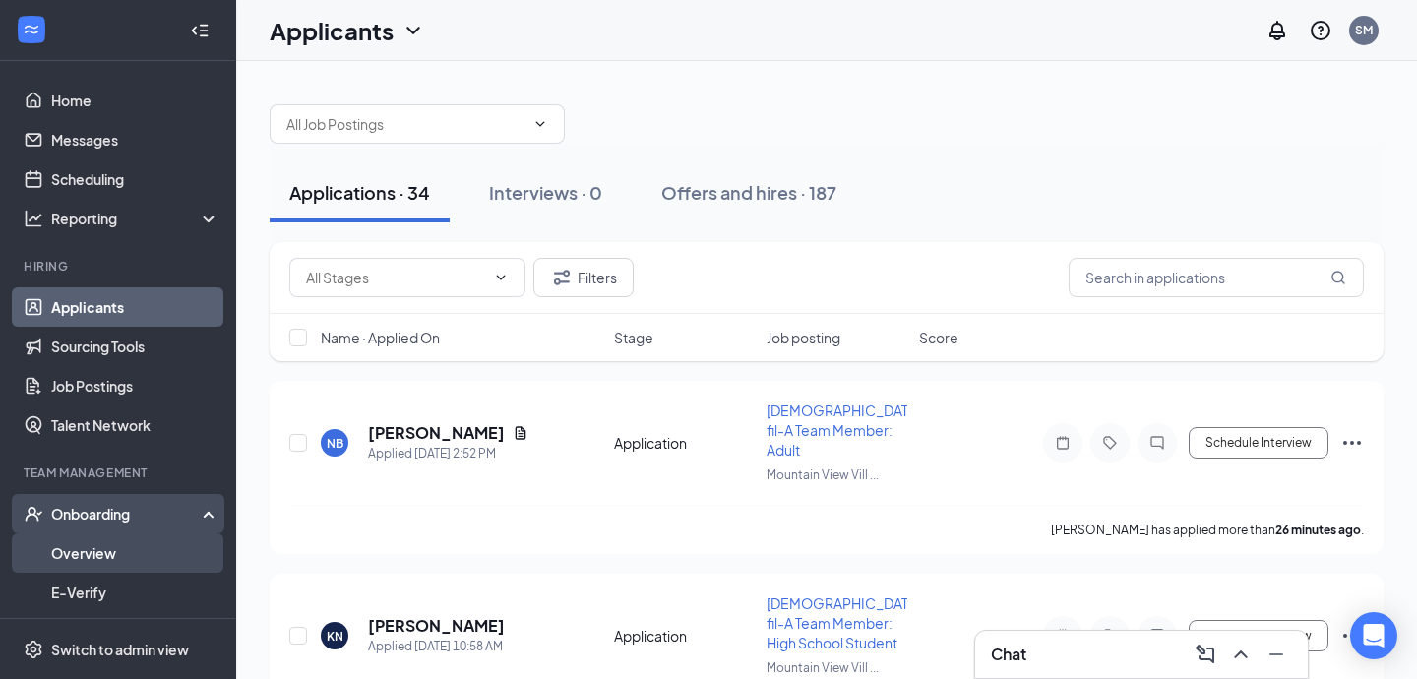
click at [139, 559] on link "Overview" at bounding box center [135, 553] width 168 height 39
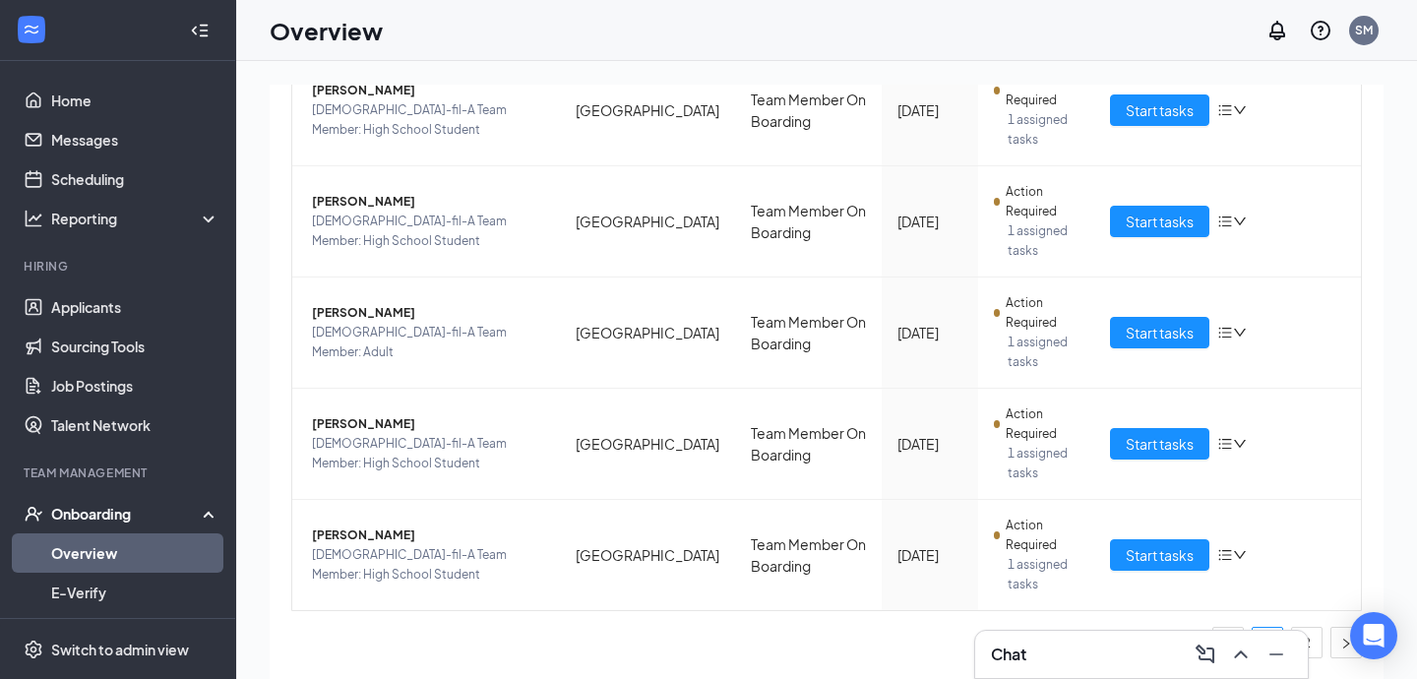
scroll to position [89, 0]
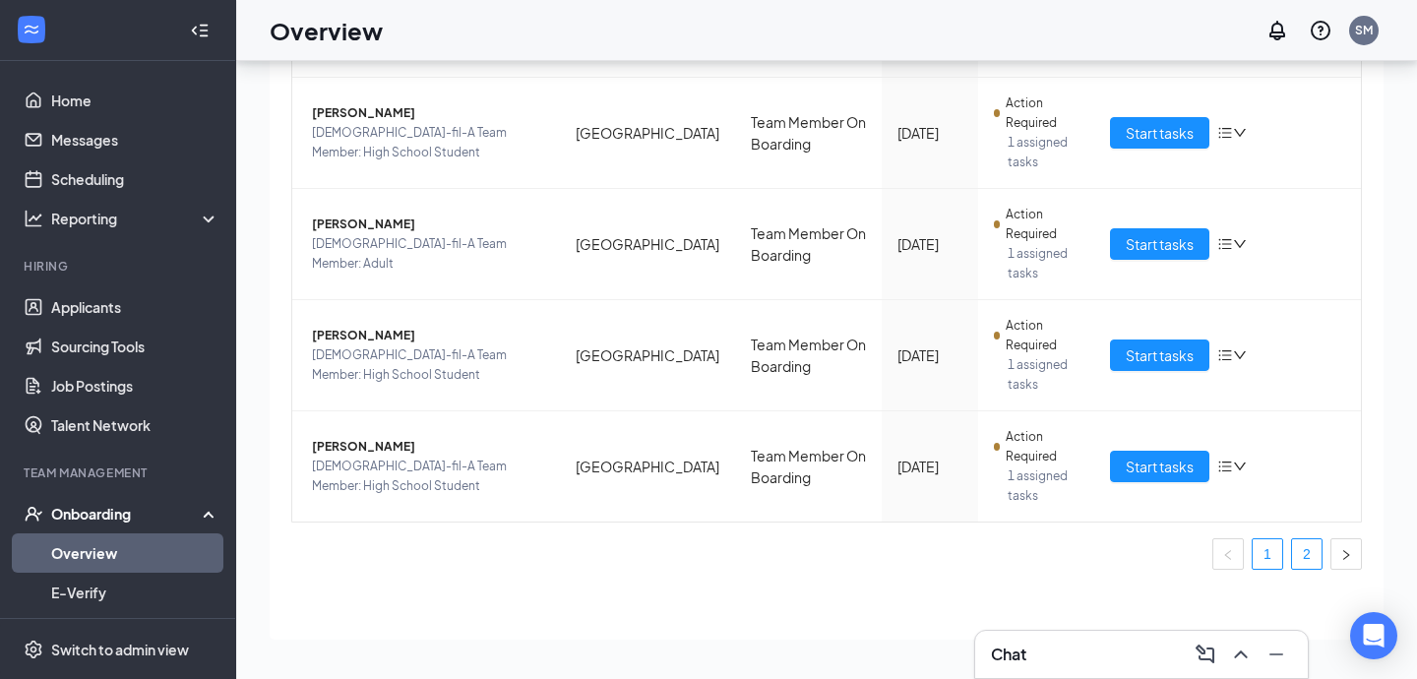
click at [1312, 557] on link "2" at bounding box center [1307, 554] width 30 height 30
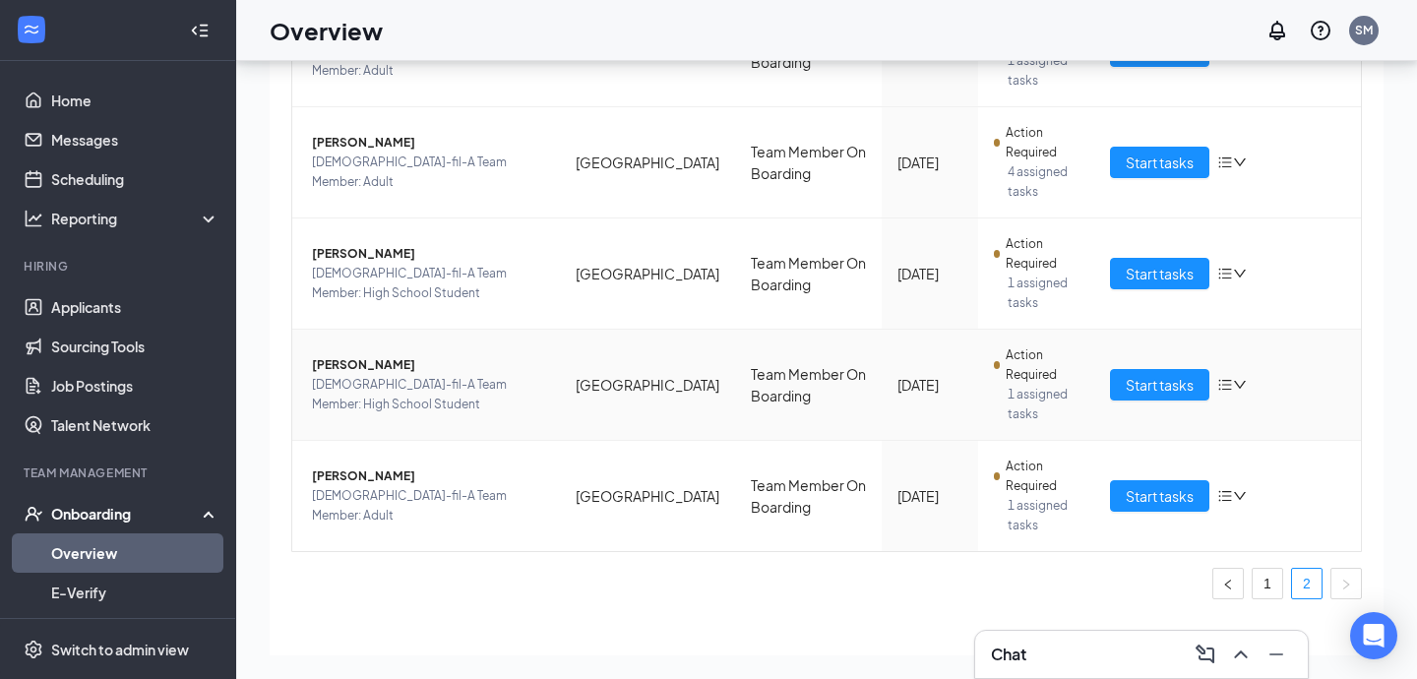
scroll to position [409, 0]
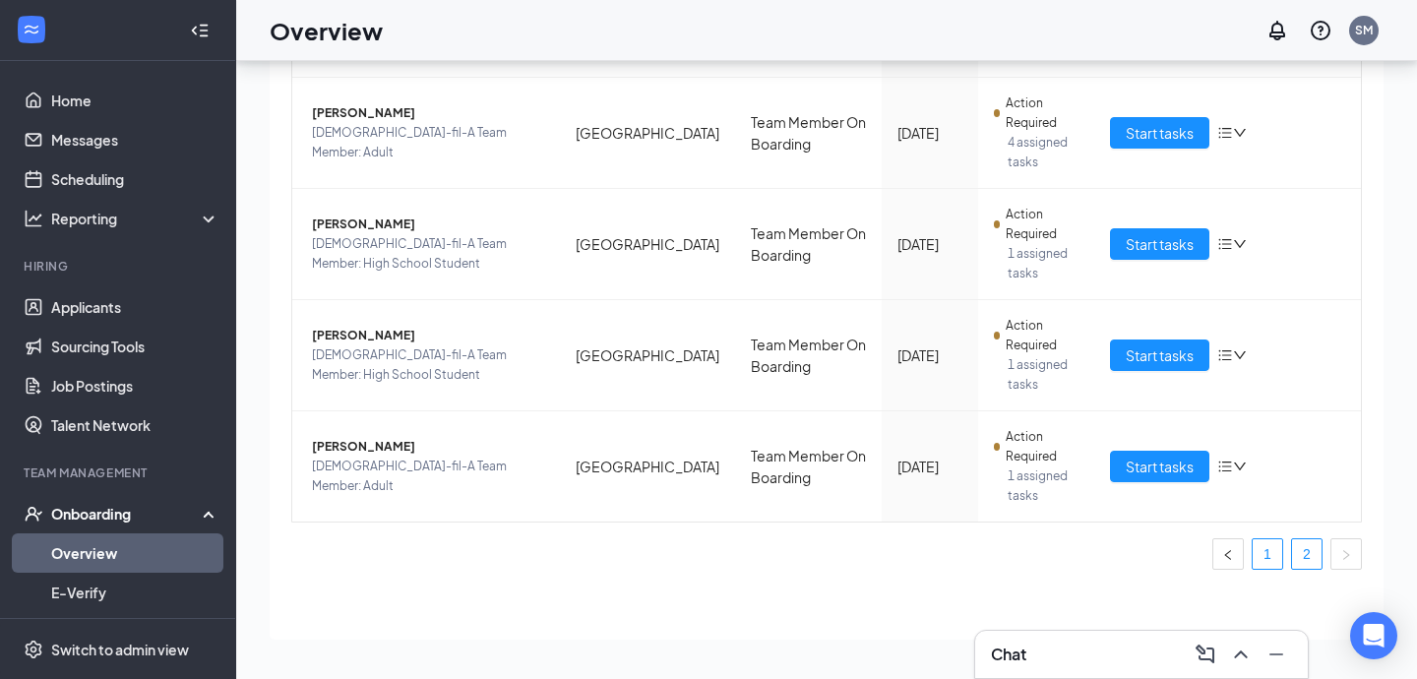
click at [1268, 568] on link "1" at bounding box center [1268, 554] width 30 height 30
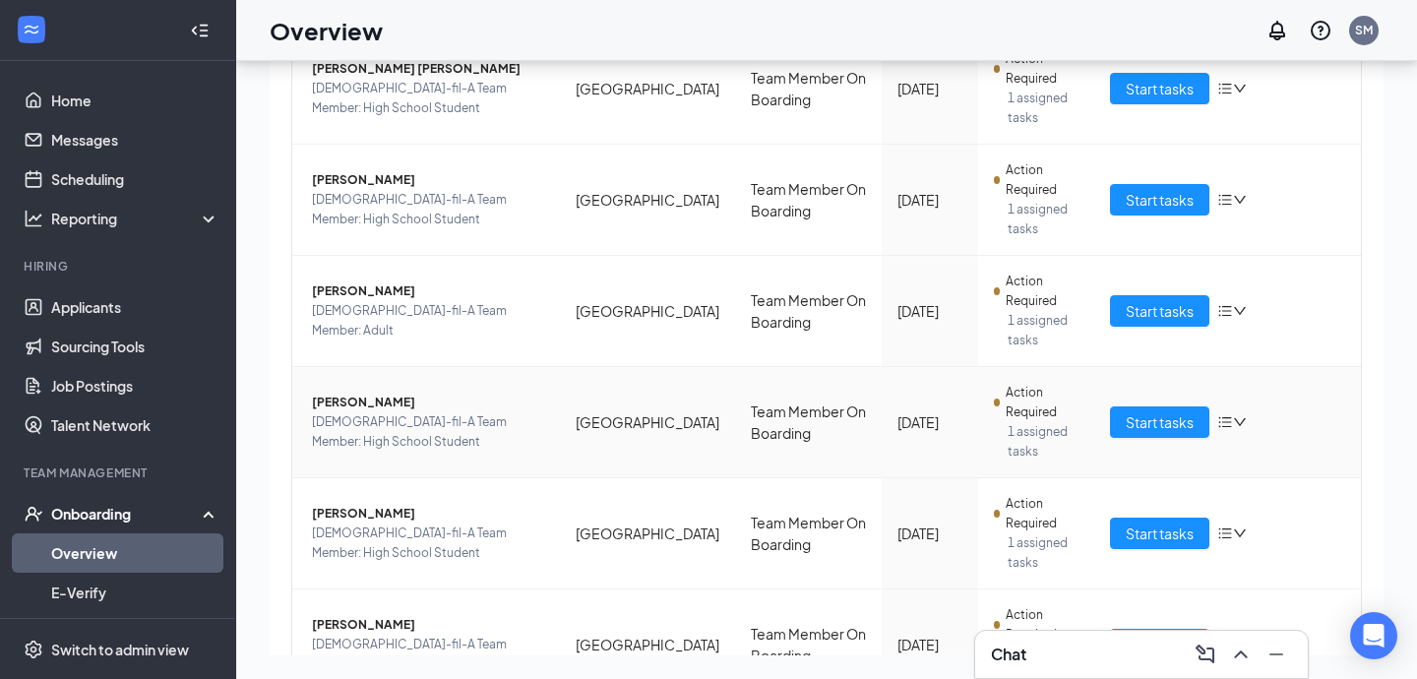
scroll to position [854, 0]
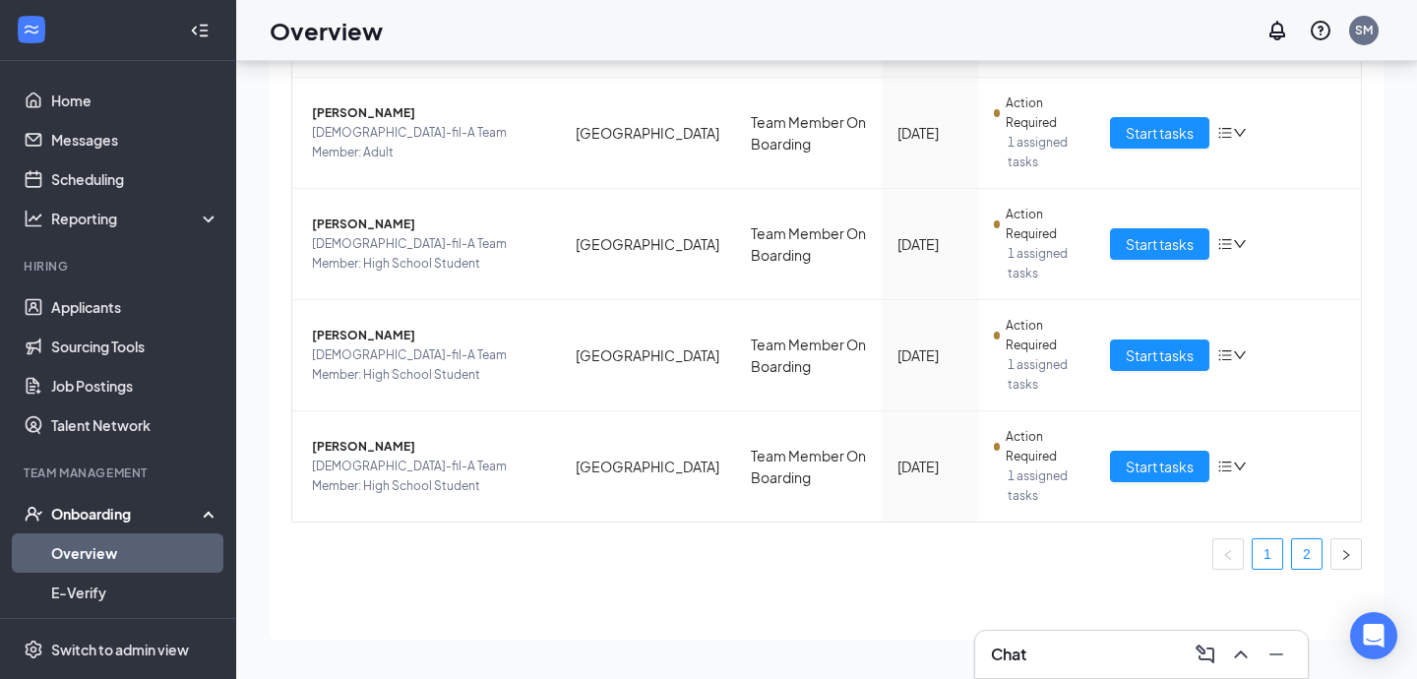
click at [1306, 553] on link "2" at bounding box center [1307, 554] width 30 height 30
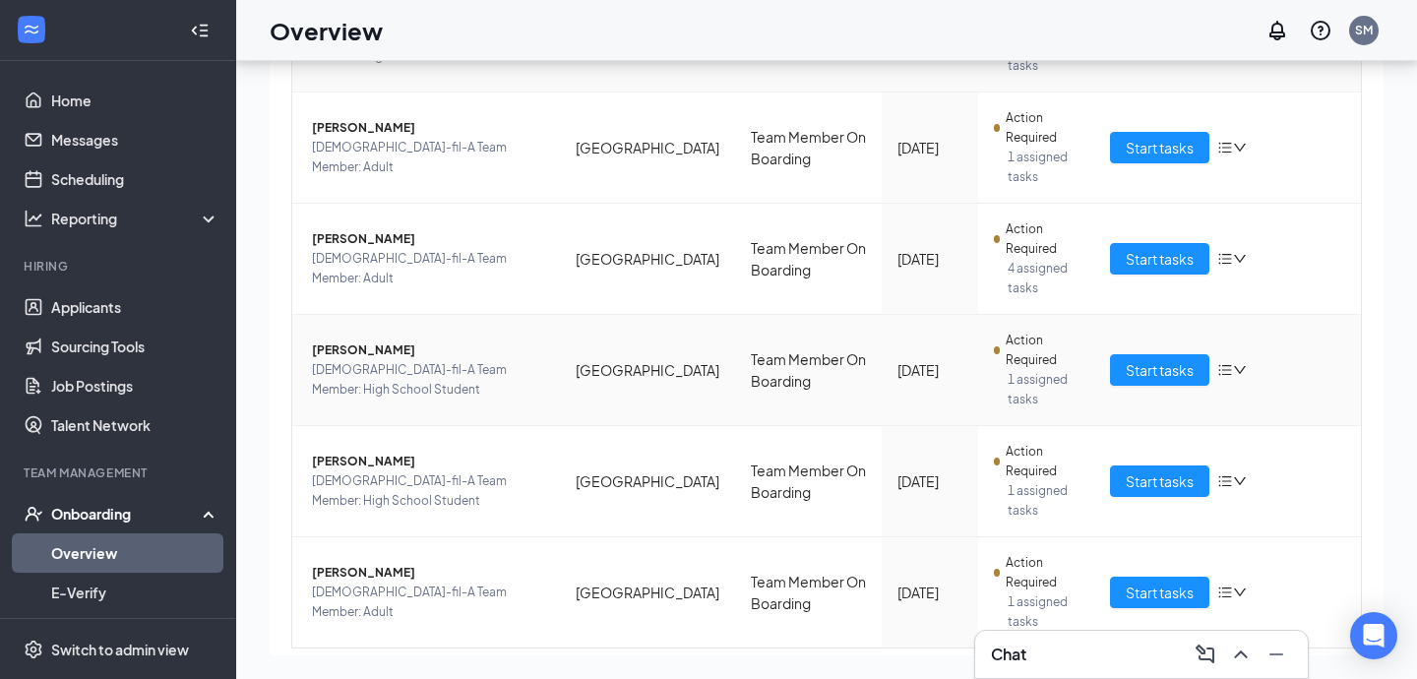
scroll to position [409, 0]
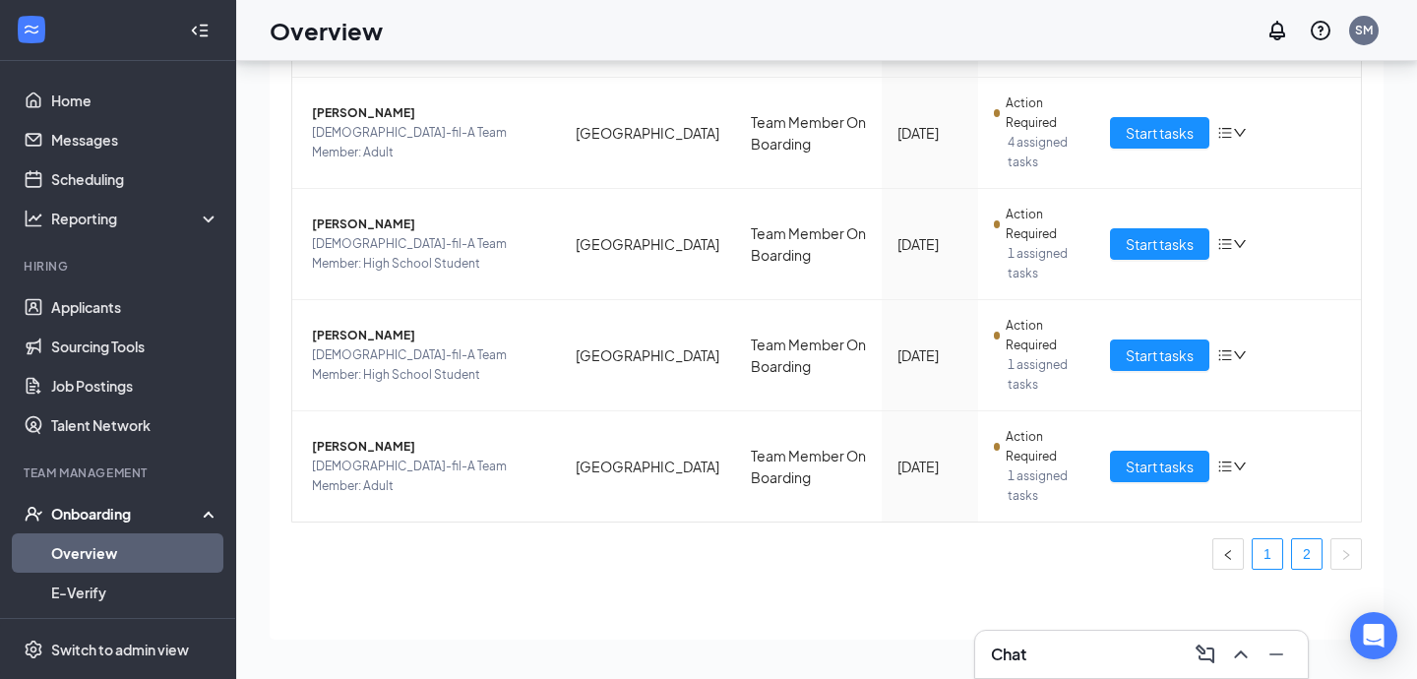
click at [1273, 552] on link "1" at bounding box center [1268, 554] width 30 height 30
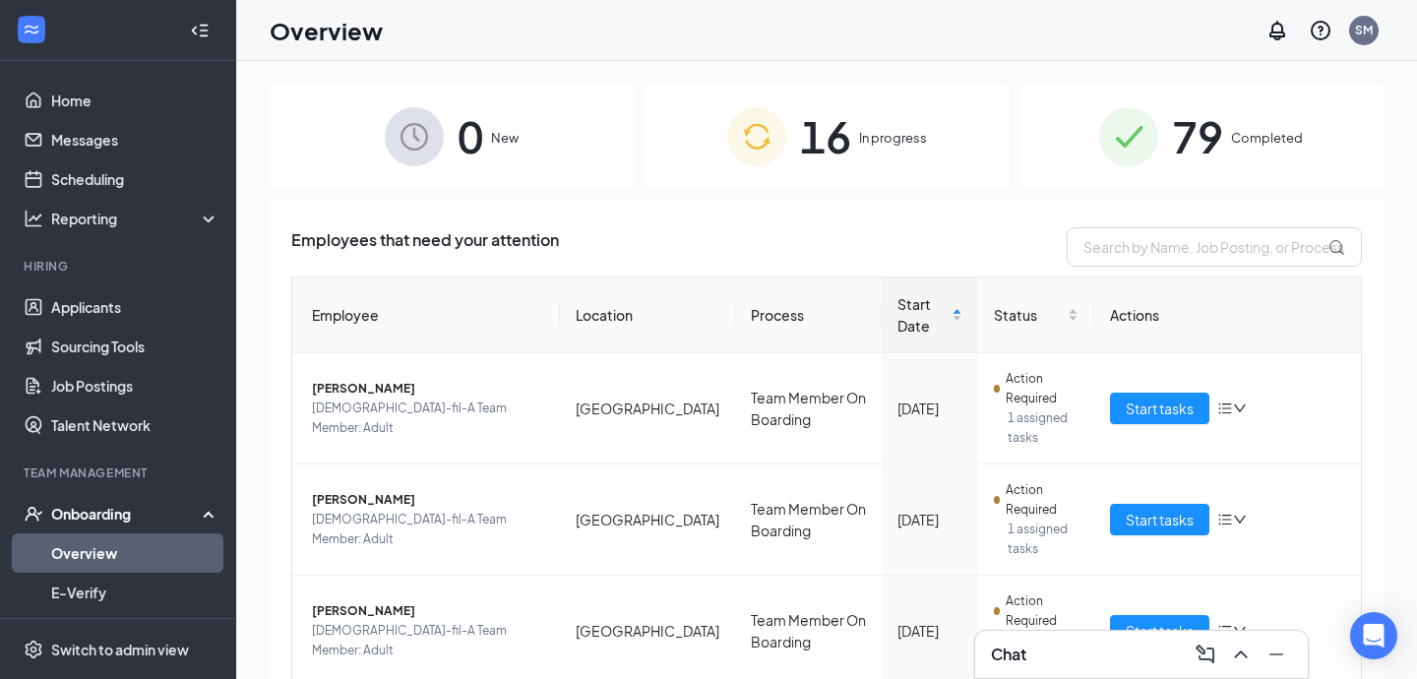
click at [1164, 143] on div "79 Completed" at bounding box center [1201, 136] width 365 height 103
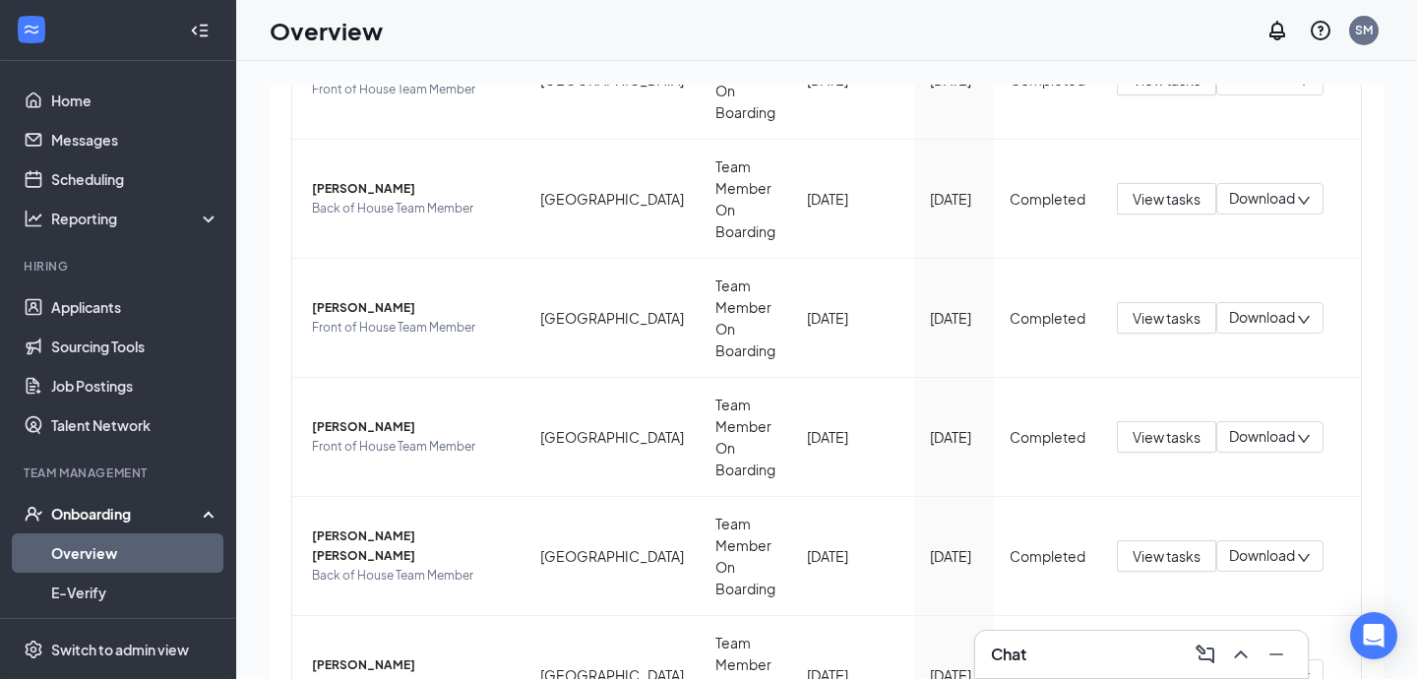
scroll to position [89, 0]
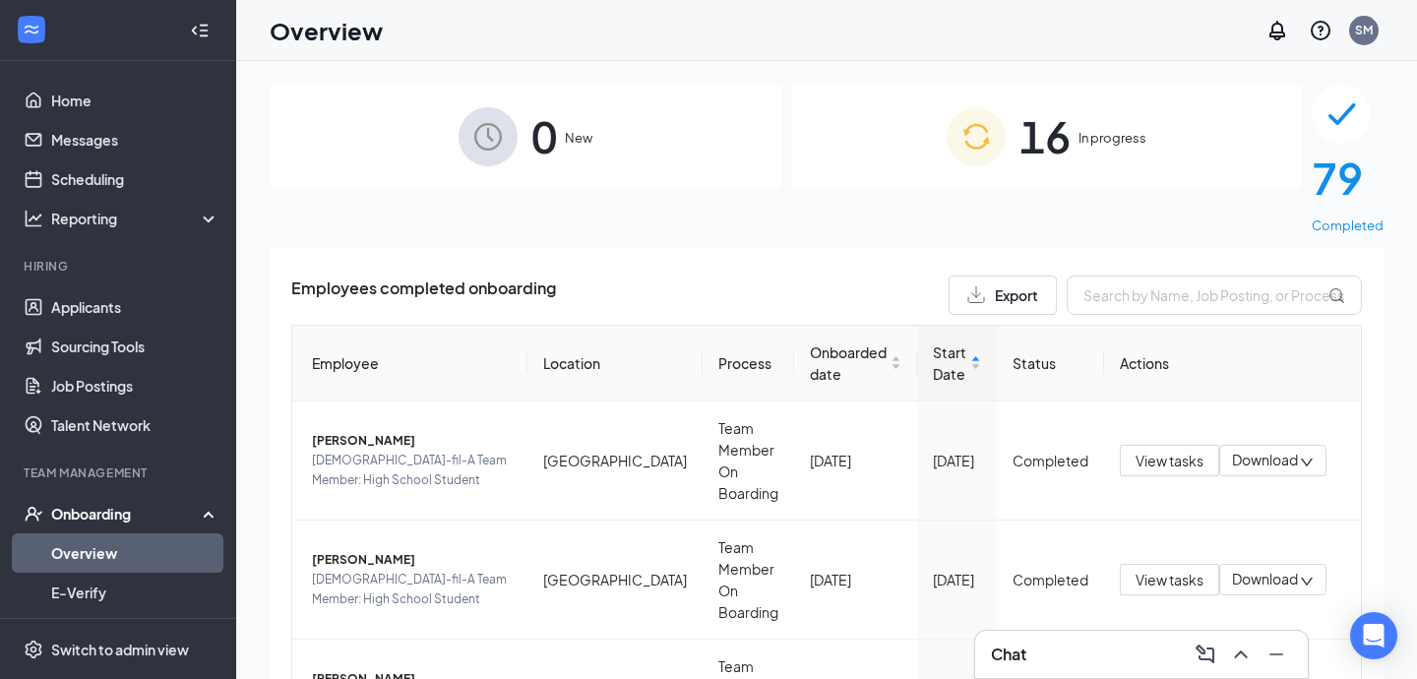
click at [947, 124] on img at bounding box center [976, 136] width 59 height 59
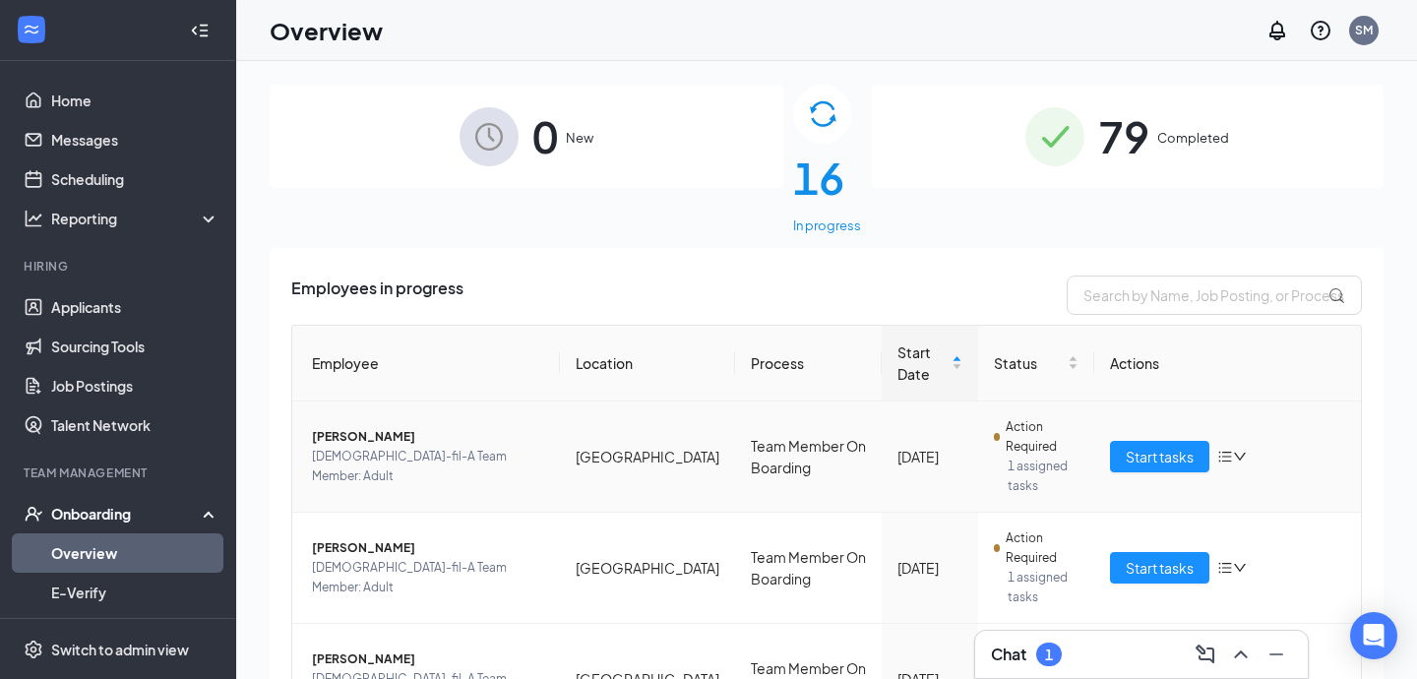
scroll to position [89, 0]
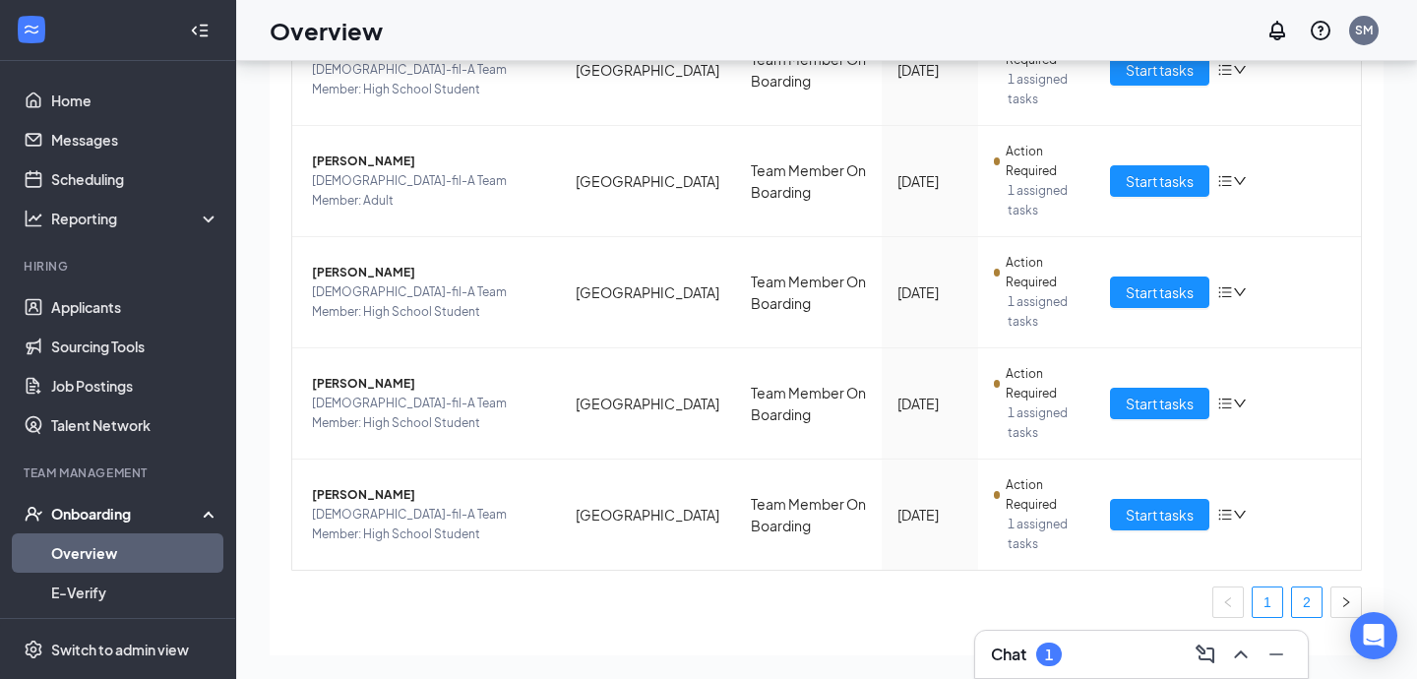
click at [1297, 588] on link "2" at bounding box center [1307, 603] width 30 height 30
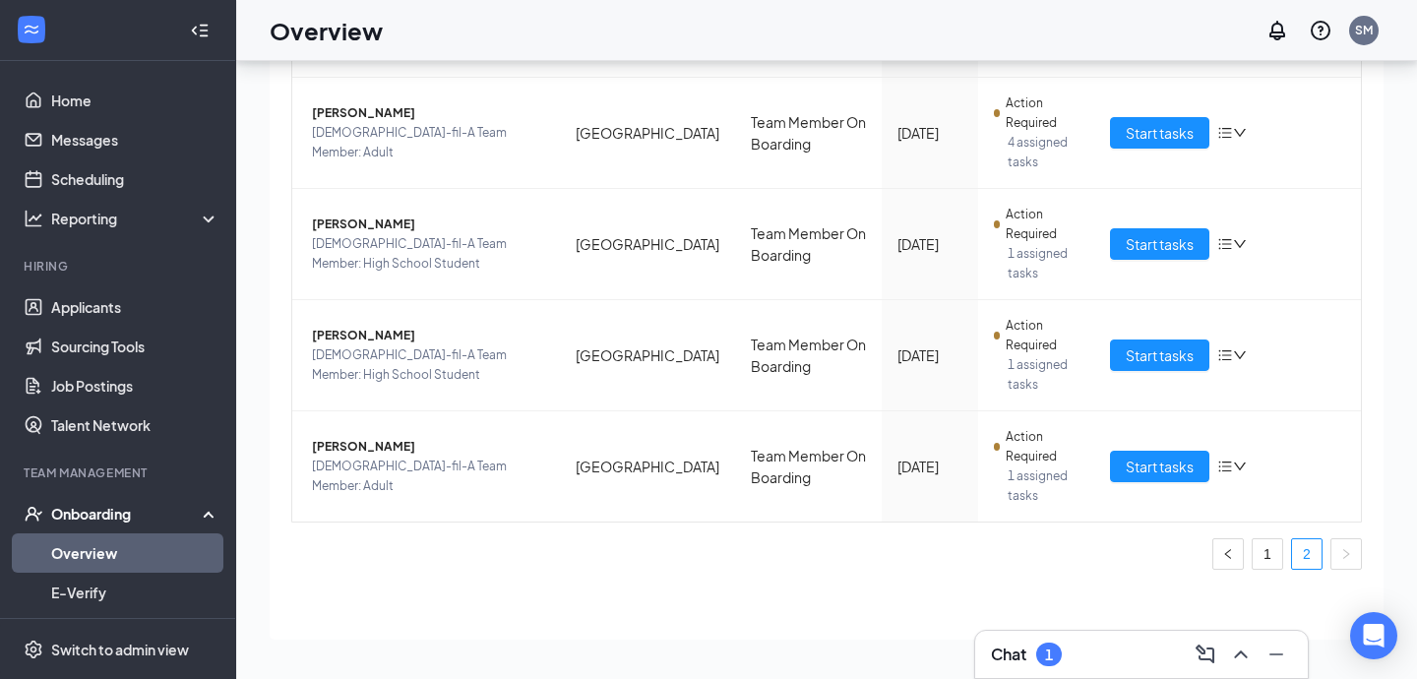
scroll to position [409, 0]
